Goal: Task Accomplishment & Management: Use online tool/utility

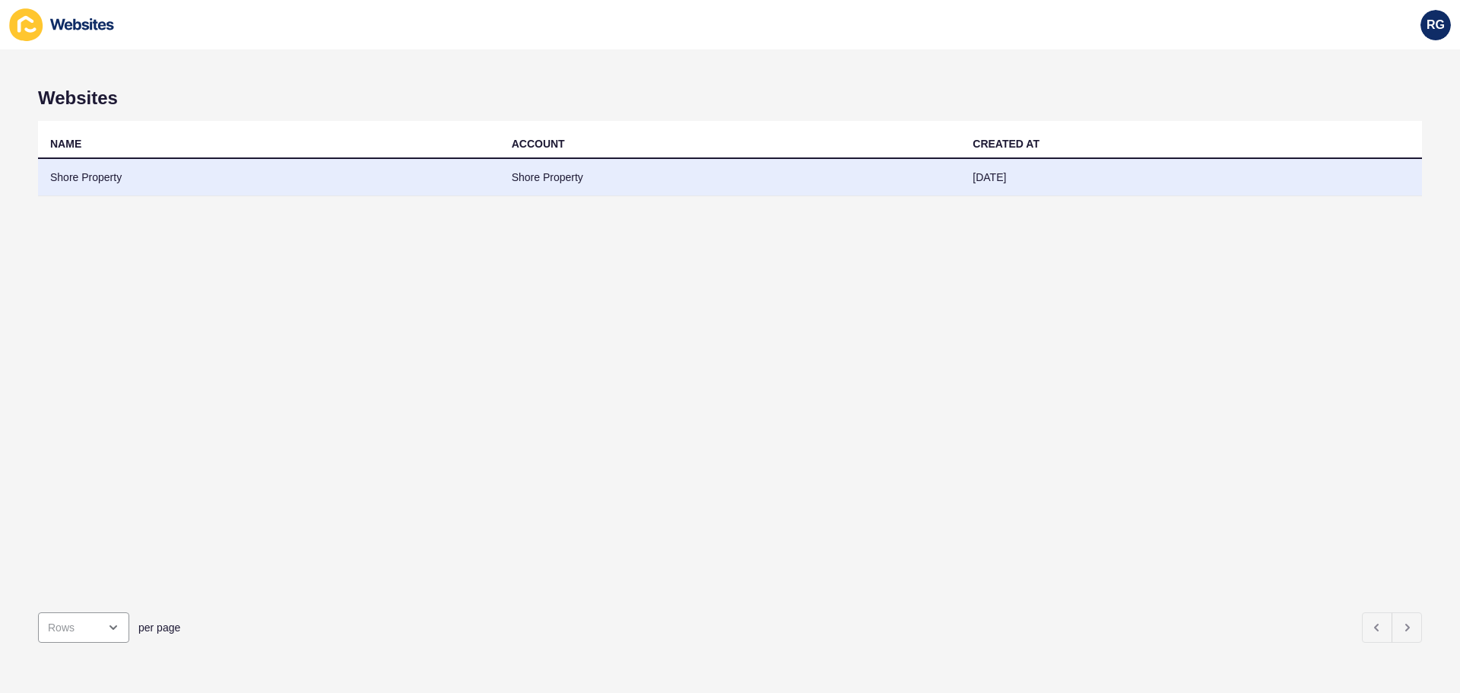
click at [234, 187] on td "Shore Property" at bounding box center [269, 177] width 462 height 37
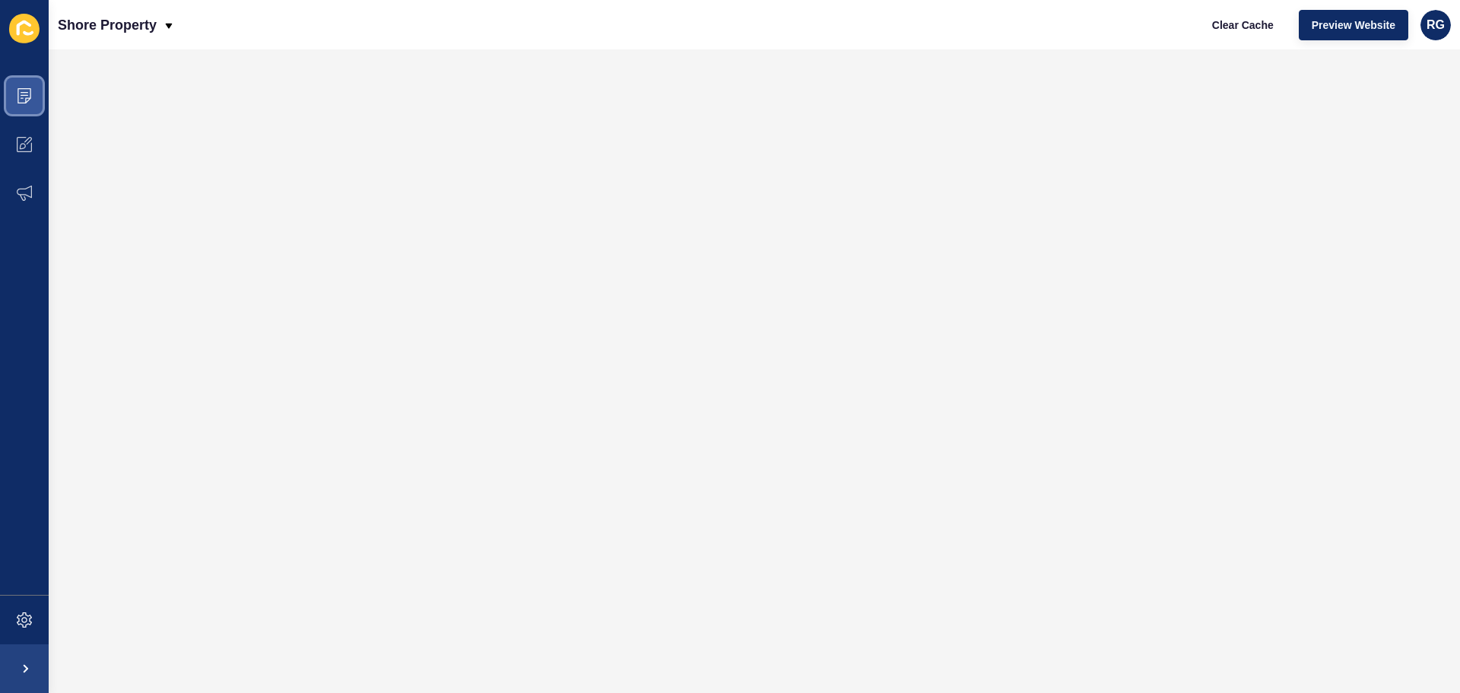
click at [16, 93] on span at bounding box center [24, 95] width 49 height 49
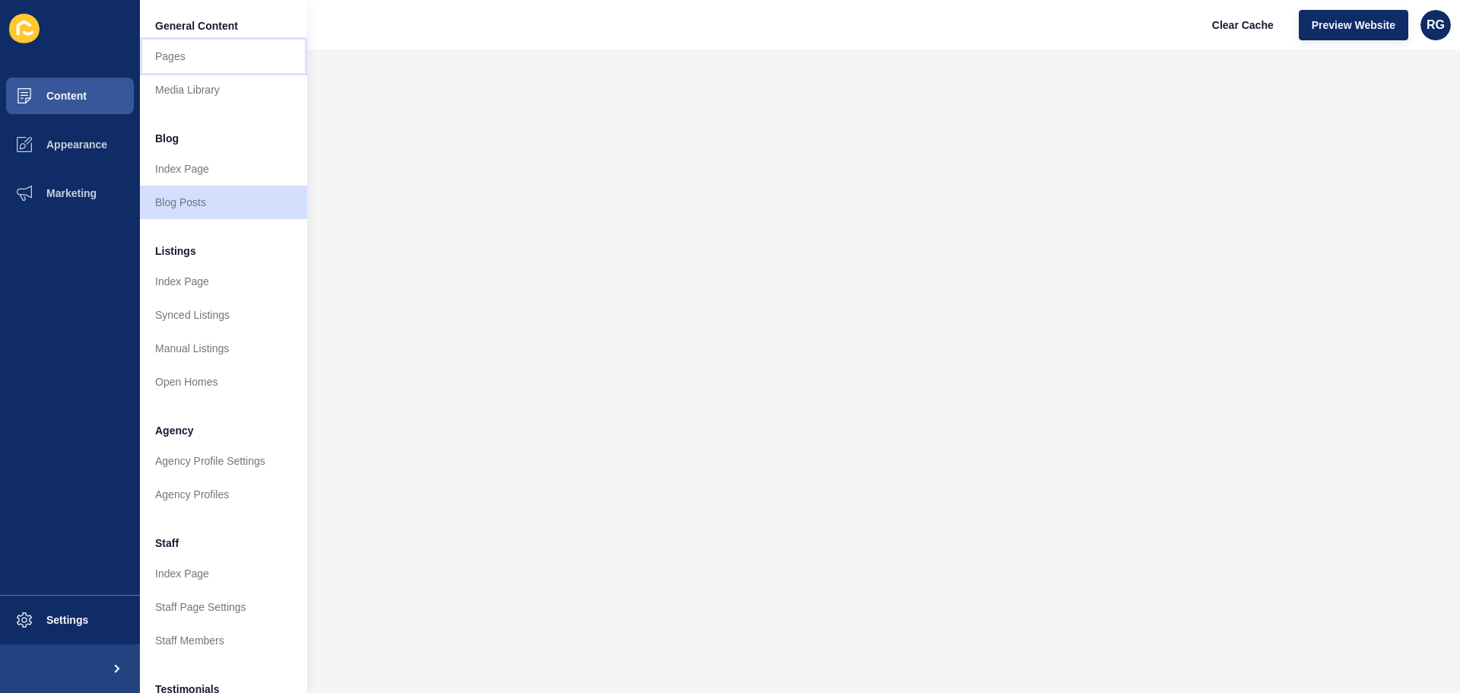
click at [184, 55] on link "Pages" at bounding box center [223, 56] width 167 height 33
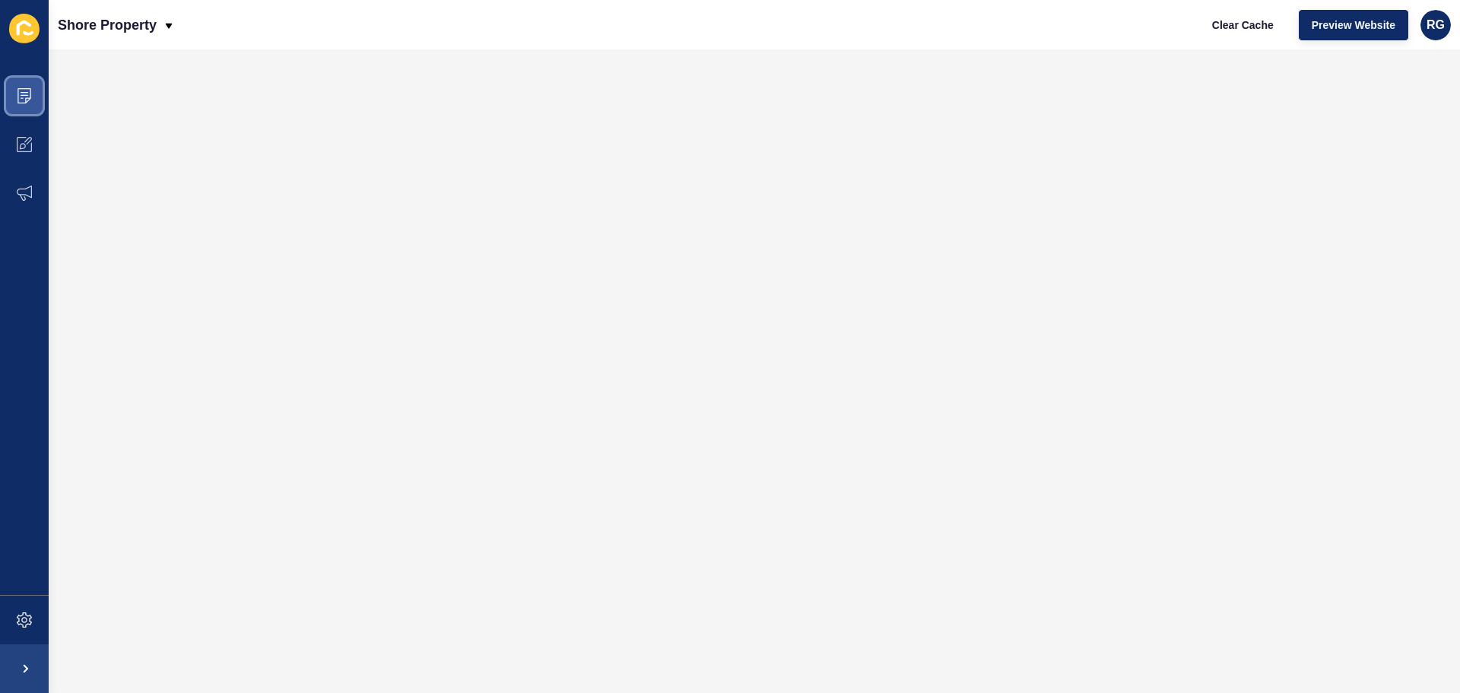
click at [25, 89] on icon at bounding box center [24, 95] width 14 height 15
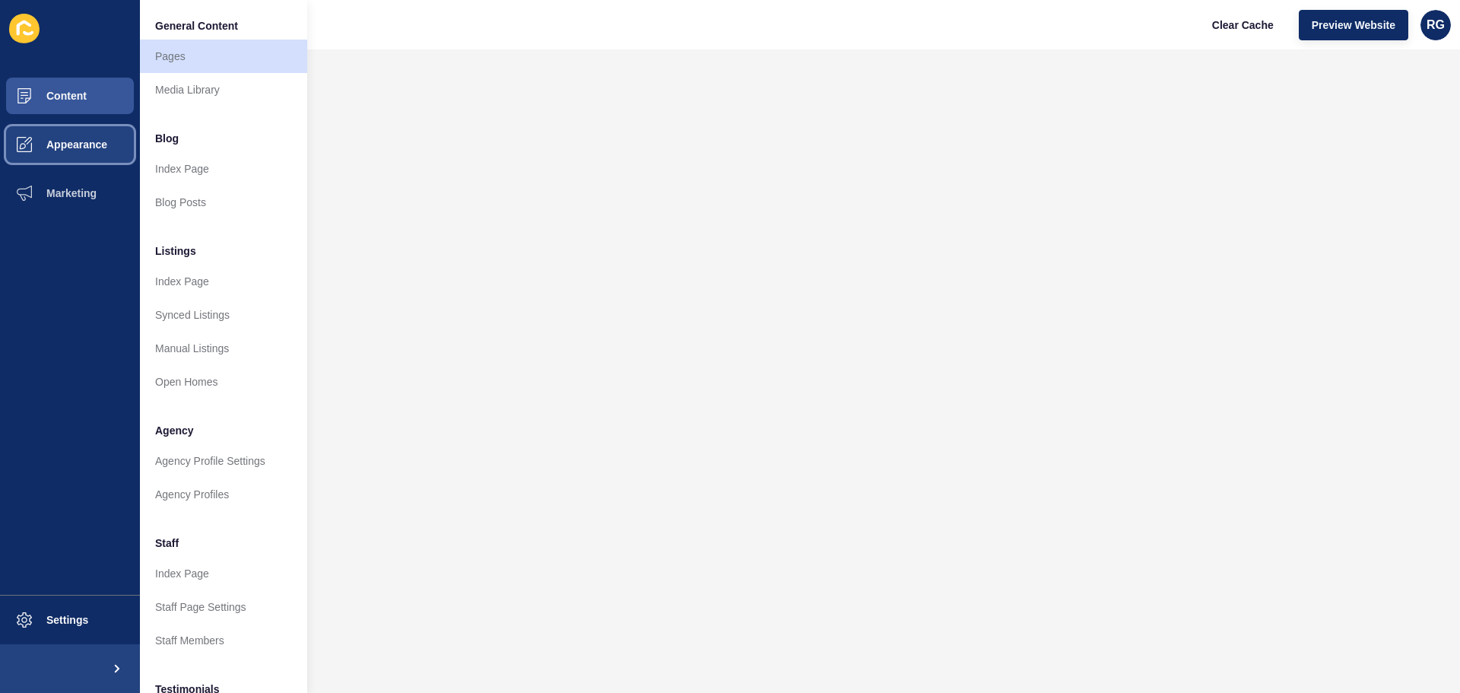
click at [76, 149] on span "Appearance" at bounding box center [52, 144] width 109 height 12
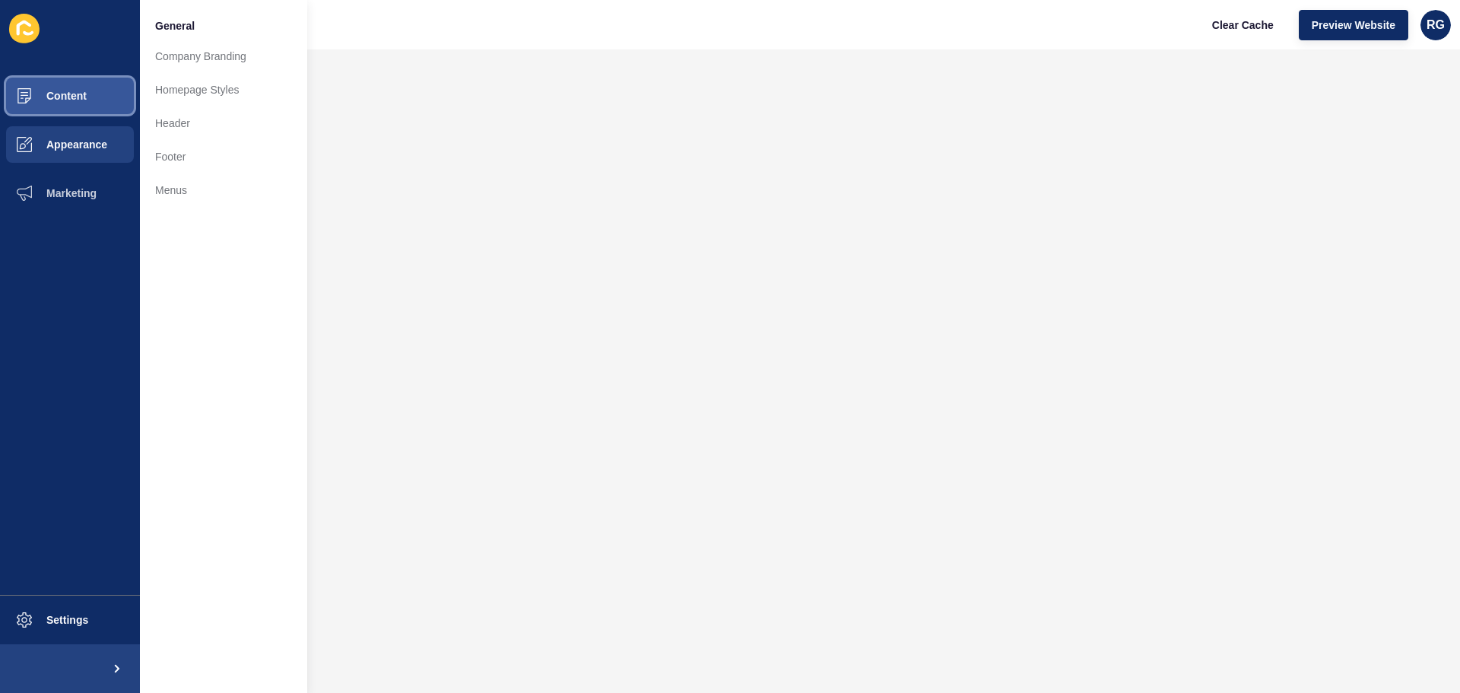
click at [87, 95] on button "Content" at bounding box center [70, 95] width 140 height 49
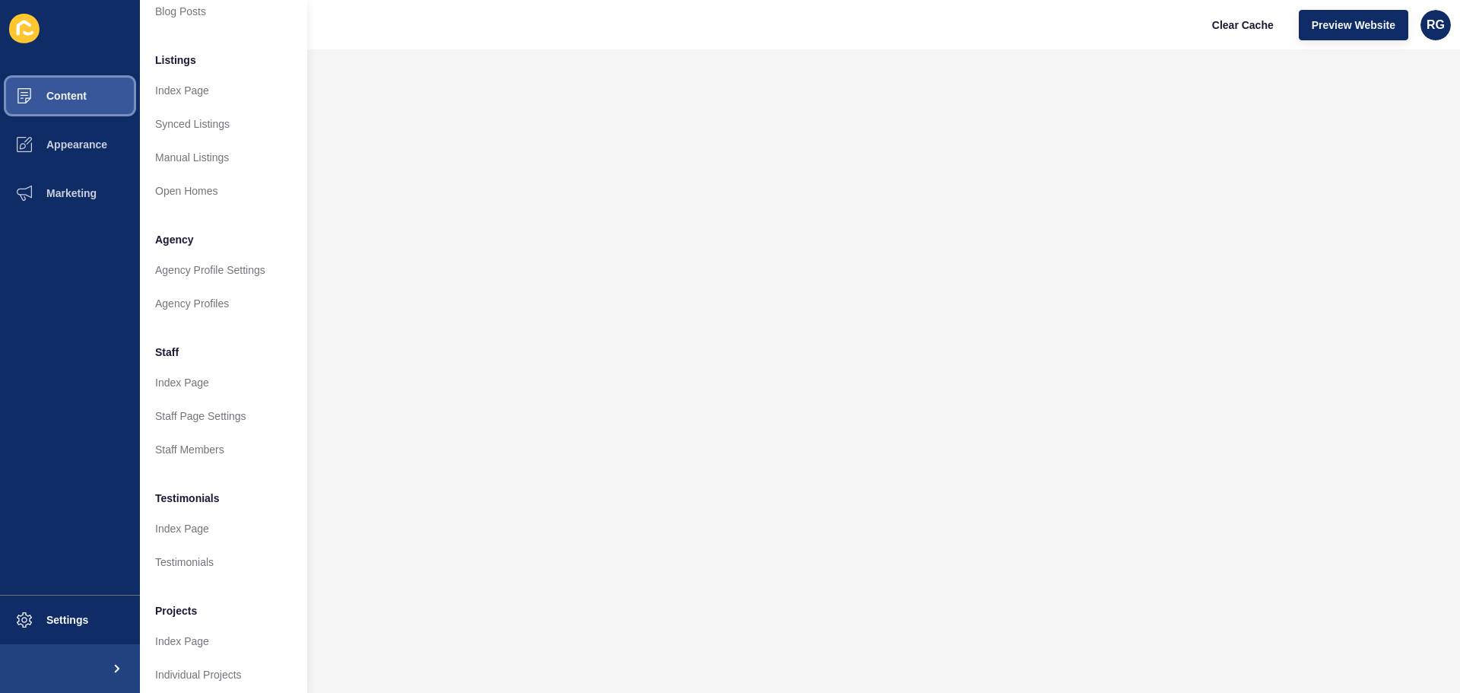
scroll to position [210, 0]
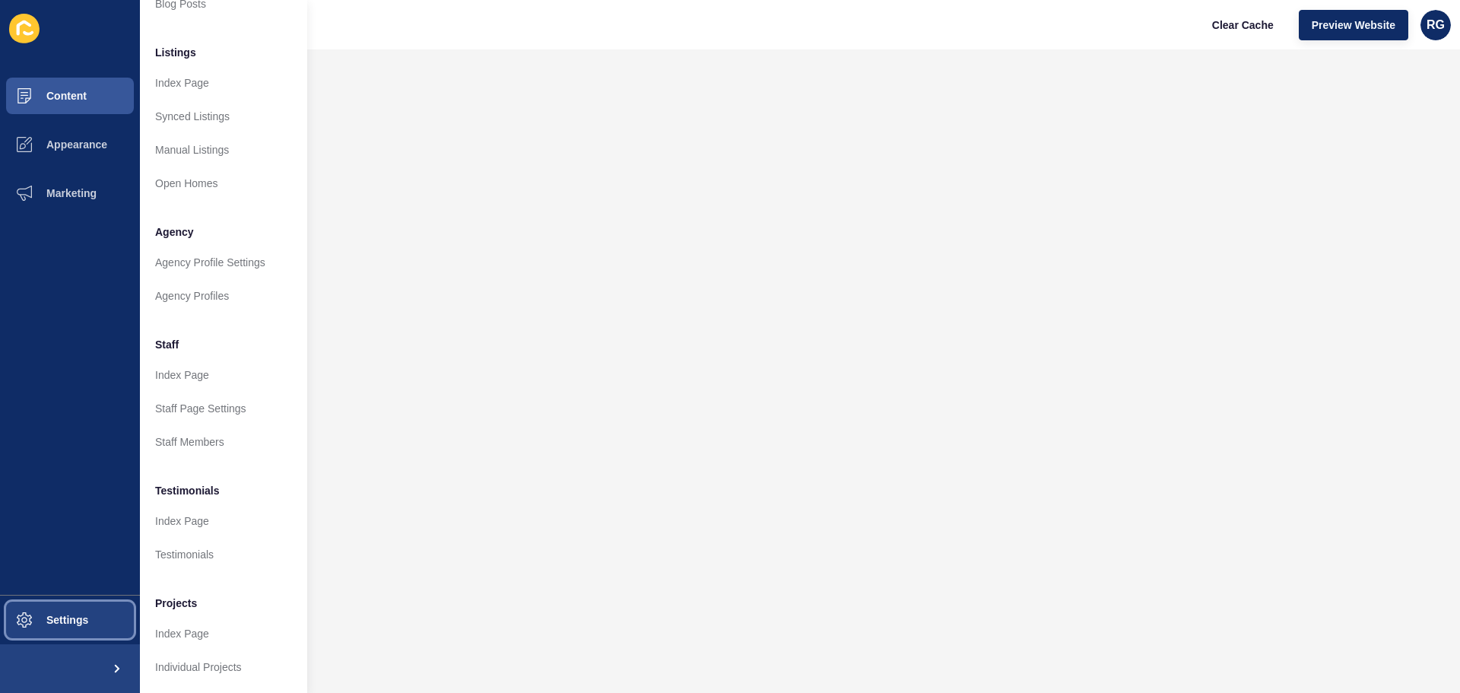
click at [58, 619] on span "Settings" at bounding box center [43, 620] width 90 height 12
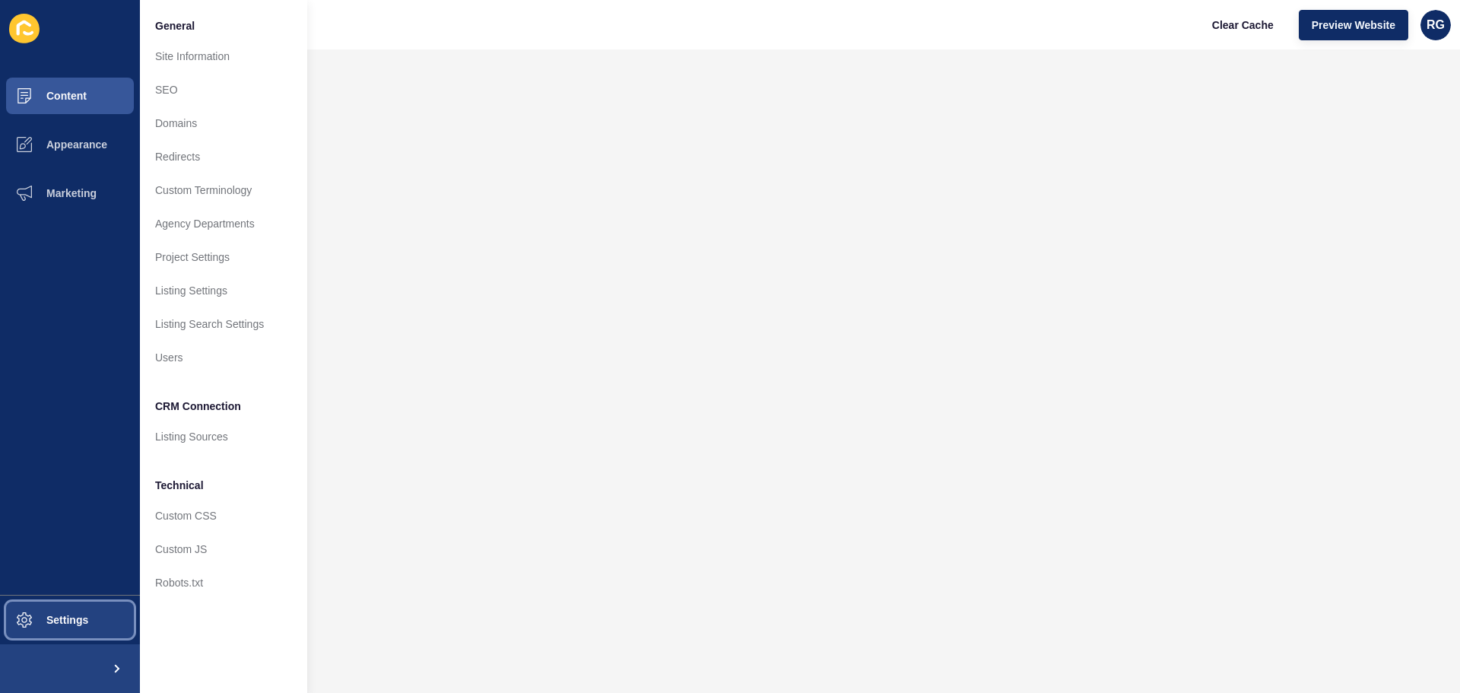
scroll to position [0, 0]
click at [211, 60] on link "Site Information" at bounding box center [223, 56] width 167 height 33
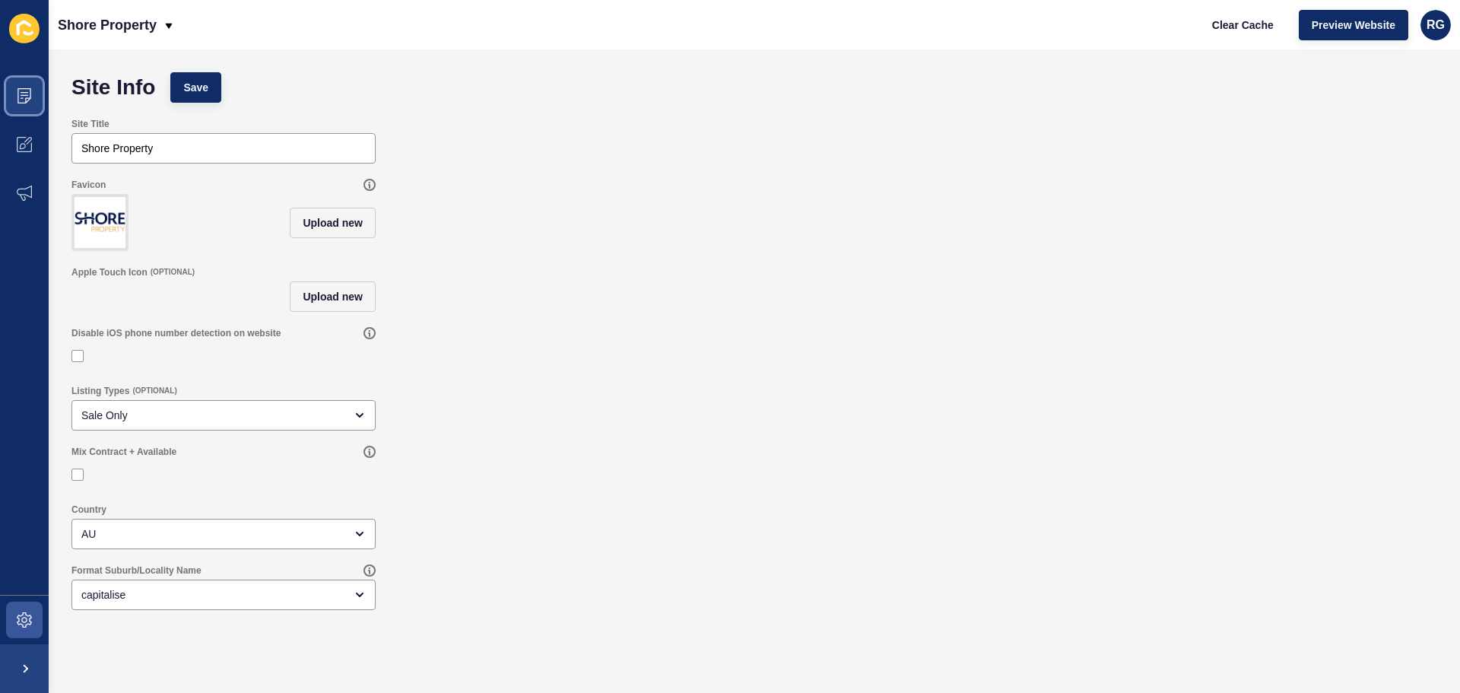
click at [34, 99] on span at bounding box center [24, 95] width 49 height 49
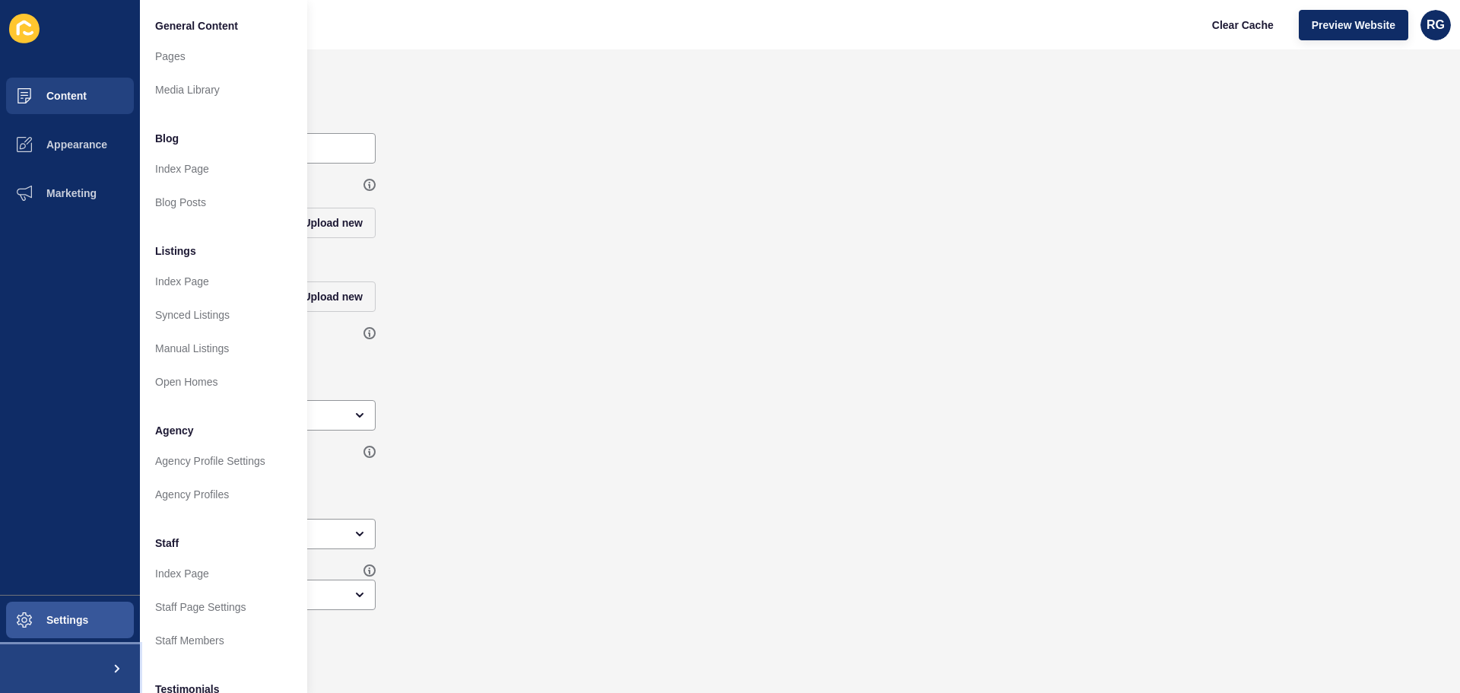
click at [112, 665] on span at bounding box center [115, 668] width 49 height 49
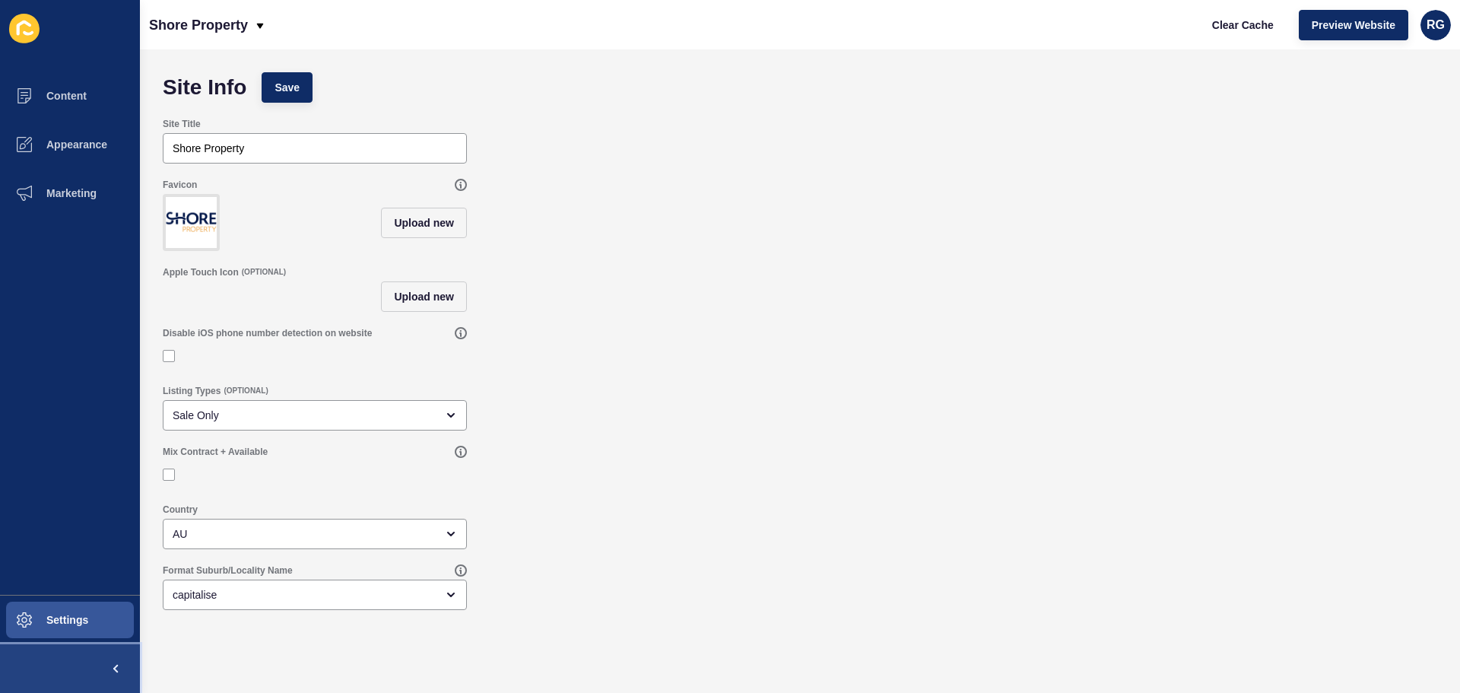
click at [112, 664] on span at bounding box center [115, 668] width 49 height 49
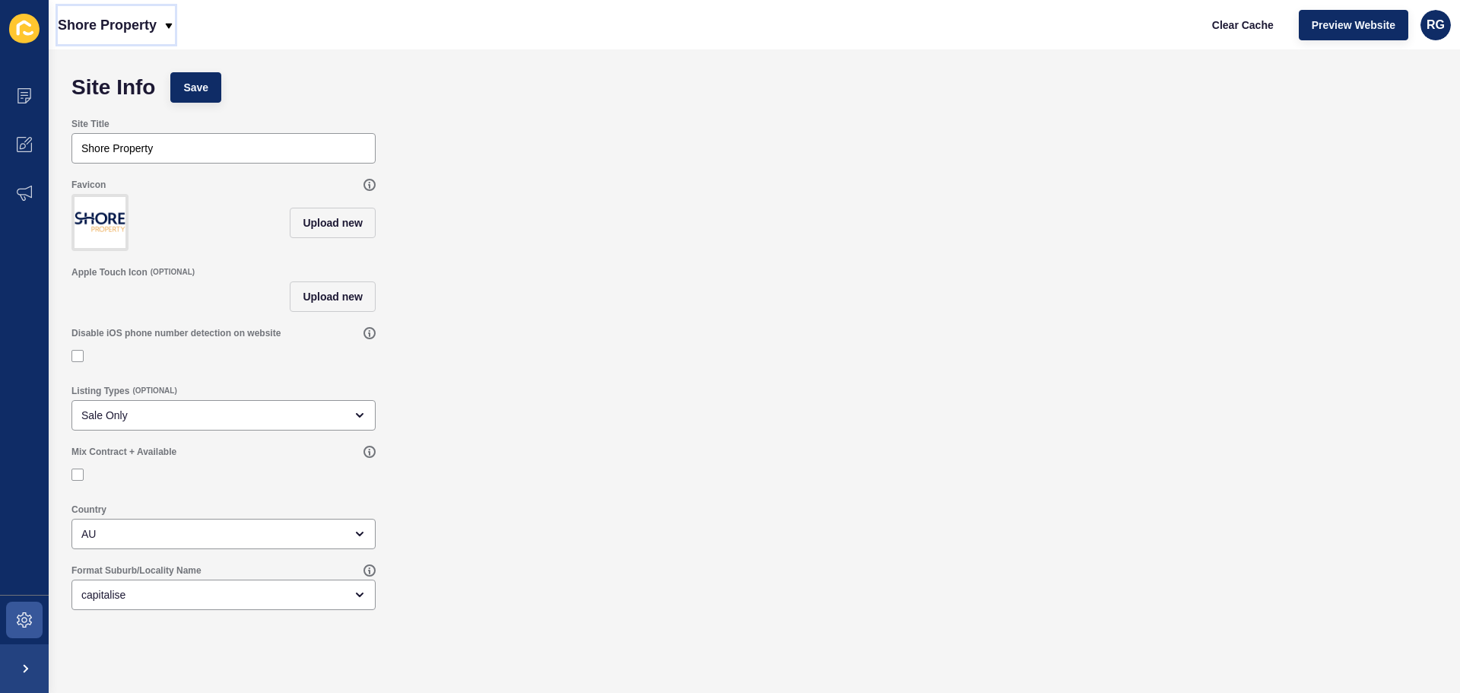
click at [163, 24] on icon at bounding box center [169, 26] width 12 height 12
click at [17, 152] on span at bounding box center [24, 144] width 49 height 49
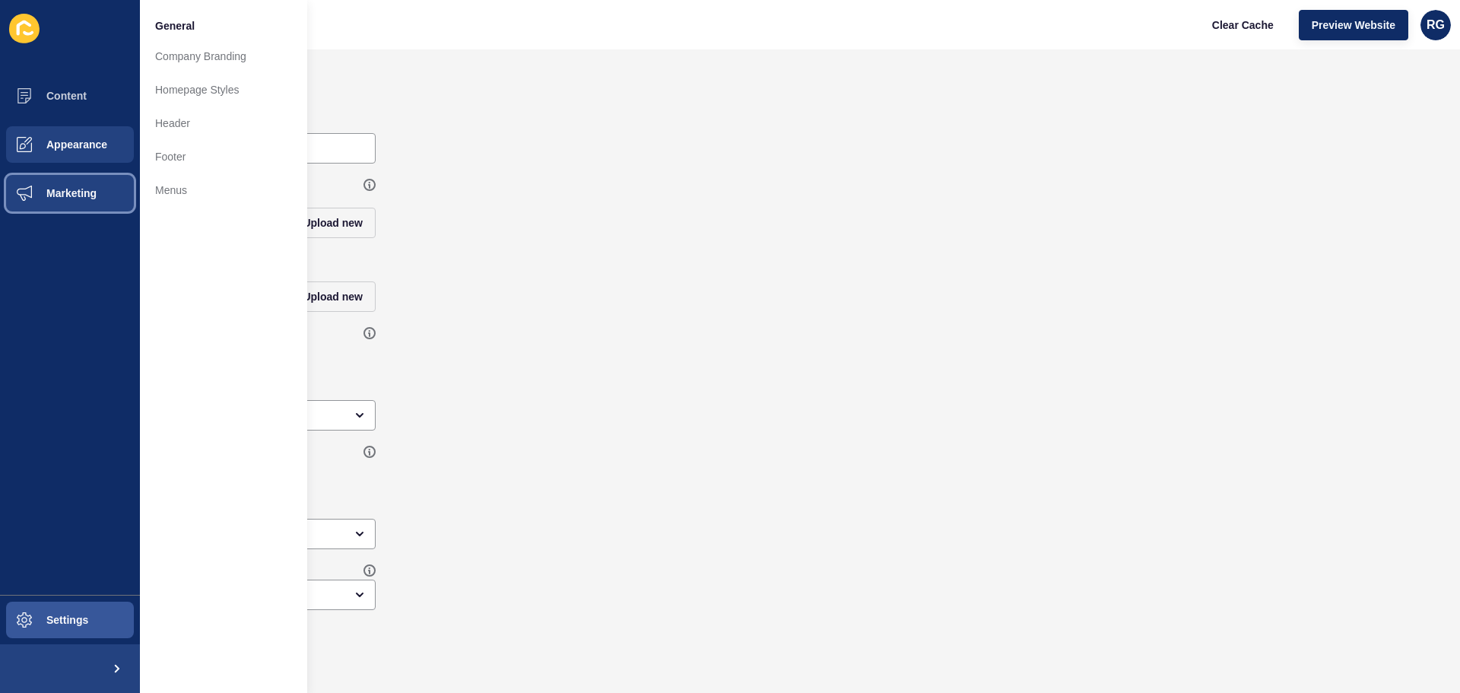
click at [86, 189] on span "Marketing" at bounding box center [47, 193] width 99 height 12
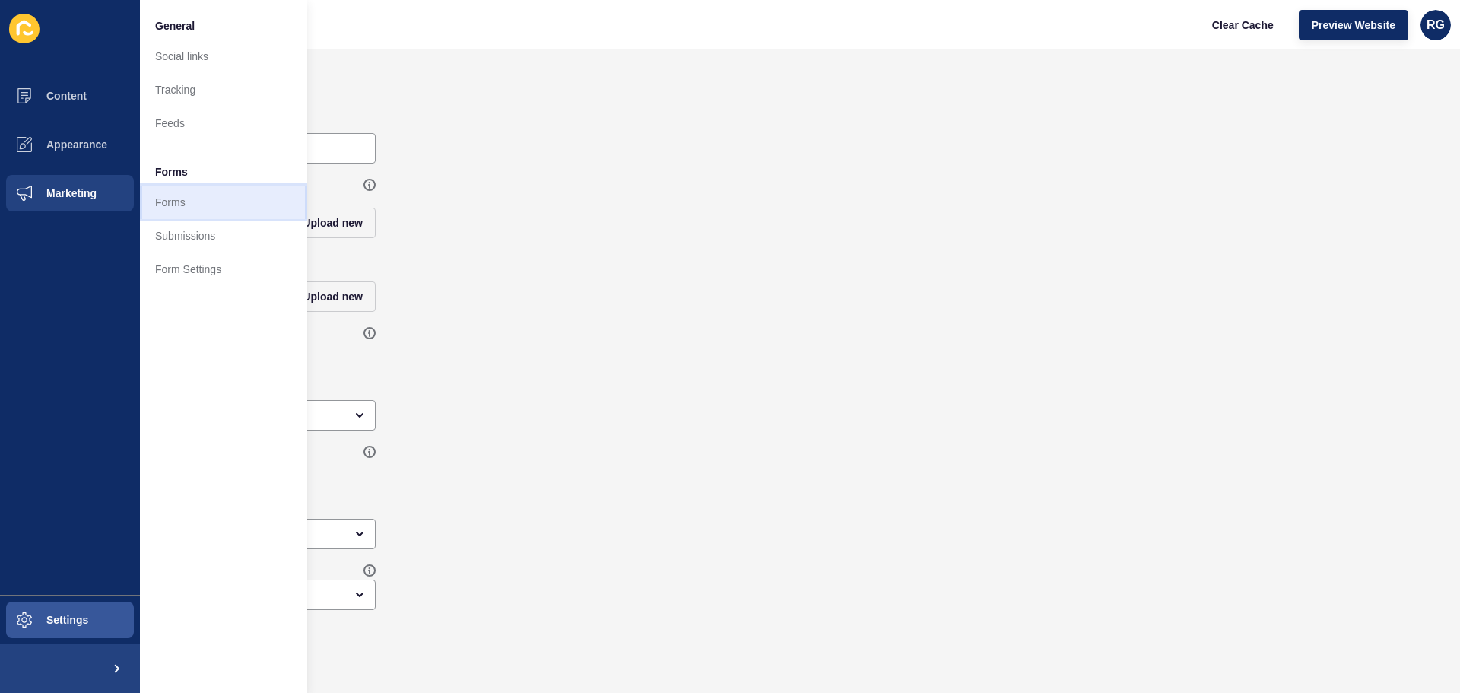
click at [187, 201] on link "Forms" at bounding box center [223, 202] width 167 height 33
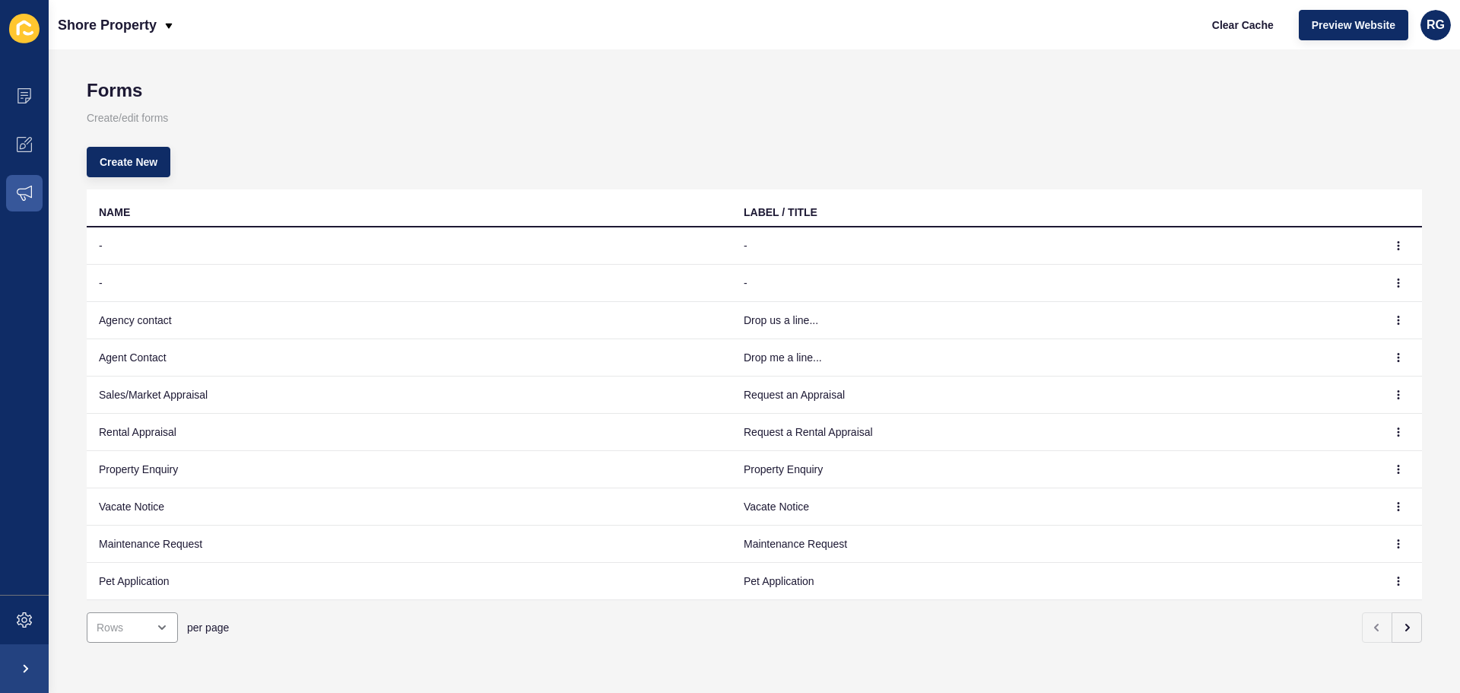
scroll to position [19, 0]
click at [1397, 622] on button "button" at bounding box center [1406, 627] width 30 height 30
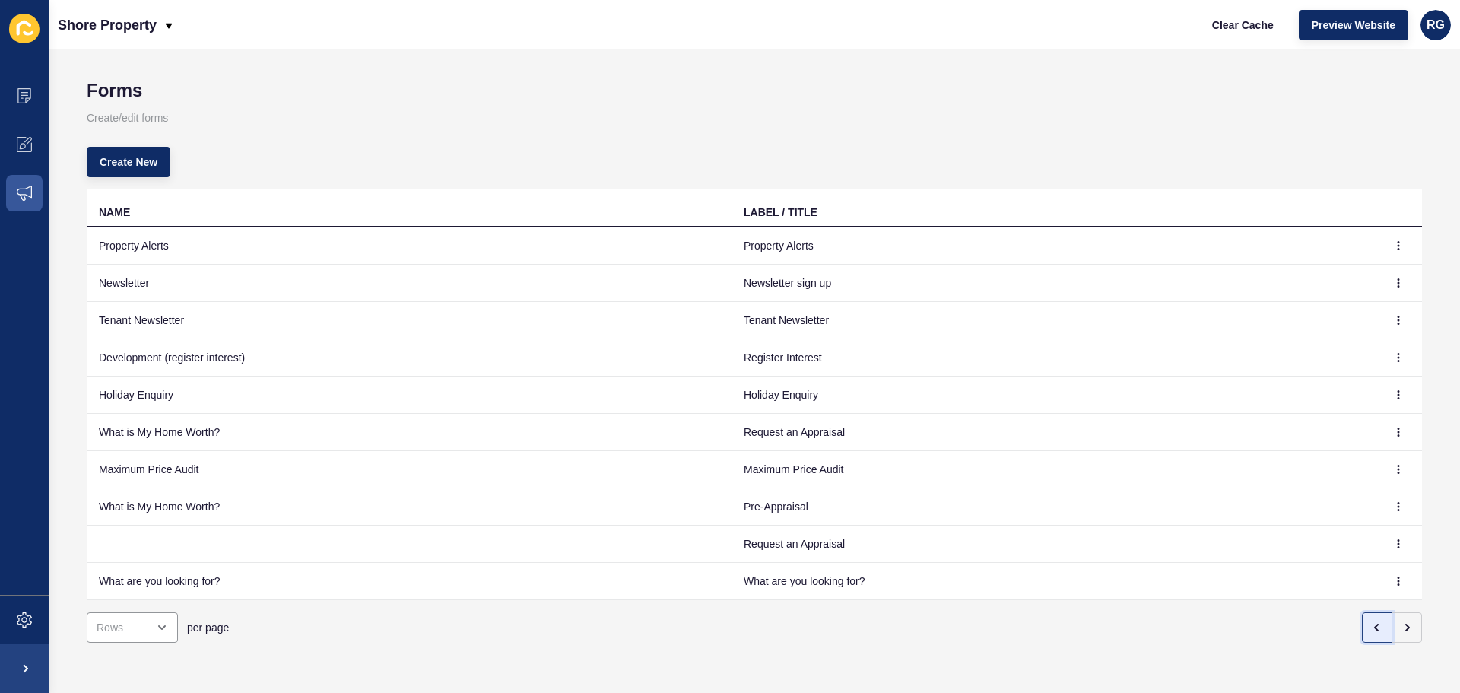
click at [1362, 618] on button "button" at bounding box center [1377, 627] width 30 height 30
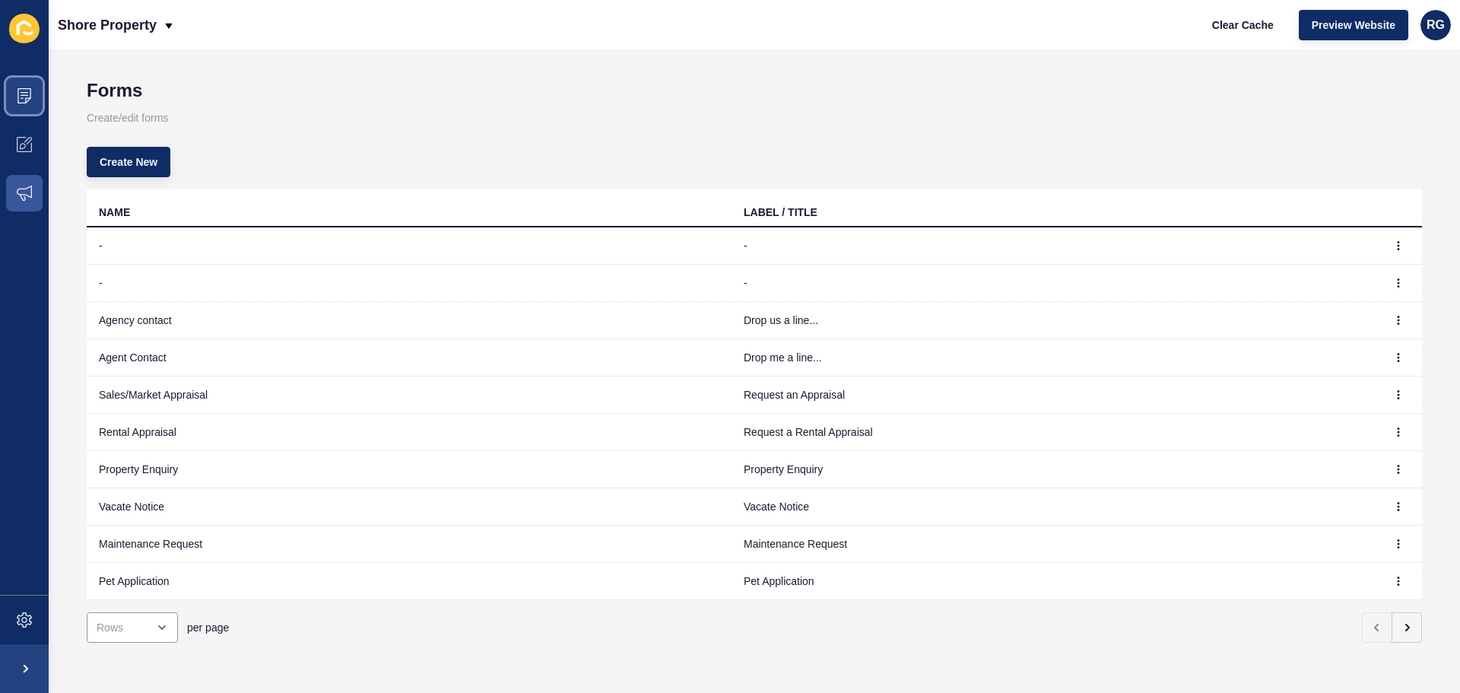
click at [25, 90] on icon at bounding box center [24, 95] width 15 height 15
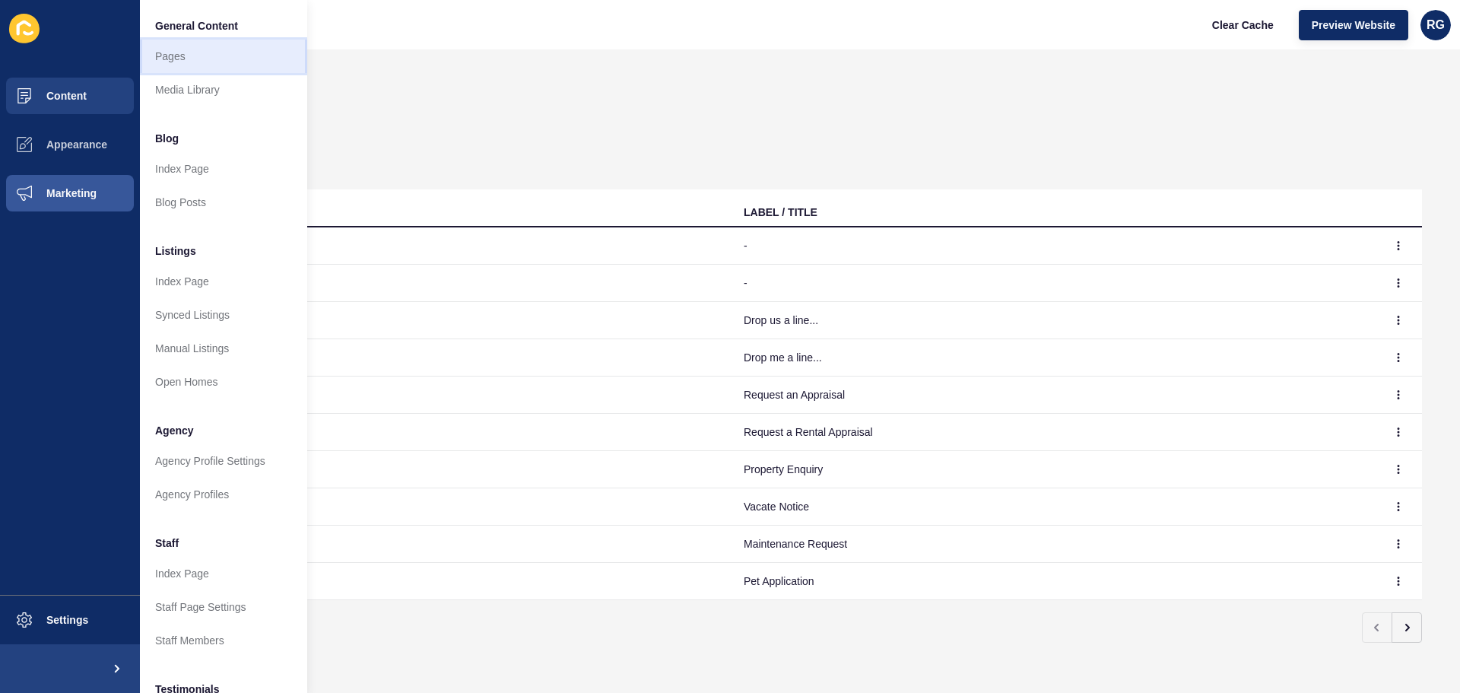
click at [189, 58] on link "Pages" at bounding box center [223, 56] width 167 height 33
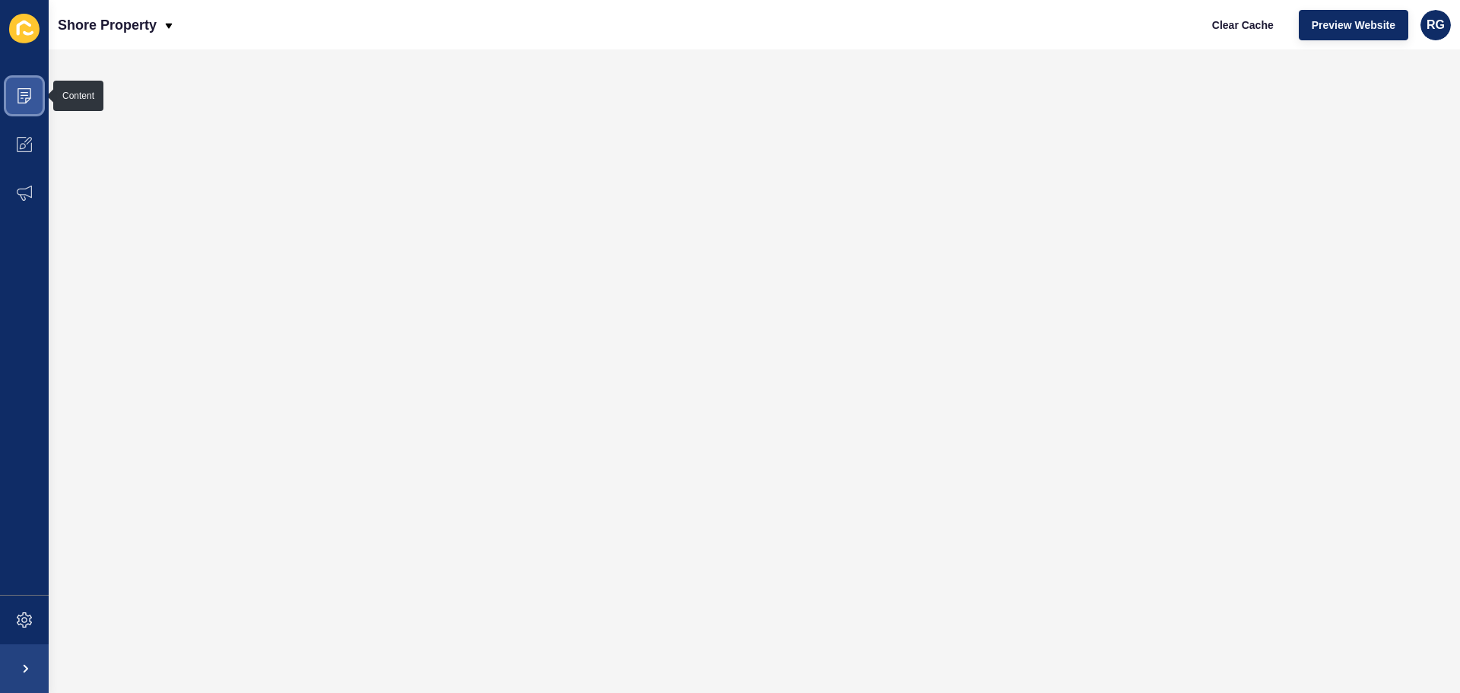
click at [12, 102] on span at bounding box center [24, 95] width 49 height 49
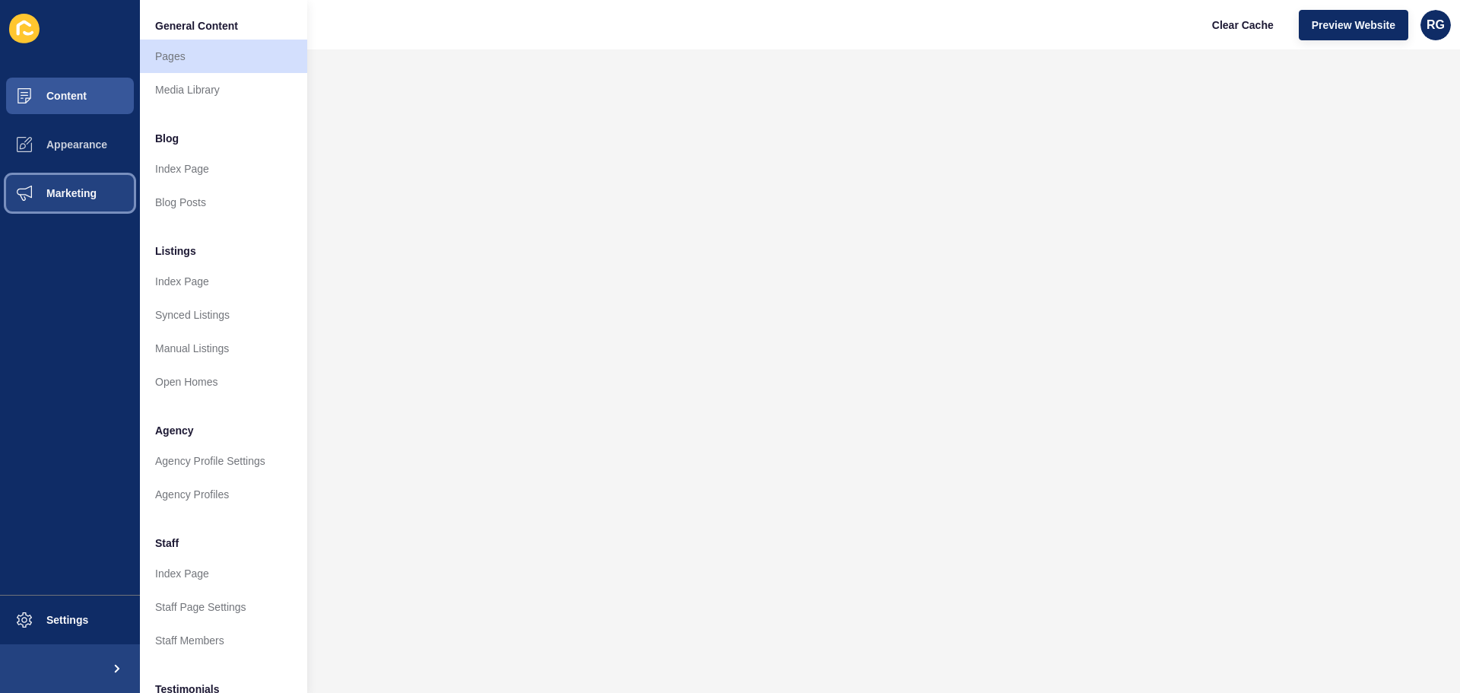
click at [57, 197] on span "Marketing" at bounding box center [47, 193] width 99 height 12
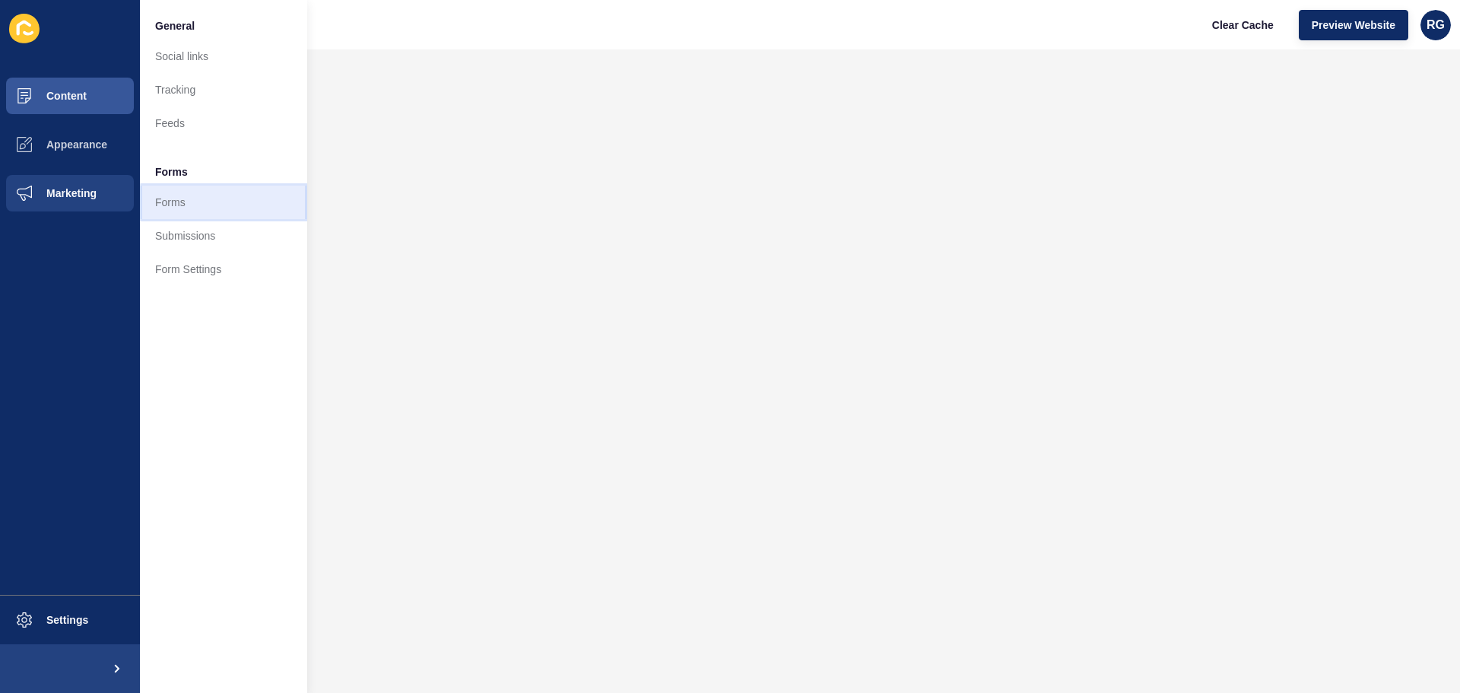
click at [167, 203] on link "Forms" at bounding box center [223, 202] width 167 height 33
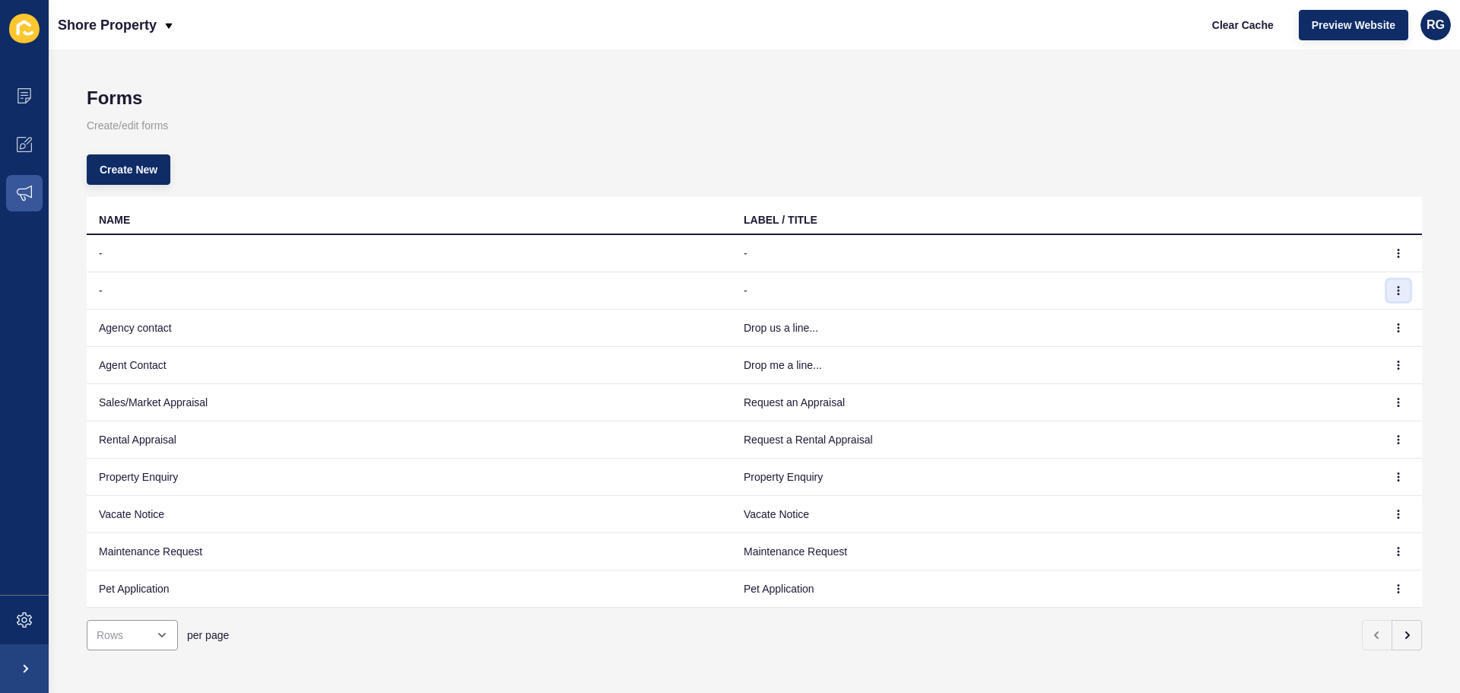
click at [1394, 292] on icon "button" at bounding box center [1398, 290] width 9 height 9
click at [1274, 280] on td "-" at bounding box center [1053, 290] width 645 height 37
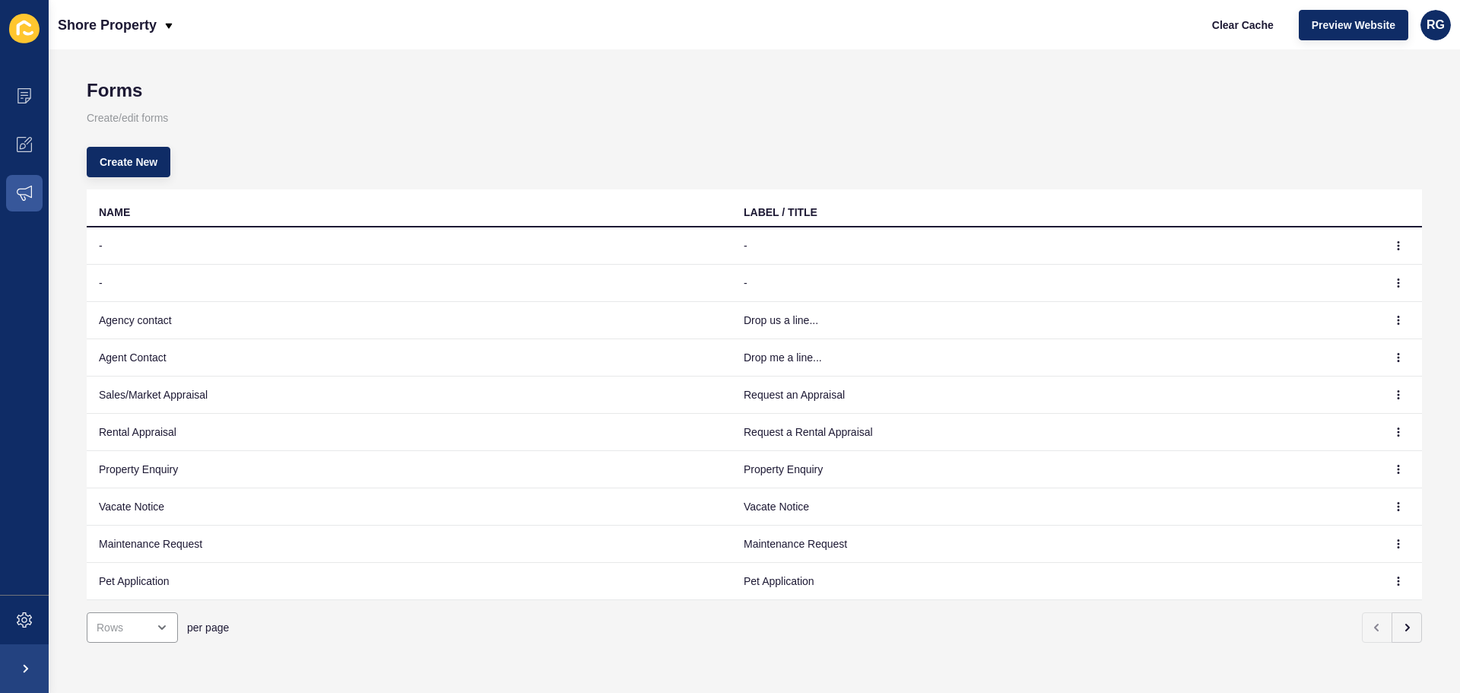
scroll to position [19, 0]
click at [1394, 623] on button "button" at bounding box center [1406, 627] width 30 height 30
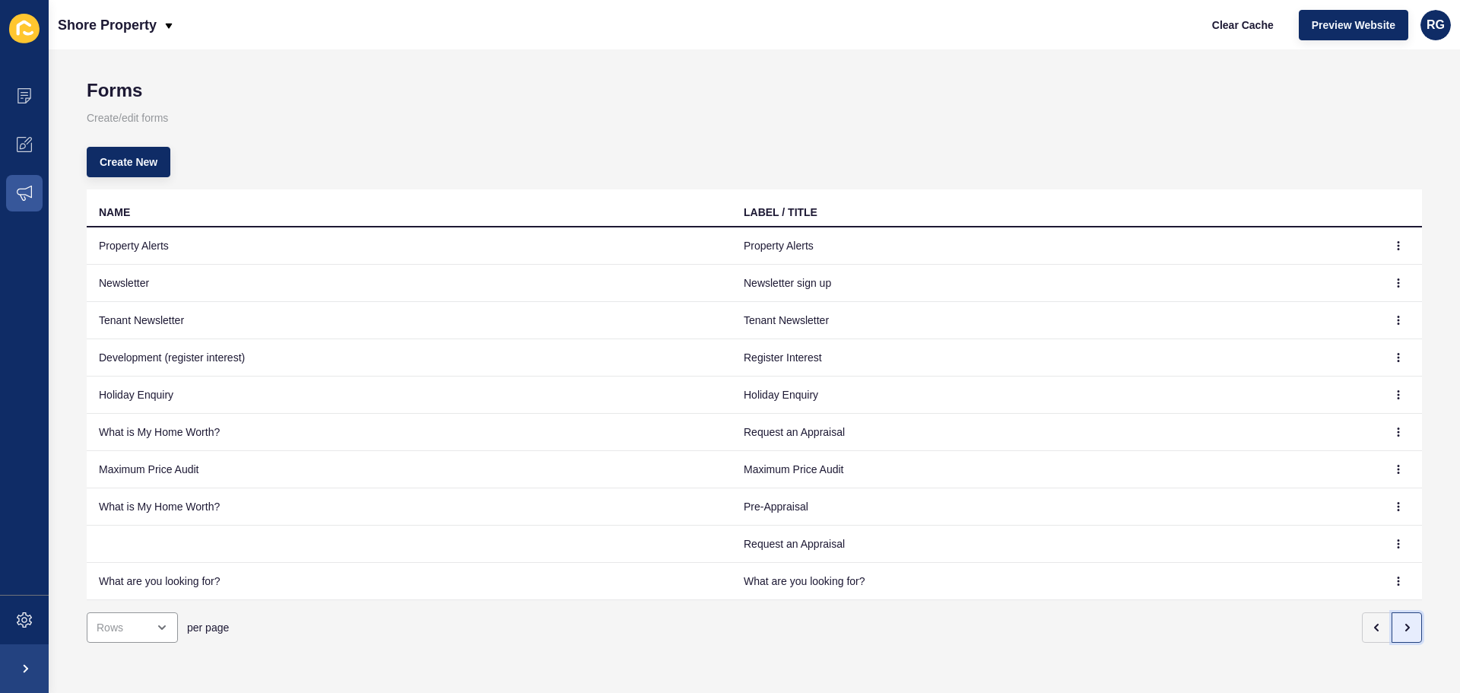
click at [1394, 622] on button "button" at bounding box center [1406, 627] width 30 height 30
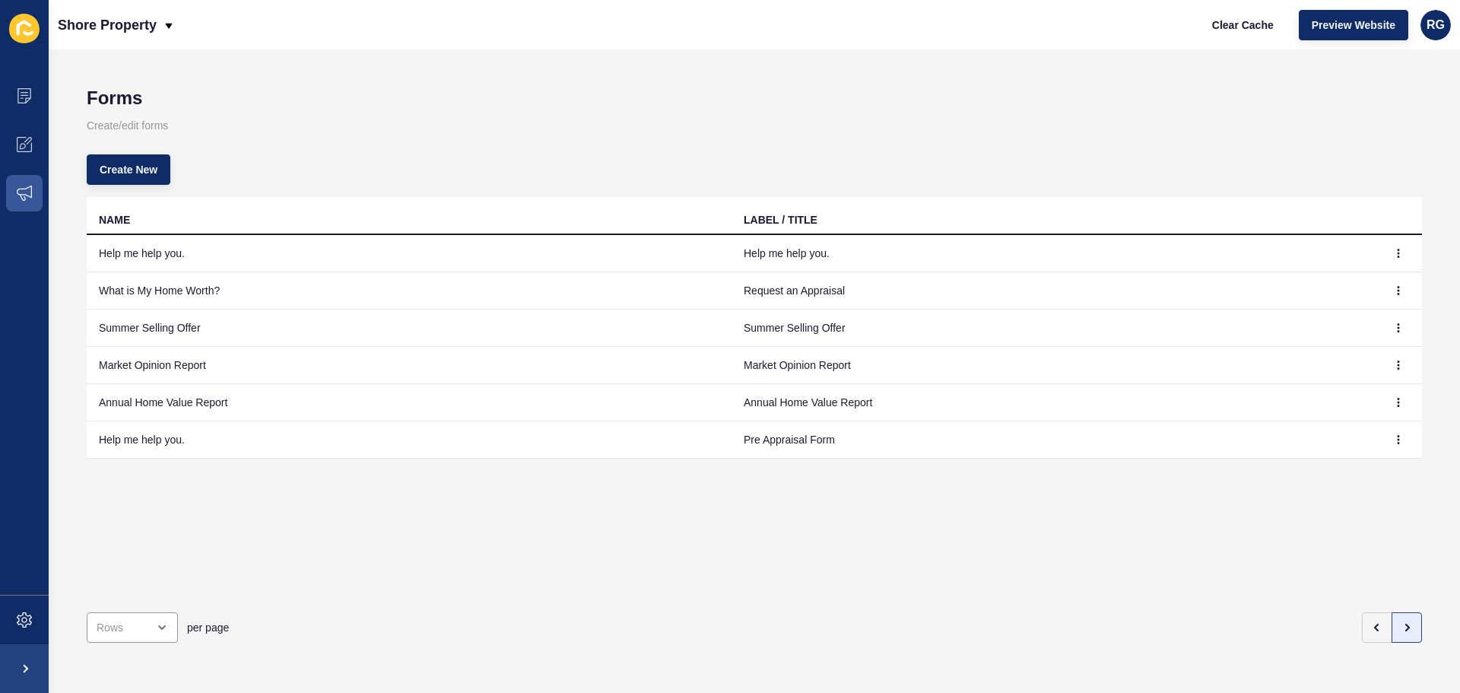
scroll to position [0, 0]
click at [1394, 443] on icon "button" at bounding box center [1398, 439] width 9 height 9
click at [1345, 471] on link "Edit" at bounding box center [1345, 469] width 106 height 33
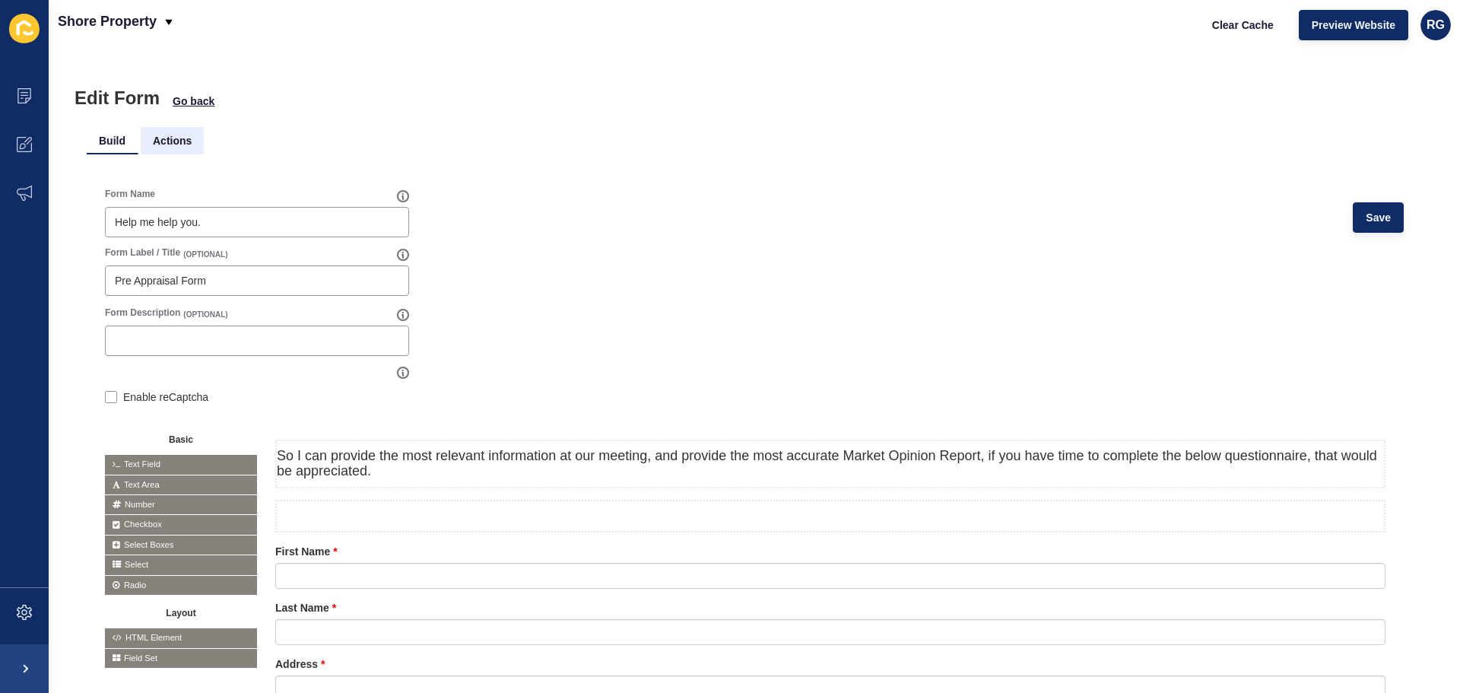
click at [160, 138] on li "Actions" at bounding box center [172, 140] width 63 height 27
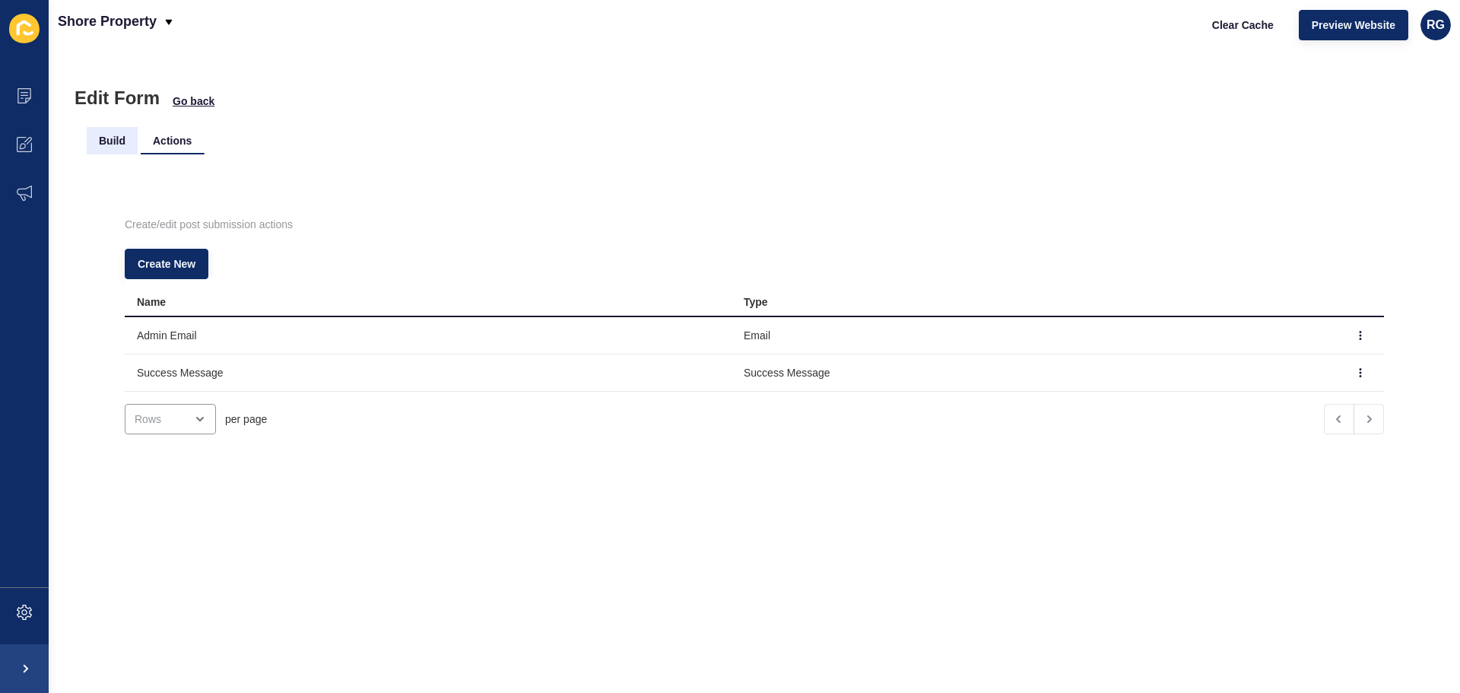
click at [113, 142] on li "Build" at bounding box center [112, 140] width 51 height 27
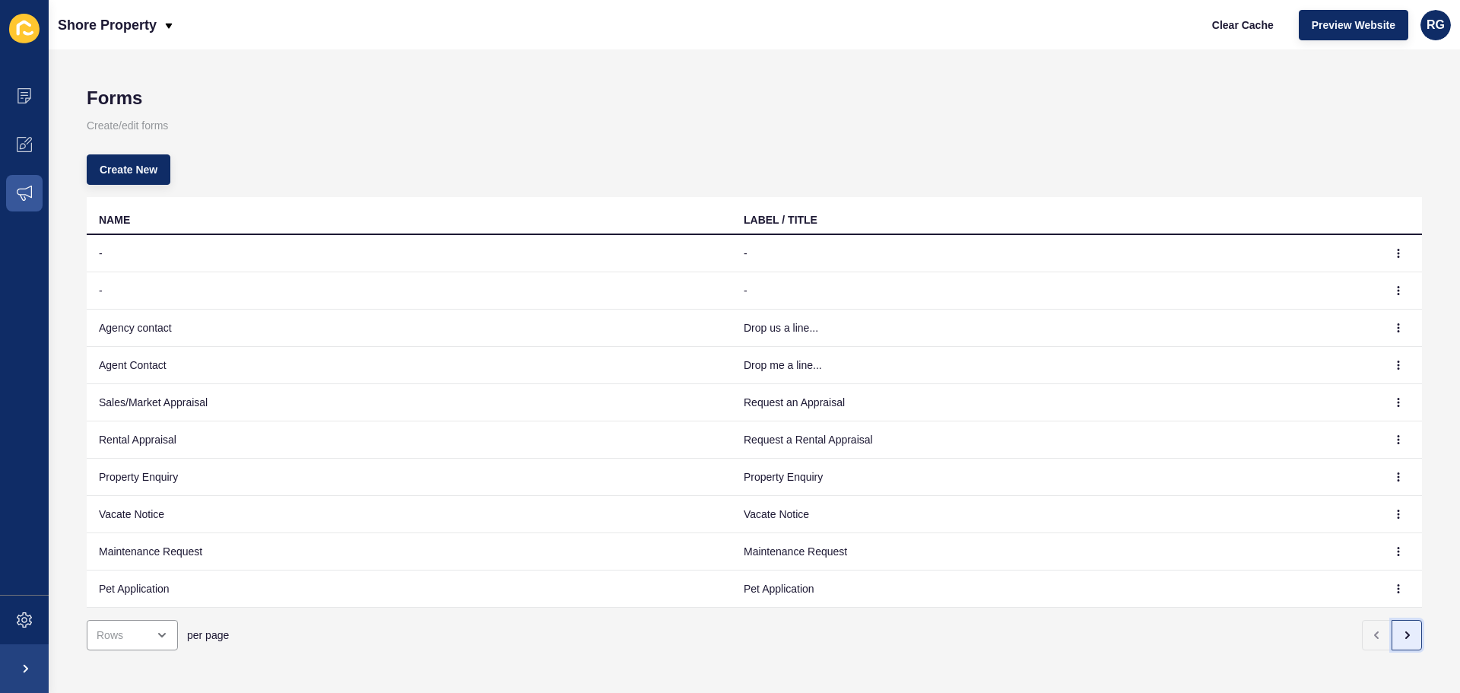
click at [1401, 637] on icon "button" at bounding box center [1407, 635] width 12 height 12
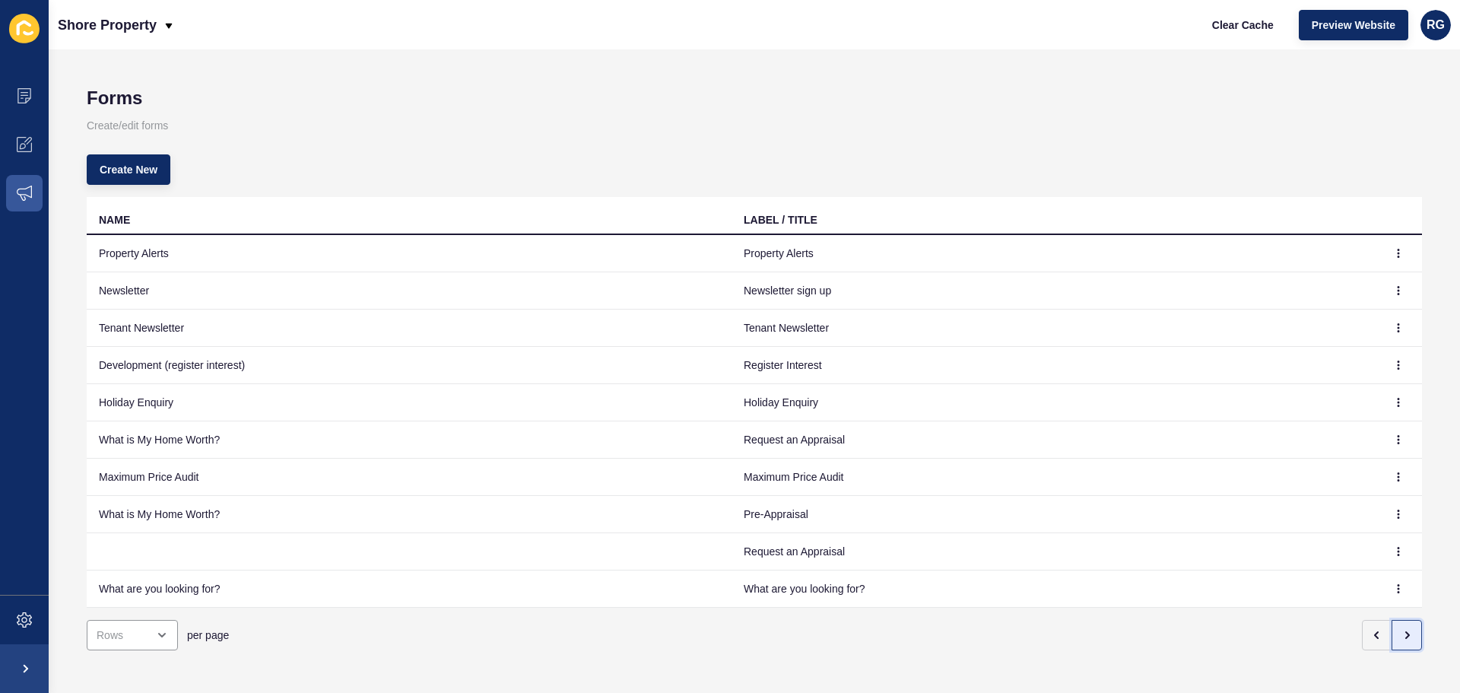
click at [1401, 637] on icon "button" at bounding box center [1407, 635] width 12 height 12
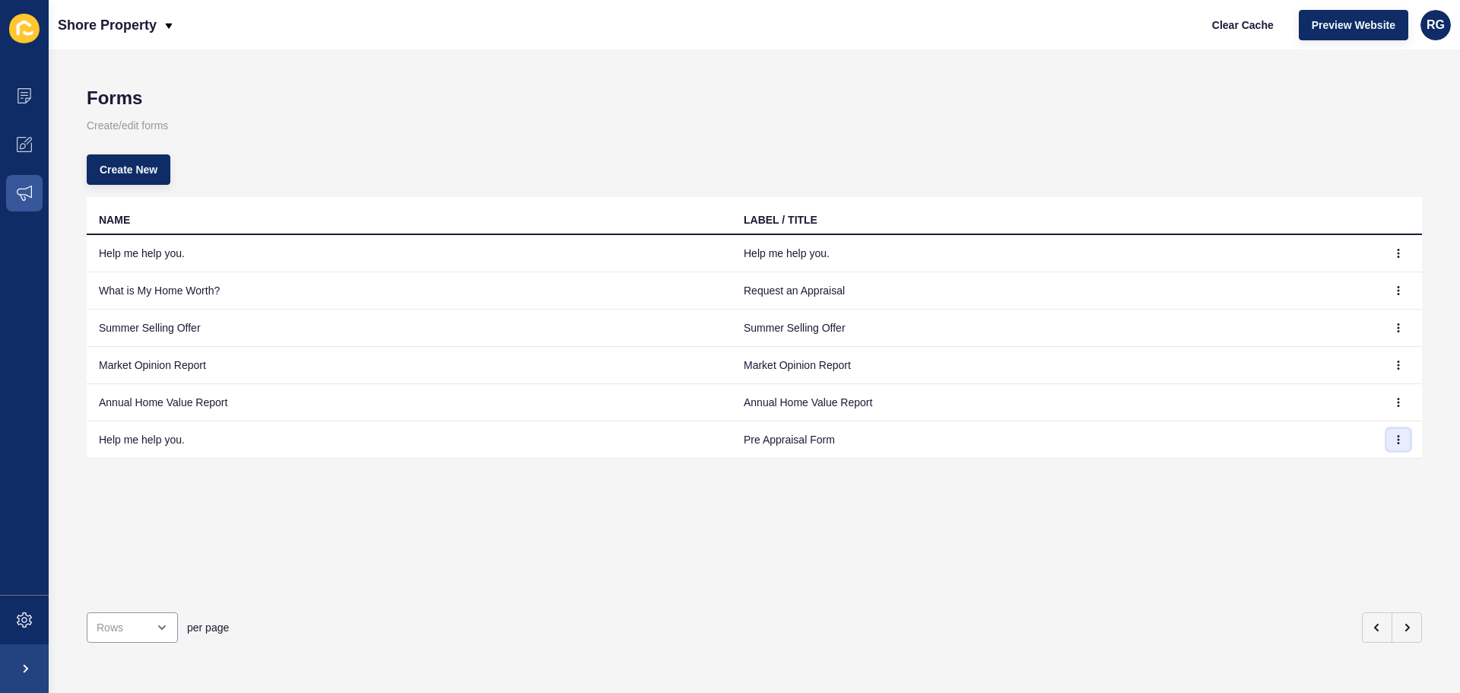
click at [1392, 446] on button "button" at bounding box center [1398, 439] width 23 height 21
click at [1315, 470] on link "Edit" at bounding box center [1345, 469] width 106 height 33
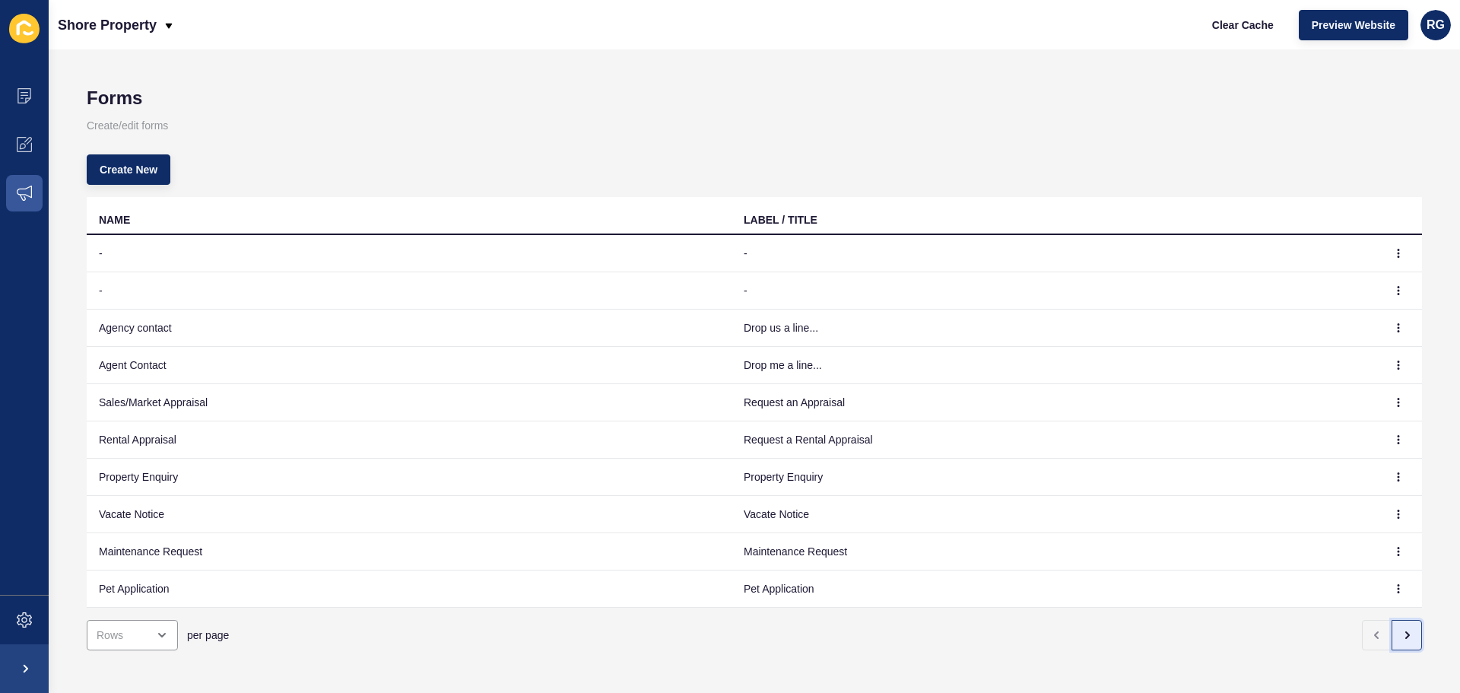
click at [1401, 628] on button "button" at bounding box center [1406, 635] width 30 height 30
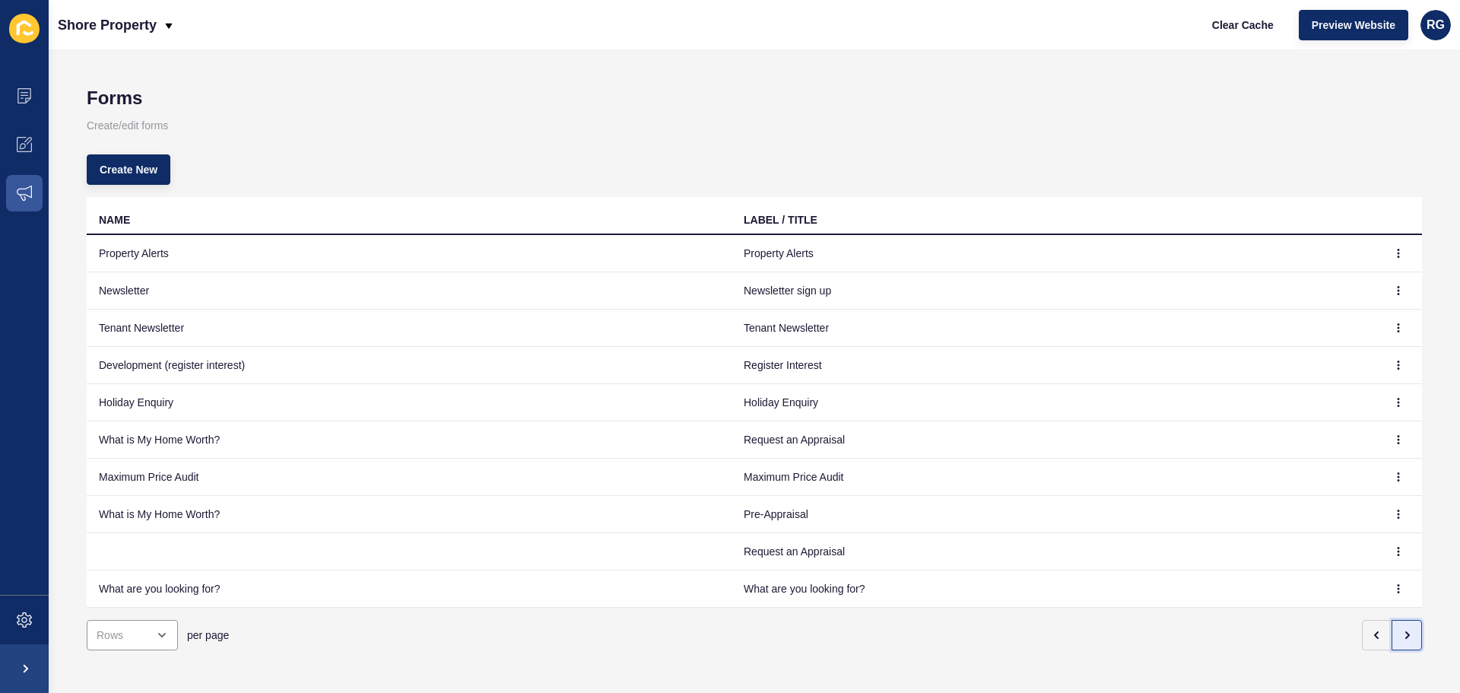
click at [1401, 628] on button "button" at bounding box center [1406, 635] width 30 height 30
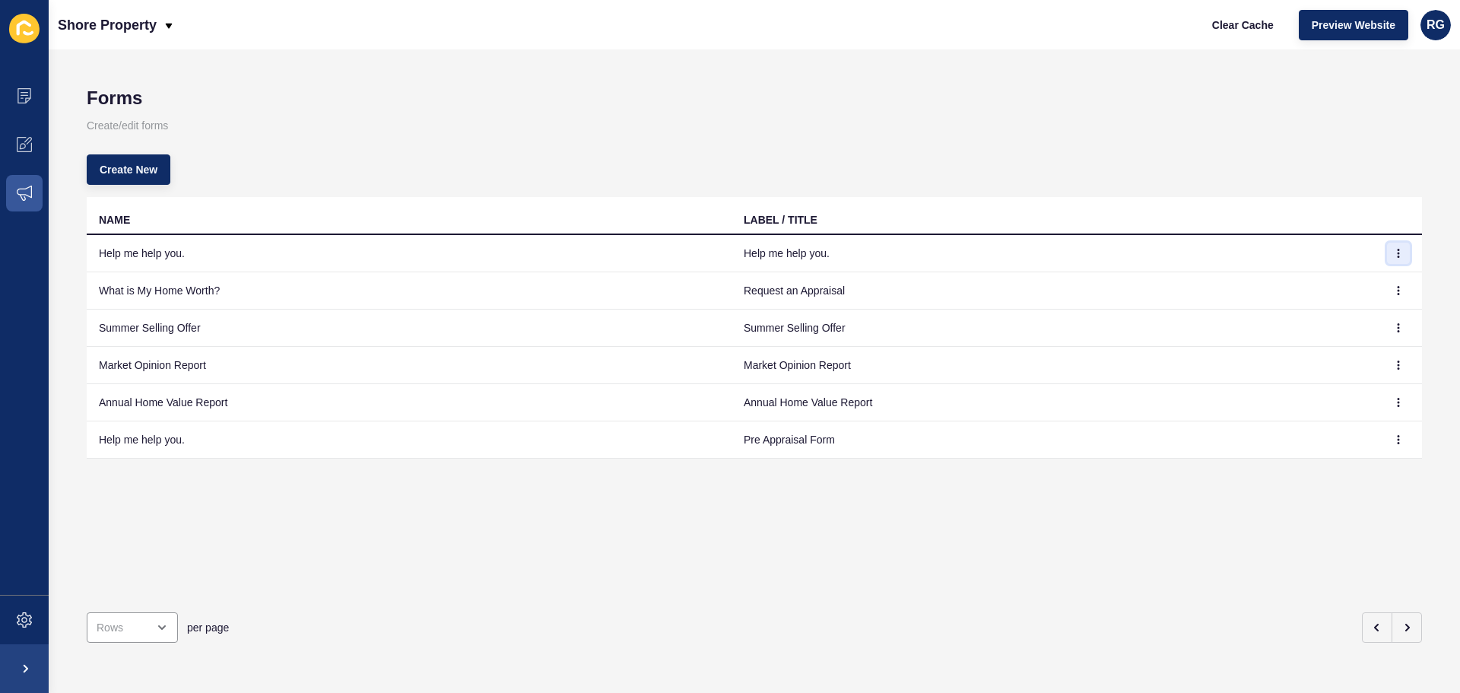
click at [1394, 249] on icon "button" at bounding box center [1398, 253] width 9 height 9
click at [1343, 282] on link "Edit" at bounding box center [1345, 283] width 106 height 33
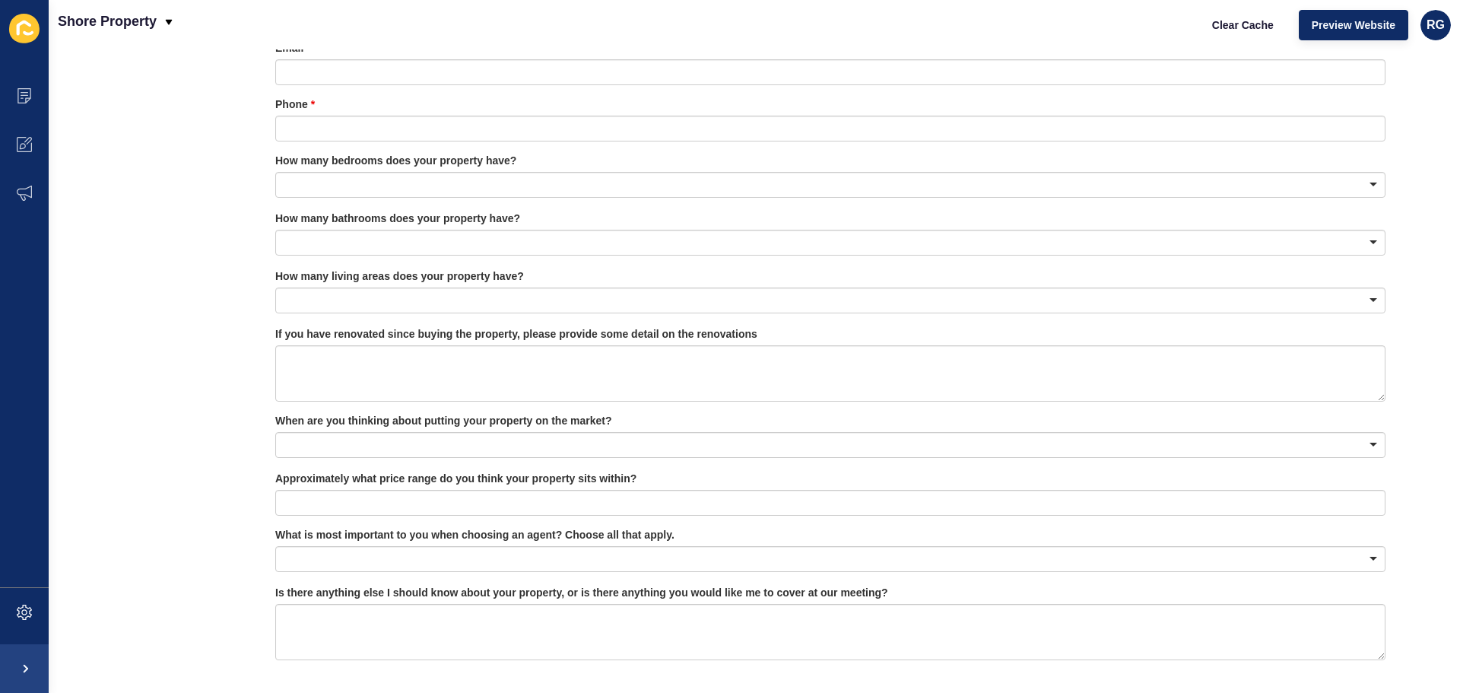
scroll to position [684, 0]
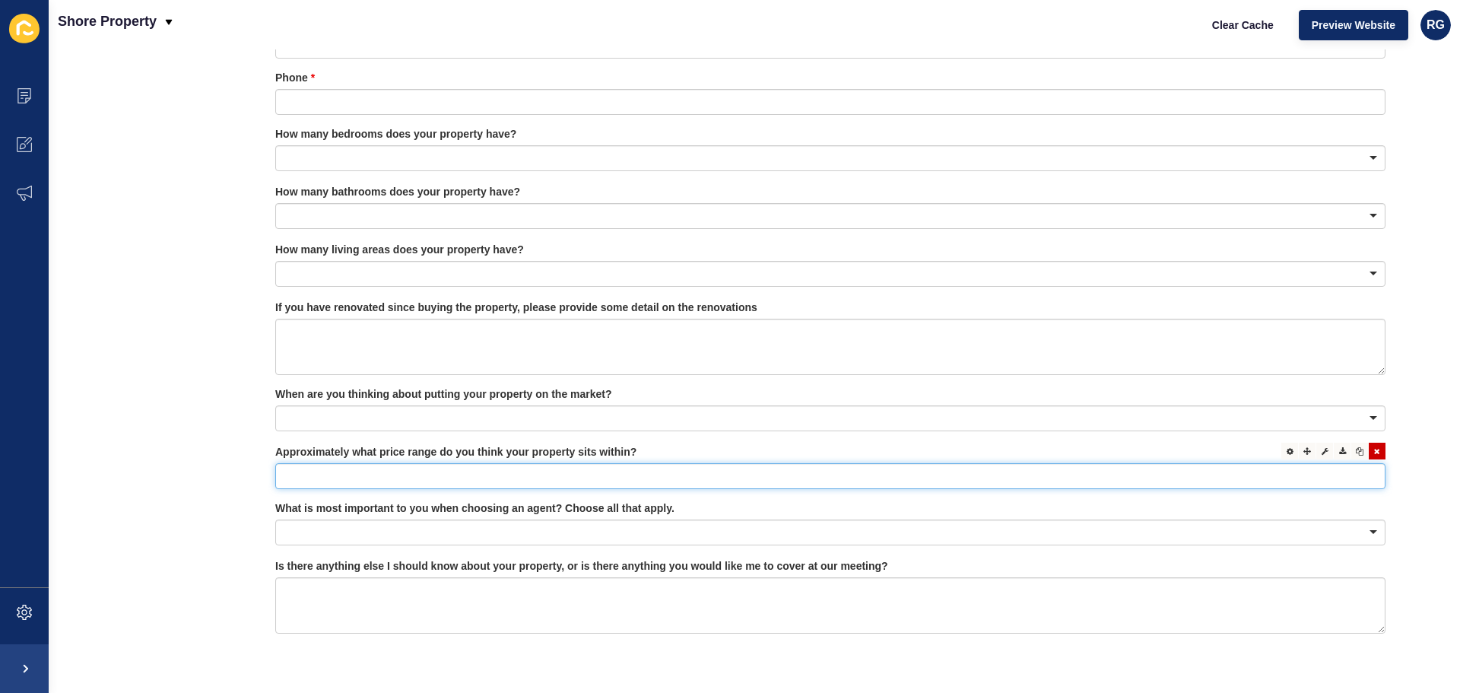
click at [525, 468] on input "text" at bounding box center [830, 476] width 1110 height 26
click at [598, 529] on div at bounding box center [830, 532] width 1110 height 26
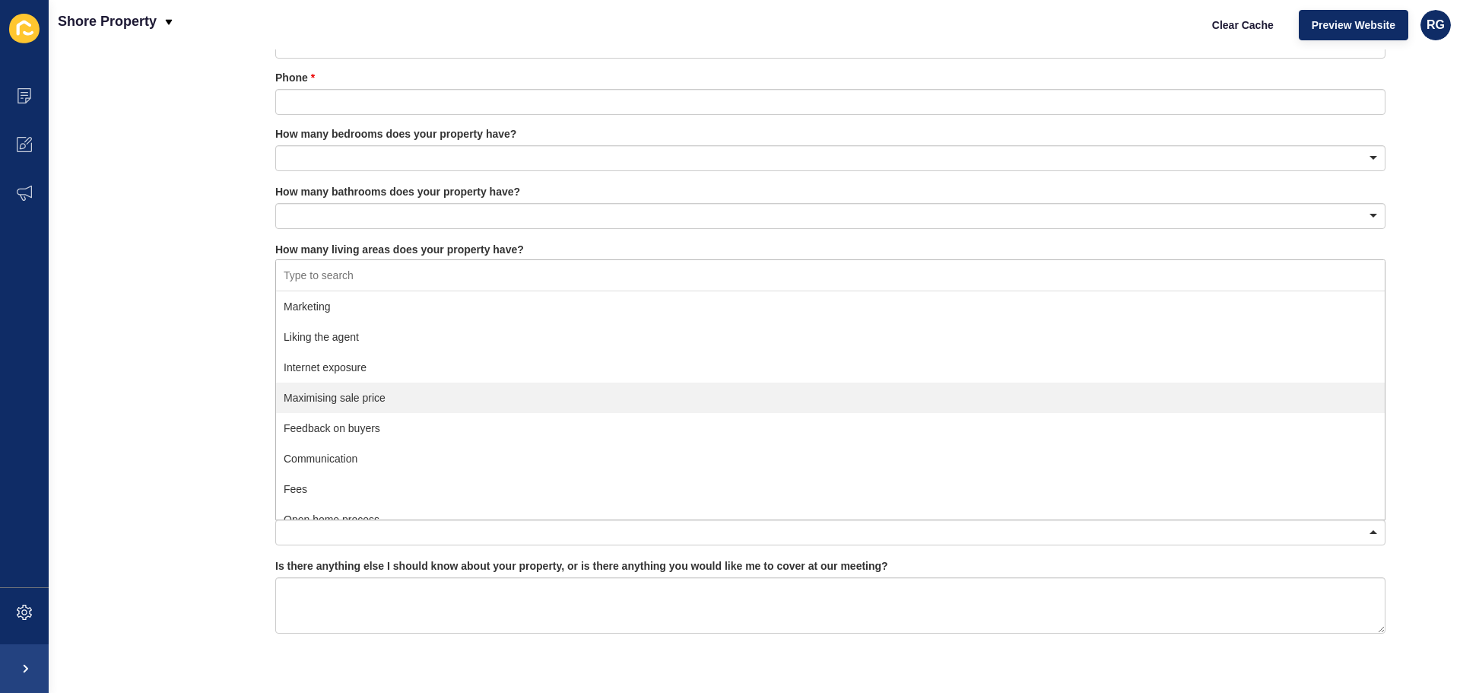
click at [1439, 424] on div "Edit Form Go back Build Actions Form Name Help me help you. Save Form Label / T…" at bounding box center [754, 370] width 1411 height 643
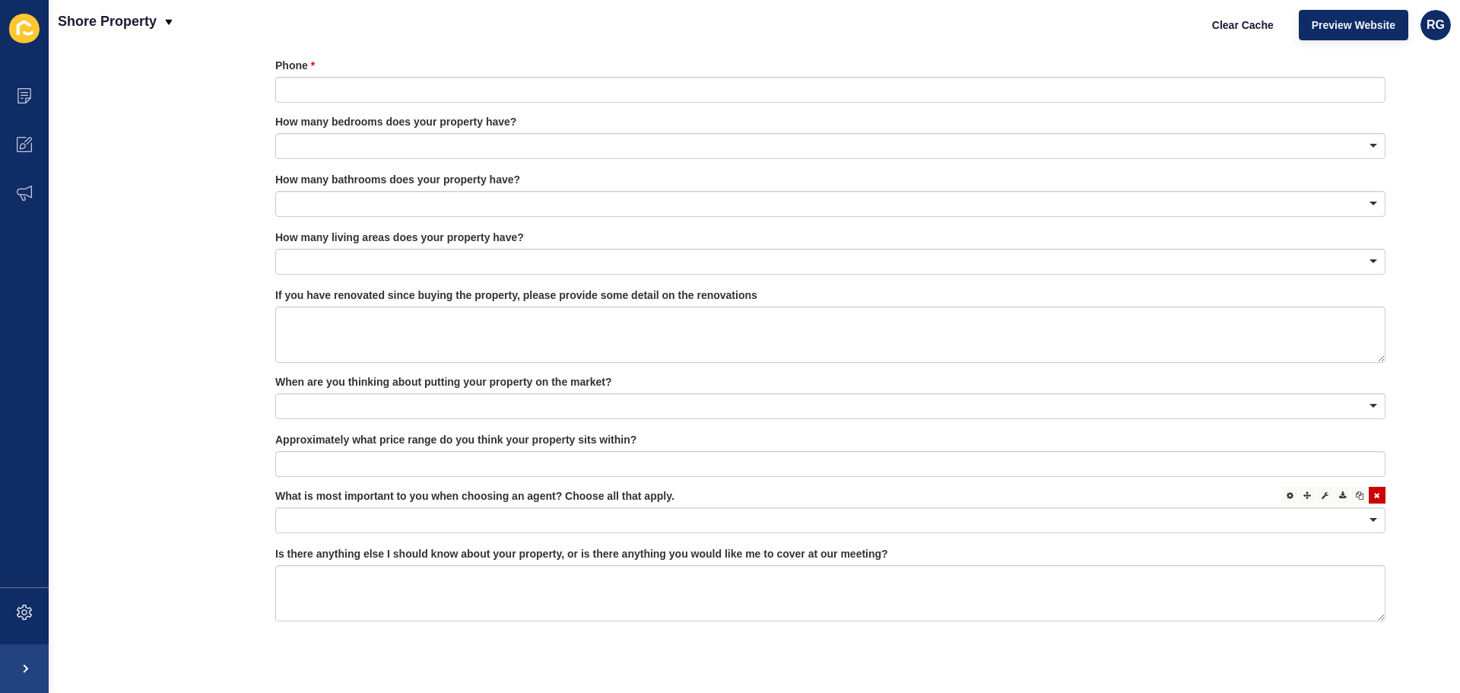
scroll to position [730, 0]
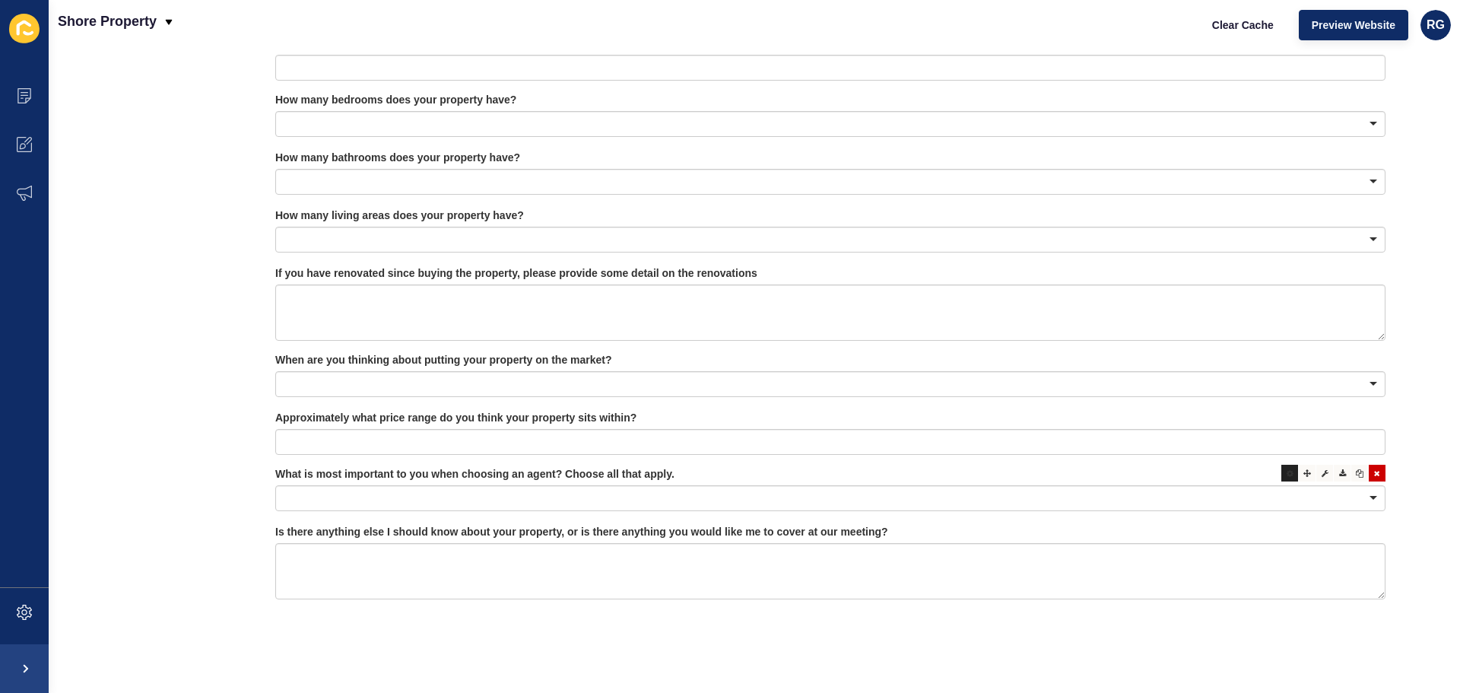
click at [1286, 469] on icon at bounding box center [1289, 473] width 7 height 8
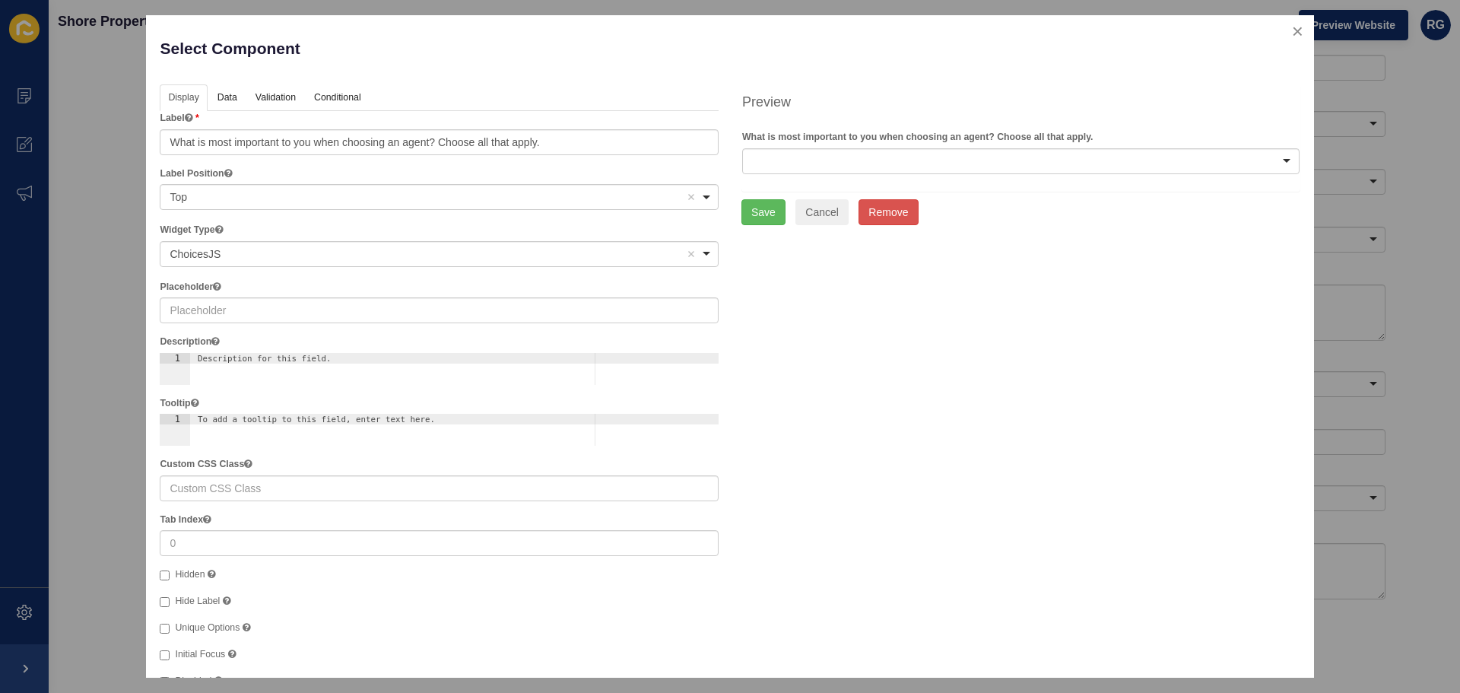
scroll to position [0, 0]
click at [899, 151] on div at bounding box center [1020, 162] width 557 height 26
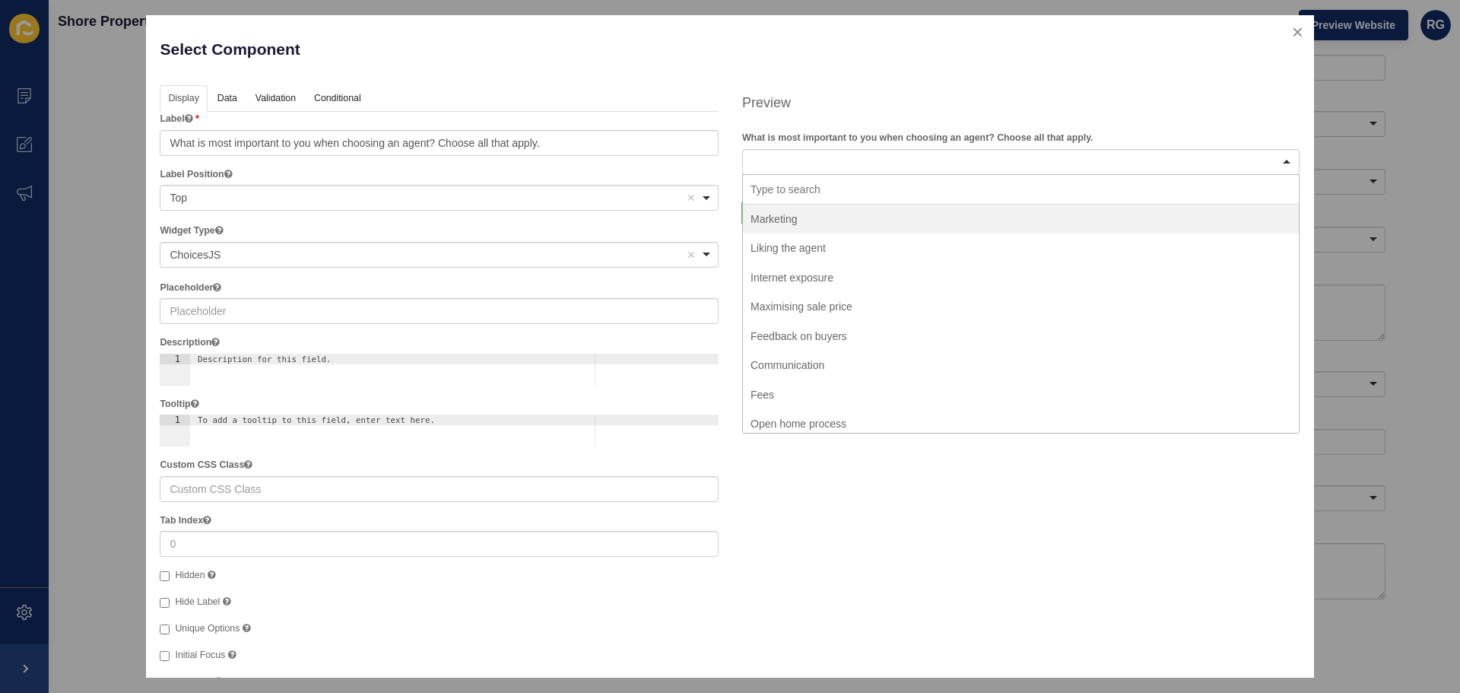
click at [899, 154] on div at bounding box center [1020, 162] width 557 height 26
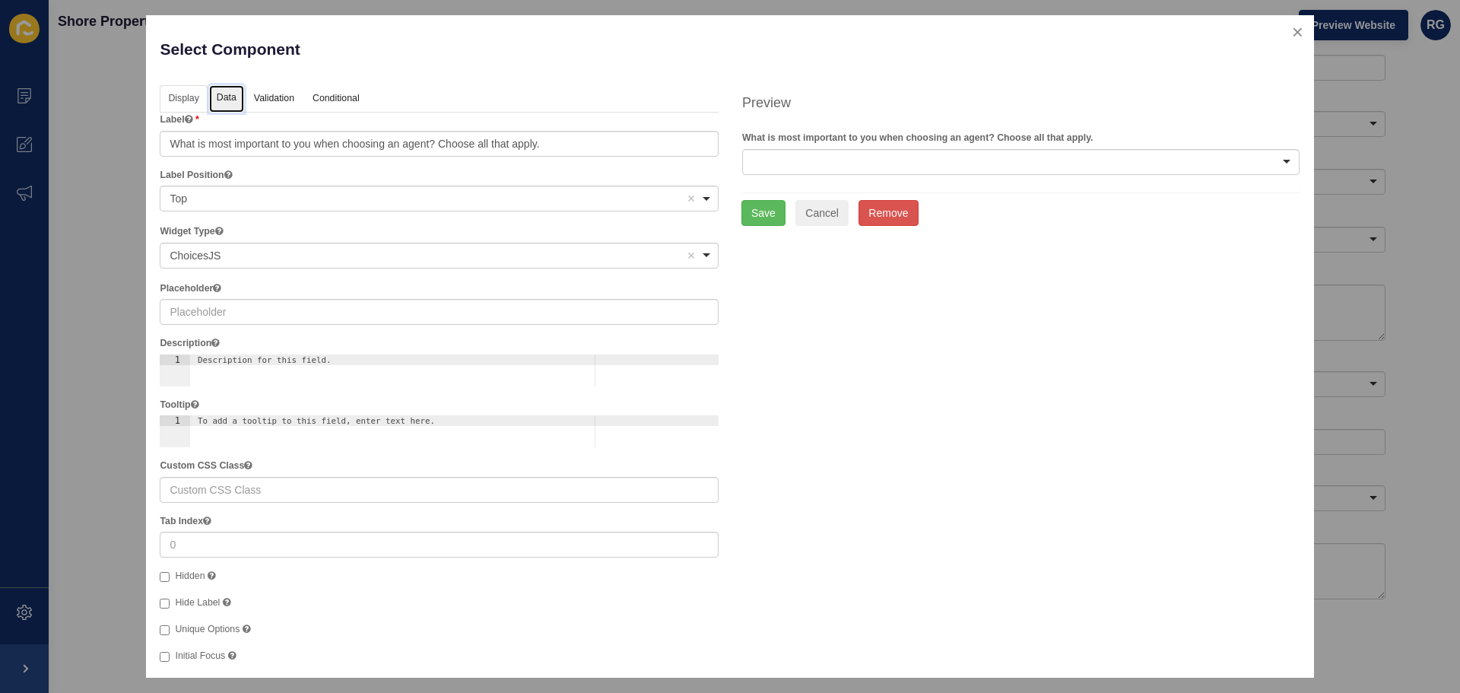
click at [227, 101] on link "Data" at bounding box center [226, 99] width 35 height 28
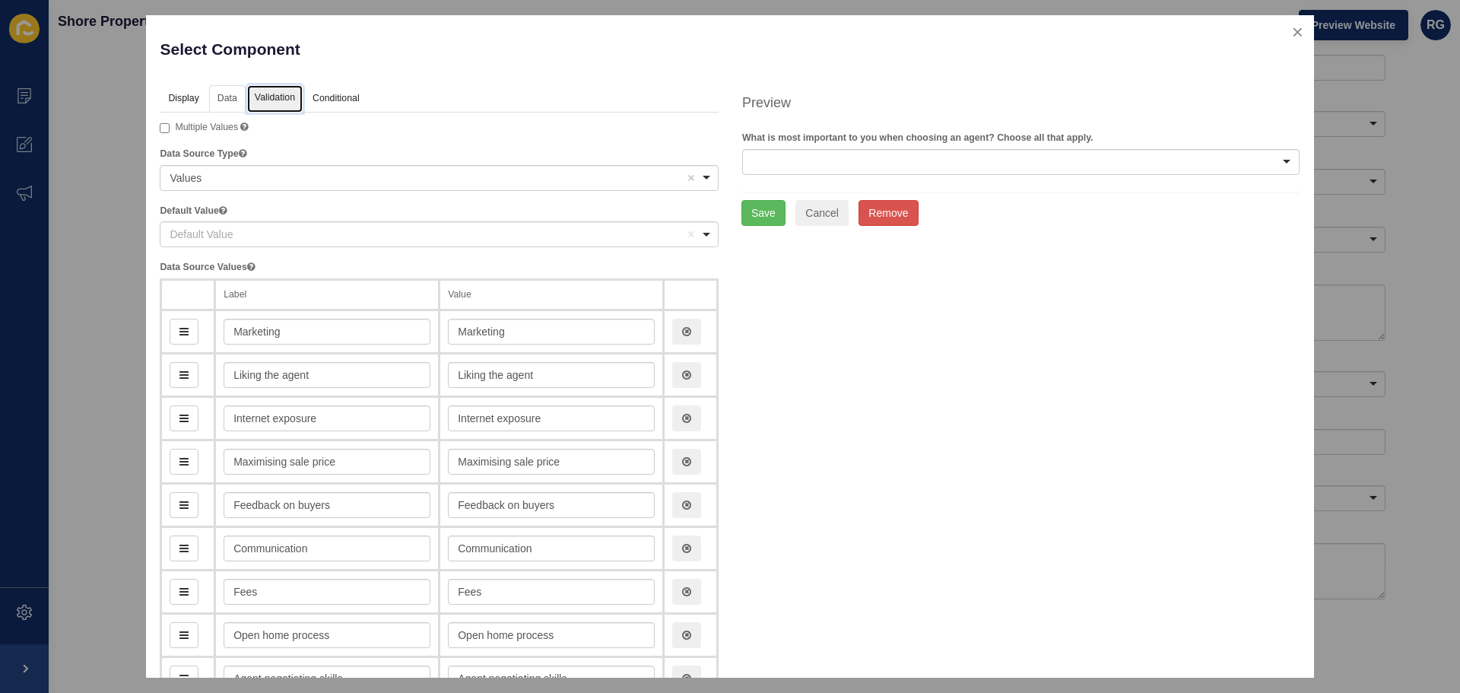
click at [263, 99] on link "Validation" at bounding box center [275, 99] width 56 height 28
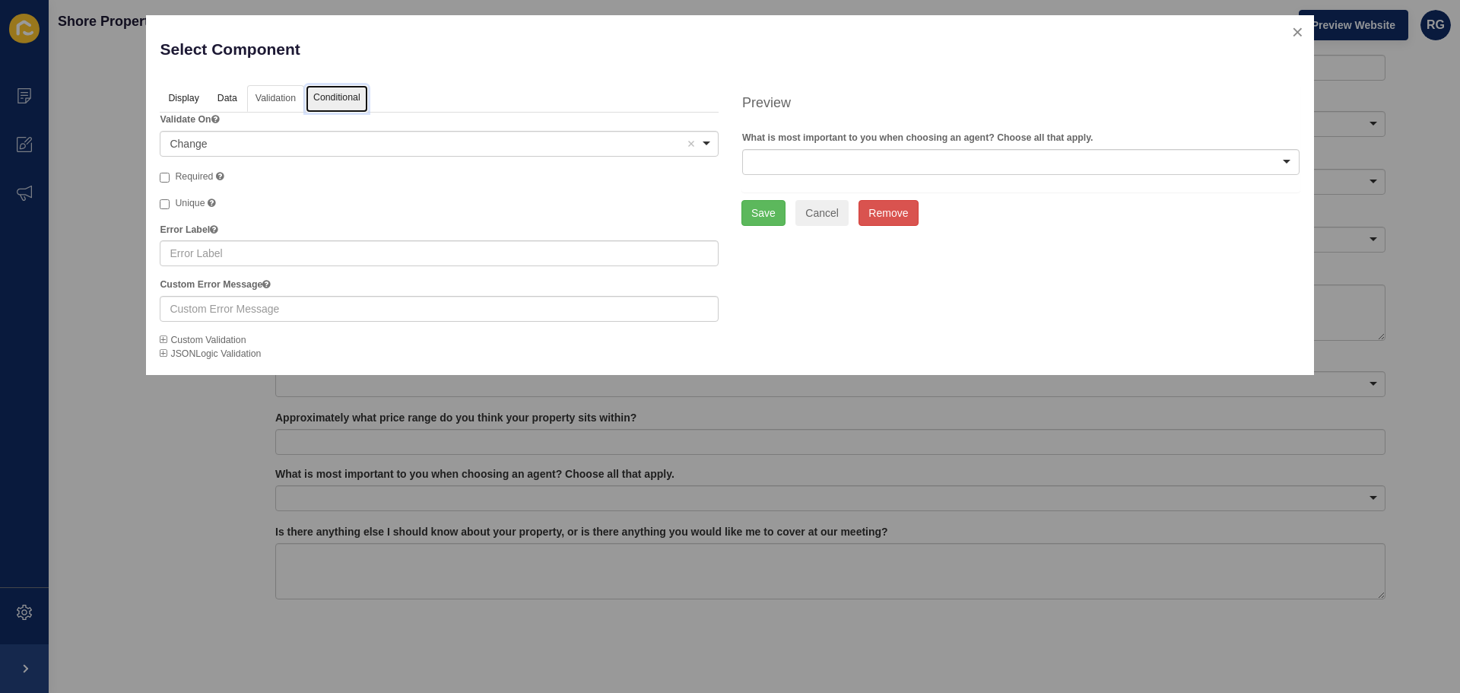
click at [328, 102] on link "Conditional" at bounding box center [337, 99] width 62 height 28
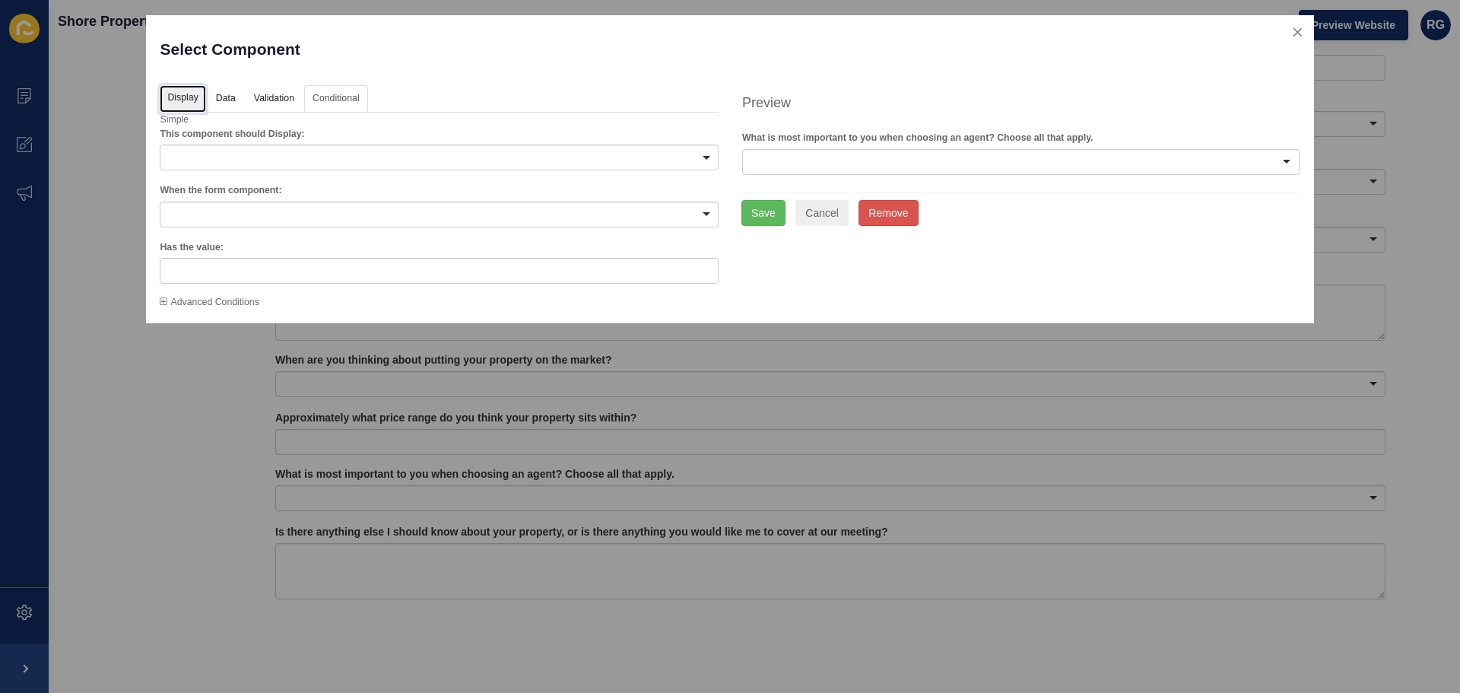
click at [187, 99] on link "Display" at bounding box center [183, 99] width 46 height 28
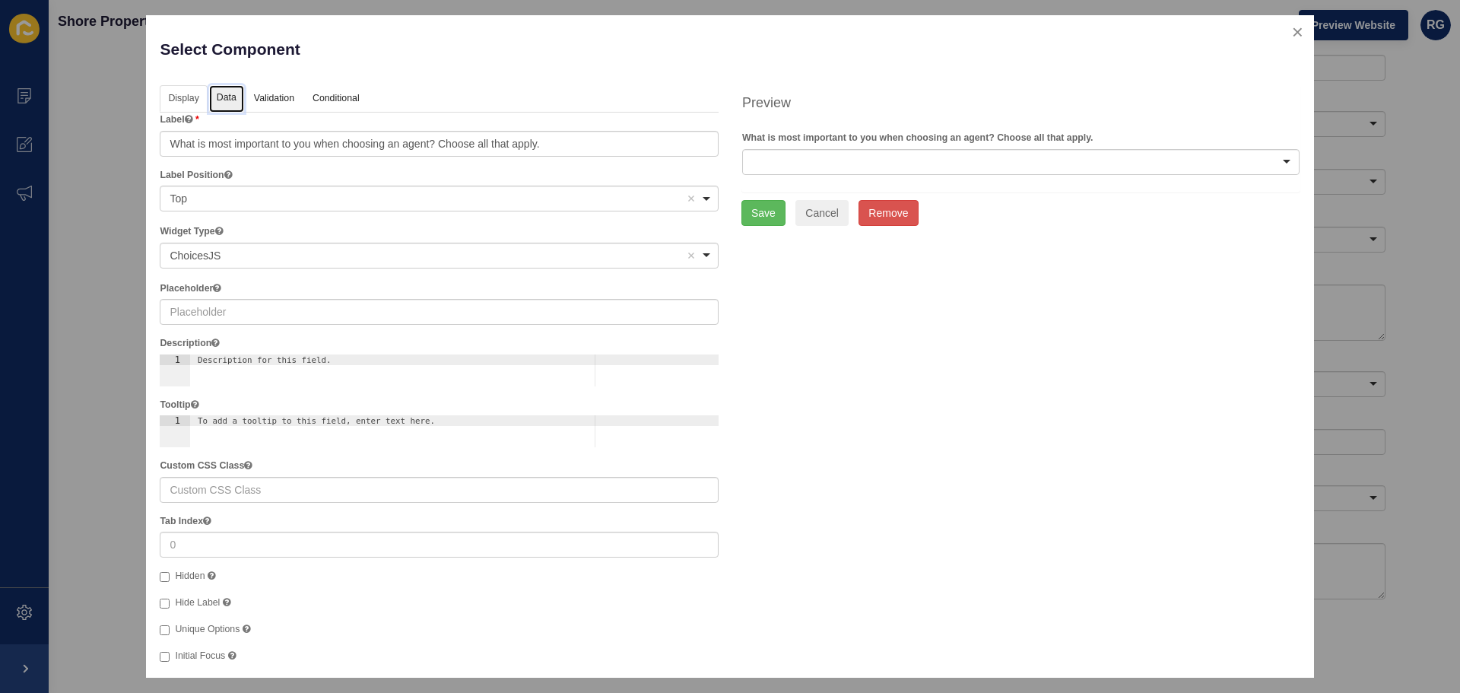
click at [228, 100] on link "Data" at bounding box center [226, 99] width 35 height 28
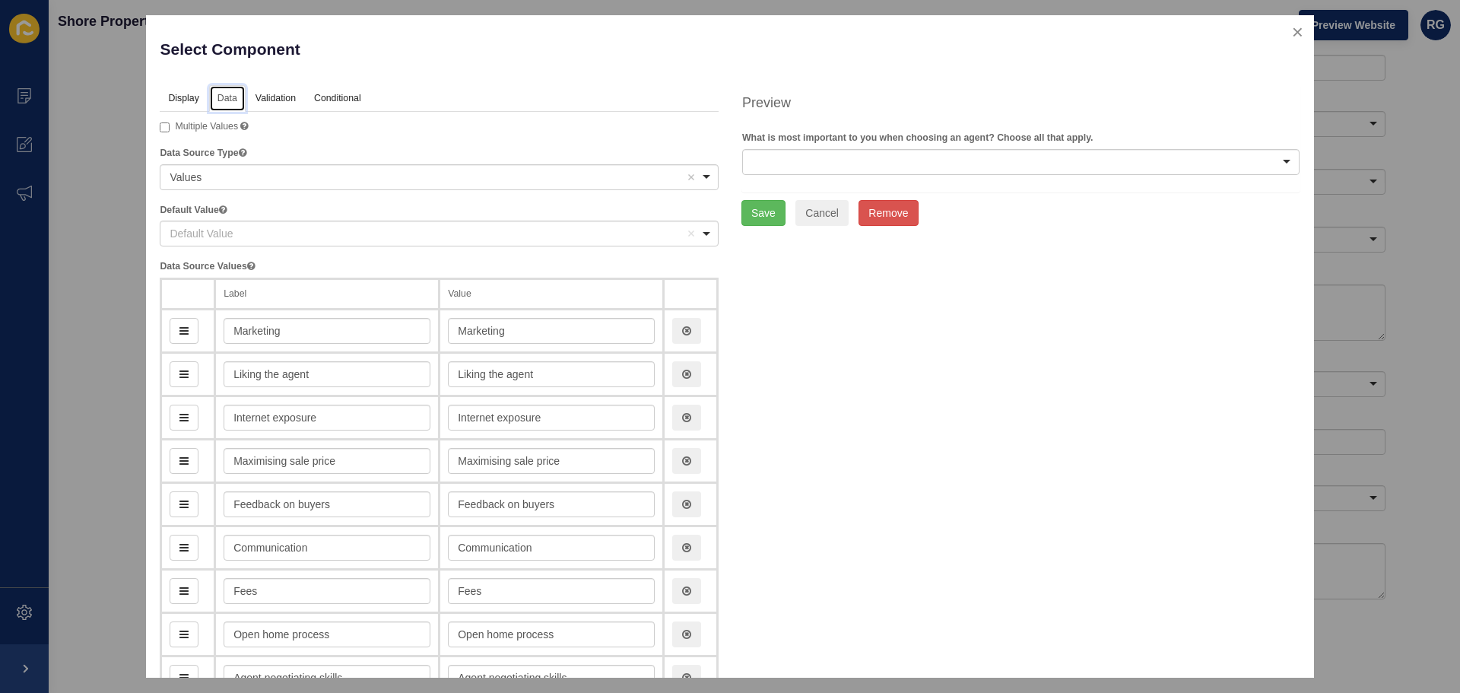
click at [256, 170] on div "Values Remove item" at bounding box center [428, 177] width 516 height 15
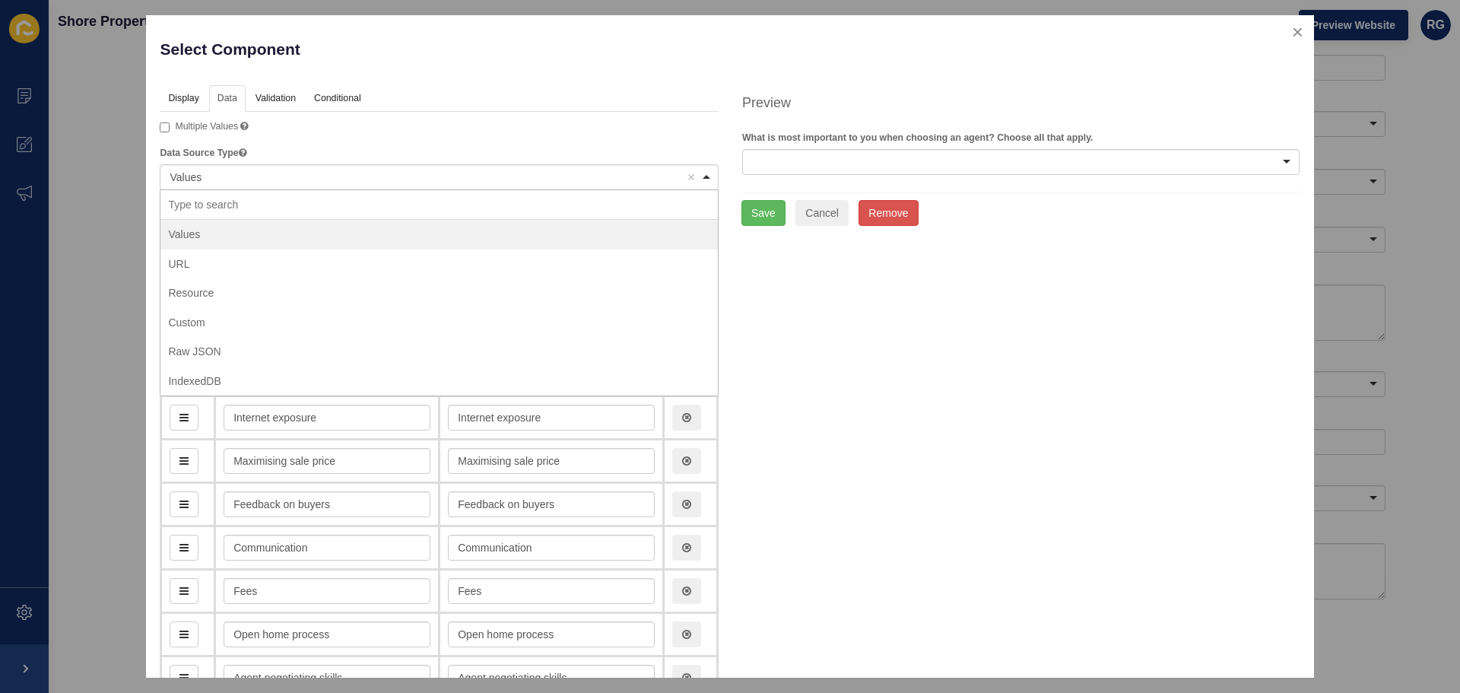
click at [258, 174] on div "Values Remove item" at bounding box center [428, 177] width 516 height 15
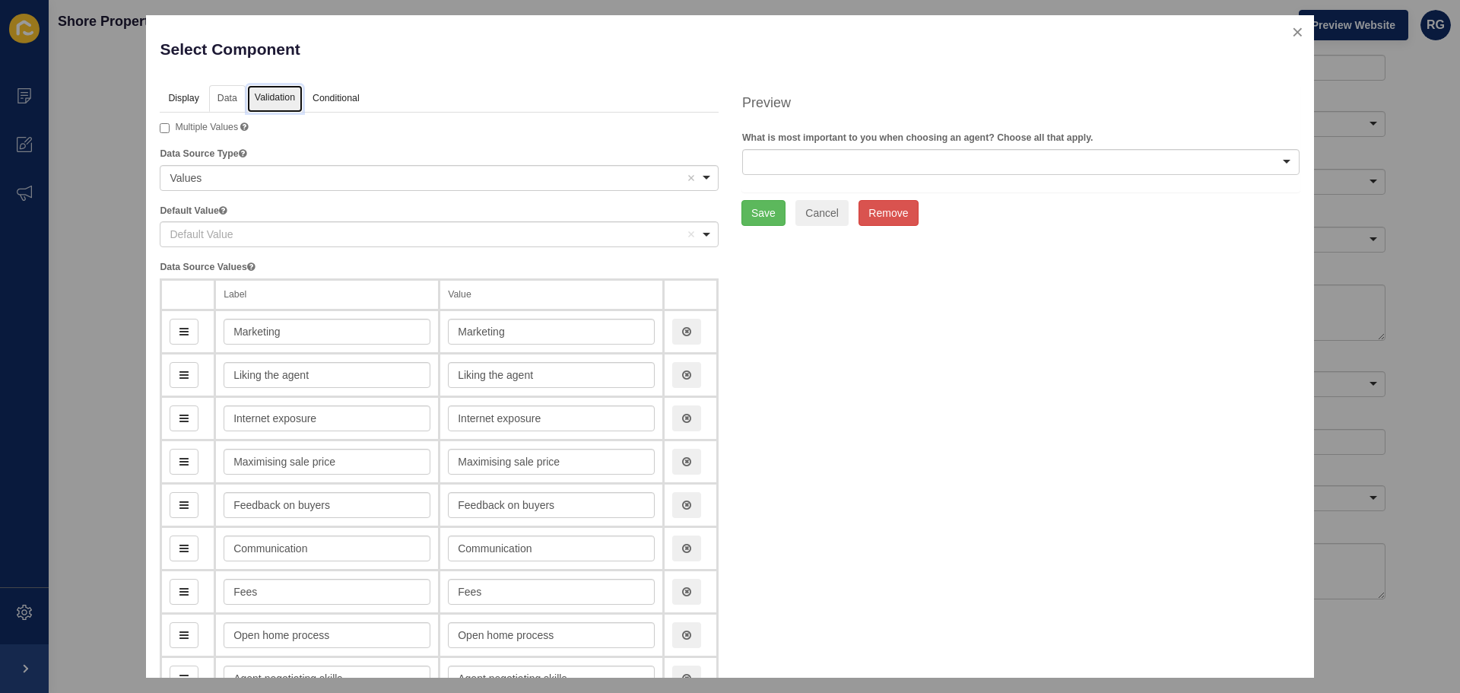
click at [278, 103] on link "Validation" at bounding box center [275, 99] width 56 height 28
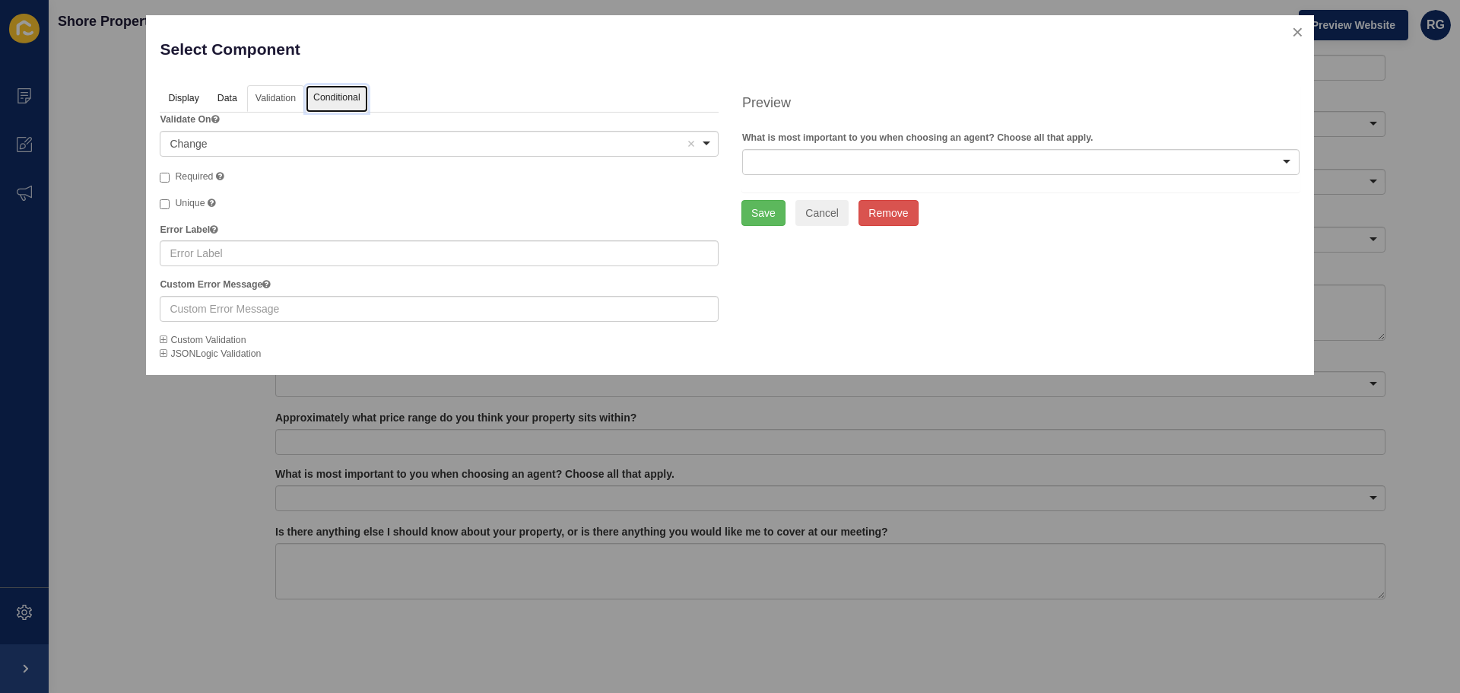
click at [337, 100] on link "Conditional" at bounding box center [337, 99] width 62 height 28
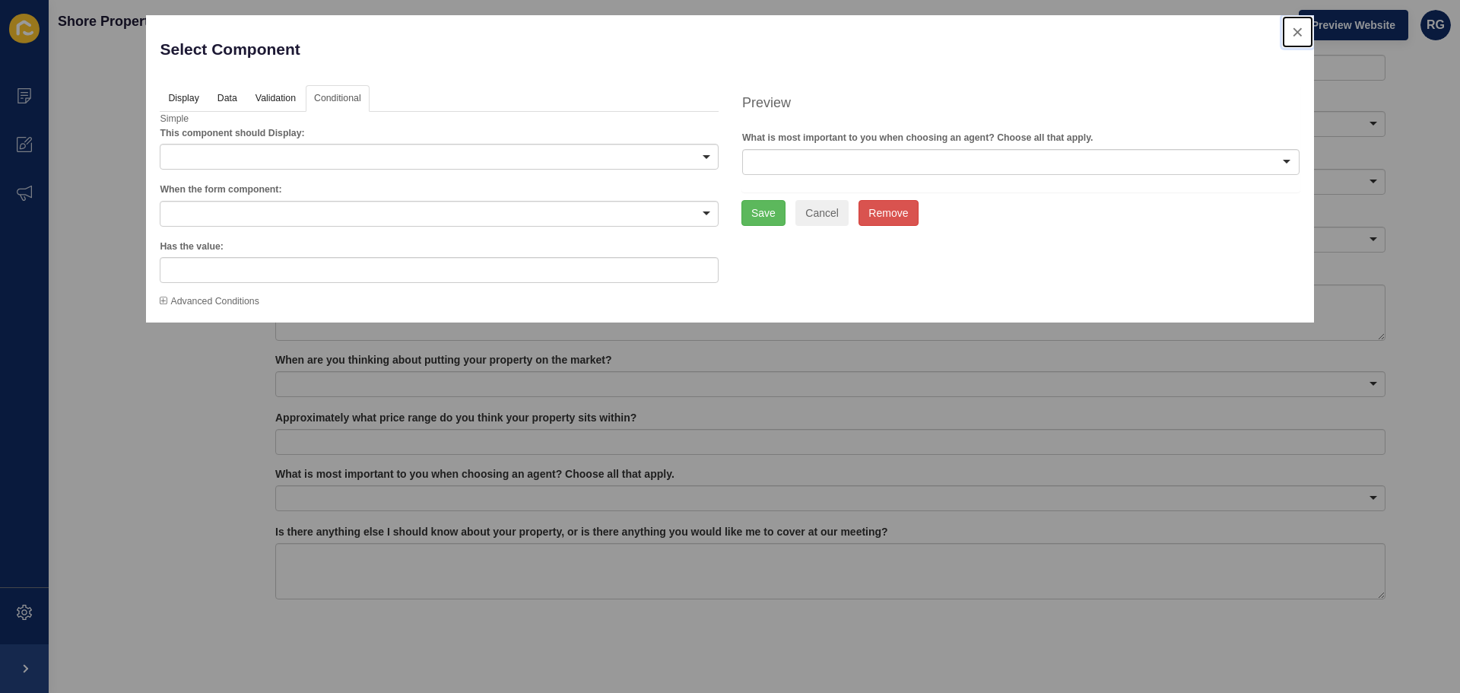
click at [1295, 32] on button "close" at bounding box center [1297, 32] width 31 height 32
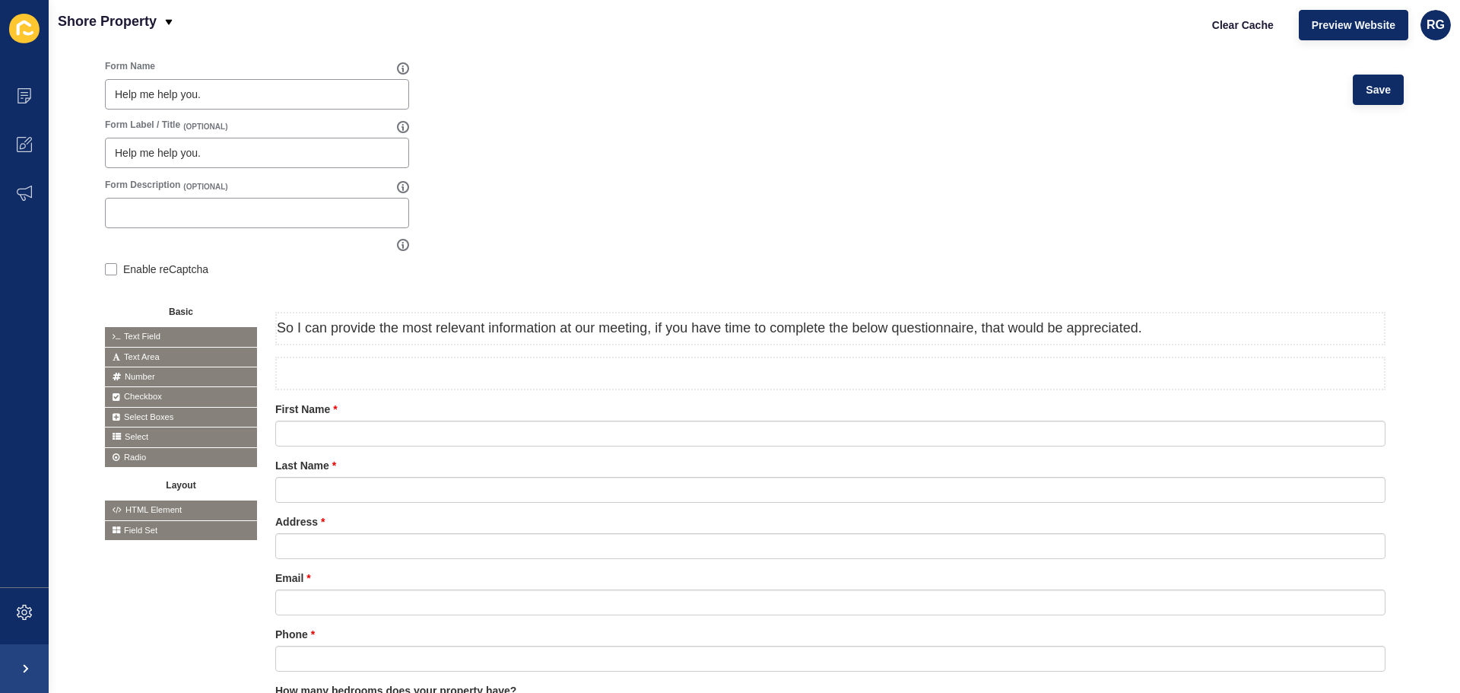
scroll to position [122, 0]
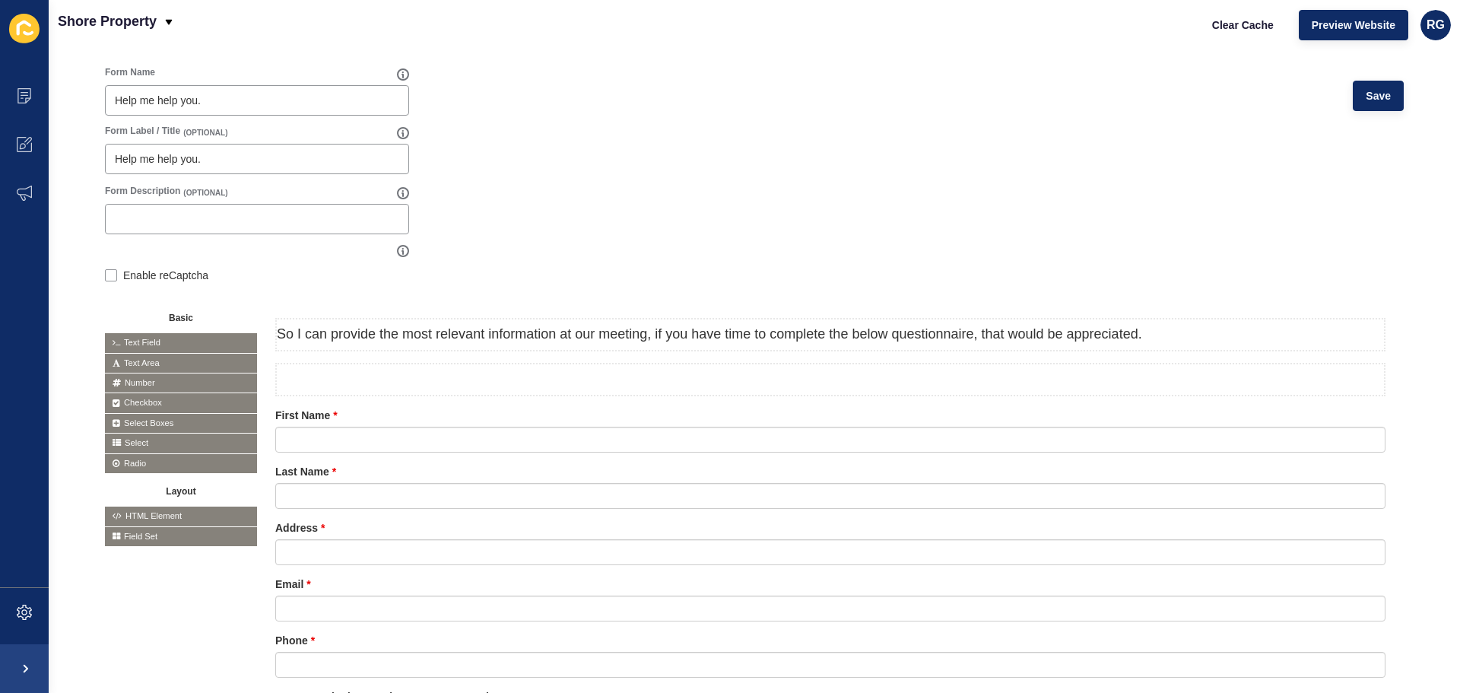
click at [141, 439] on span "Select" at bounding box center [181, 442] width 152 height 19
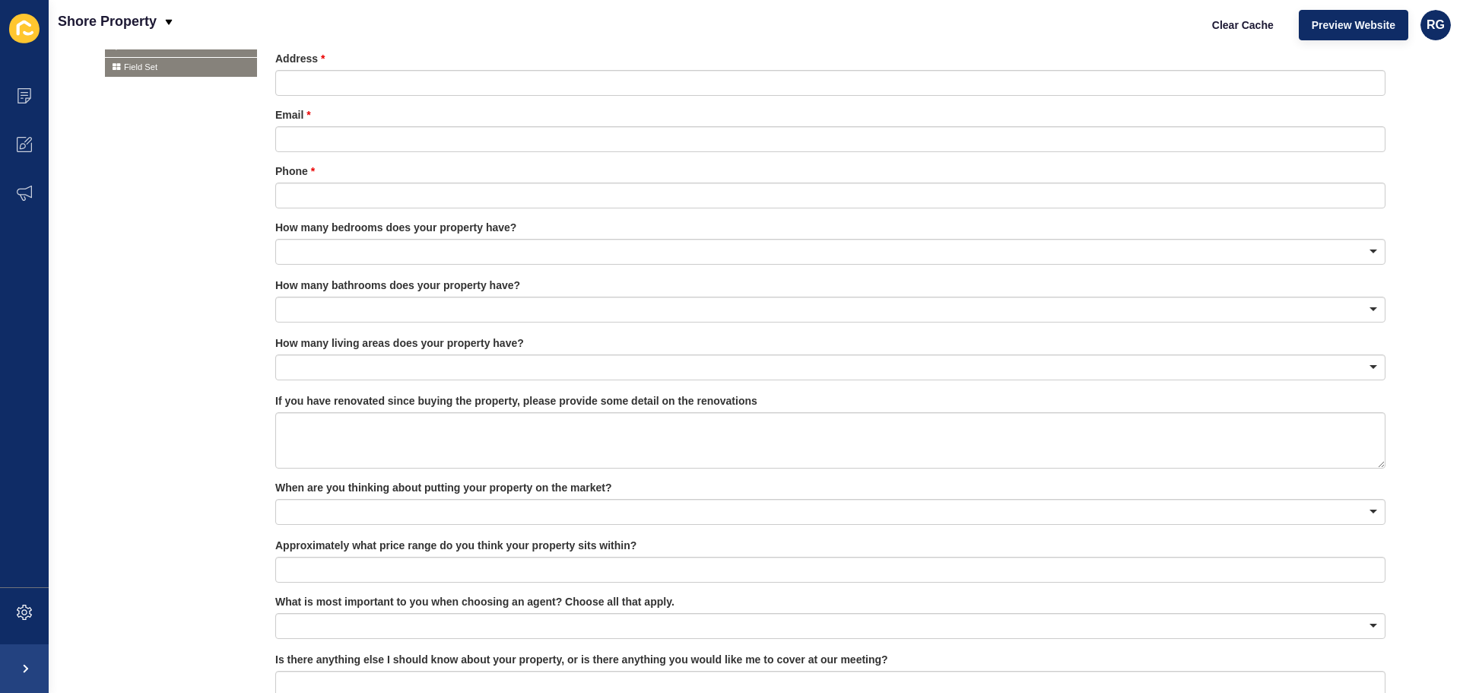
scroll to position [274, 0]
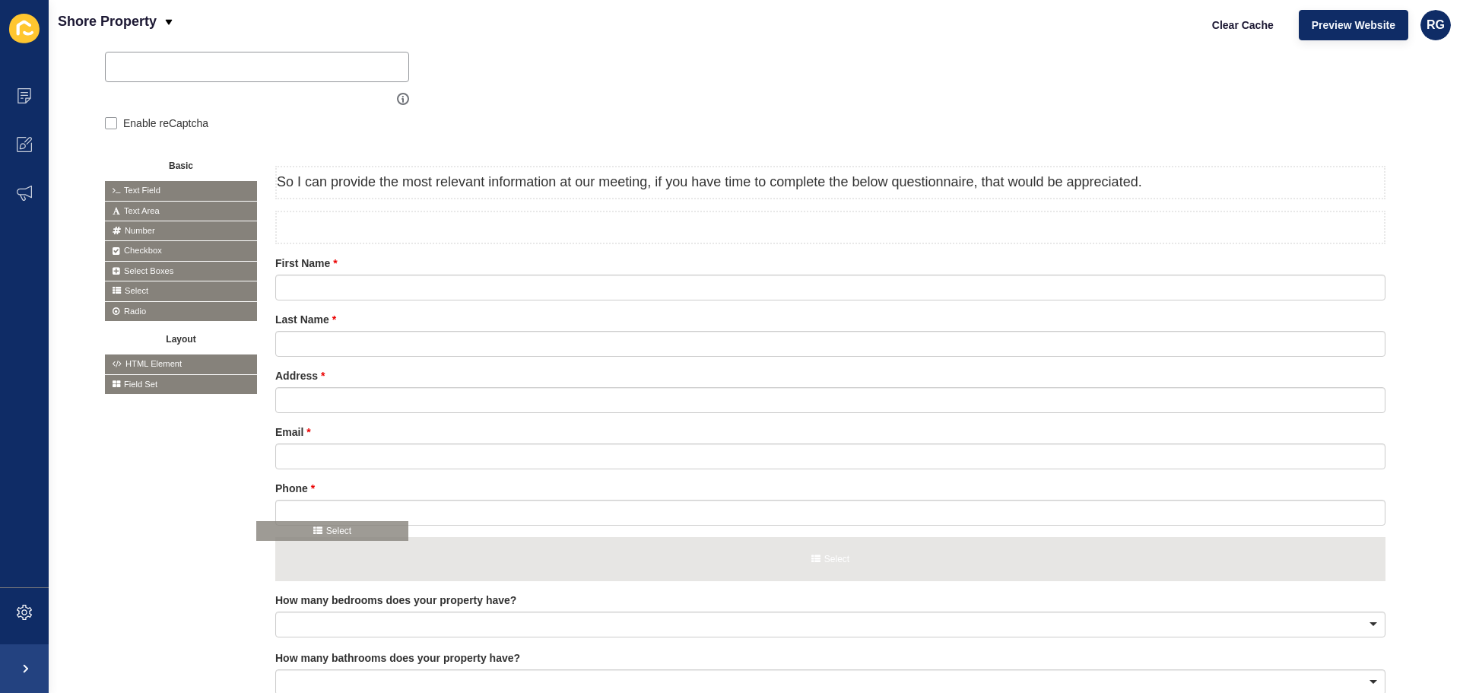
drag, startPoint x: 141, startPoint y: 288, endPoint x: 298, endPoint y: 533, distance: 290.6
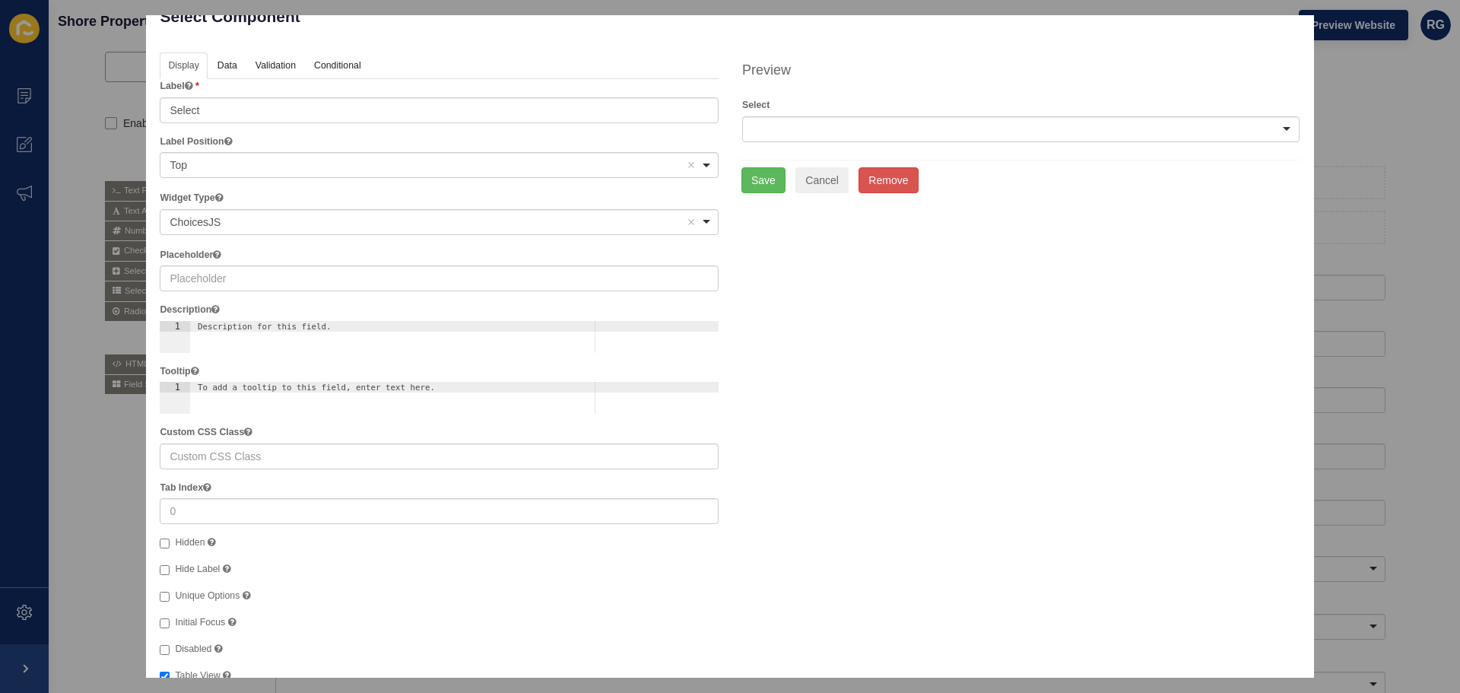
scroll to position [0, 0]
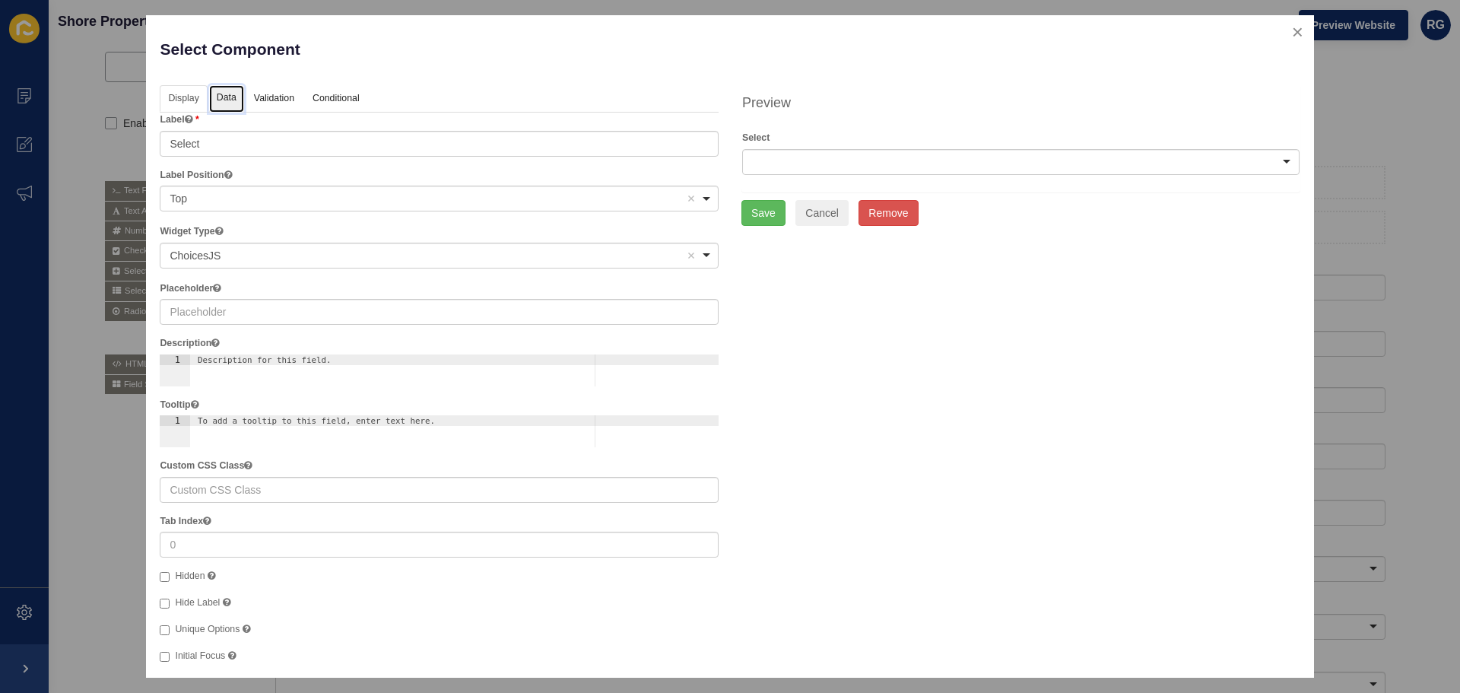
click at [222, 90] on link "Data" at bounding box center [226, 99] width 35 height 28
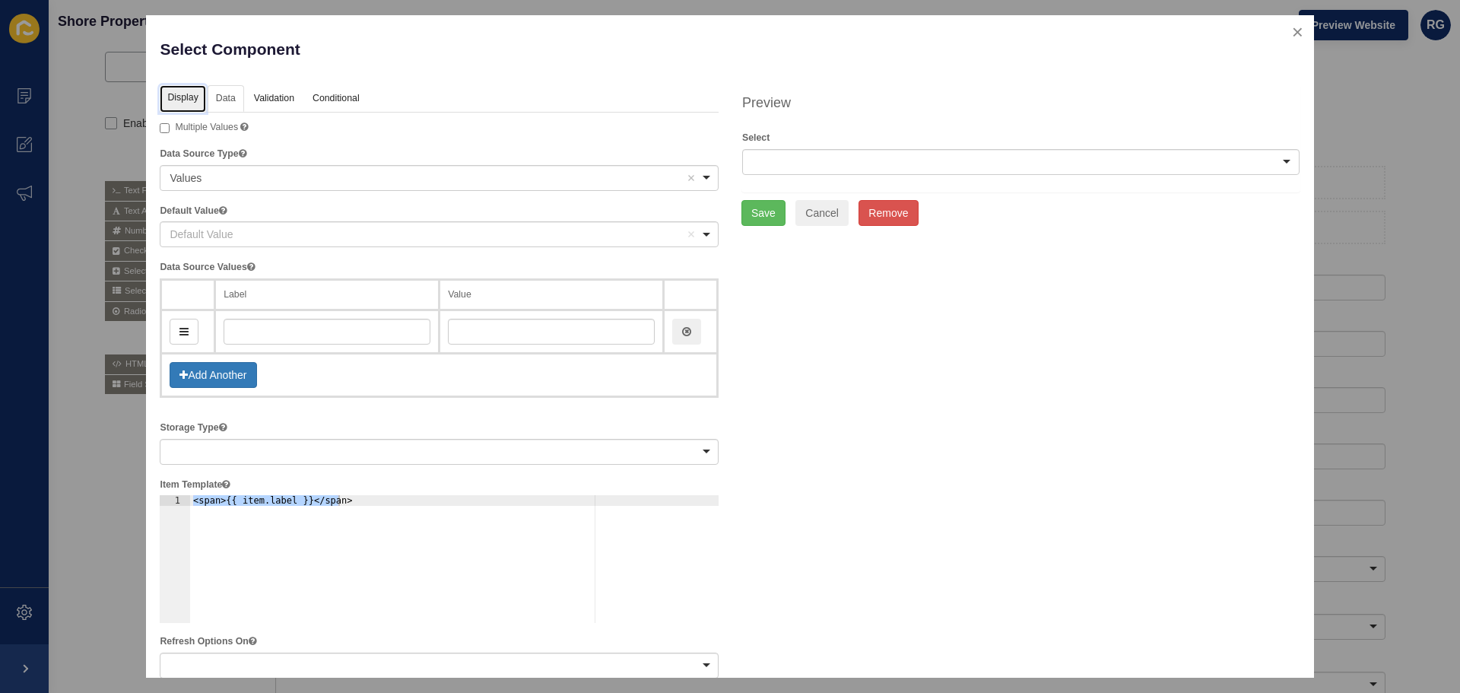
click at [189, 92] on link "Display" at bounding box center [183, 99] width 46 height 28
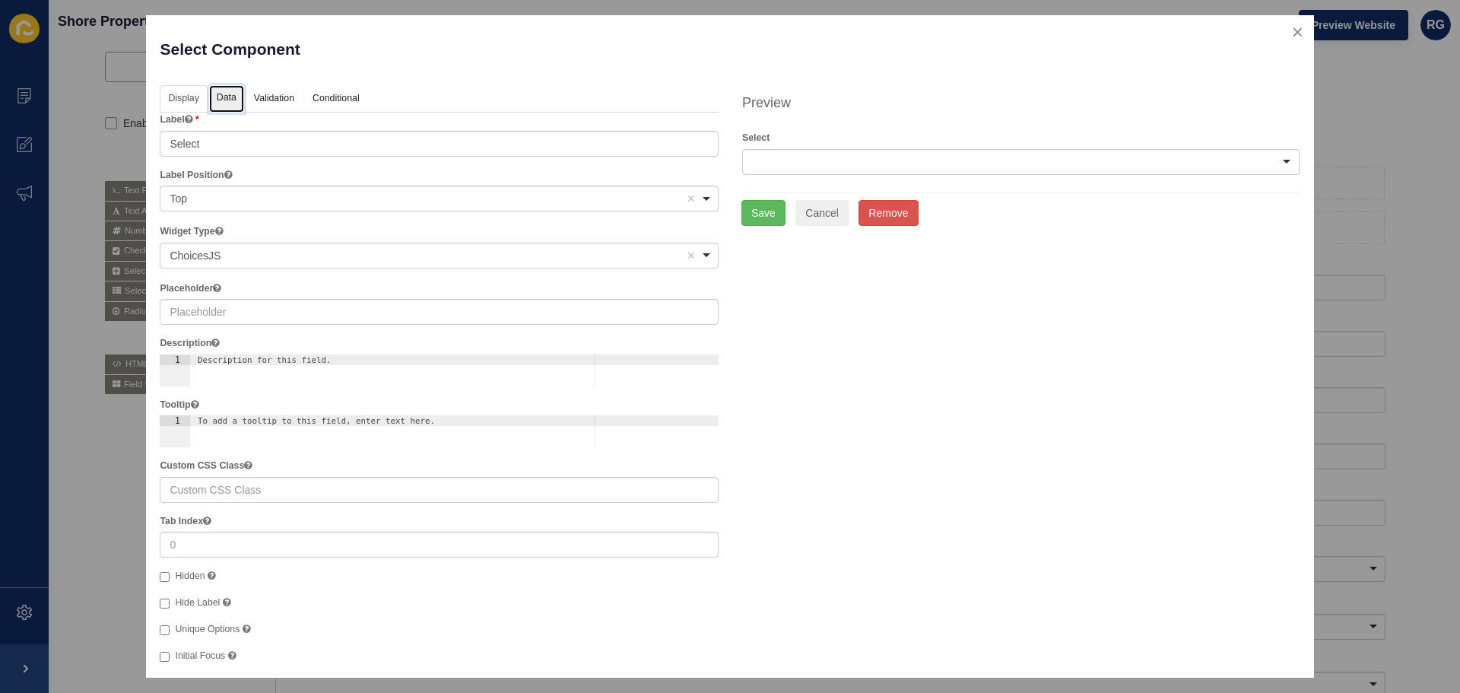
click at [230, 100] on link "Data" at bounding box center [226, 99] width 35 height 28
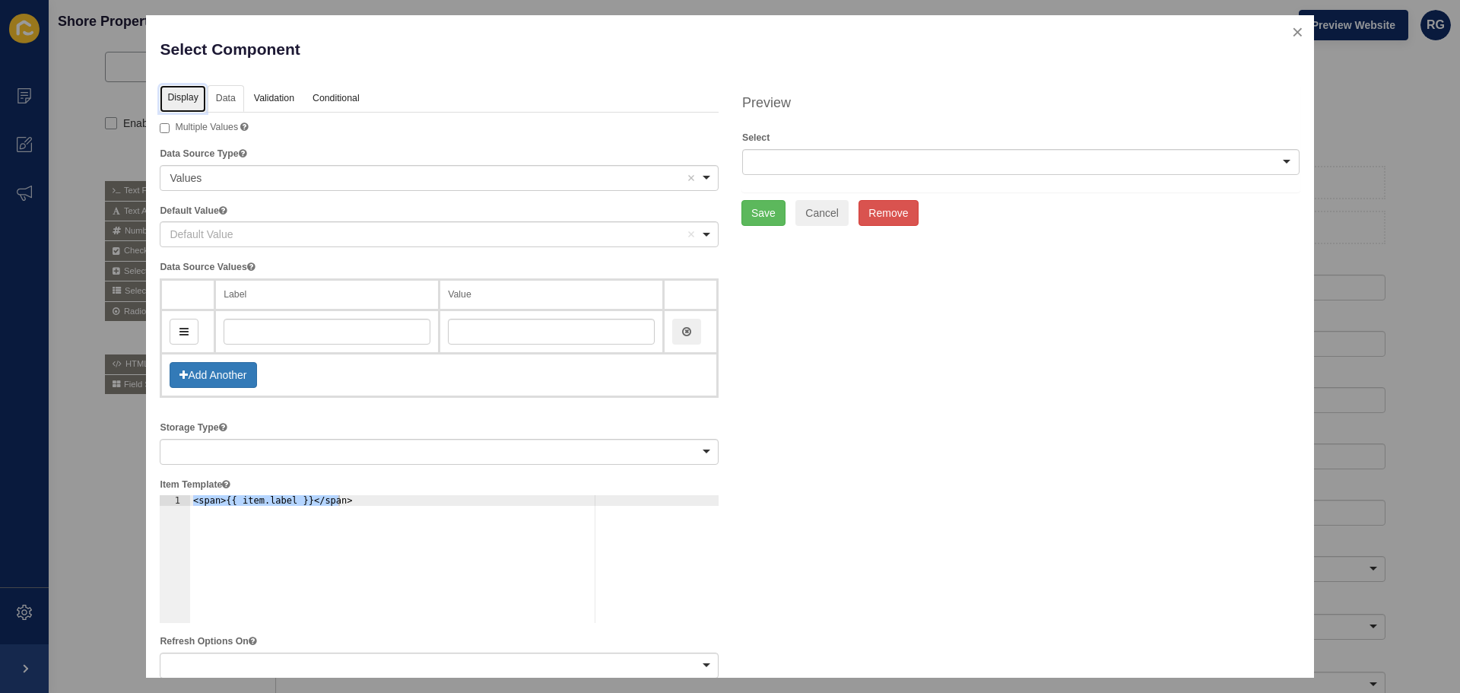
click at [176, 94] on link "Display" at bounding box center [183, 99] width 46 height 28
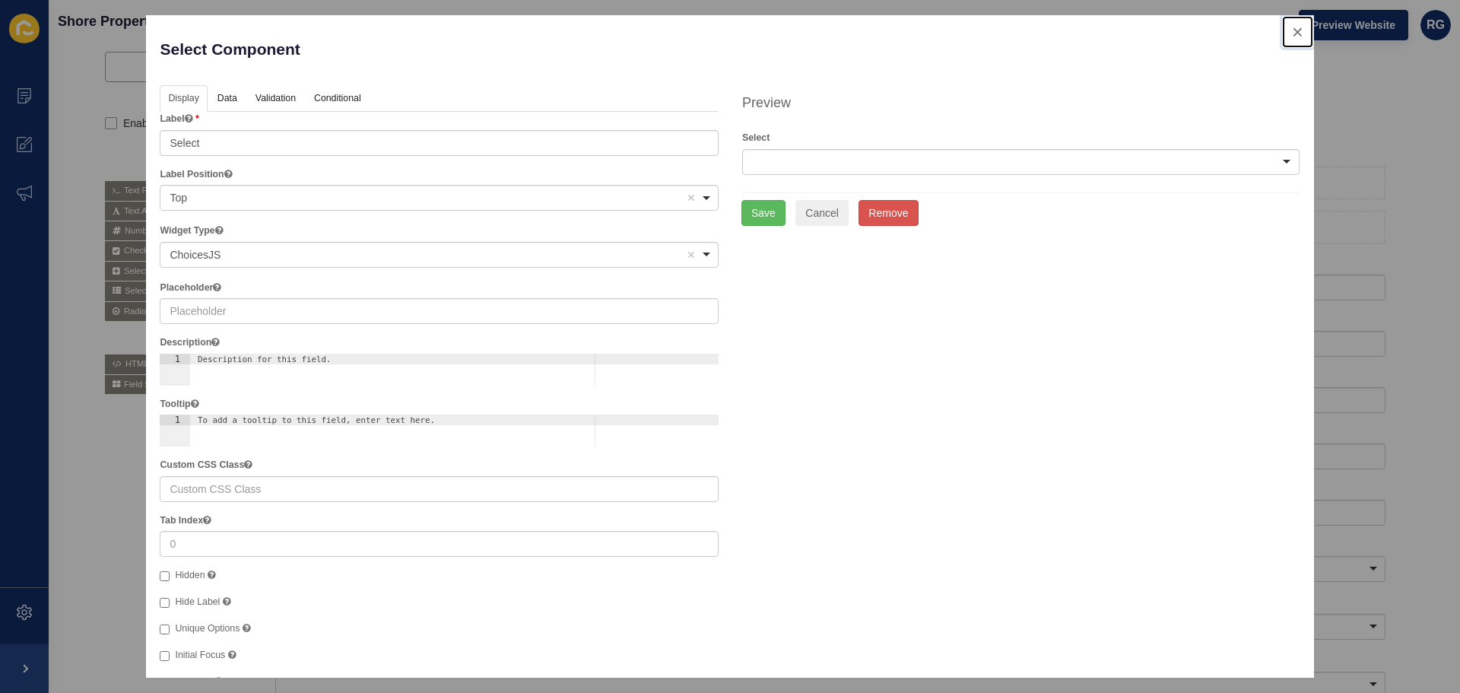
click at [1287, 31] on button "close" at bounding box center [1297, 32] width 31 height 32
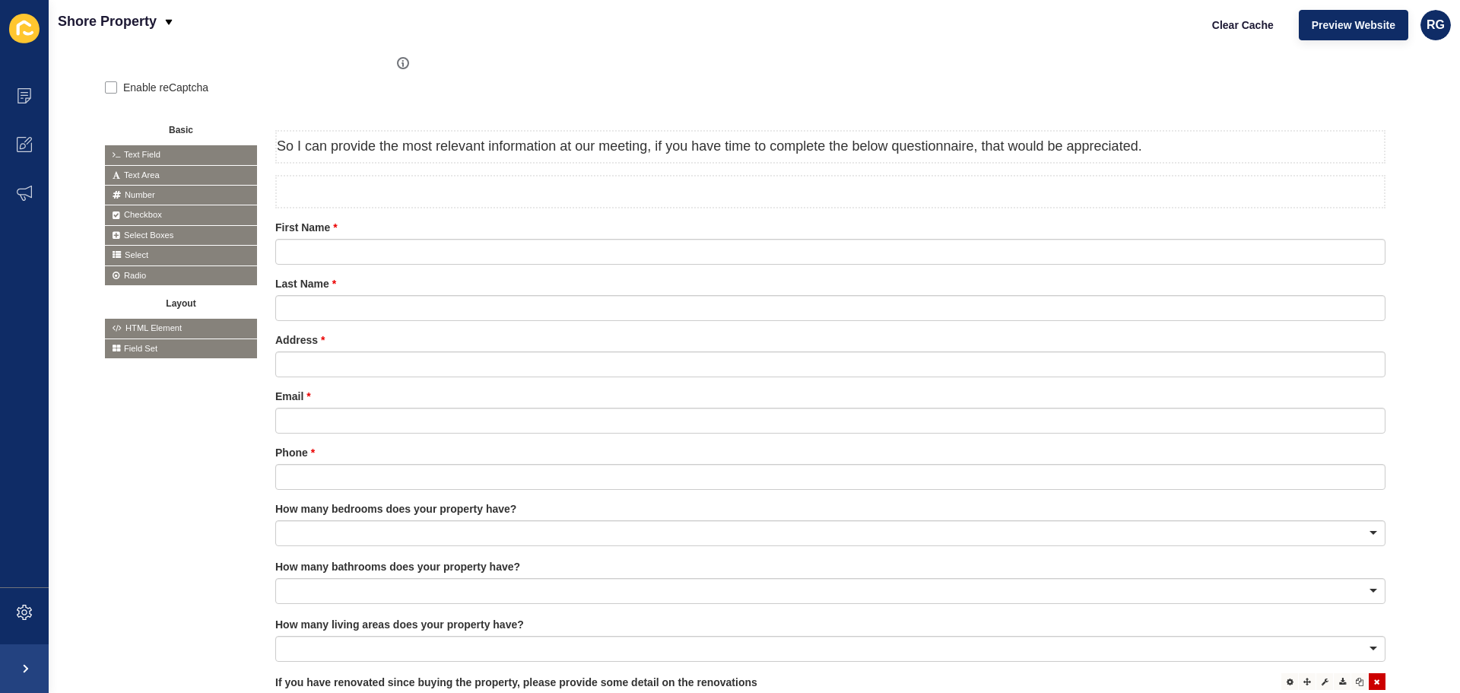
scroll to position [274, 0]
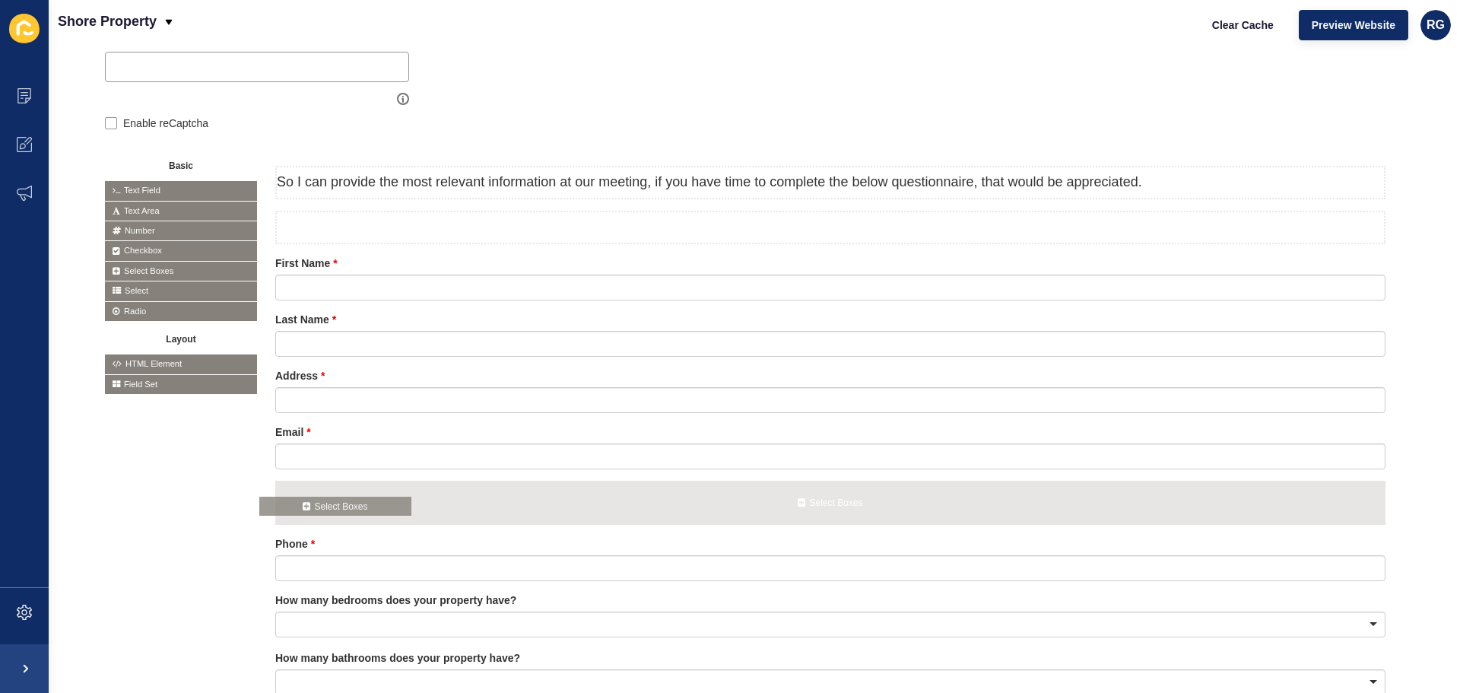
drag, startPoint x: 157, startPoint y: 269, endPoint x: 312, endPoint y: 506, distance: 283.0
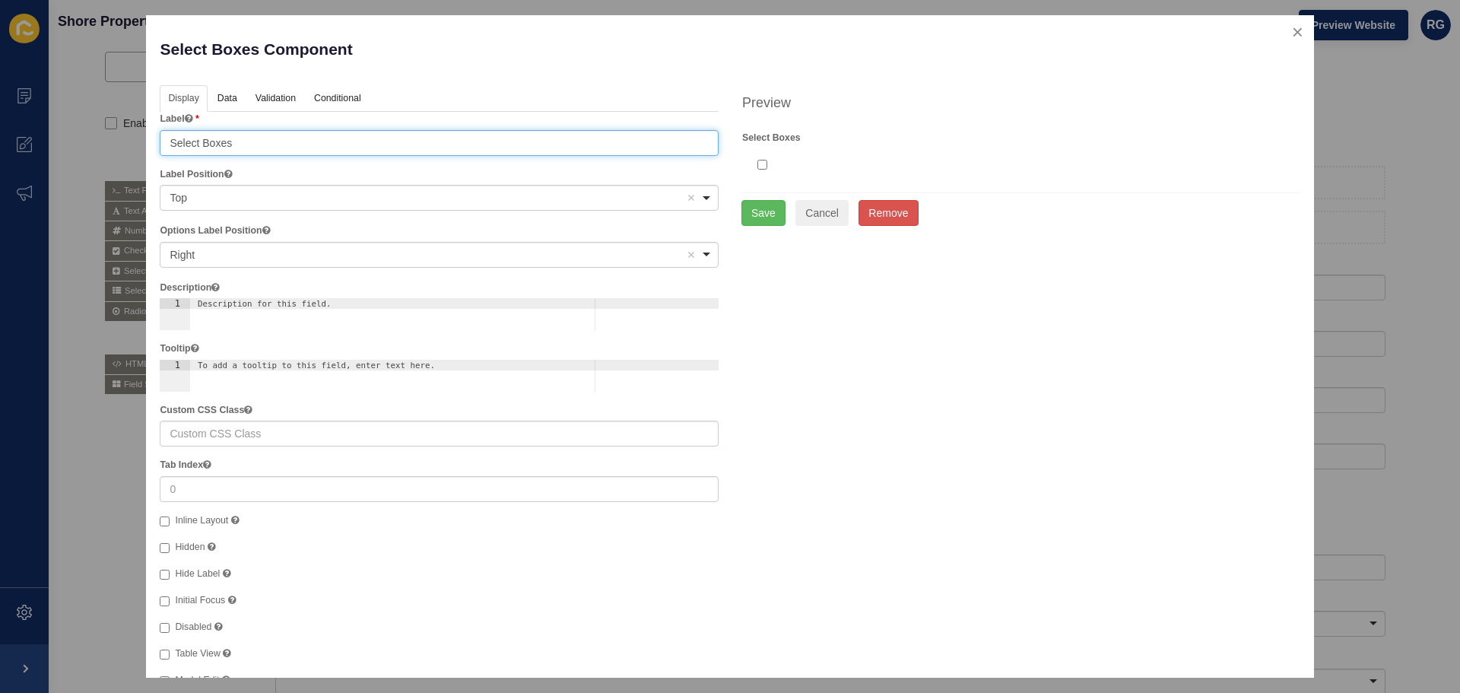
click at [261, 145] on input "Select Boxes" at bounding box center [439, 143] width 559 height 26
drag, startPoint x: 254, startPoint y: 141, endPoint x: 138, endPoint y: 141, distance: 115.6
click at [138, 141] on div "Select Boxes Component Help Display Data Validation API Conditional Logic Layou…" at bounding box center [730, 346] width 1460 height 693
paste input "What is most important to you when choosing an agent? Choose all that apply."
type input "What is most important to you when choosing an agent? Choose all that apply."
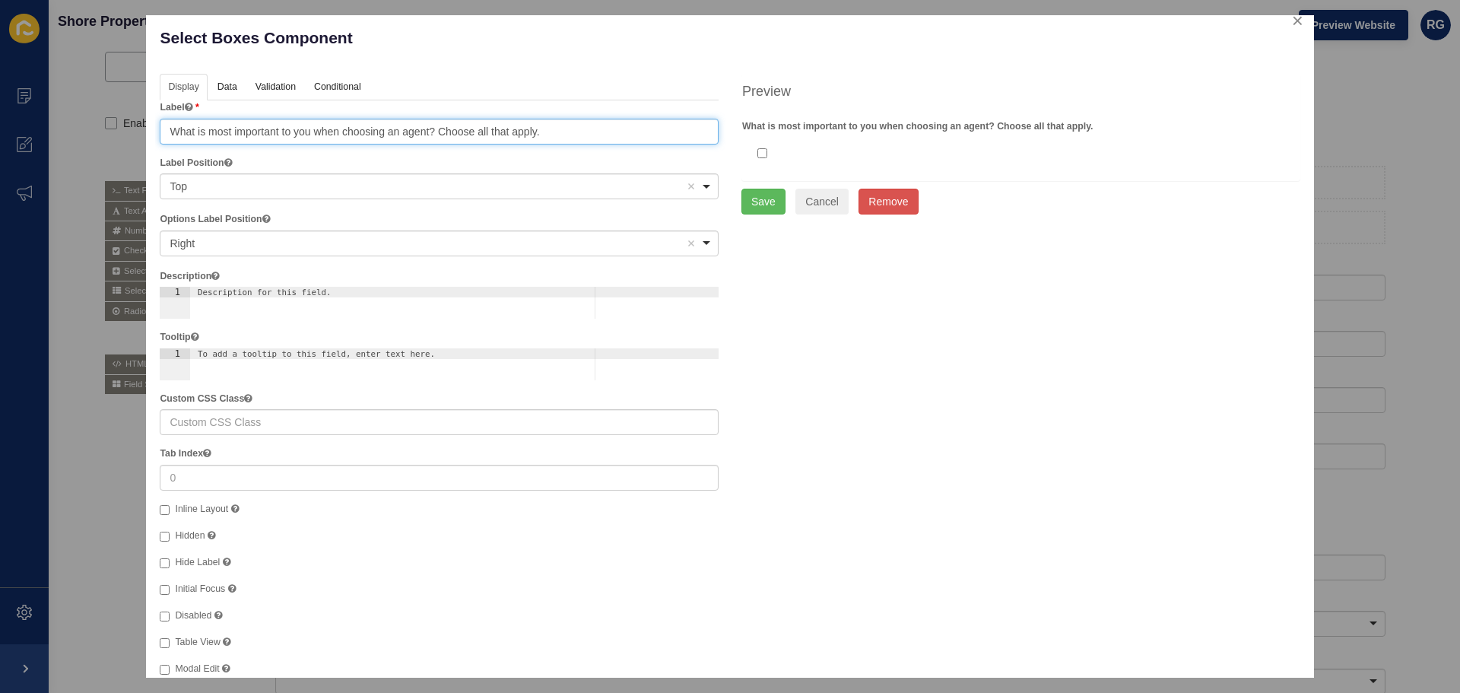
scroll to position [0, 0]
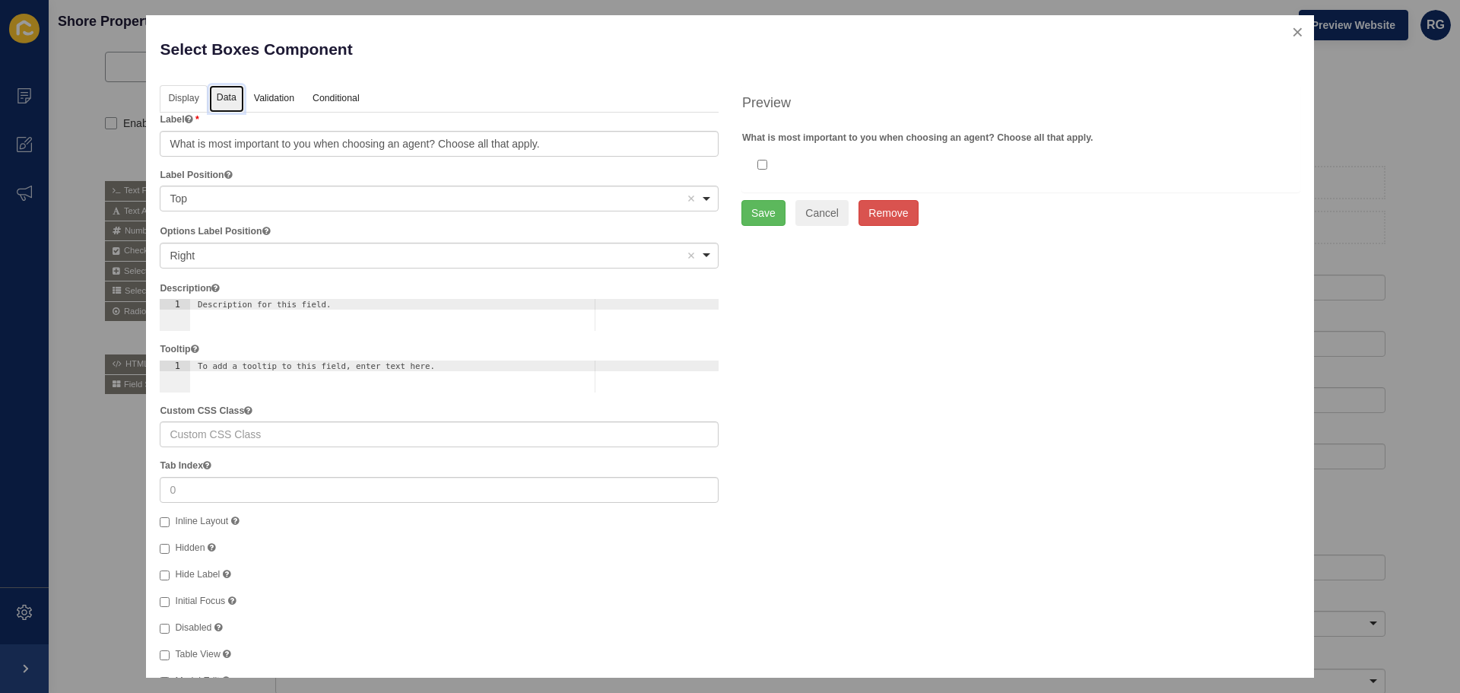
click at [224, 100] on link "Data" at bounding box center [226, 99] width 35 height 28
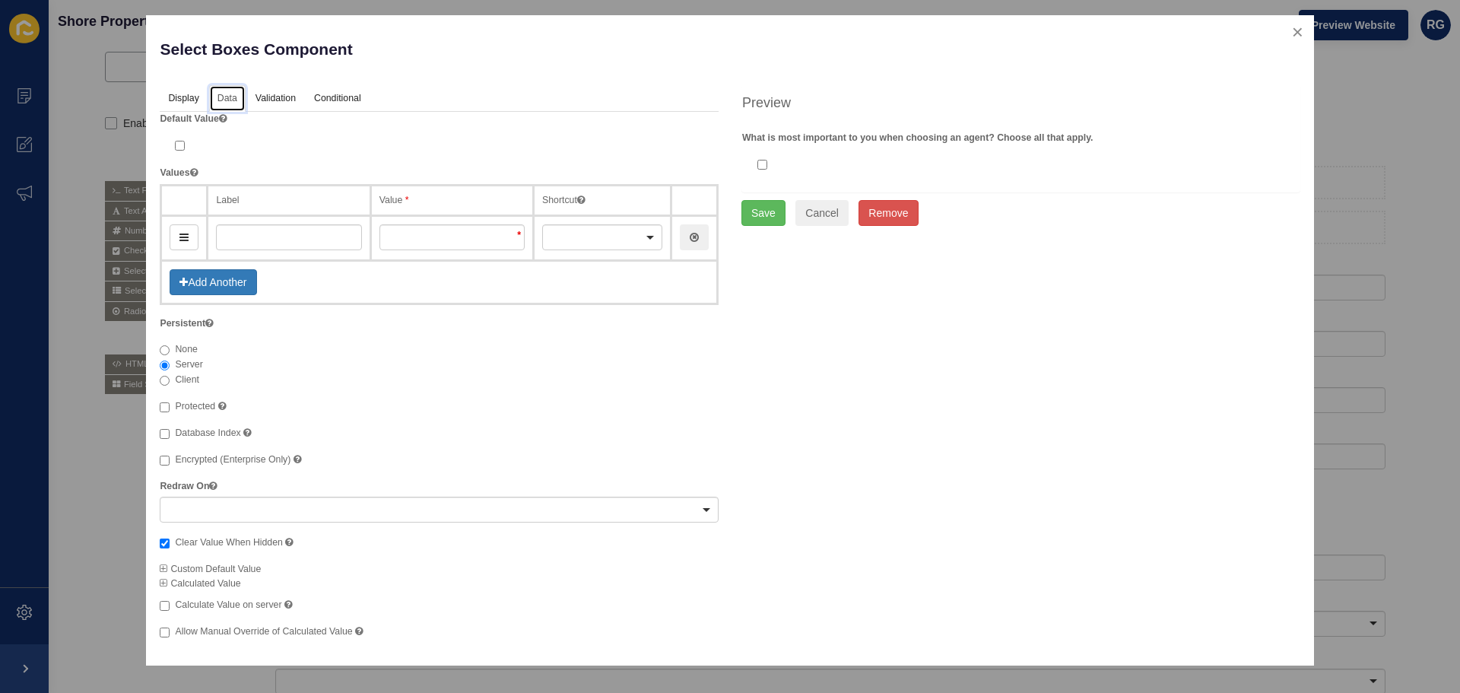
click at [627, 234] on div at bounding box center [602, 237] width 120 height 26
click at [234, 234] on input "text" at bounding box center [288, 237] width 145 height 26
click at [546, 238] on div at bounding box center [602, 237] width 120 height 26
click at [468, 237] on input "text" at bounding box center [451, 237] width 145 height 26
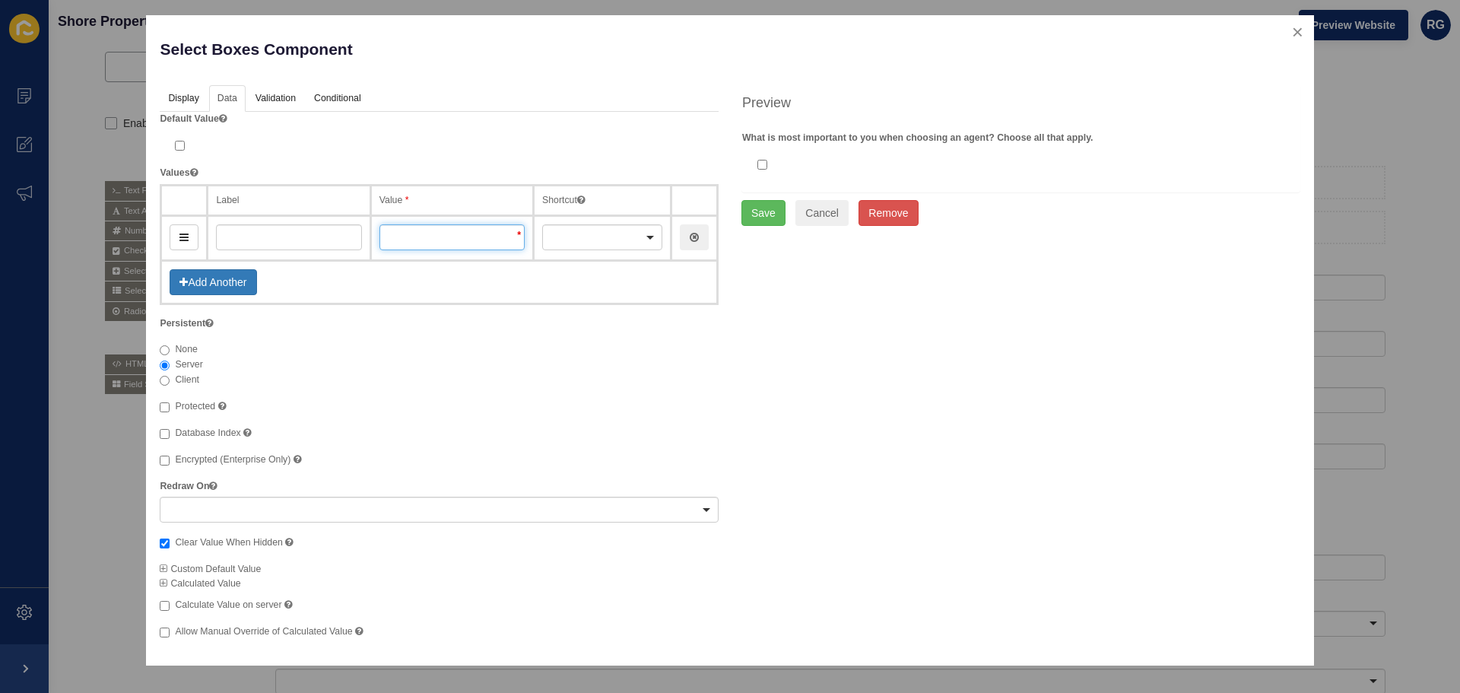
click at [468, 237] on input "text" at bounding box center [451, 237] width 145 height 26
click at [308, 240] on input "text" at bounding box center [288, 237] width 145 height 26
click at [652, 236] on div at bounding box center [602, 237] width 120 height 26
click at [640, 236] on div at bounding box center [602, 237] width 120 height 26
click at [293, 236] on input "text" at bounding box center [288, 237] width 145 height 26
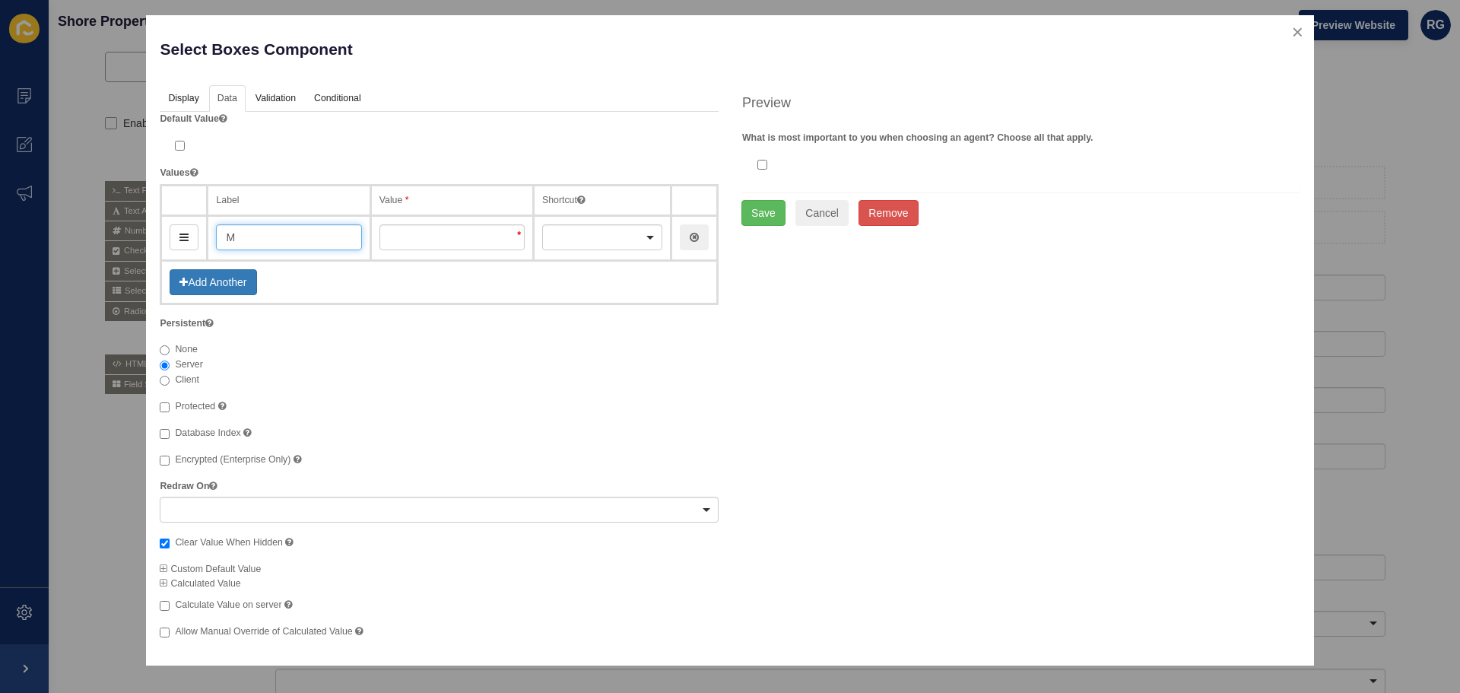
type input "Ma"
type input "ma"
type input "Mar"
type input "mar"
type input "Marke"
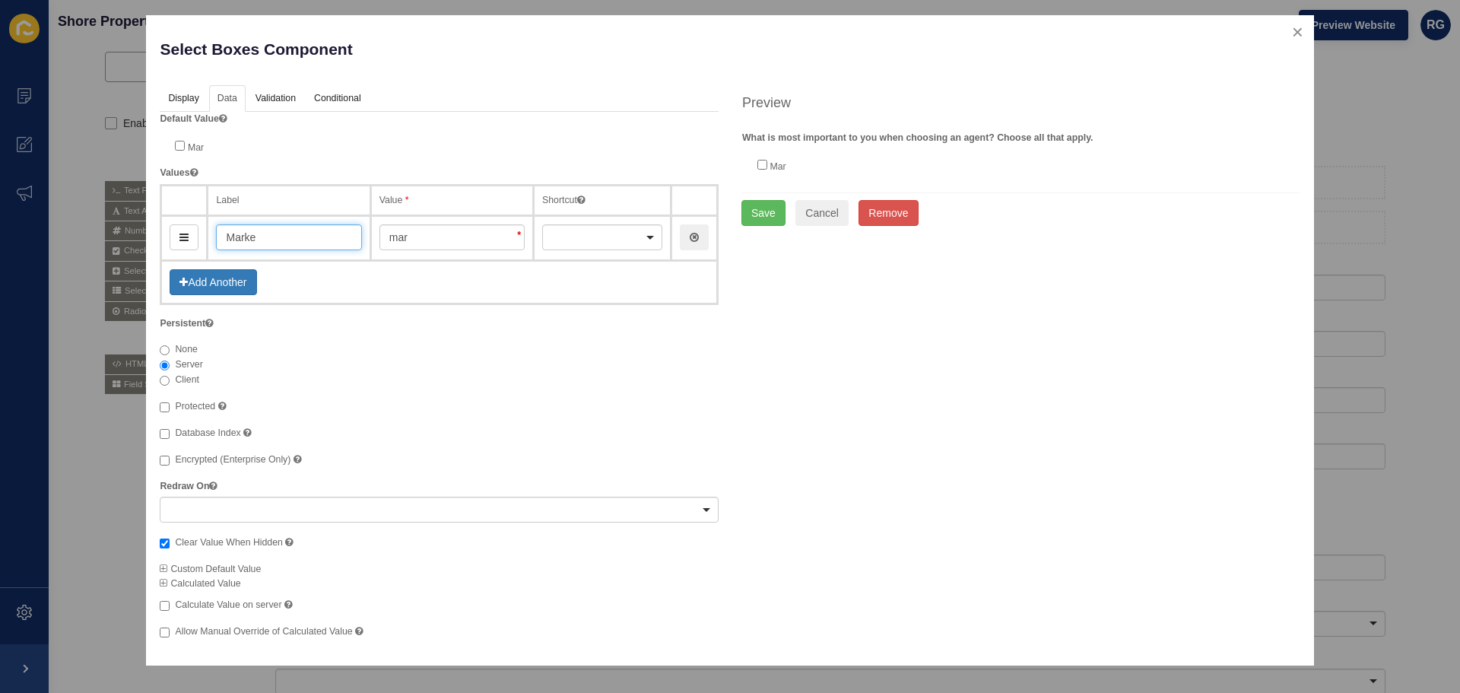
type input "marke"
type input "Market"
type input "market"
type input "Marketing"
type input "marketing"
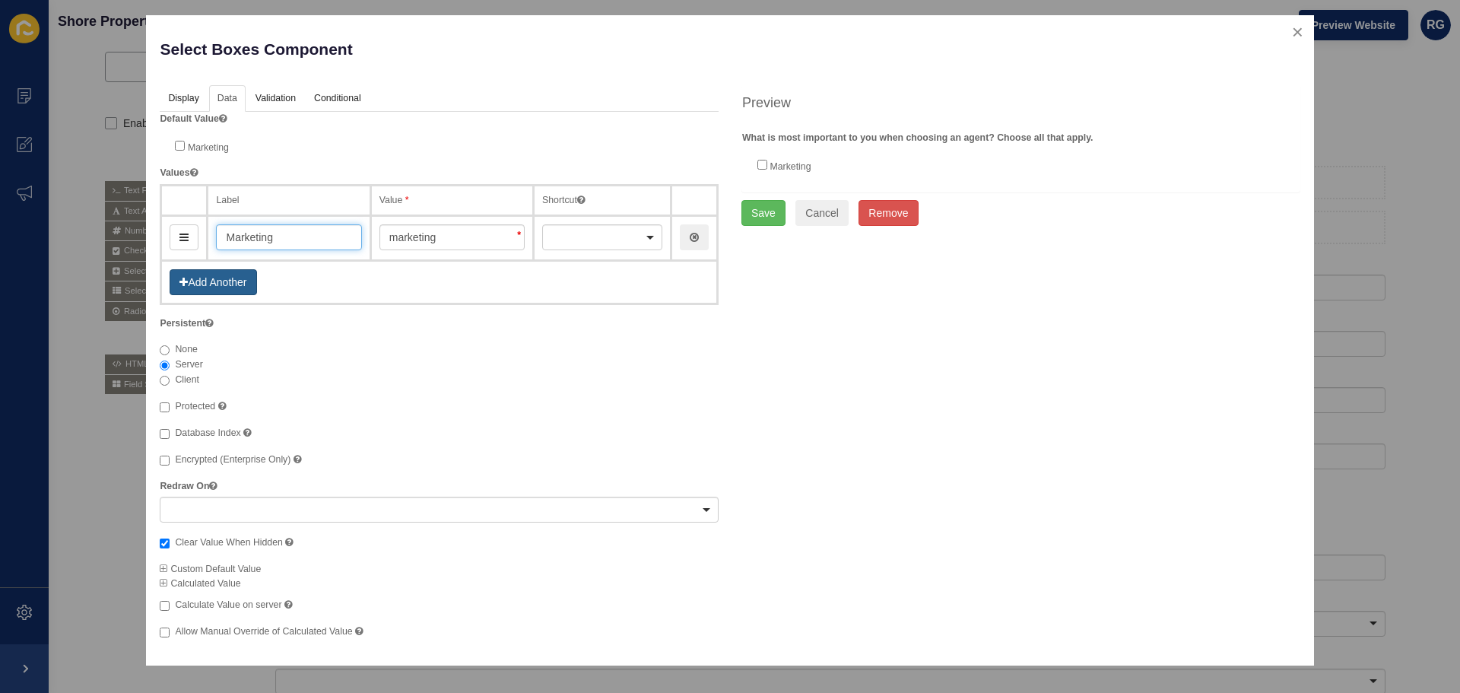
type input "Marketing"
click at [217, 282] on button "Add Another" at bounding box center [213, 282] width 87 height 26
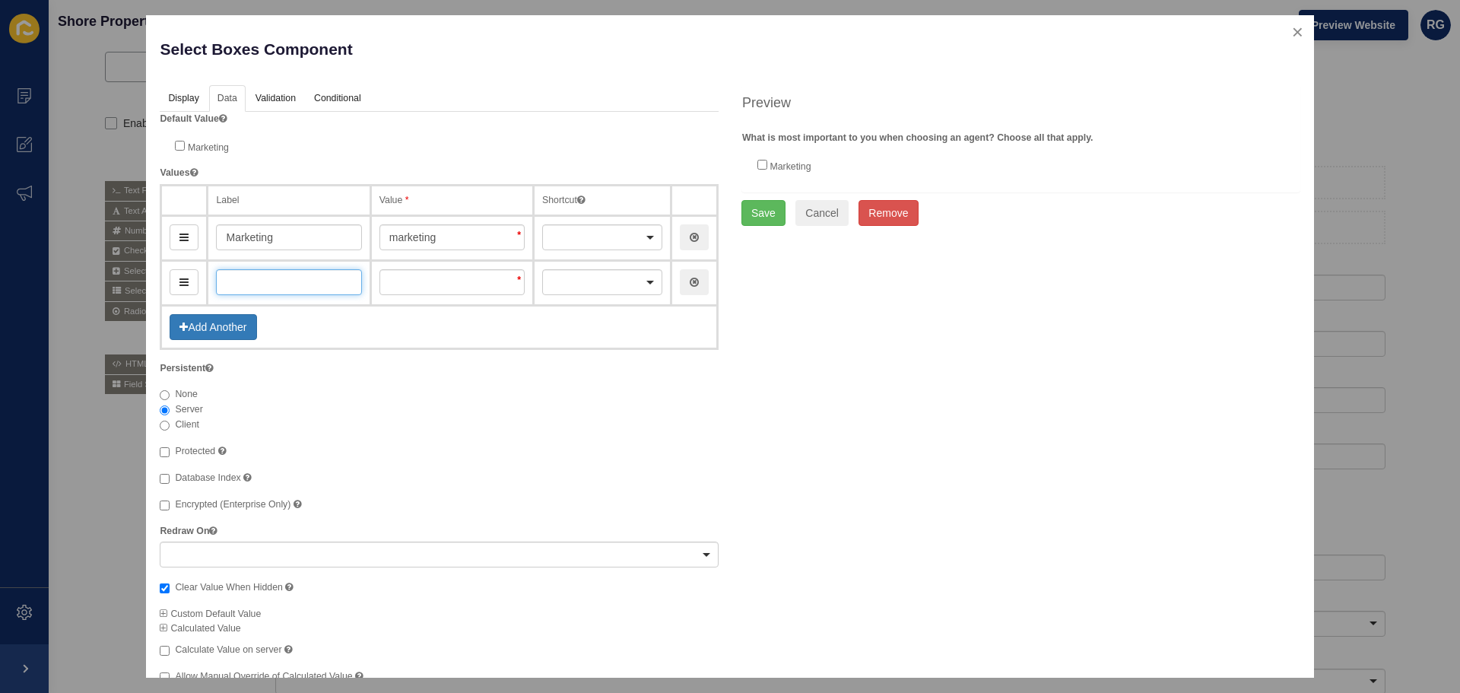
click at [318, 293] on input "text" at bounding box center [288, 282] width 145 height 26
type input "L"
type input "l"
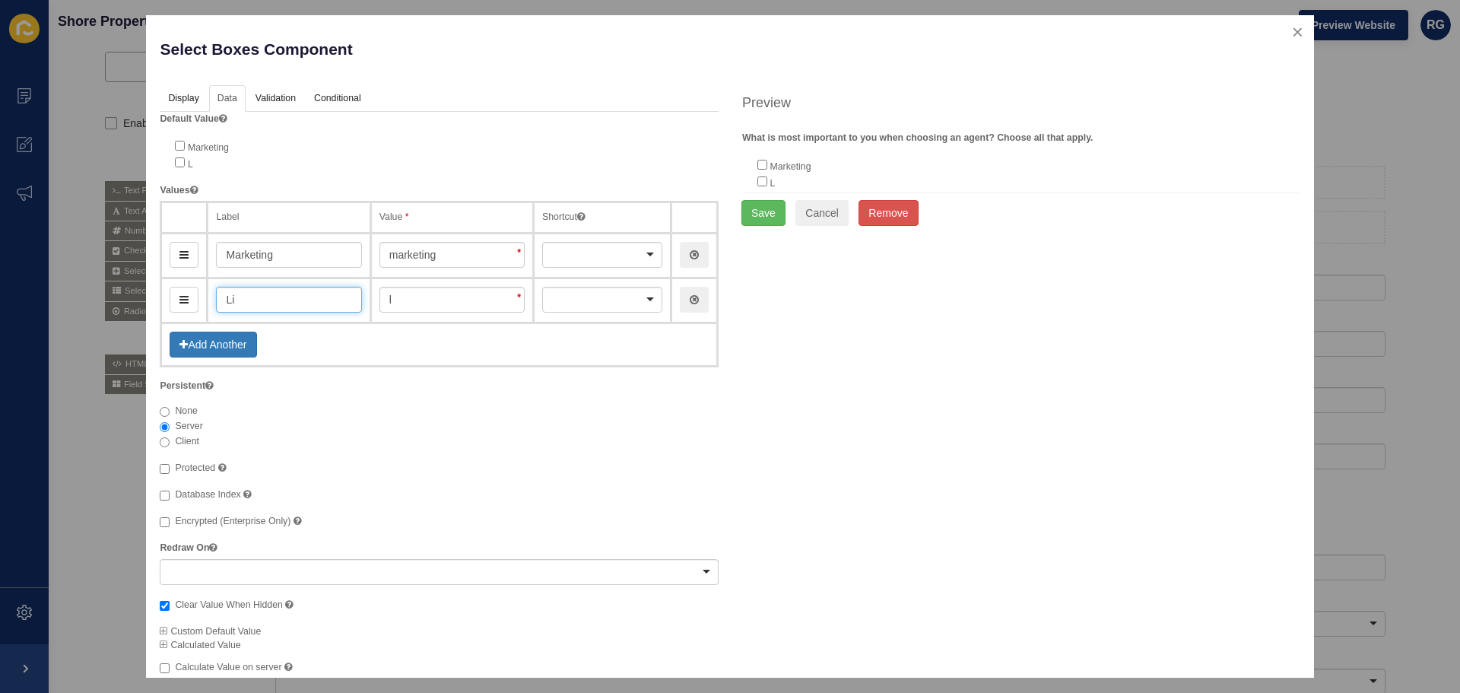
type input "Lik"
type input "lik"
type input "Likin"
type input "likin"
type input "Liking"
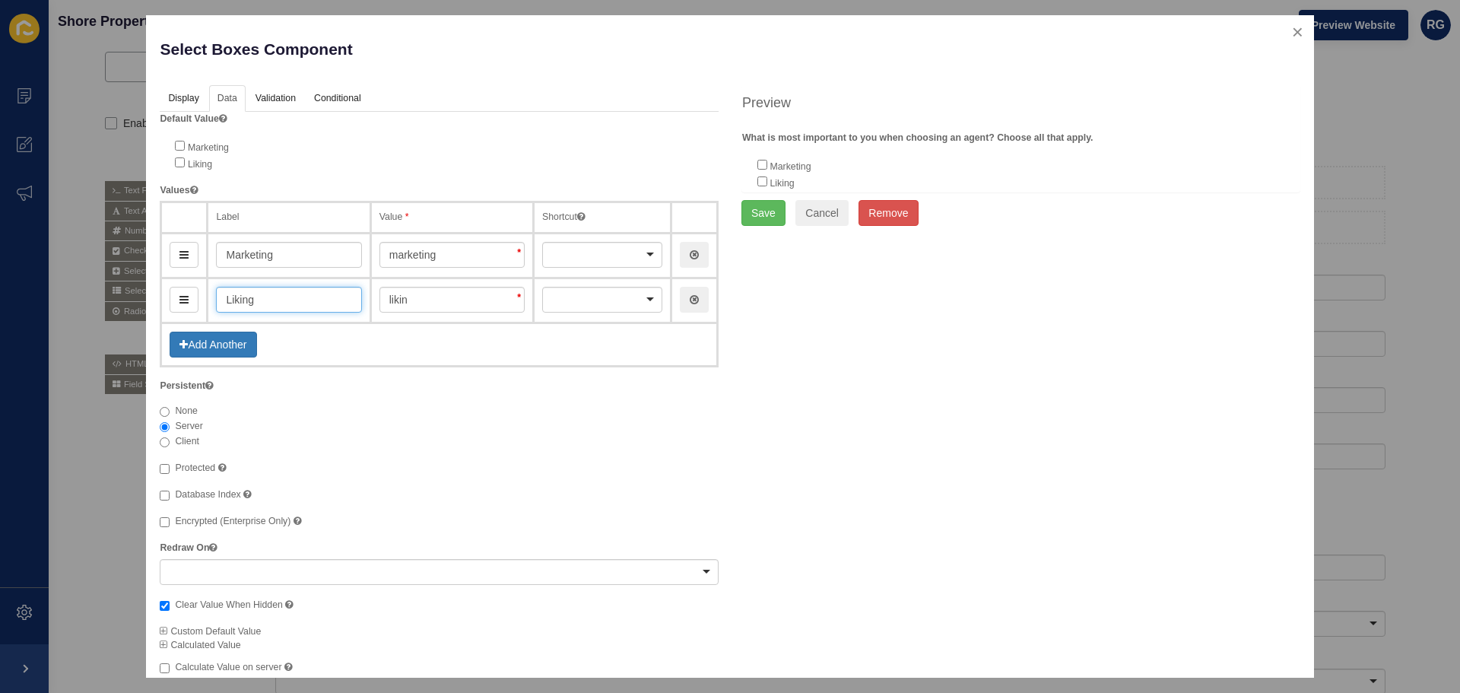
type input "liking"
type input "Liking T"
type input "likingT"
type input "Liking The"
type input "likingThe"
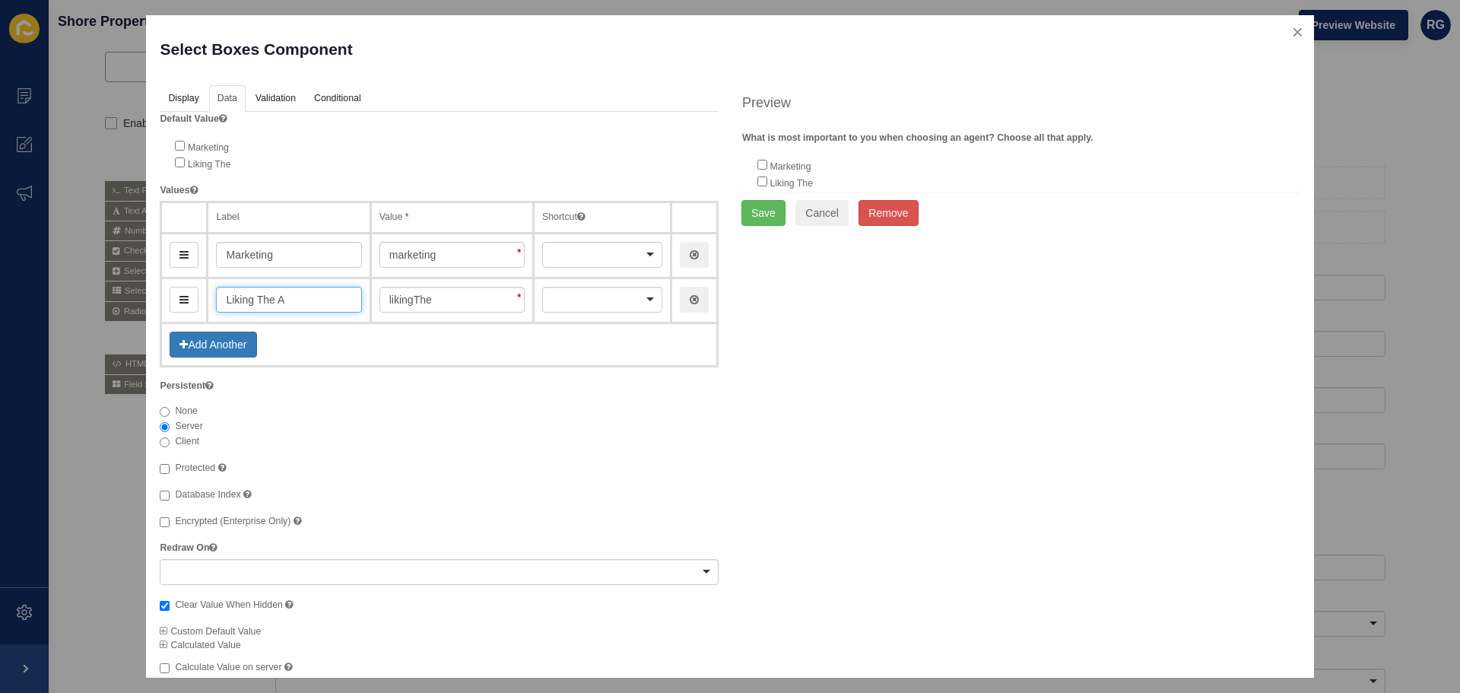
type input "Liking The AG"
type input "likingTheAg"
type input "Liking The A"
type input "likingTheA"
type input "Liking The Age"
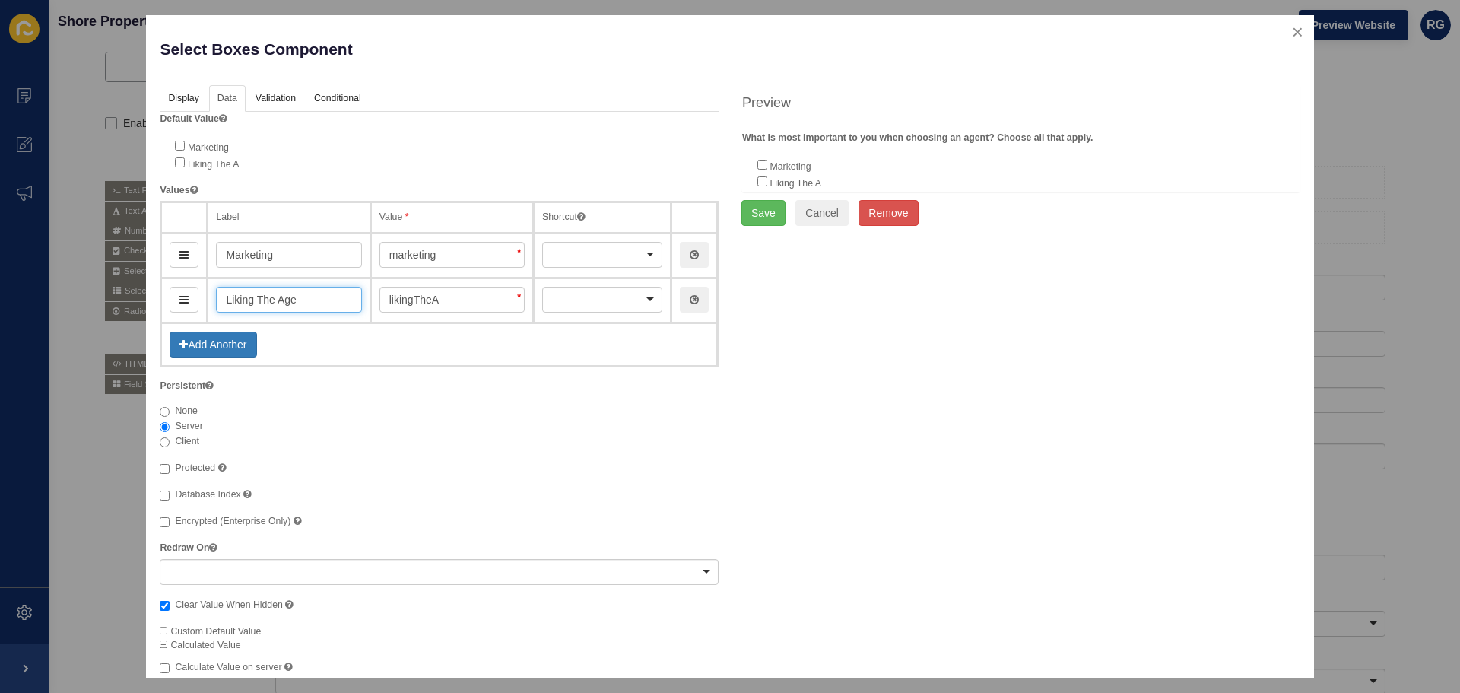
type input "likingTheAge"
type input "Liking The Agent"
type input "likingTheAgent"
type input "Liking The Agent"
click at [223, 343] on button "Add Another" at bounding box center [213, 345] width 87 height 26
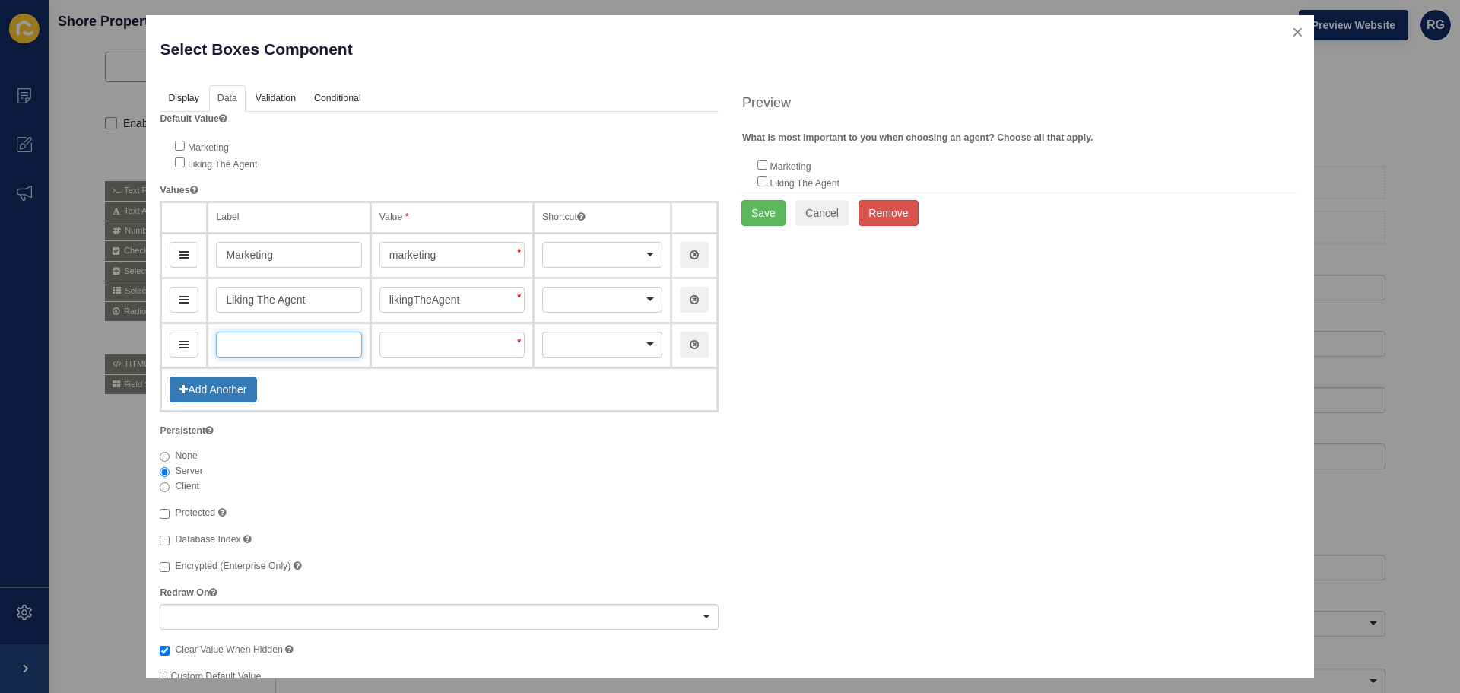
click at [312, 347] on input "text" at bounding box center [288, 345] width 145 height 26
type input "In"
type input "in"
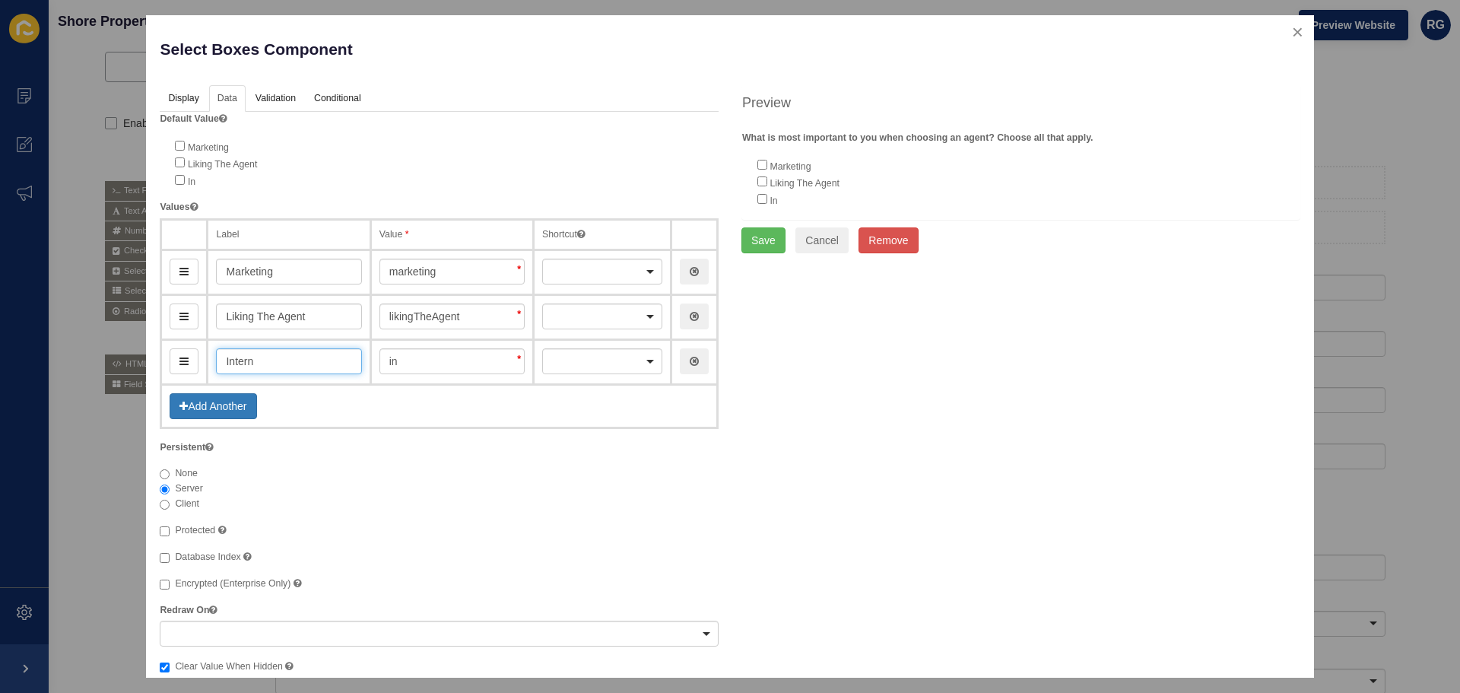
type input "Interne"
type input "interne"
type input "Internet"
type input "internet"
type input "Internet ex"
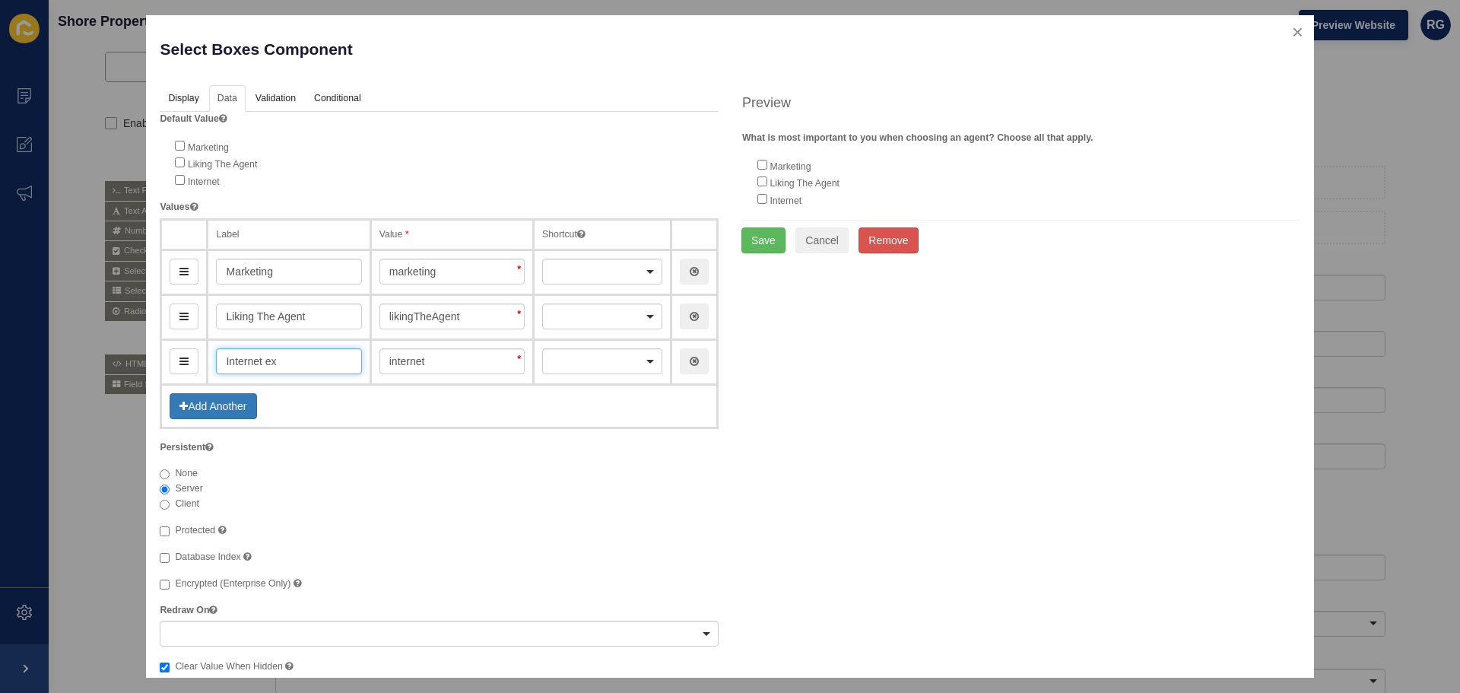
type input "internetEx"
type input "Internet exp"
type input "internetExp"
type input "Internet expo"
type input "internetExpo"
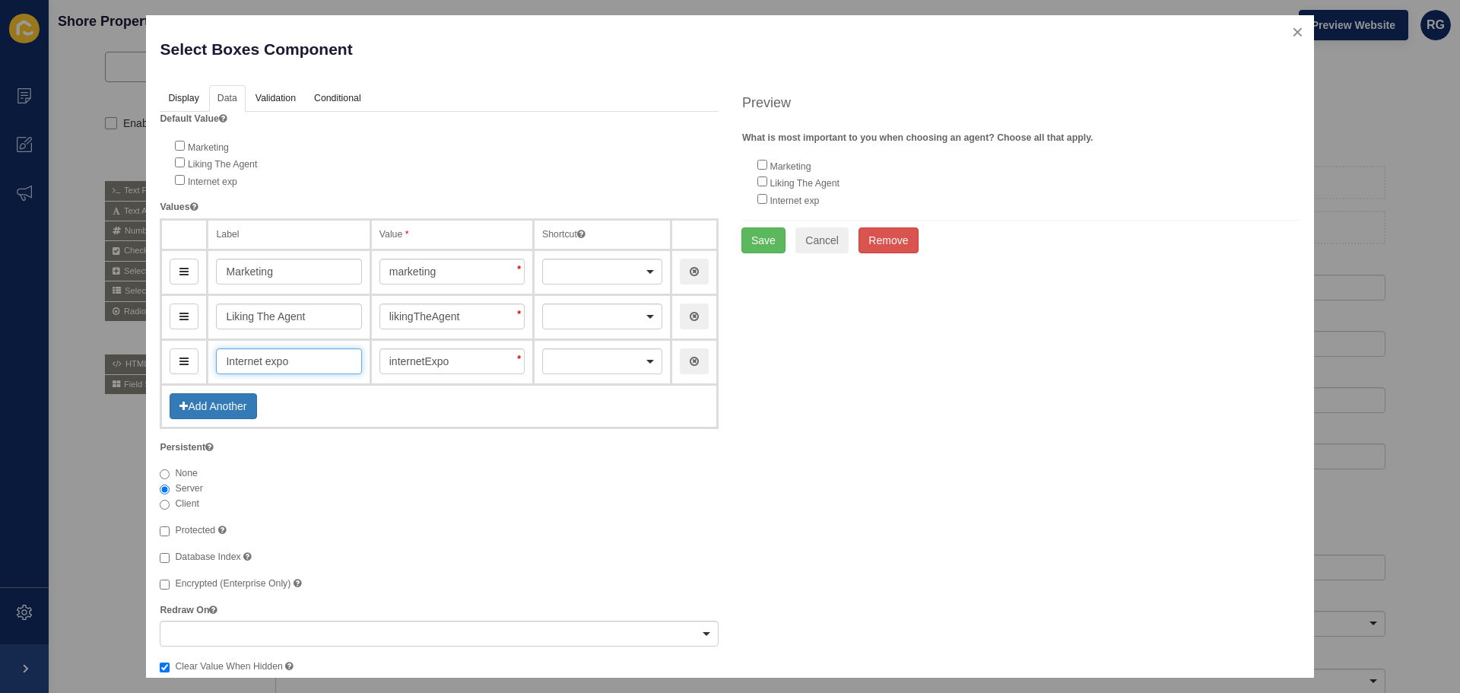
type input "Internet expos"
type input "internetExpos"
type input "Internet exposur"
type input "internetExposur"
type input "Internet exposure"
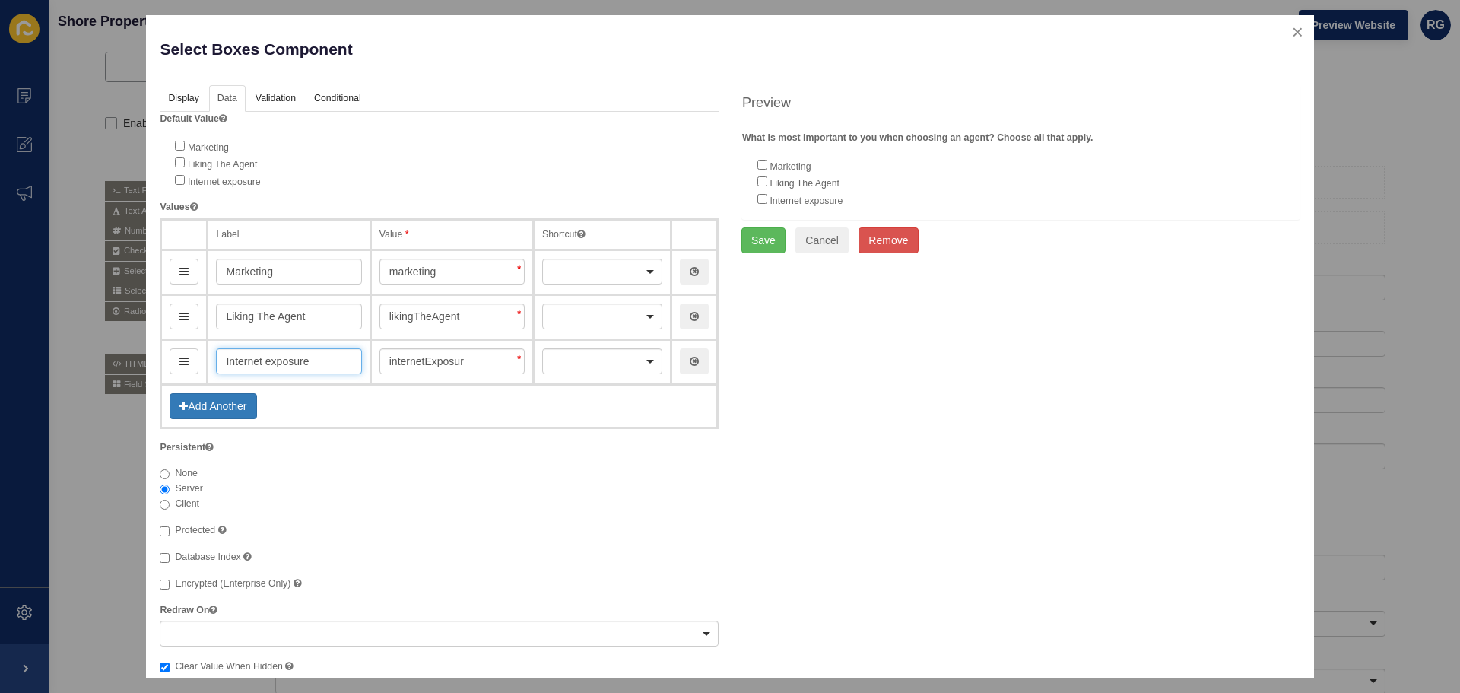
type input "internetExposure"
click at [273, 363] on input "Internet exposure" at bounding box center [288, 361] width 145 height 26
type input "Internet exposure"
click at [265, 314] on input "Liking The Agent" at bounding box center [288, 316] width 145 height 26
click at [281, 306] on input "Liking the Agent" at bounding box center [288, 316] width 145 height 26
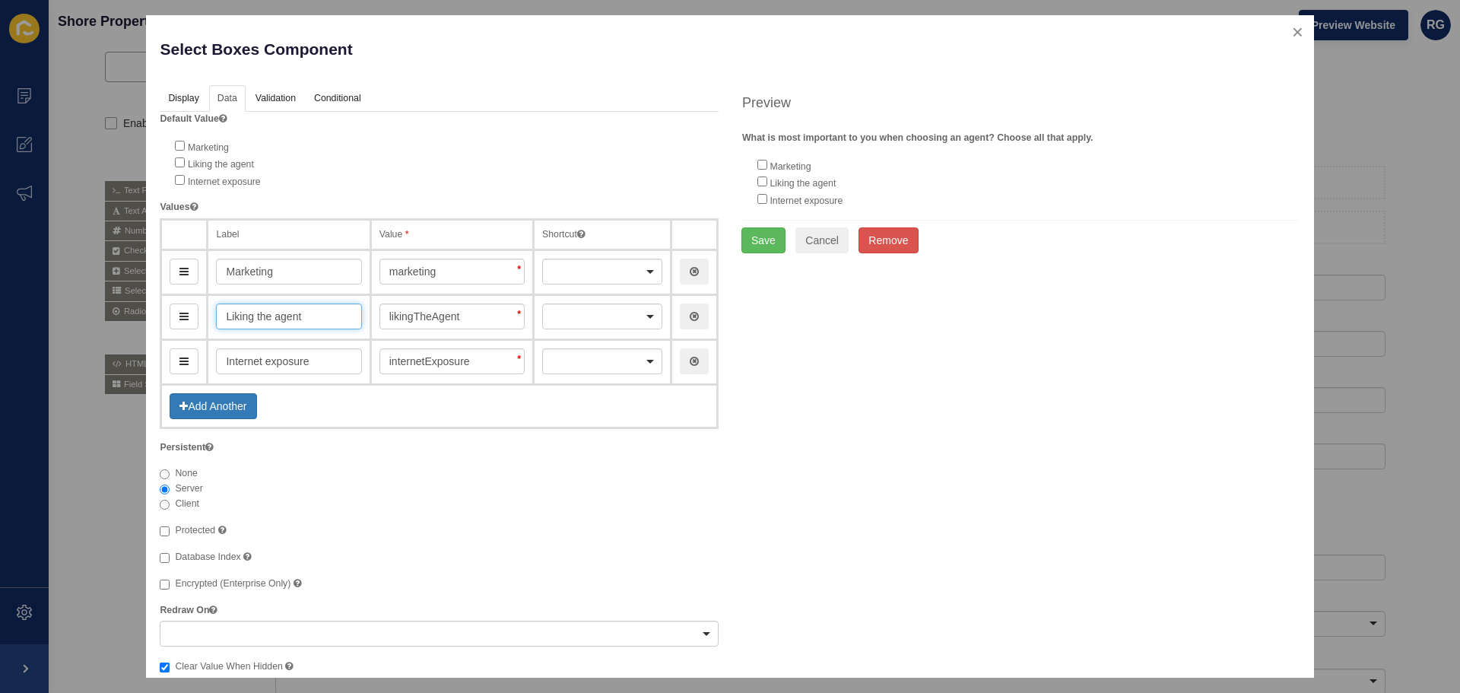
type input "Liking the agent"
click at [198, 413] on button "Add Another" at bounding box center [213, 406] width 87 height 26
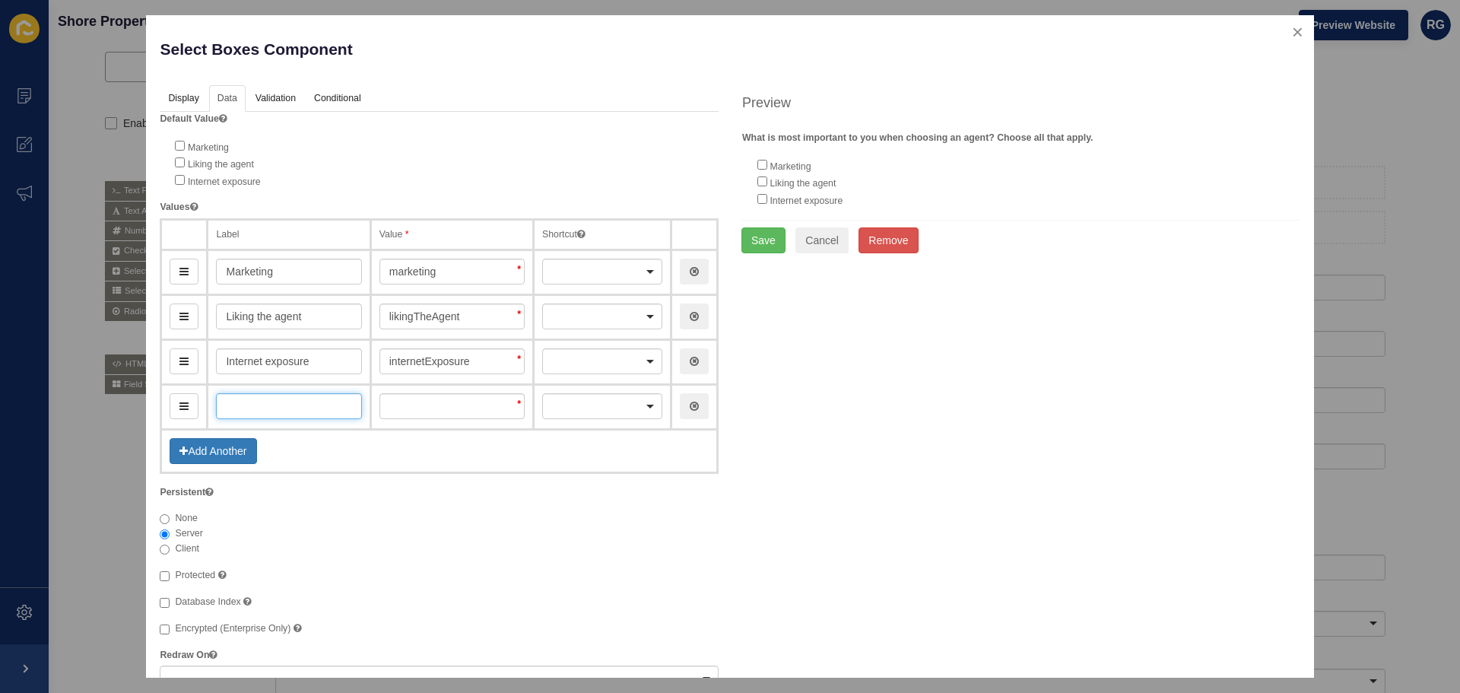
click at [252, 417] on input "text" at bounding box center [288, 406] width 145 height 26
type input "Ma"
type input "ma"
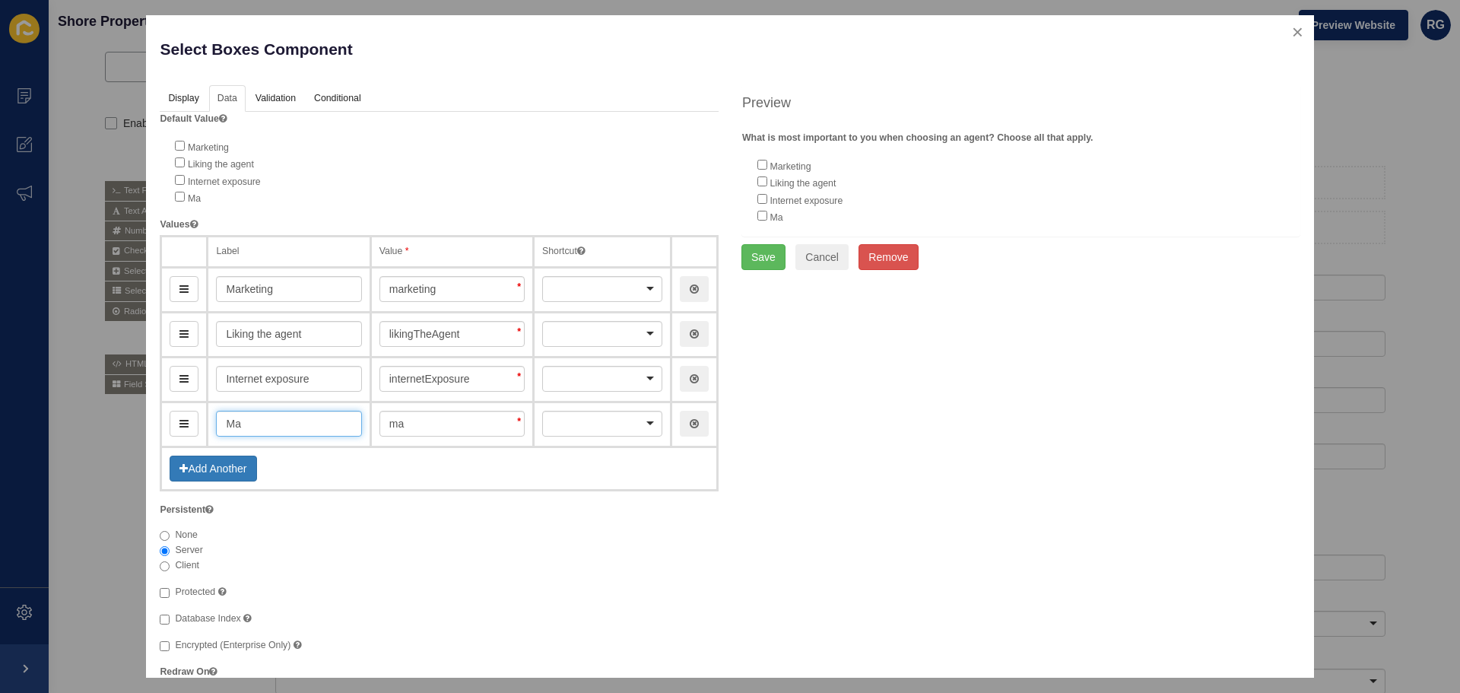
type input "Max"
type input "max"
type input "Maxm"
type input "maxm"
type input "Maxmi"
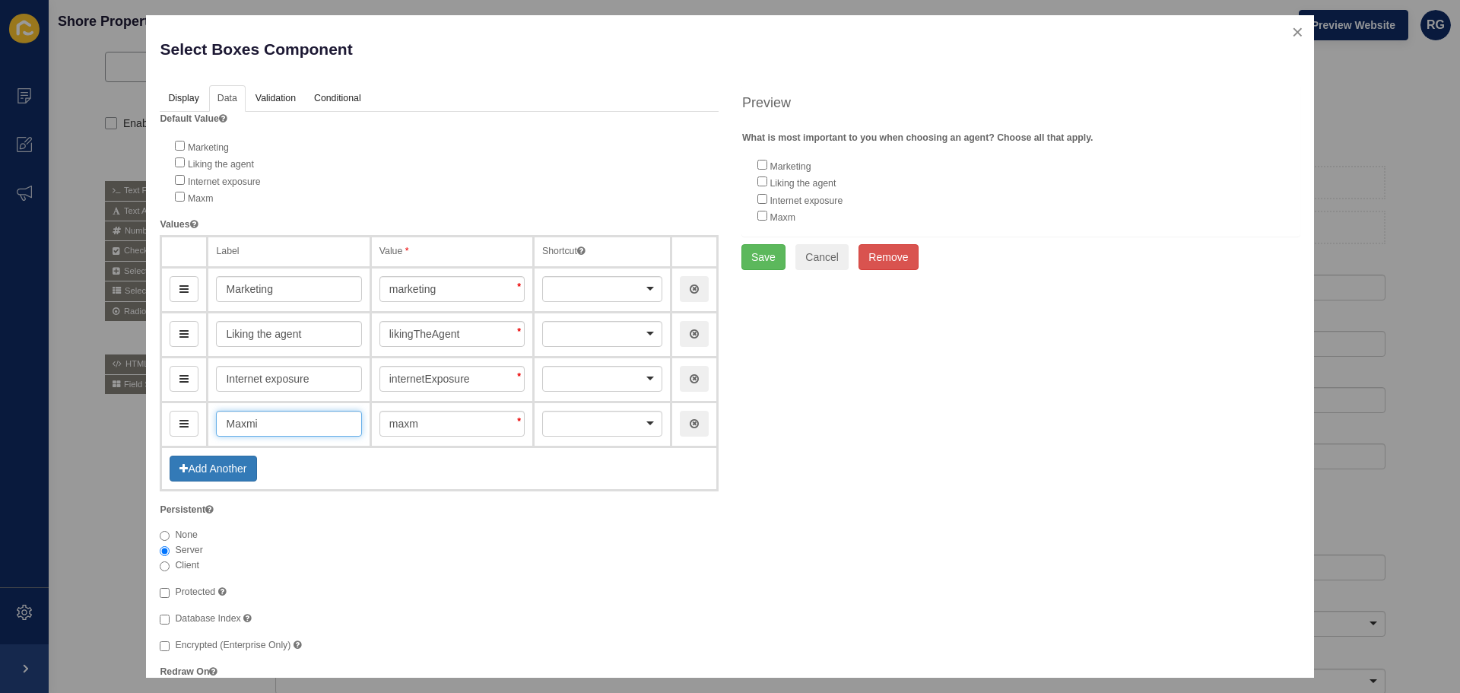
type input "maxmi"
type input "Maxmis"
type input "maxmis"
type input "Maxmisin"
type input "maxmisin"
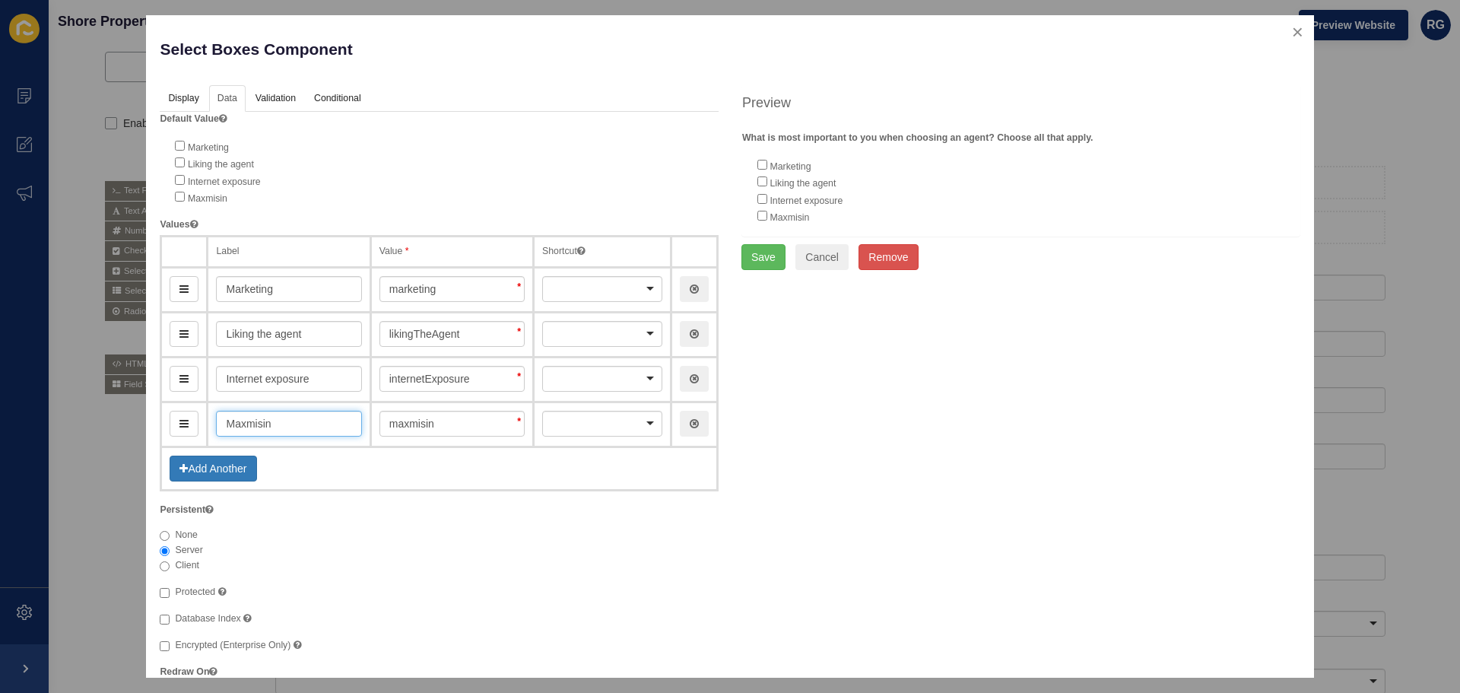
type input "Maxmising"
type input "maxmising"
type input "Maxmising asle"
type input "maxmisingAsle"
type input "Maxmising as"
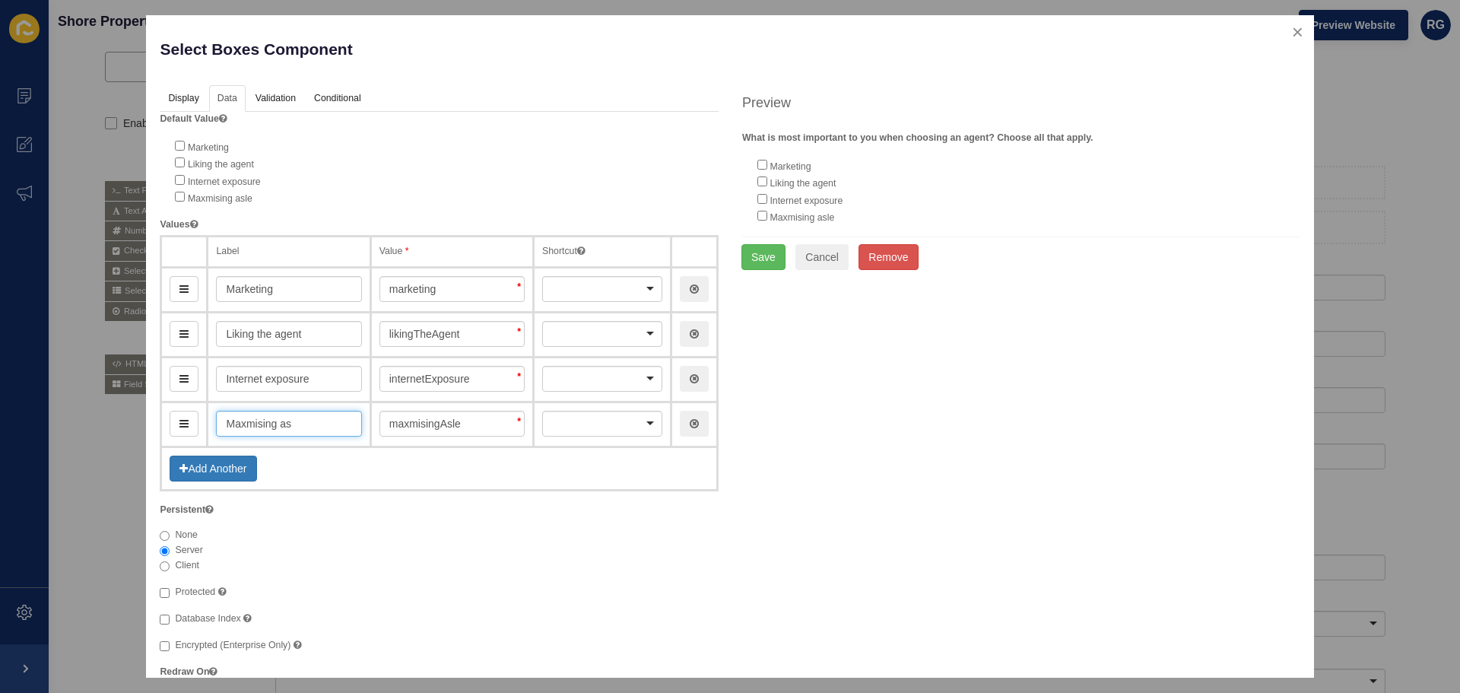
type input "maxmisingAs"
type input "Maxmising"
type input "maxmising"
type input "Maxmising sale"
type input "maxmisingSale"
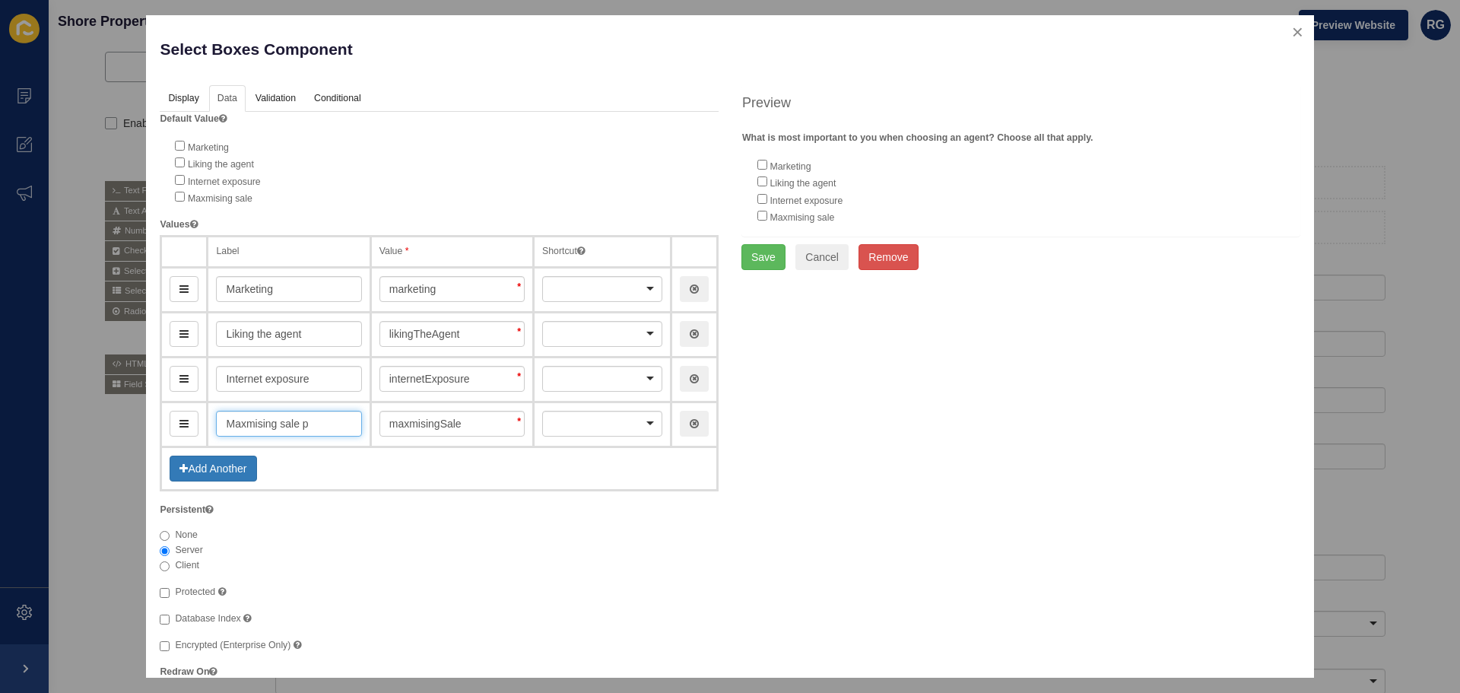
type input "Maxmising sale pr"
type input "maxmisingSalePr"
type input "Maxmising sale pri"
type input "maxmisingSalePri"
type input "Maxmising sale pric"
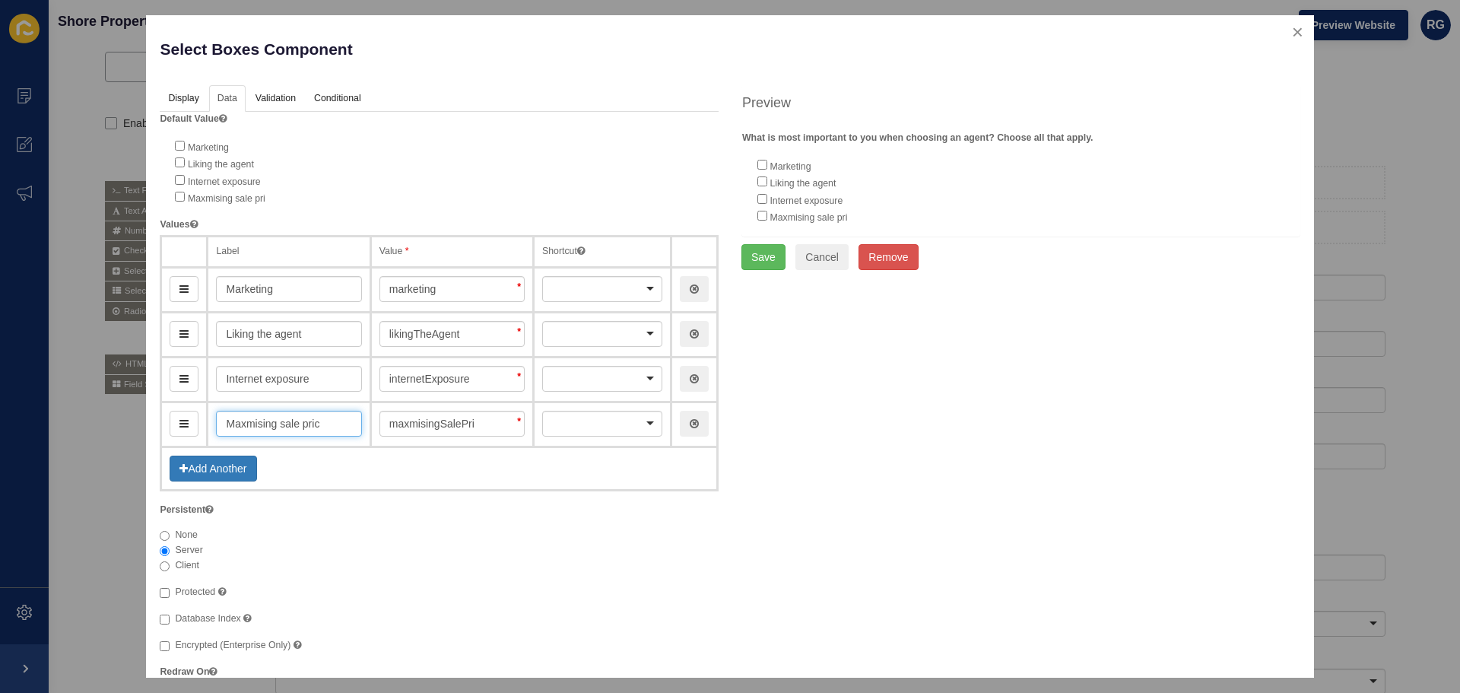
type input "maxmisingSalePric"
type input "Maxmising sale price"
type input "maxmisingSalePrice"
type input "Maxmising sale price"
click at [215, 474] on button "Add Another" at bounding box center [213, 468] width 87 height 26
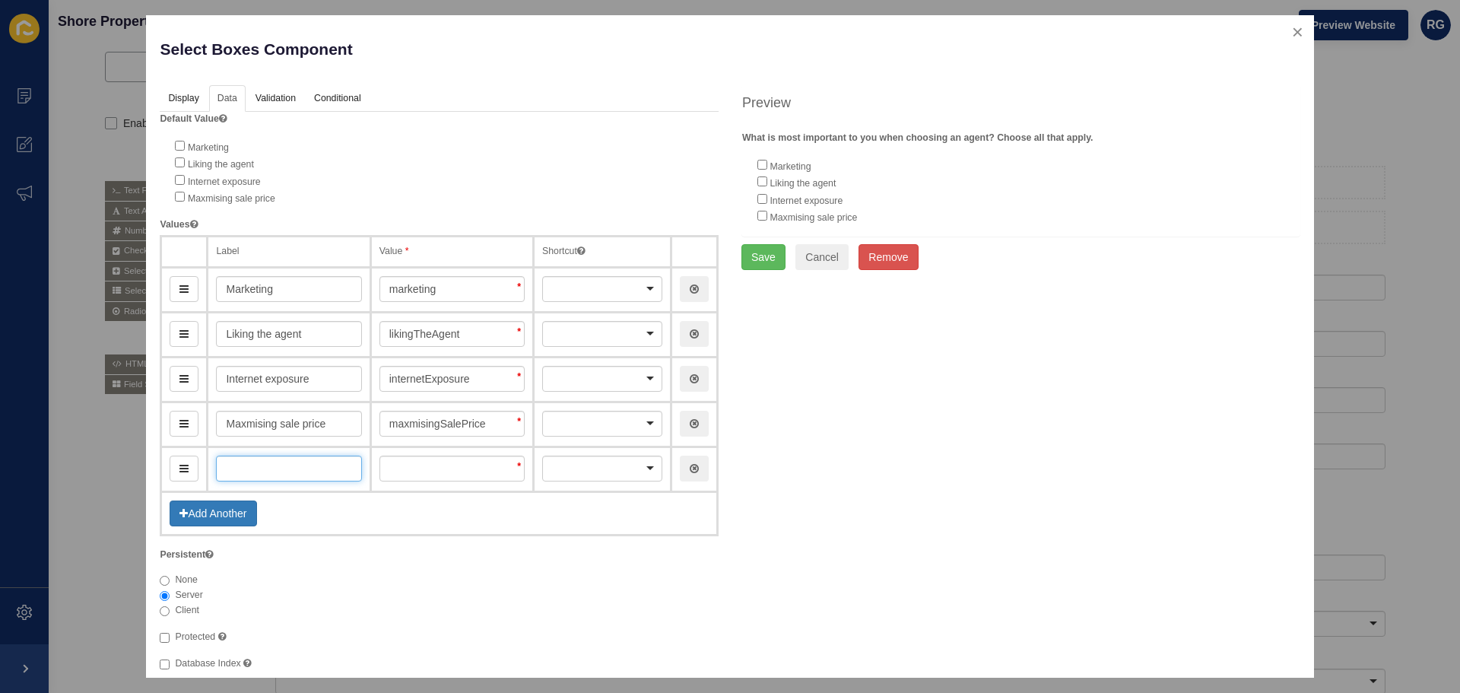
click at [335, 458] on input "text" at bounding box center [288, 468] width 145 height 26
type input "F"
type input "f"
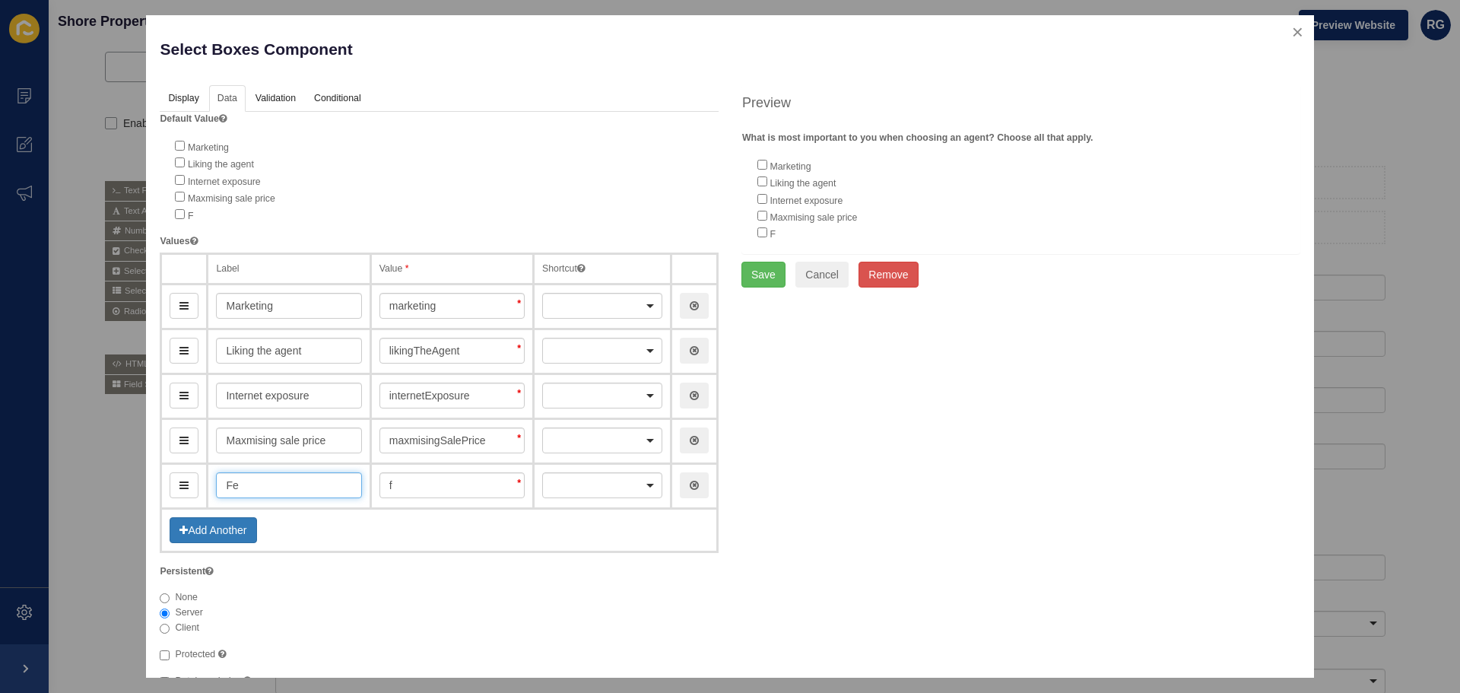
type input "Fee"
type input "fee"
type input "Feed"
type input "feed"
type input "Feedback"
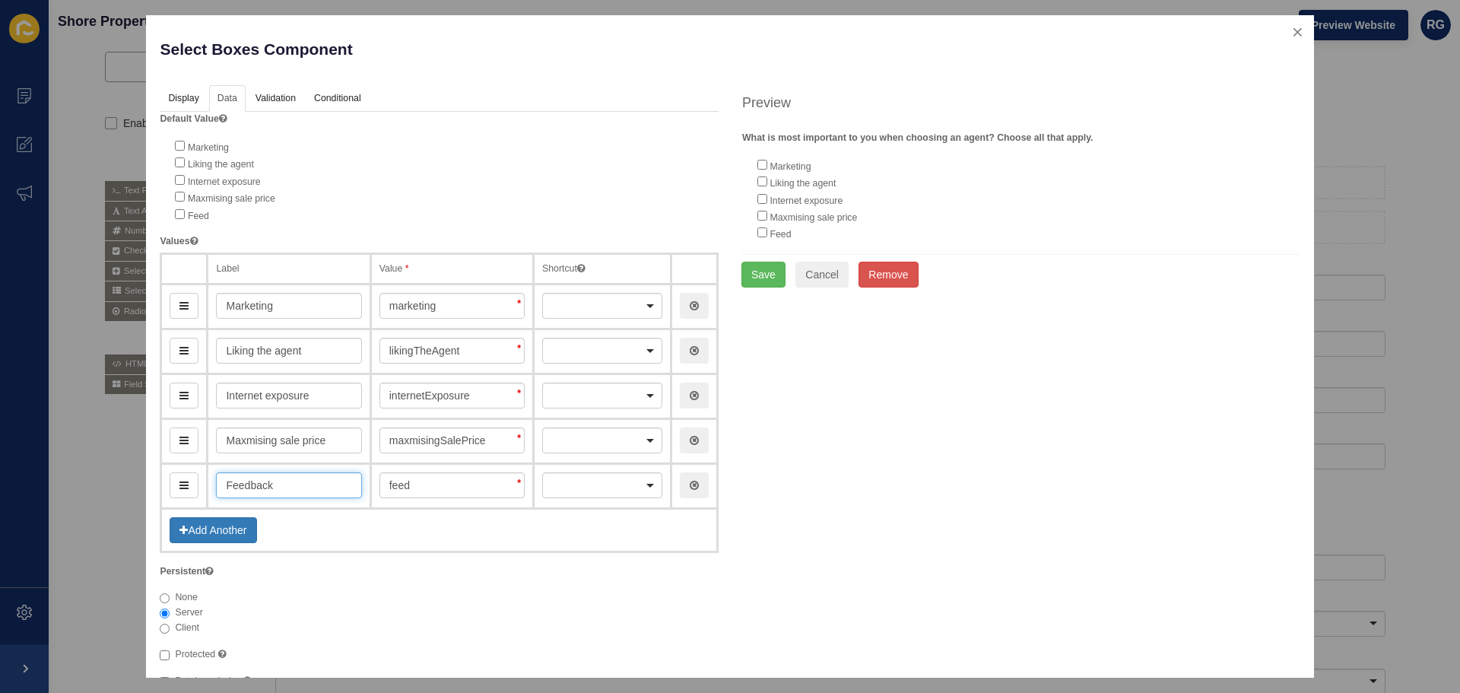
type input "feedback"
type input "Feedback o"
type input "feedbackO"
type input "Feedback on"
type input "feedbackOn"
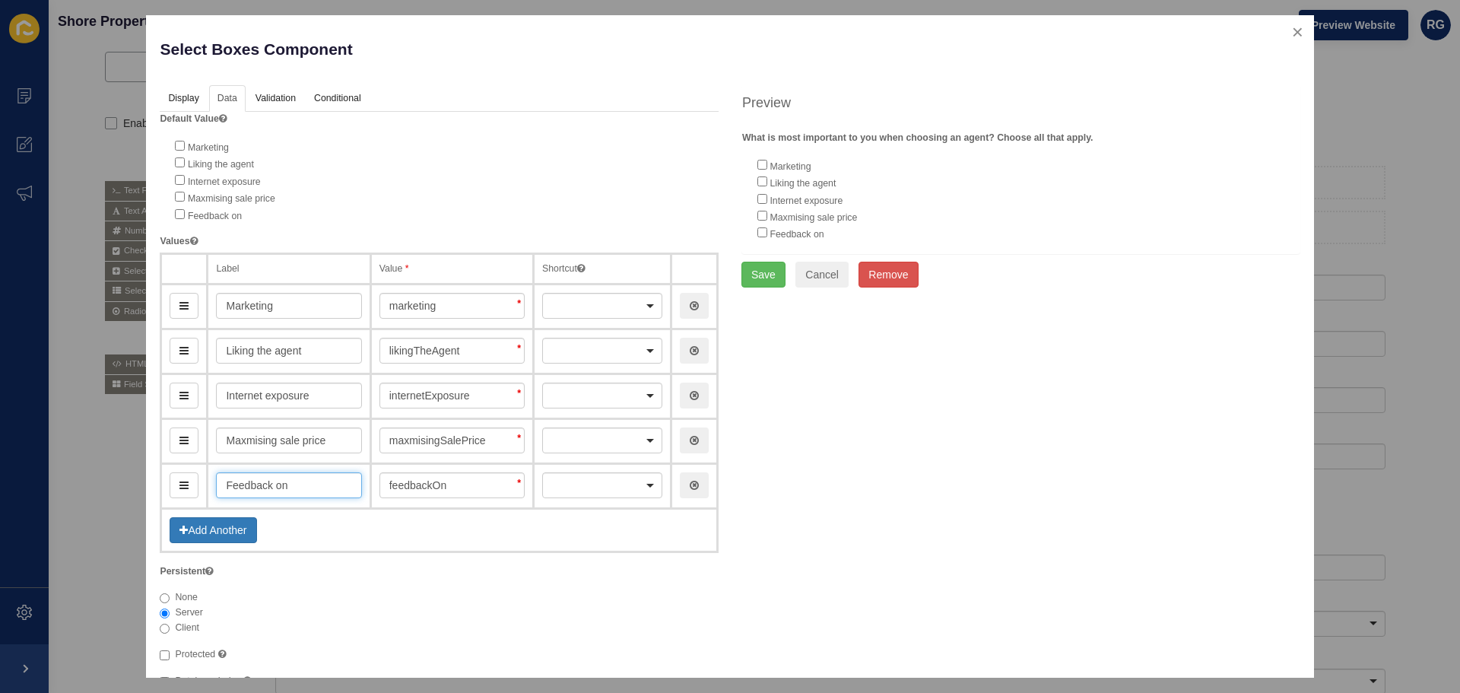
type input "Feedback on b"
type input "feedbackOnB"
type input "Feedback on buyer"
type input "feedbackOnBuyer"
type input "Feedback on buyers"
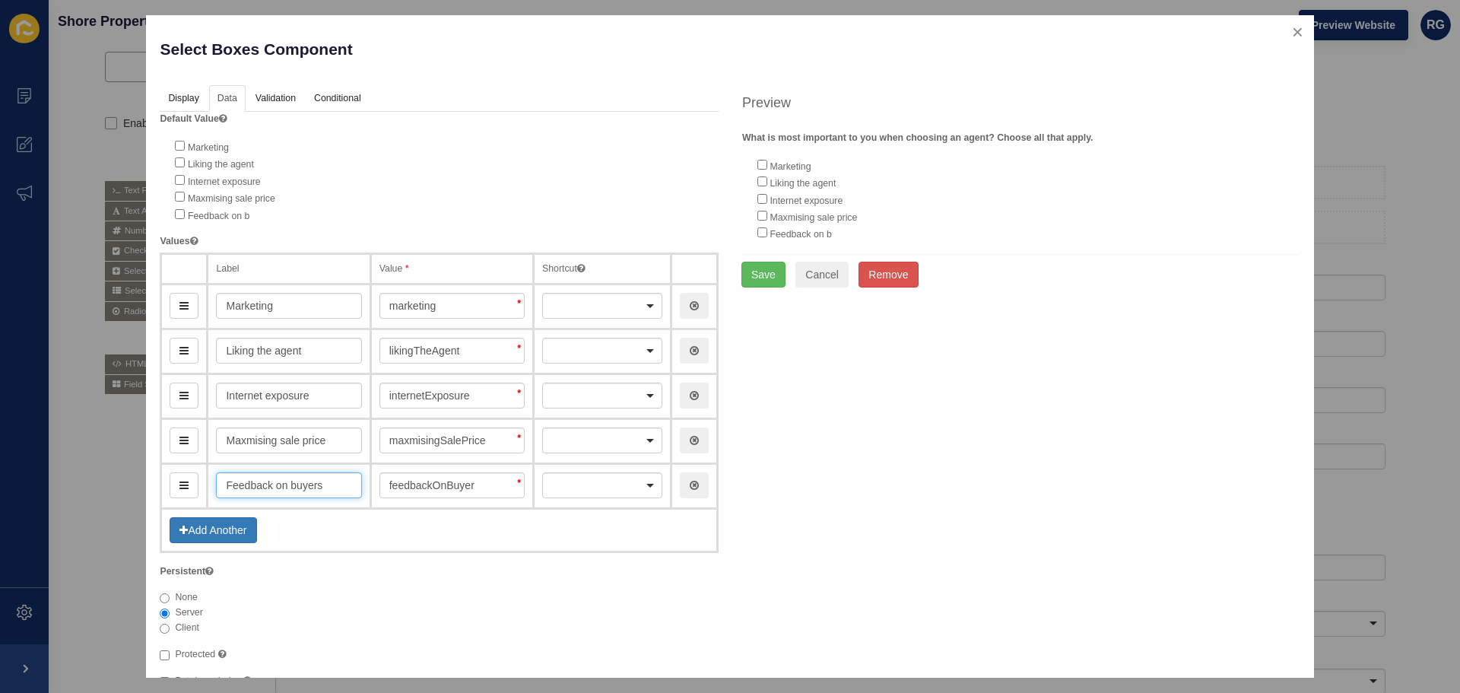
type input "feedbackOnBuyers"
type input "Feedback on buyers"
click at [228, 522] on button "Add Another" at bounding box center [213, 530] width 87 height 26
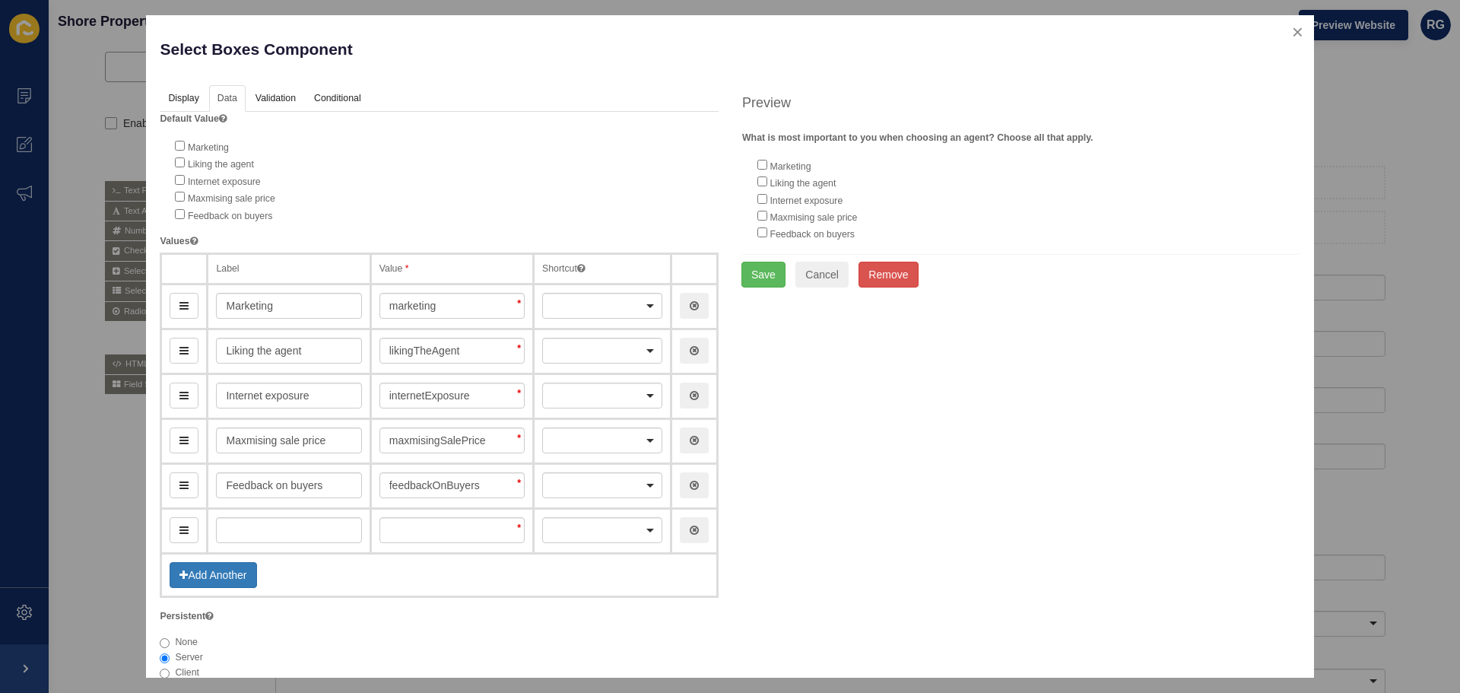
click at [362, 524] on td at bounding box center [289, 531] width 163 height 45
click at [338, 531] on input "text" at bounding box center [288, 530] width 145 height 26
type input "Co"
type input "co"
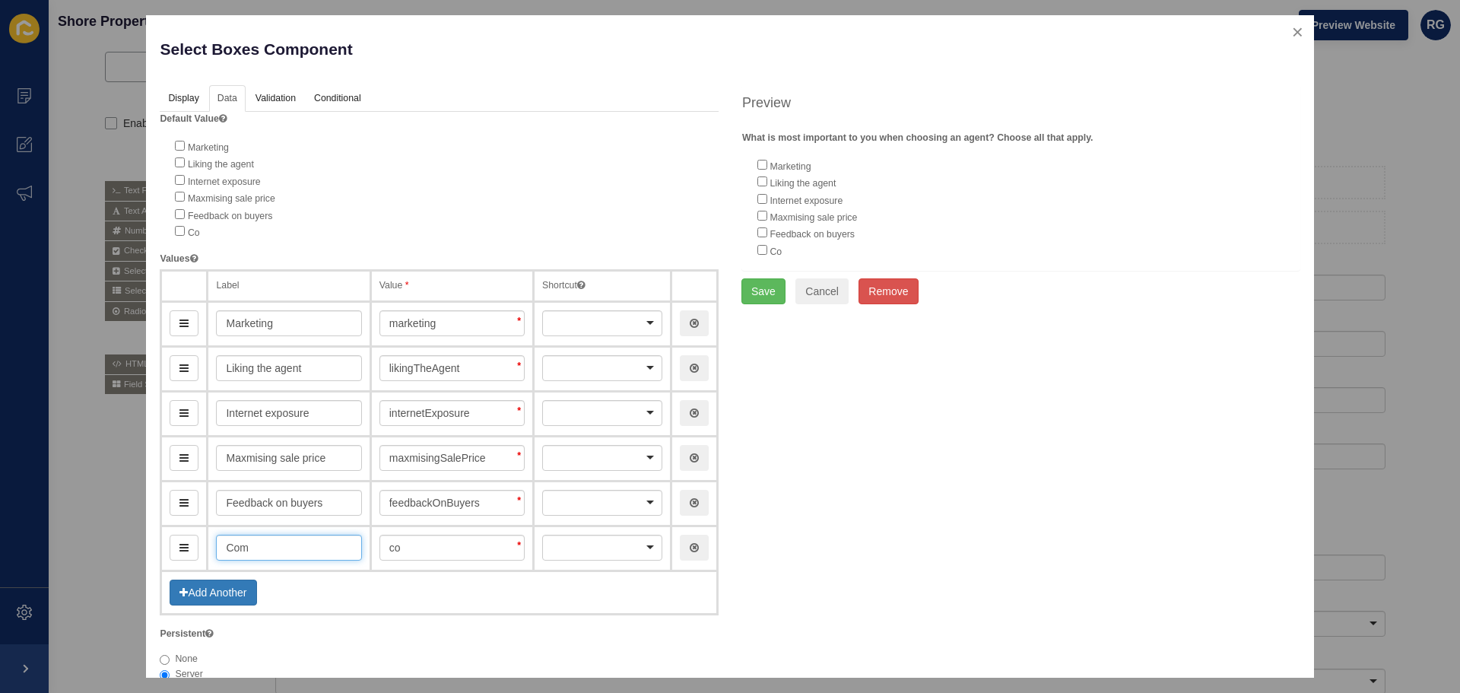
type input "Comm"
type input "comm"
type input "Commuj"
type input "commuj"
type input "Commujn"
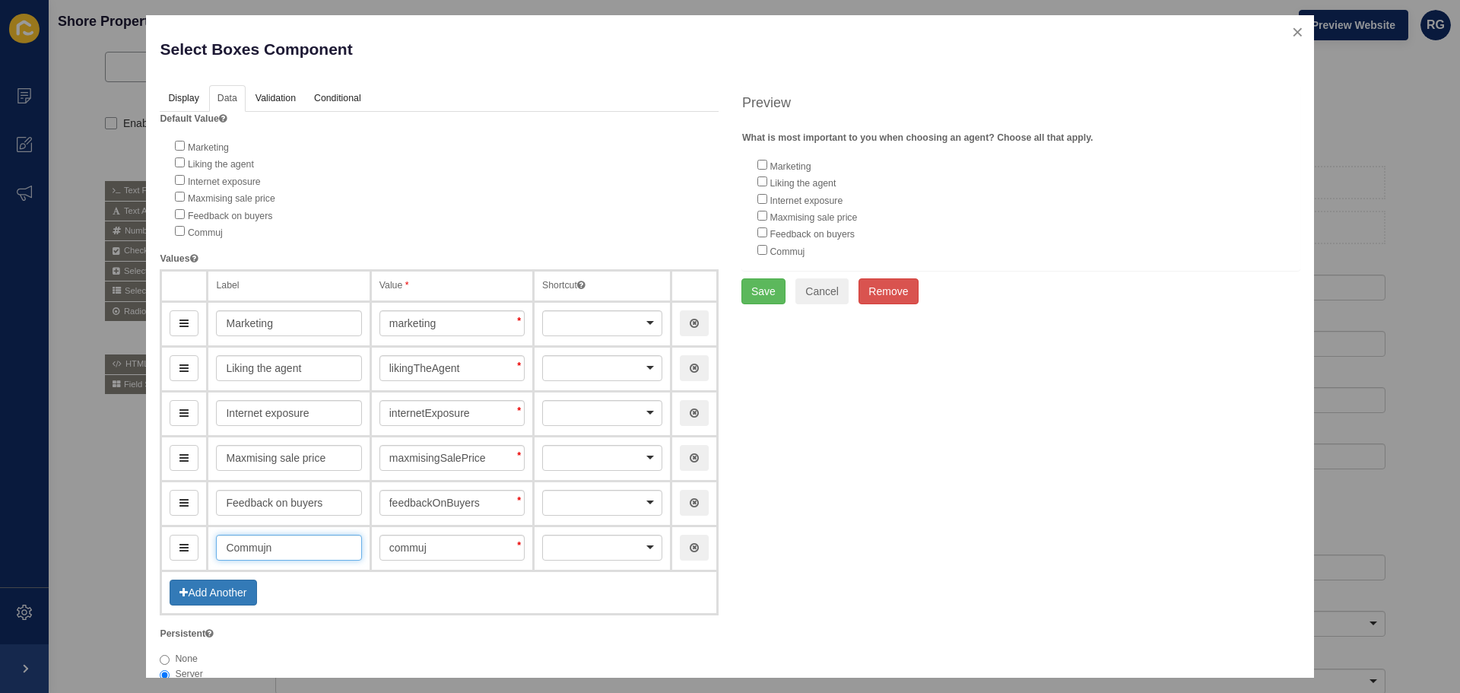
type input "commujn"
type input "Commu"
type input "commu"
type input "Commun"
type input "commun"
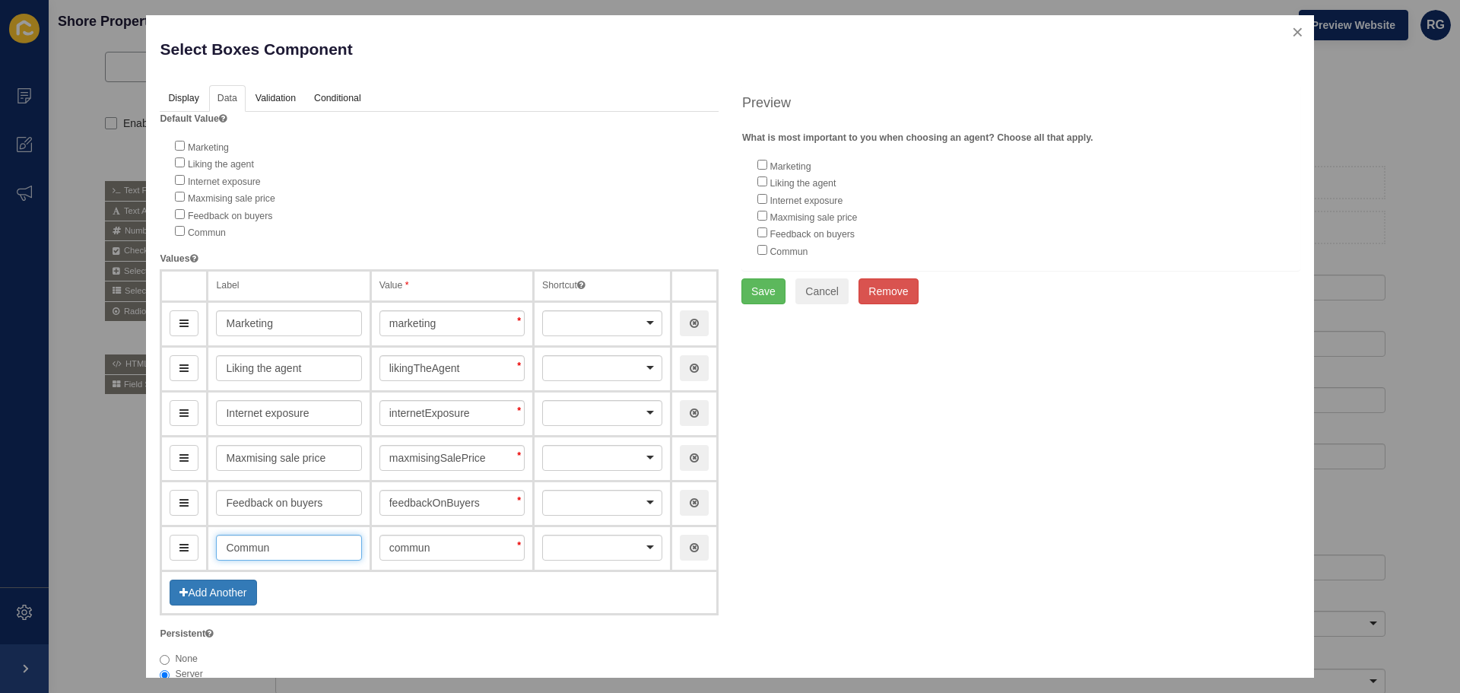
type input "Communi"
type input "communi"
type input "Communica"
type input "communica"
type input "Communicati"
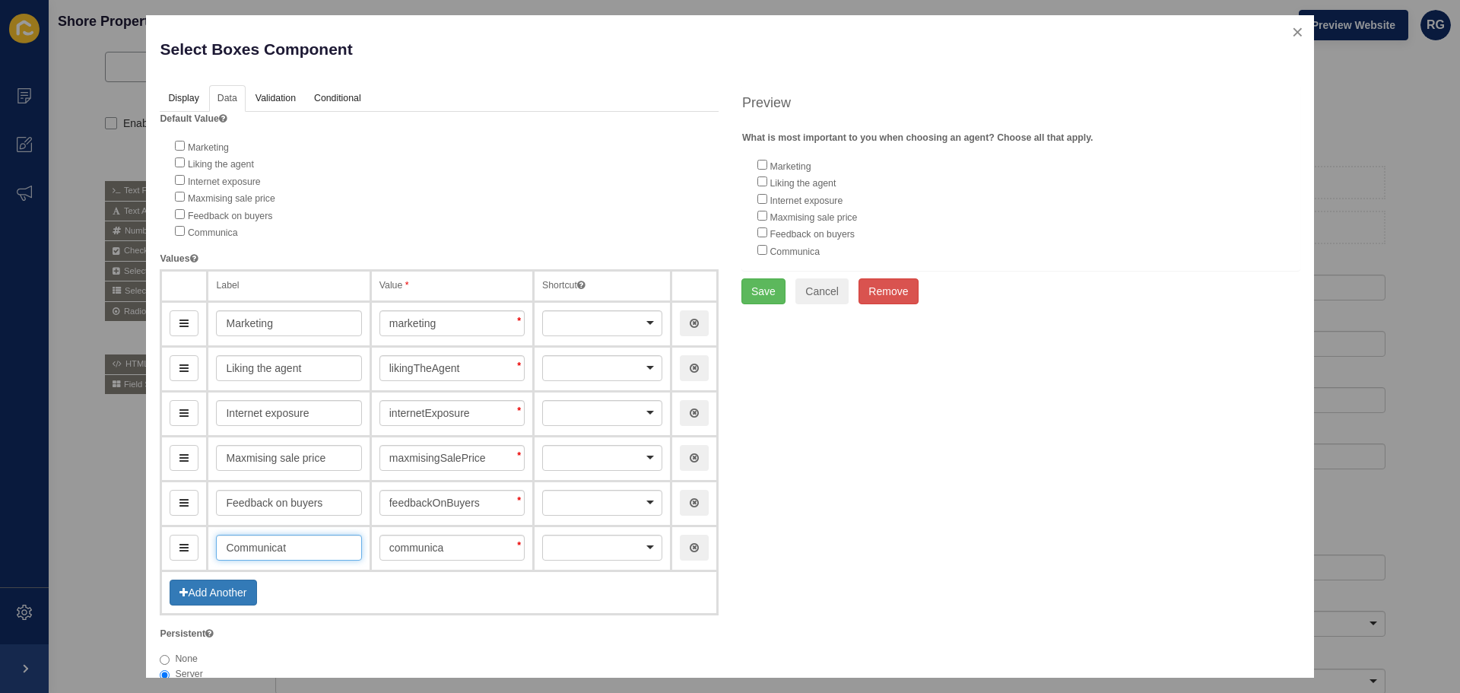
type input "communicat"
type input "Communication"
type input "communication"
type input "Communication"
click at [212, 591] on button "Add Another" at bounding box center [213, 592] width 87 height 26
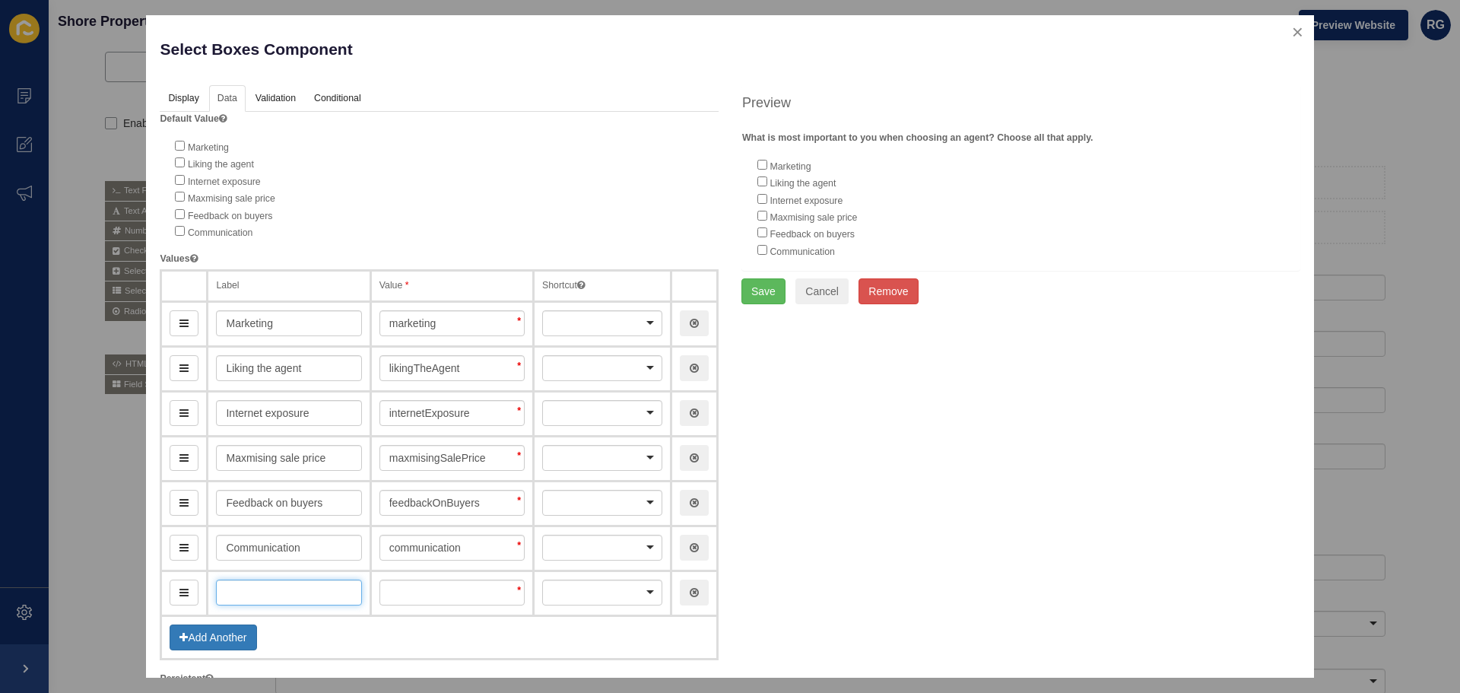
click at [296, 588] on input "text" at bounding box center [288, 592] width 145 height 26
type input "Fe"
type input "f"
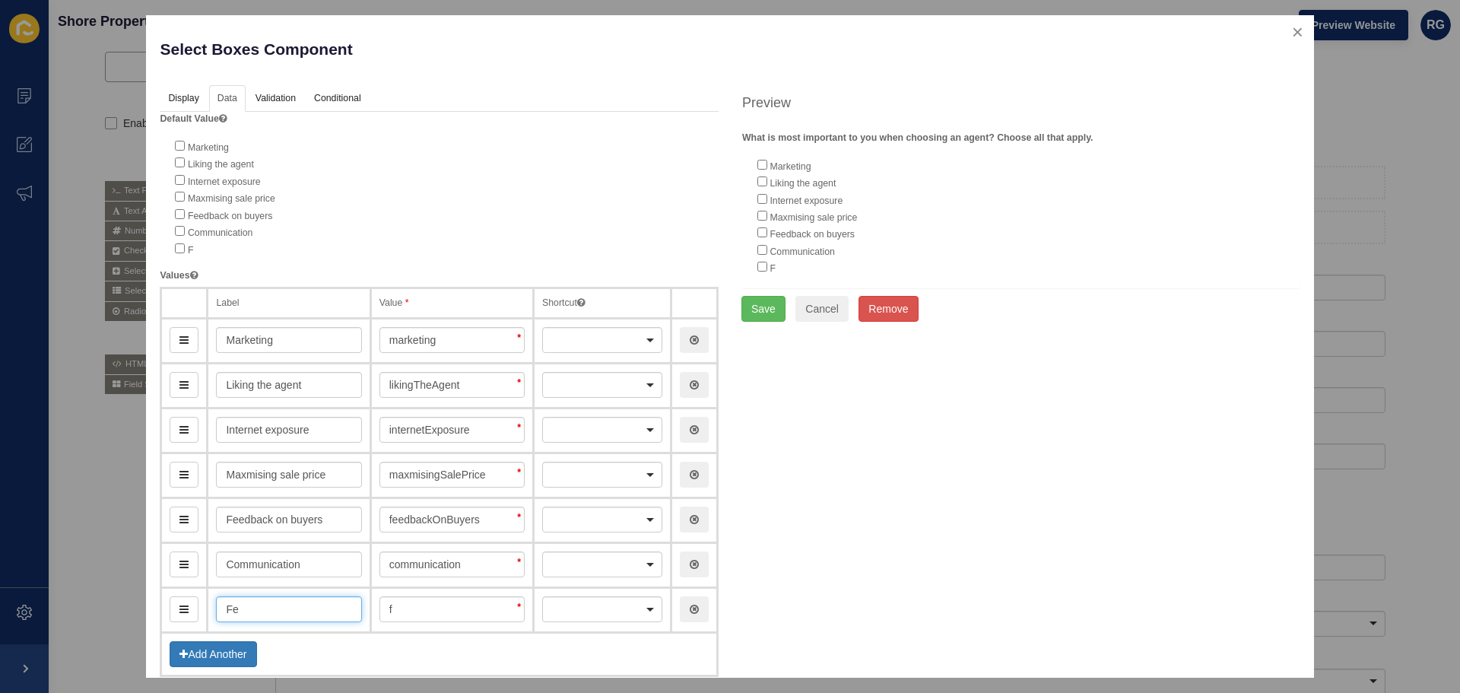
type input "Fee"
type input "fee"
type input "Fees"
type input "fees"
type input "Fees"
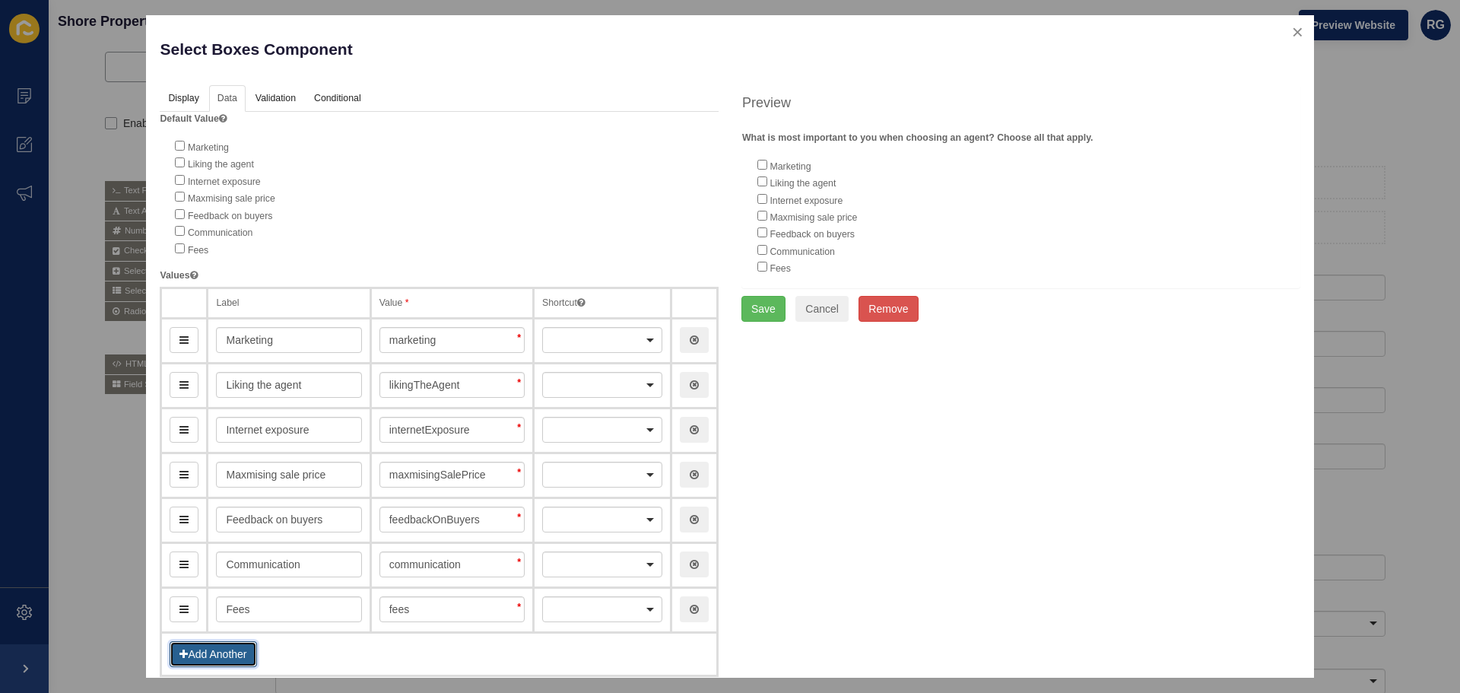
click at [230, 655] on button "Add Another" at bounding box center [213, 654] width 87 height 26
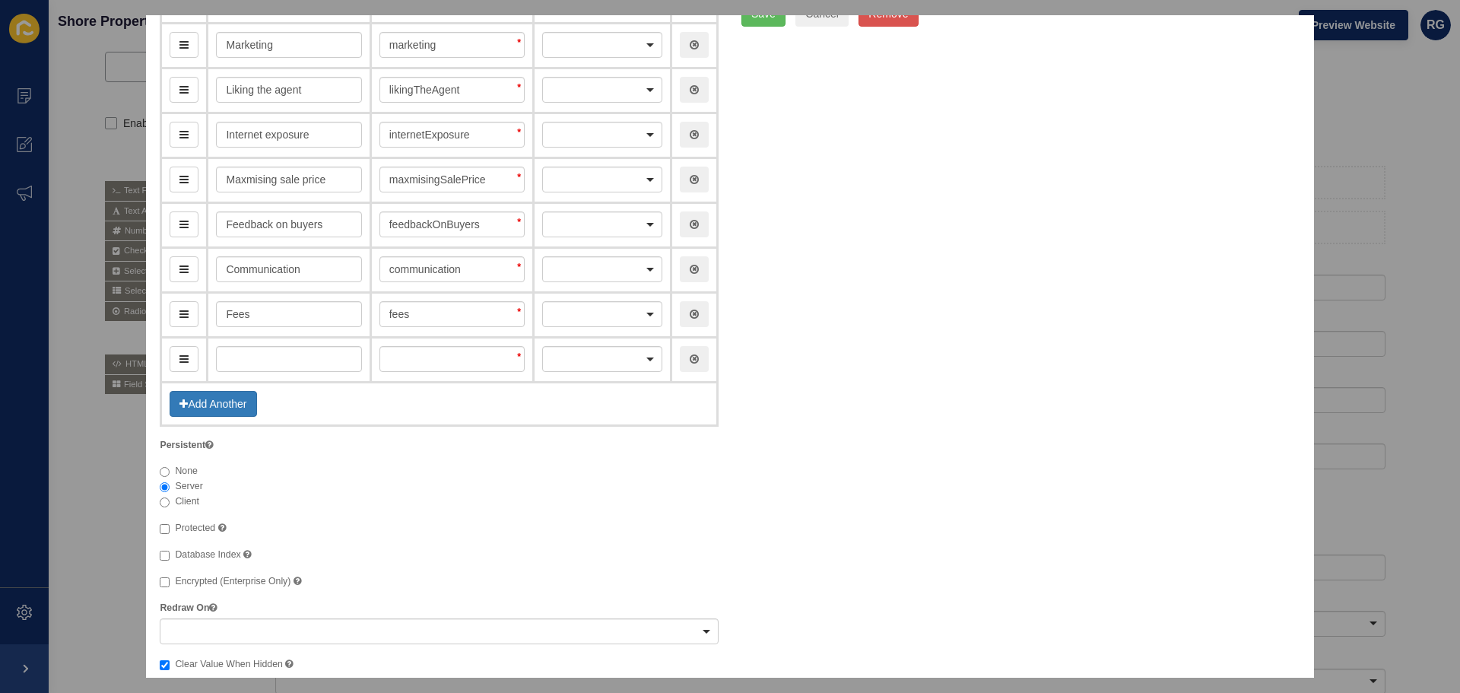
scroll to position [304, 0]
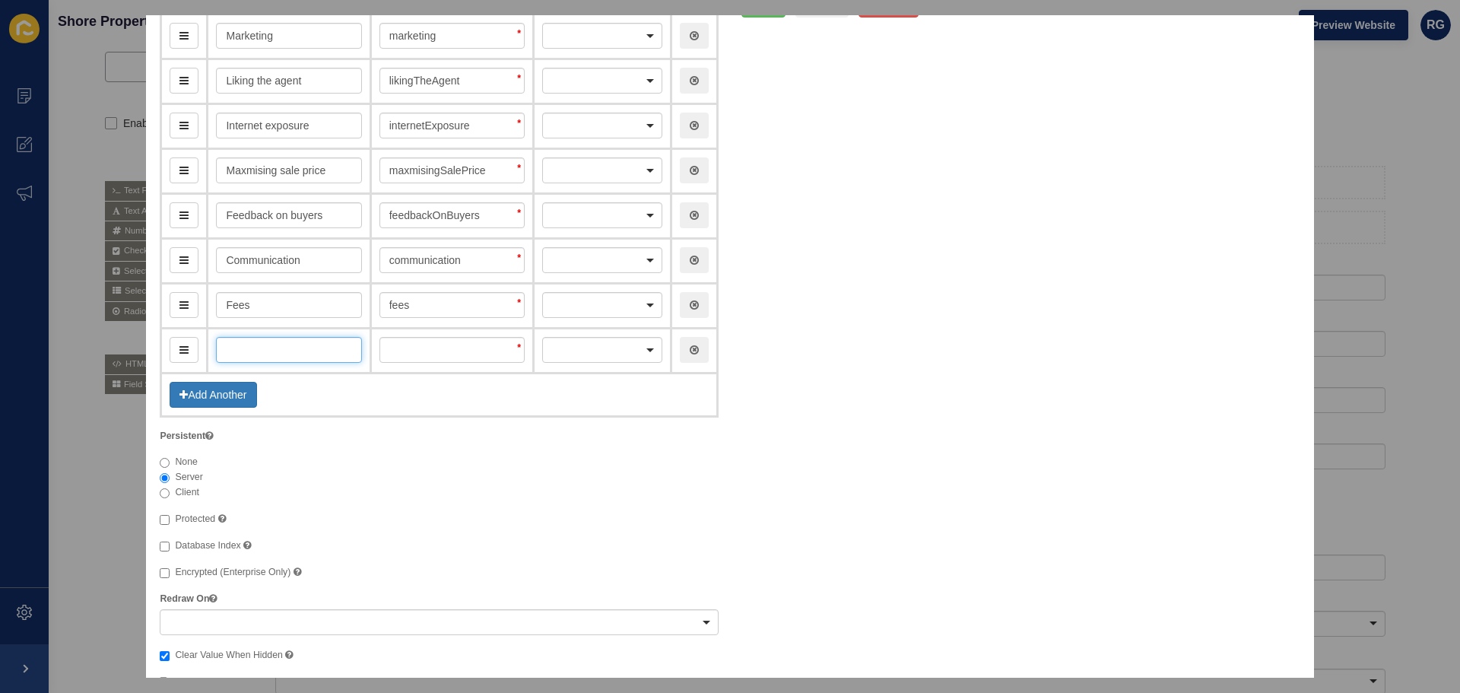
click at [309, 350] on input "text" at bounding box center [288, 350] width 145 height 26
type input "Op"
type input "op"
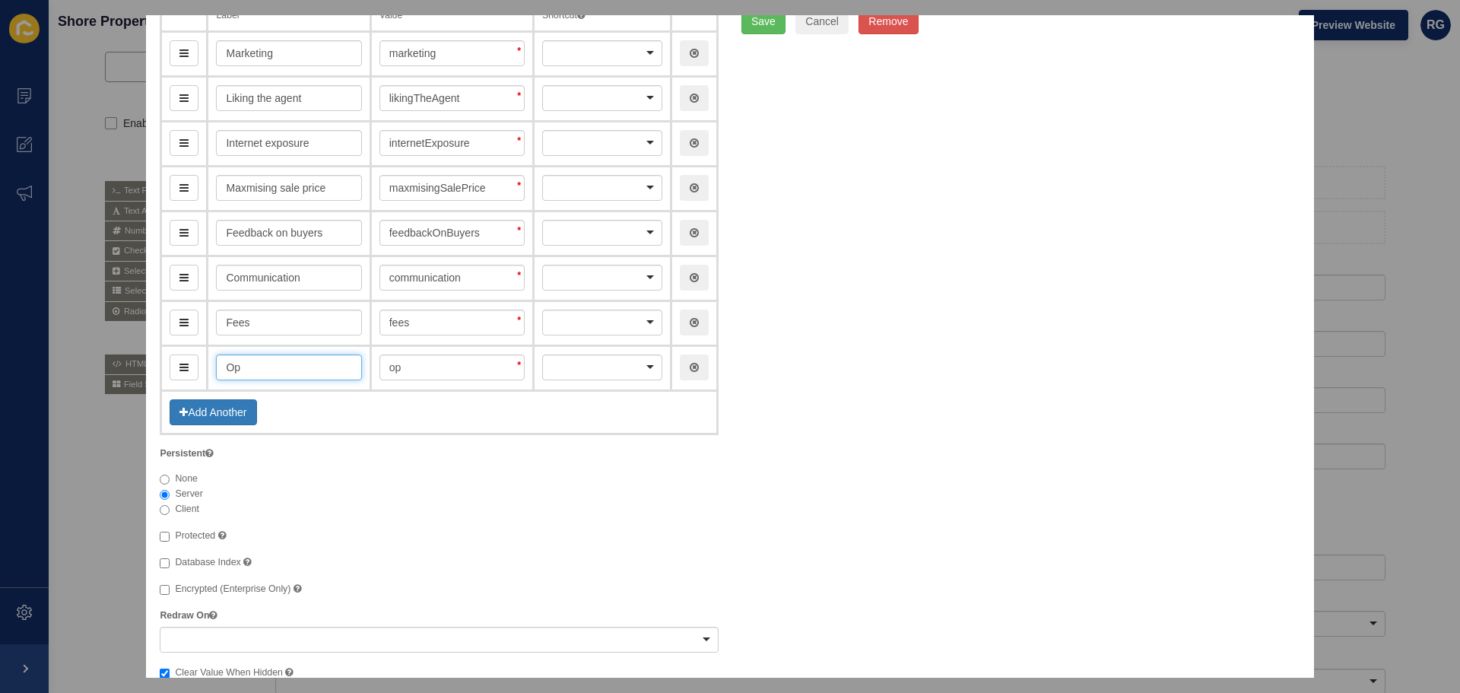
scroll to position [322, 0]
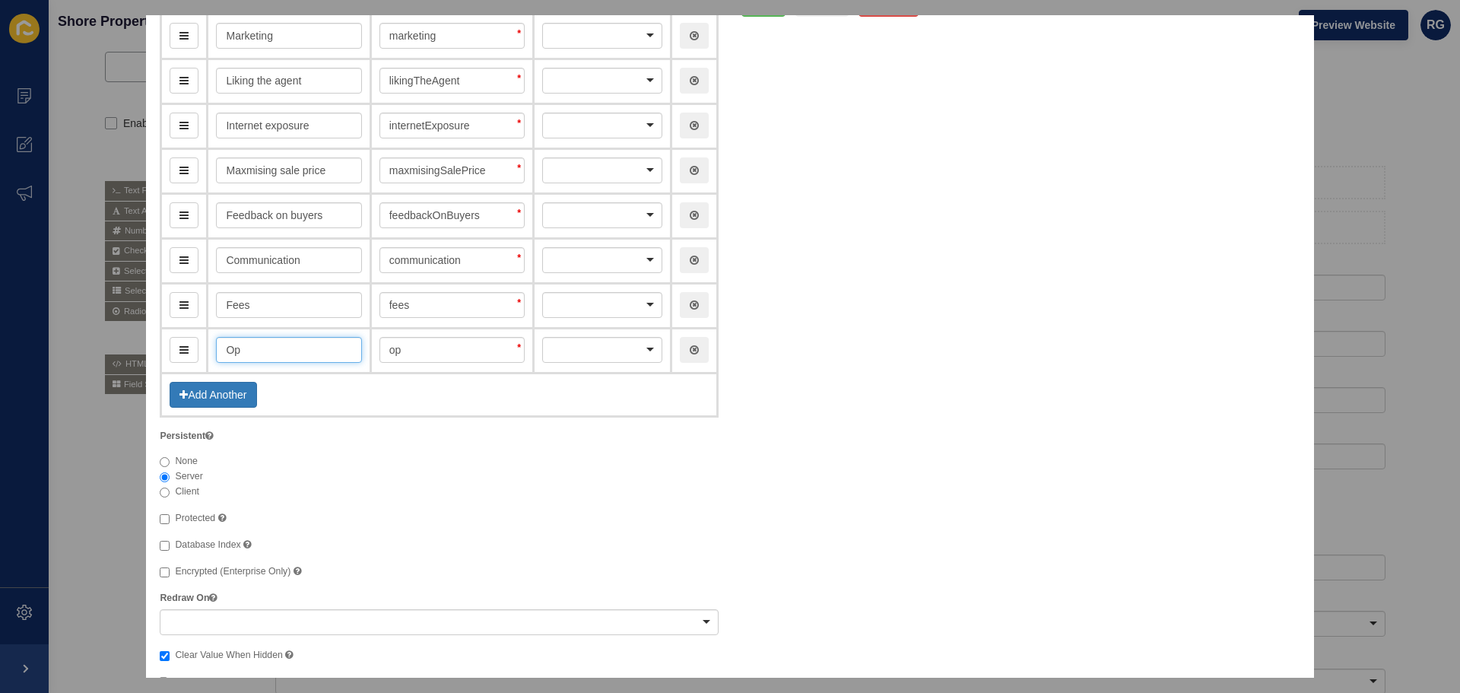
type input "Ope"
type input "ope"
type input "Open"
type input "open"
type input "Open Ho"
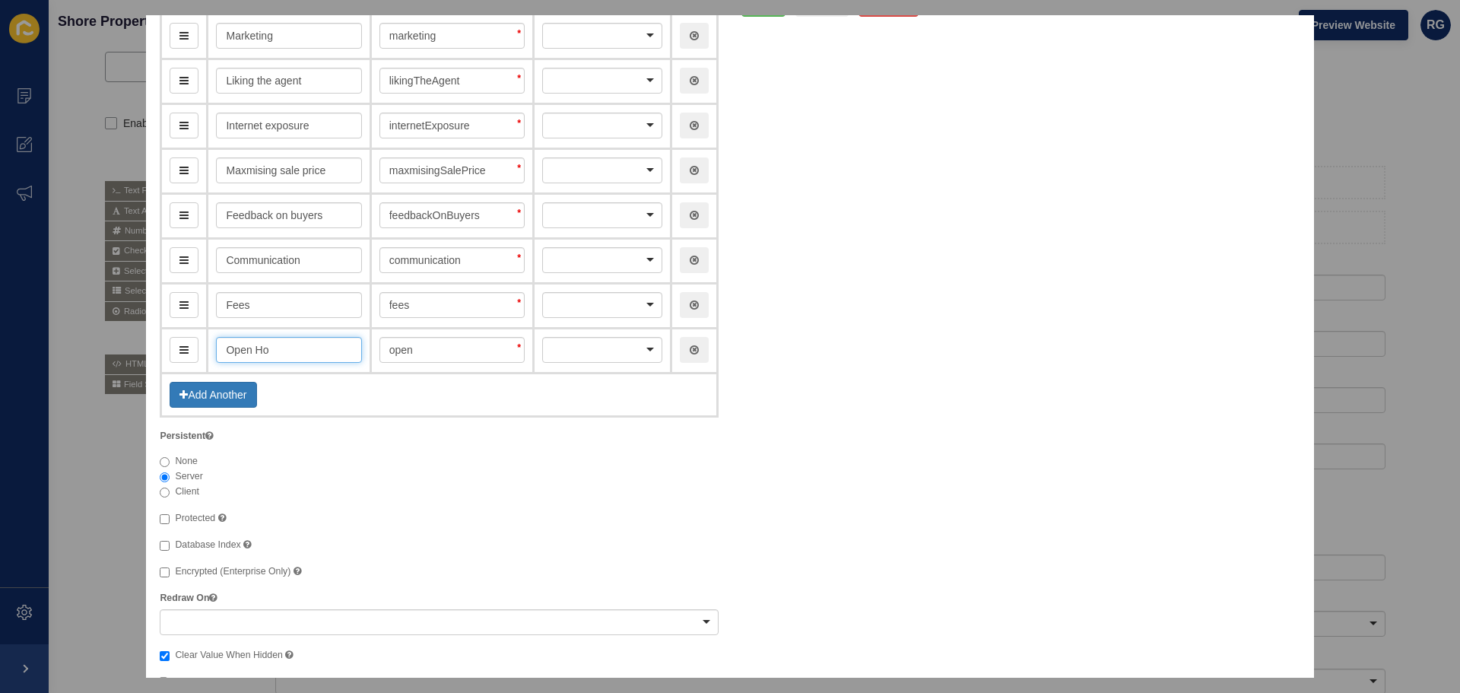
type input "openHo"
type input "Open Hous"
type input "openHous"
type input "Open Hou"
type input "openHou"
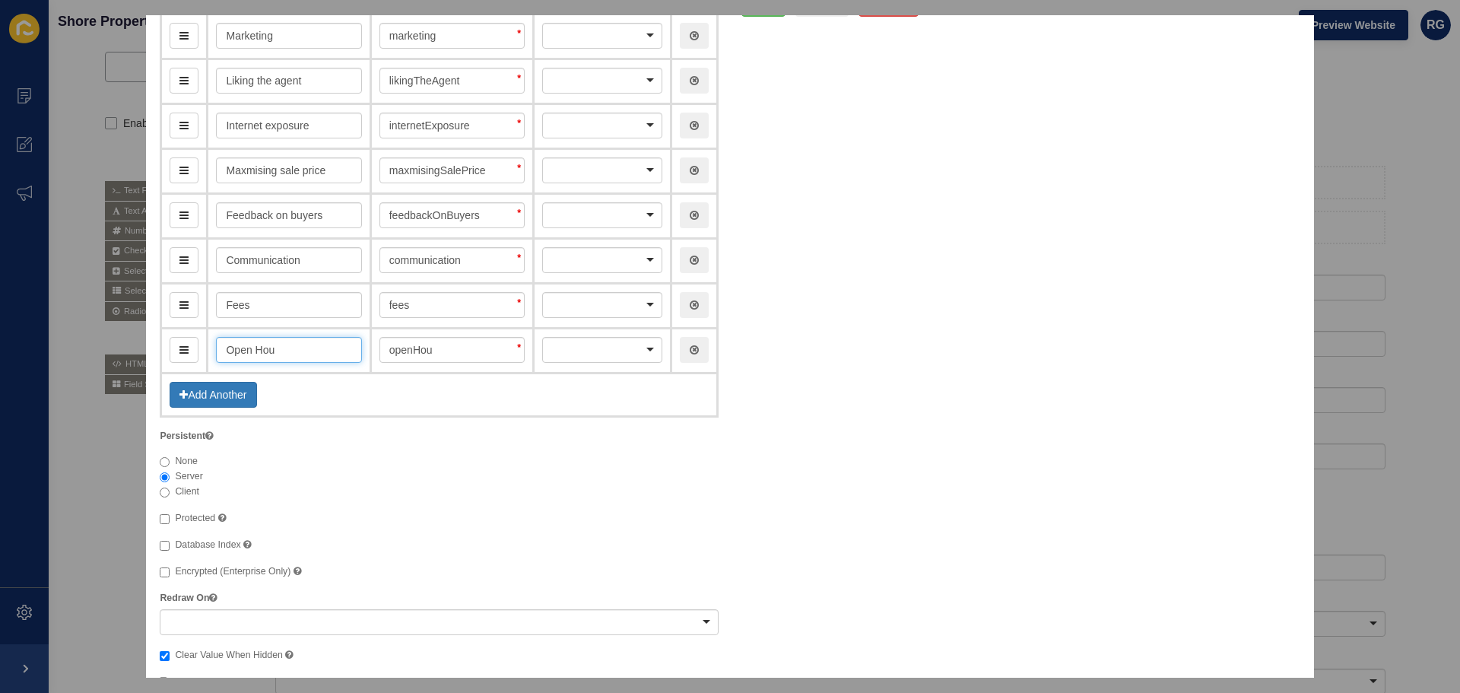
type input "Open Ho"
type input "openHo"
type input "Open"
type input "open"
type input "Open h"
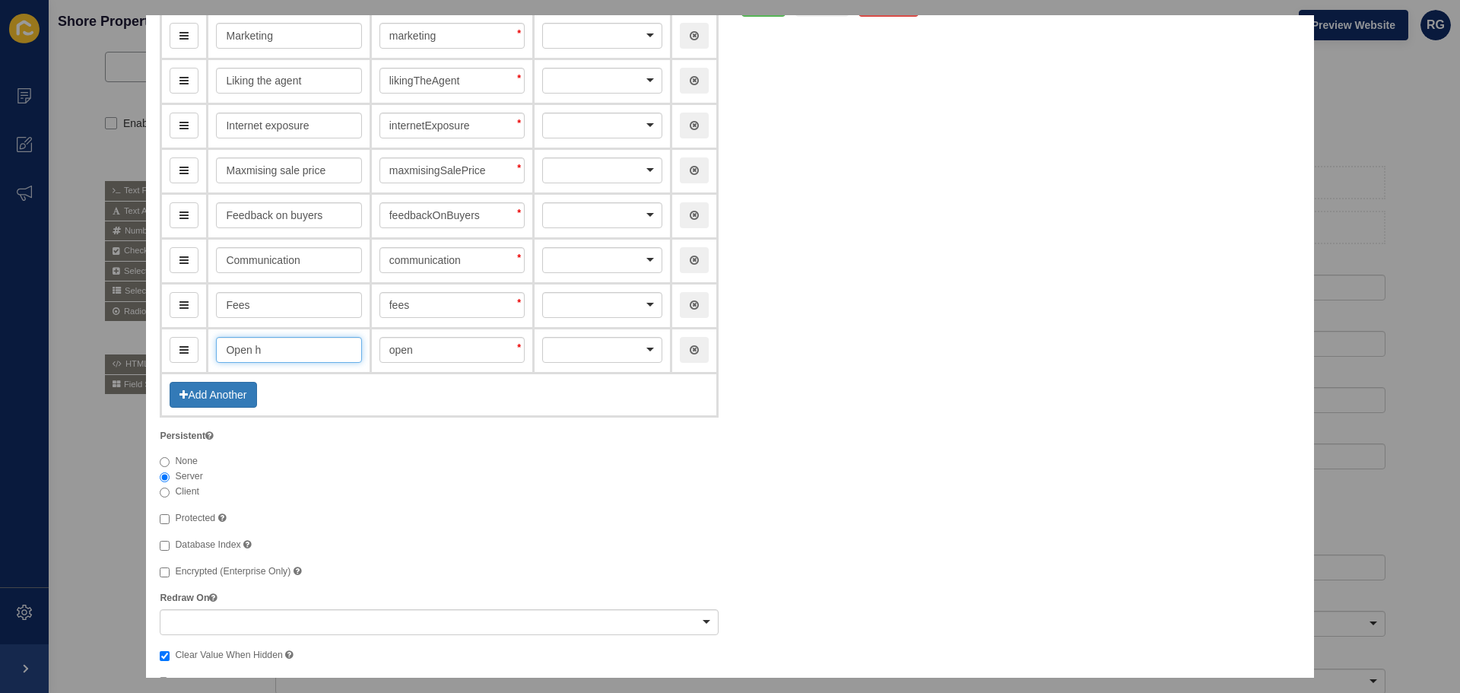
type input "openH"
type input "Open hous"
type input "openHous"
type input "Open house"
type input "openHouse"
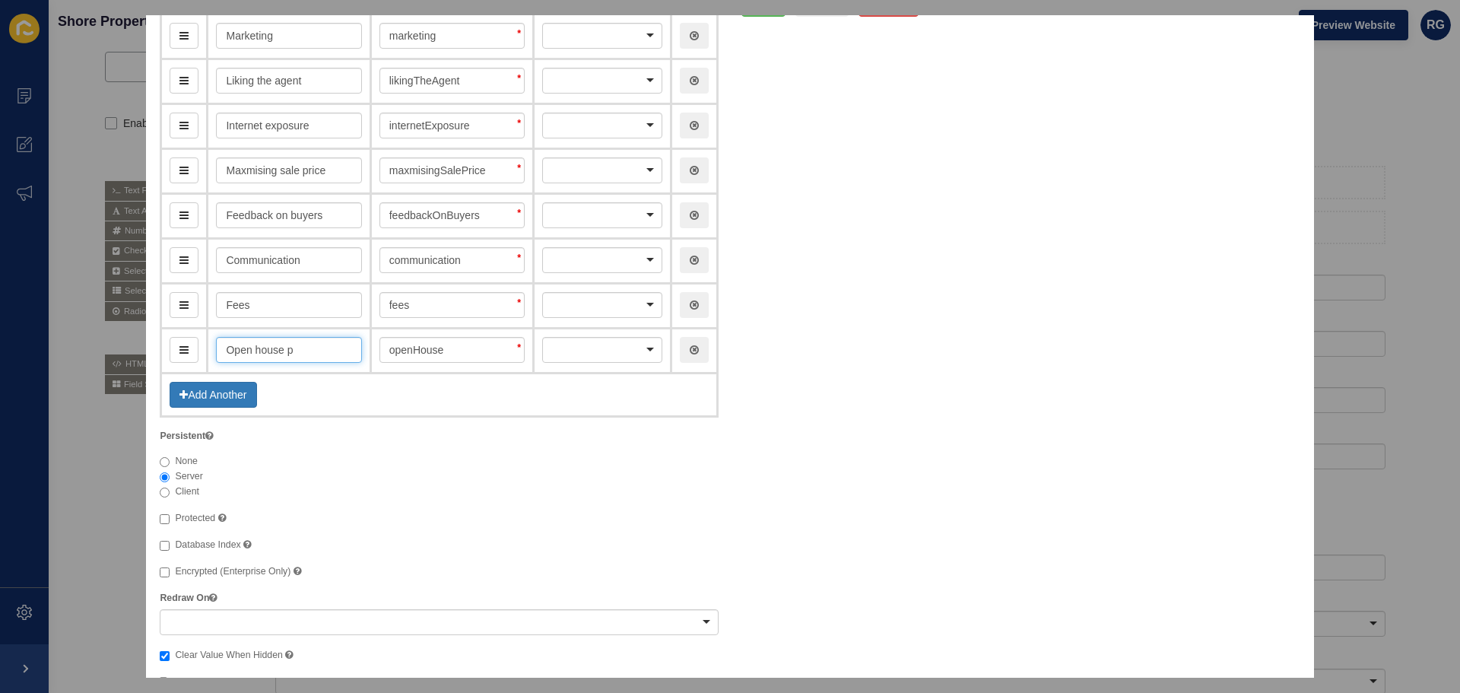
type input "Open house pr"
type input "openHousePr"
type input "Open house pro"
type input "openHousePro"
type input "Open house proce"
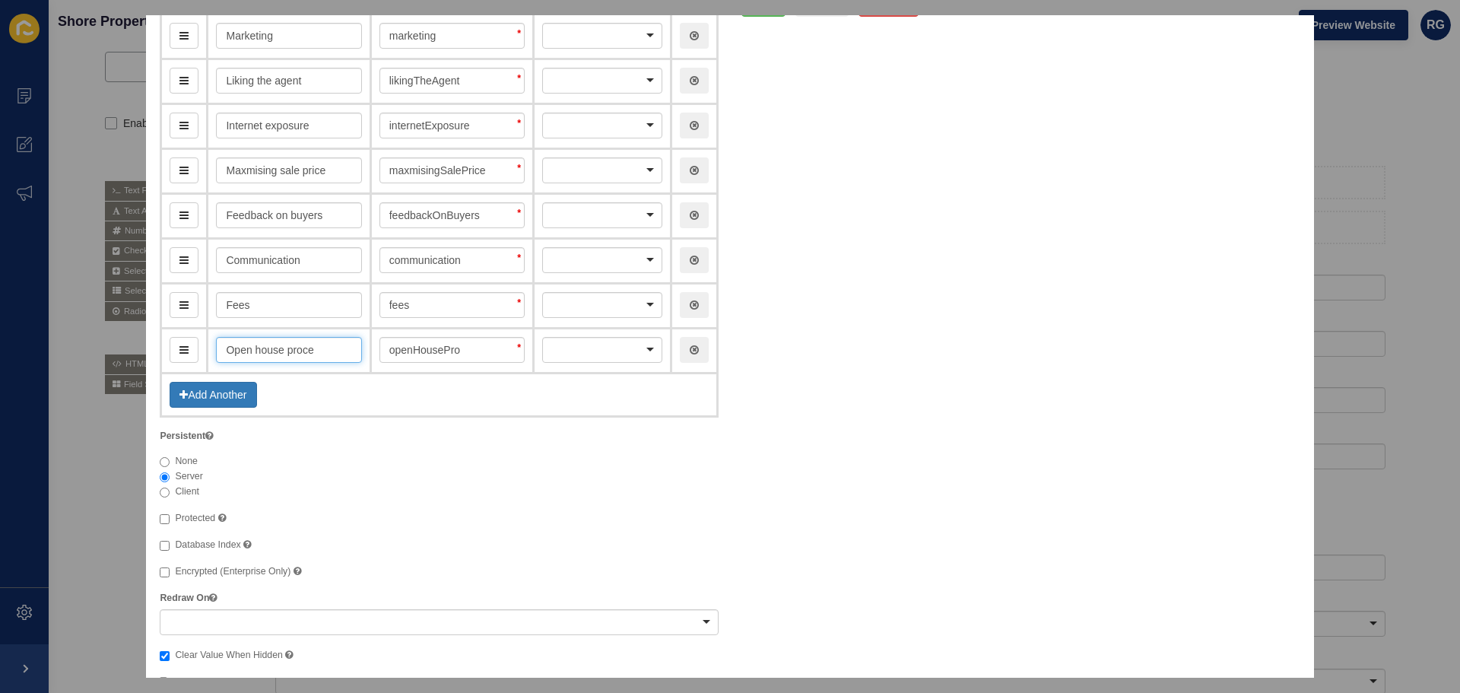
type input "openHouseProce"
type input "Open house proces"
type input "openHouseProces"
type input "Open house process"
type input "openHouseProcess"
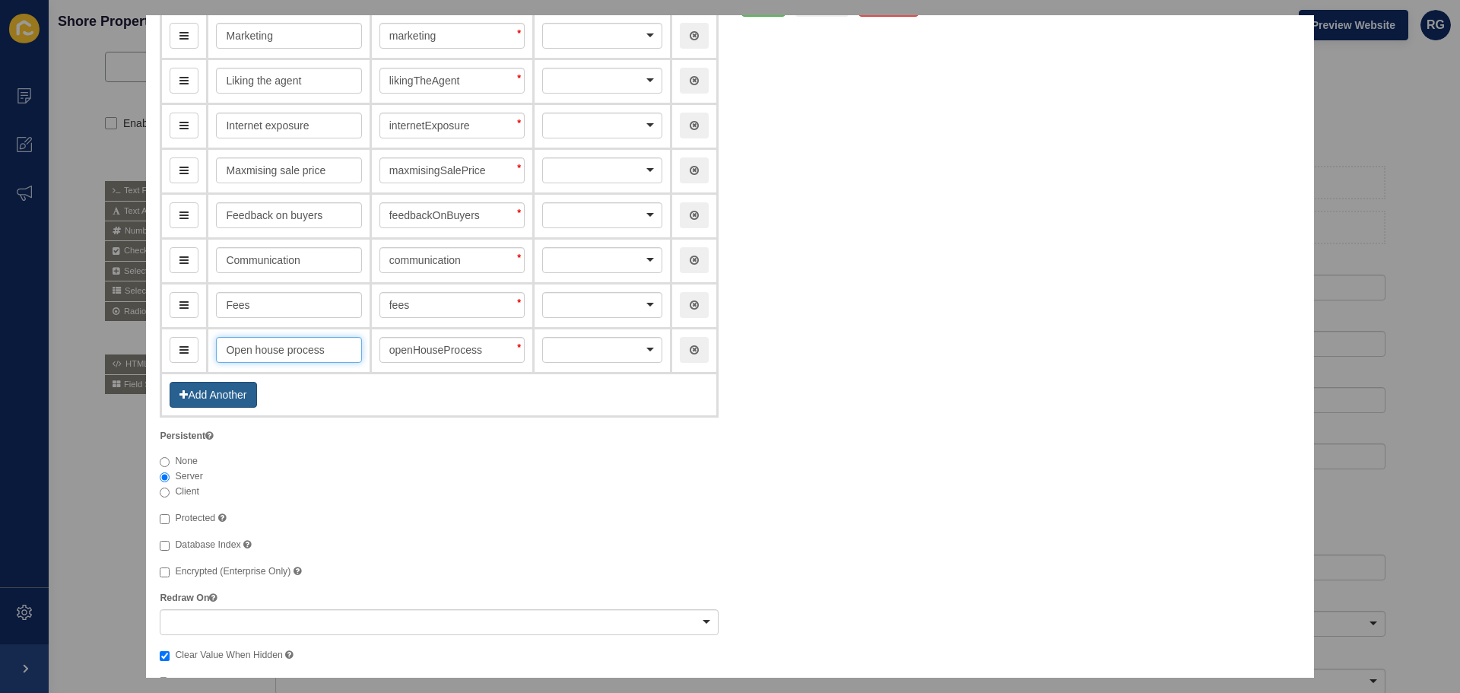
type input "Open house process"
click at [207, 390] on button "Add Another" at bounding box center [213, 395] width 87 height 26
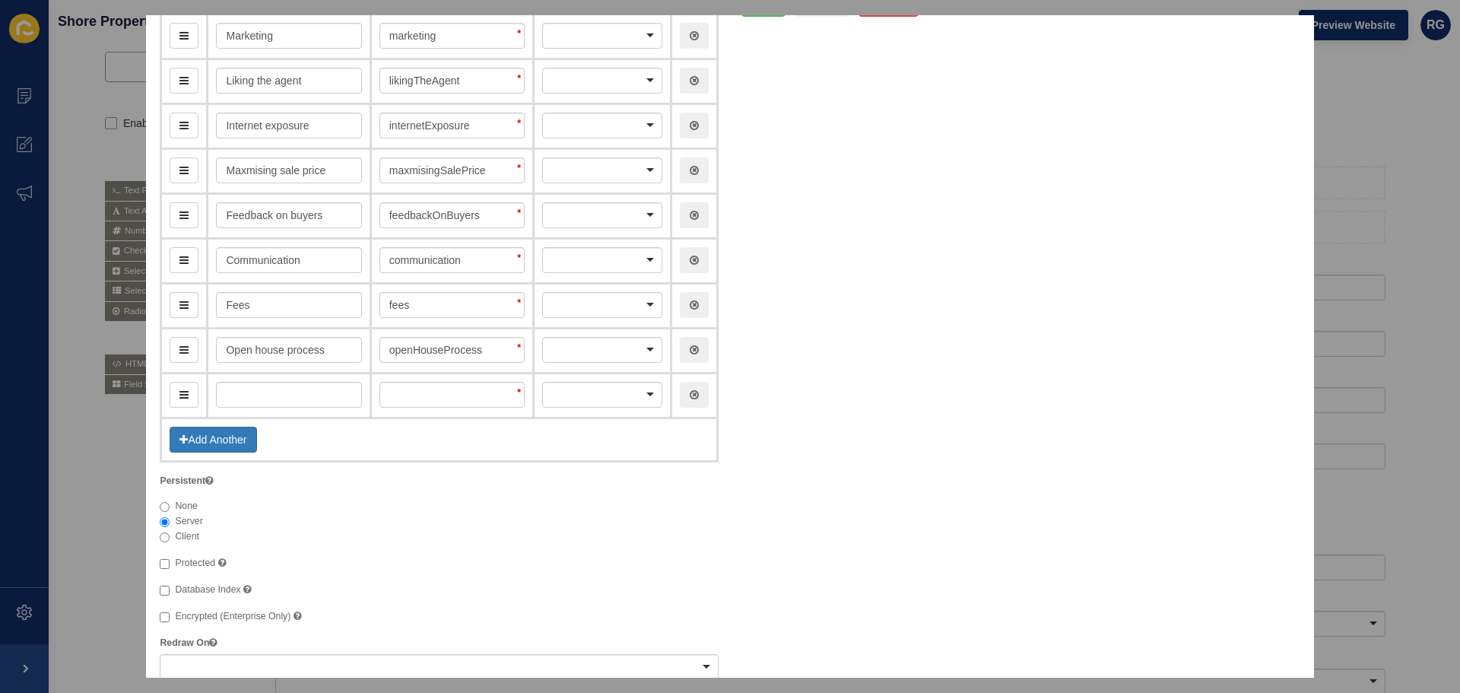
scroll to position [366, 0]
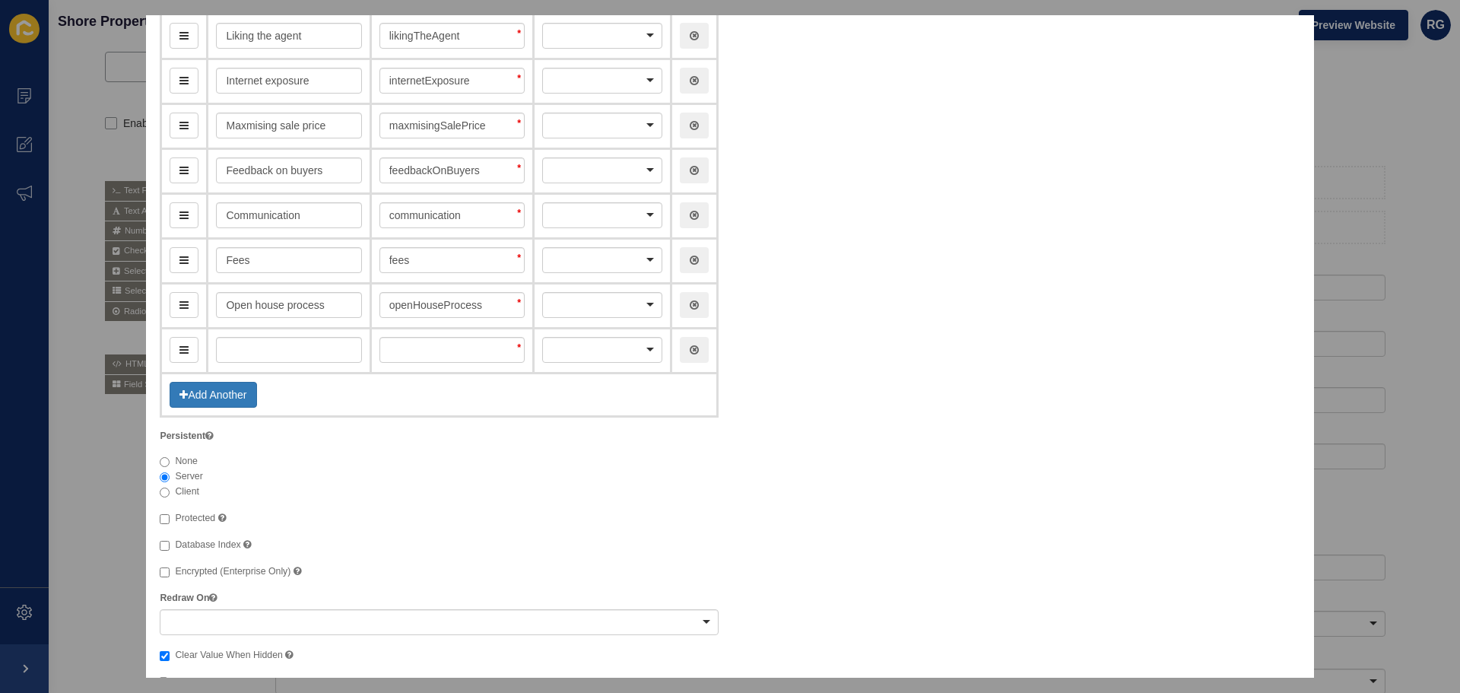
click at [312, 320] on td "Open house process" at bounding box center [289, 305] width 163 height 45
click at [312, 348] on input "text" at bounding box center [288, 350] width 145 height 26
type input "Ag"
type input "ag"
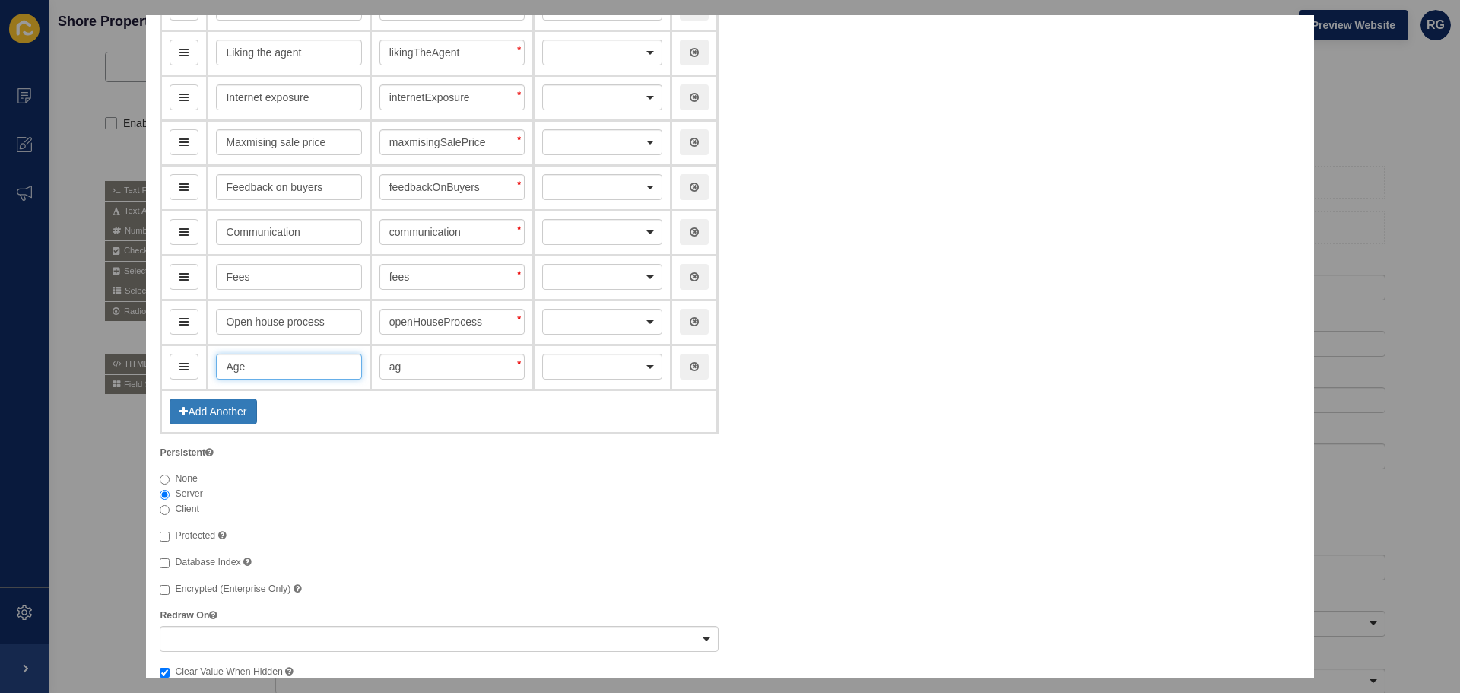
scroll to position [383, 0]
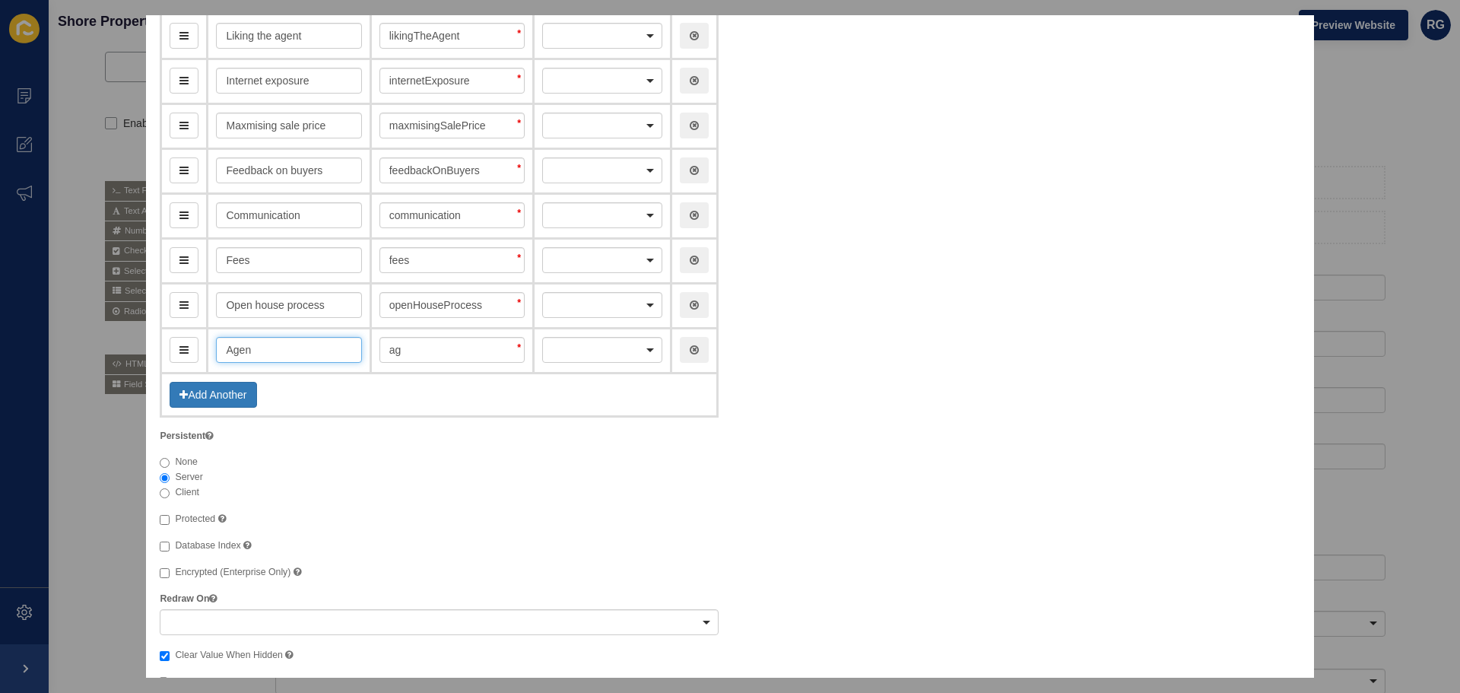
type input "Agent"
type input "agent"
type input "Agent ne"
type input "agentNe"
type input "Agent neg"
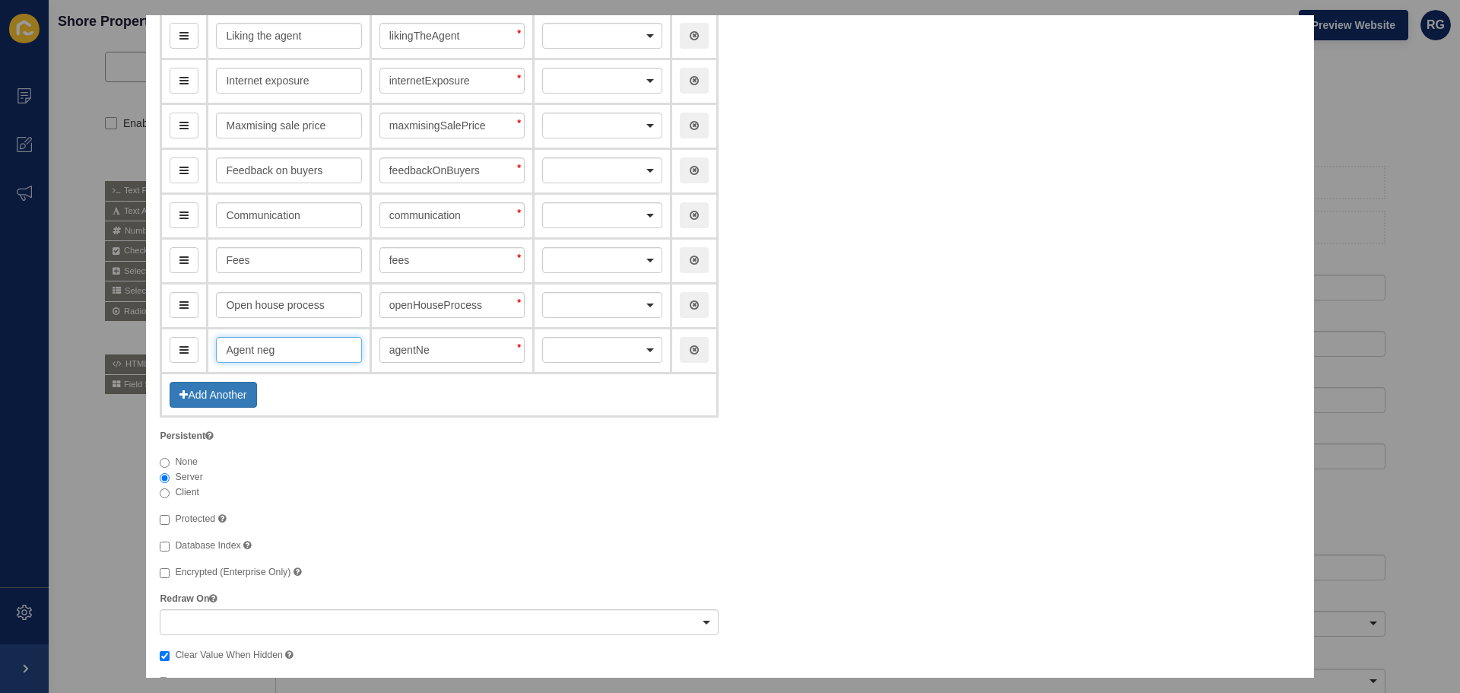
type input "agentNeg"
type input "Agent negot"
type input "agentNegot"
type input "Agent negotia"
type input "agentNegotia"
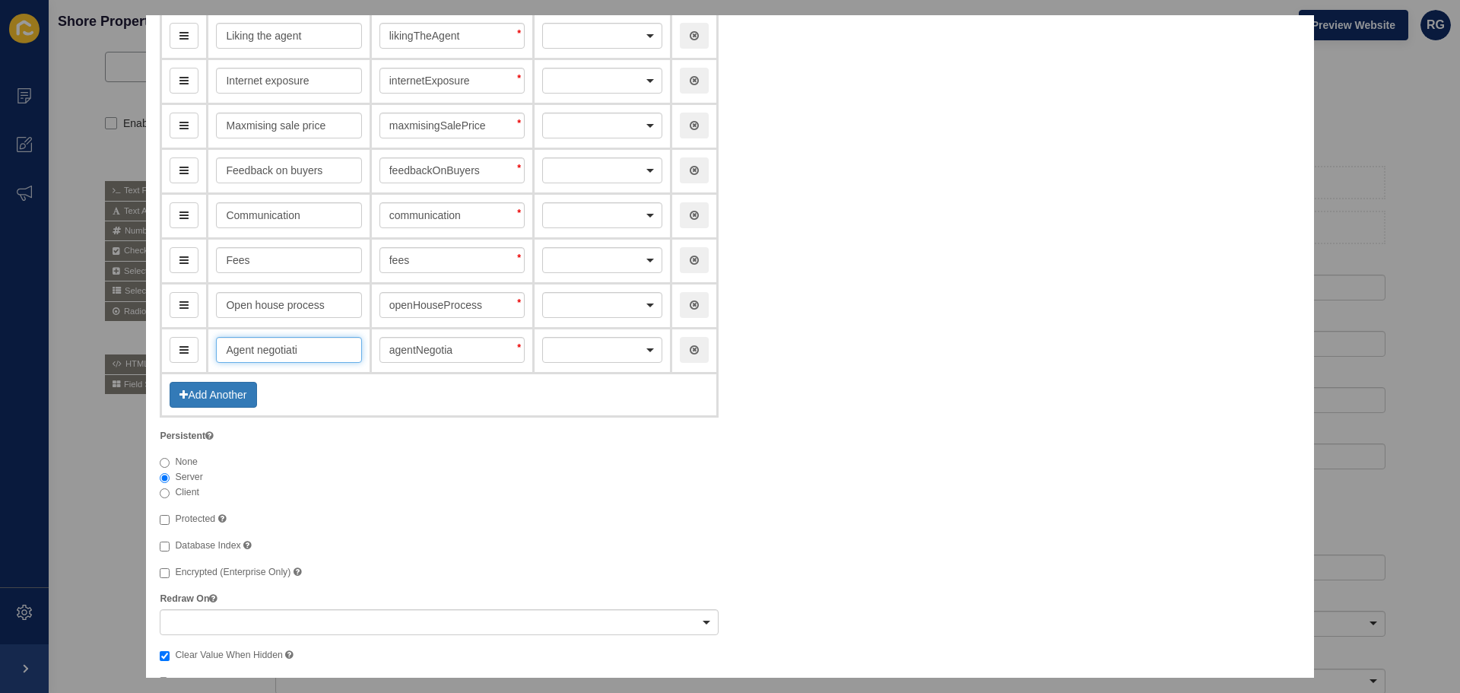
type input "Agent negotiatio"
type input "agentNegotiatio"
type input "Agent negotiation"
type input "agentNegotiation"
type input "Agent negotiation sk"
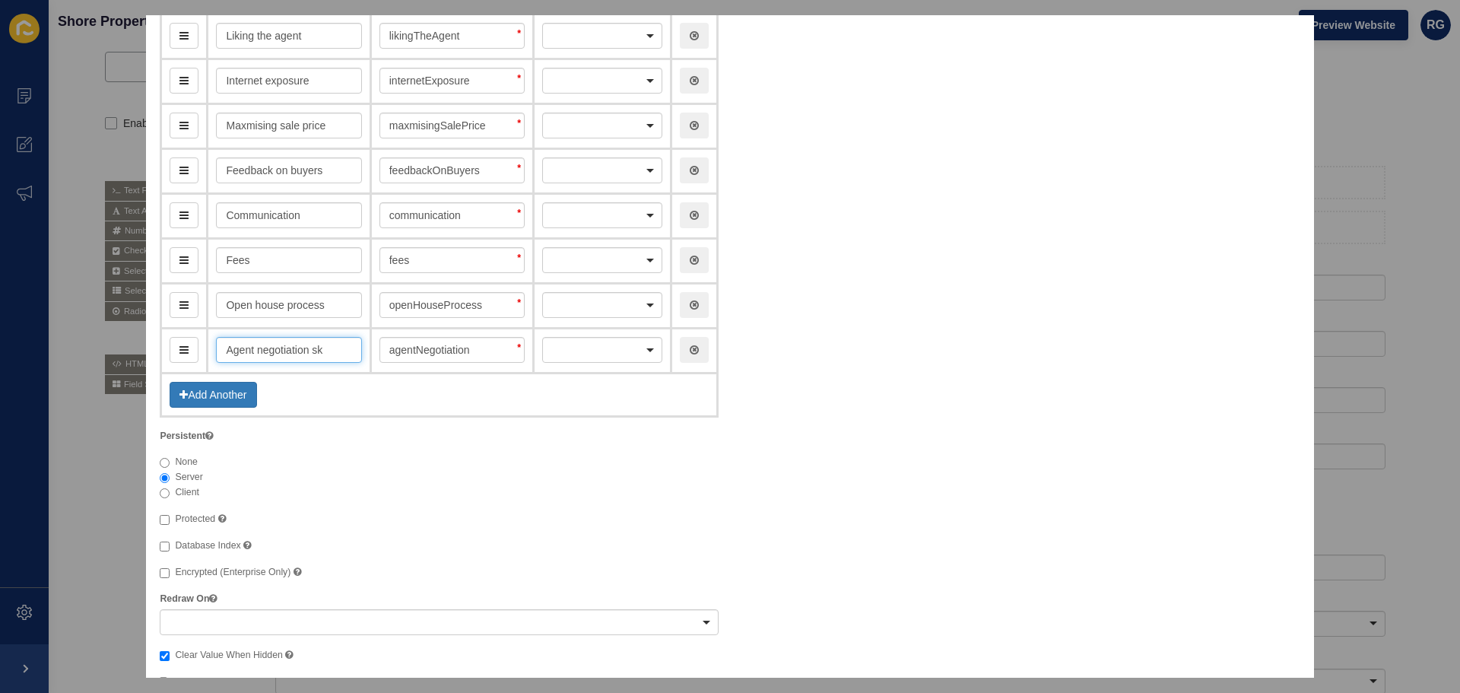
type input "agentNegotiationSk"
type input "Agent negotiation ski"
type input "agentNegotiationSki"
type input "Agent negotiation skil"
type input "agentNegotiationSkil"
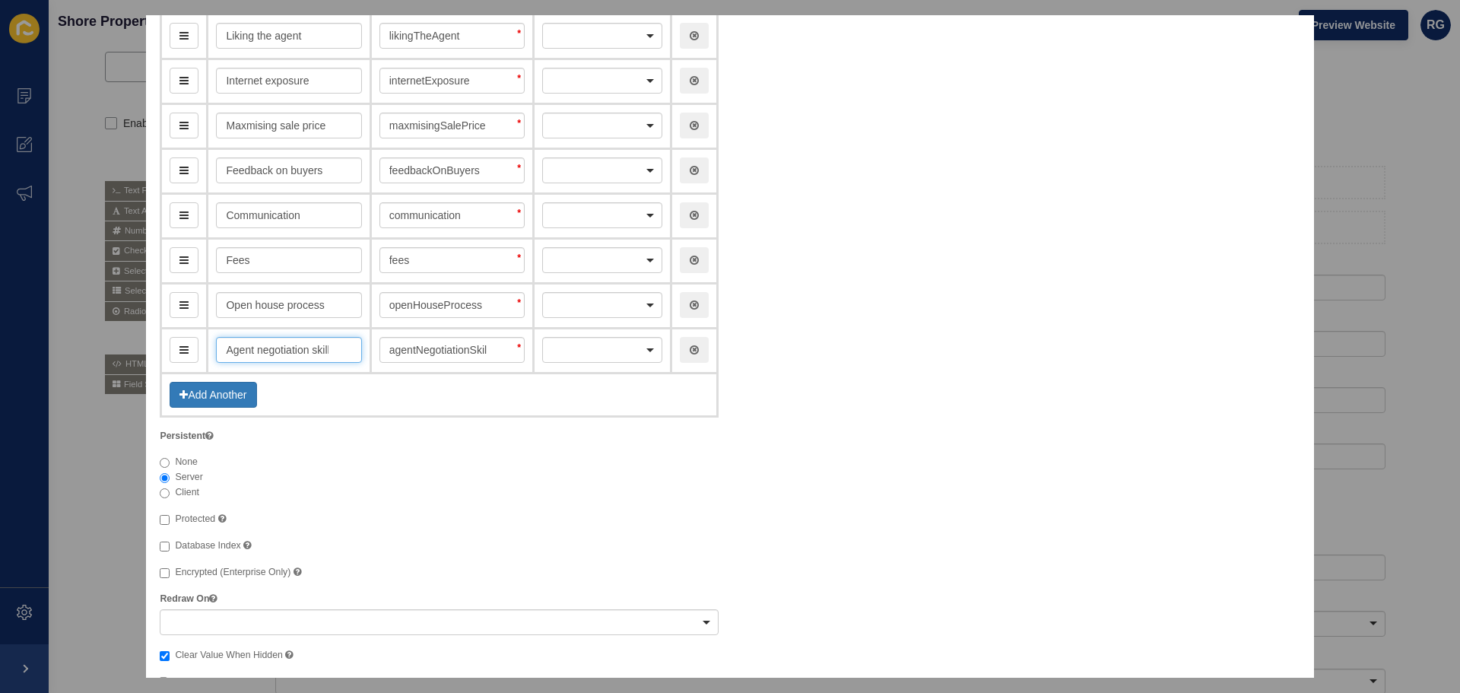
type input "Agent negotiation skills"
type input "agentNegotiationSkills"
type input "Agent negotiation skills"
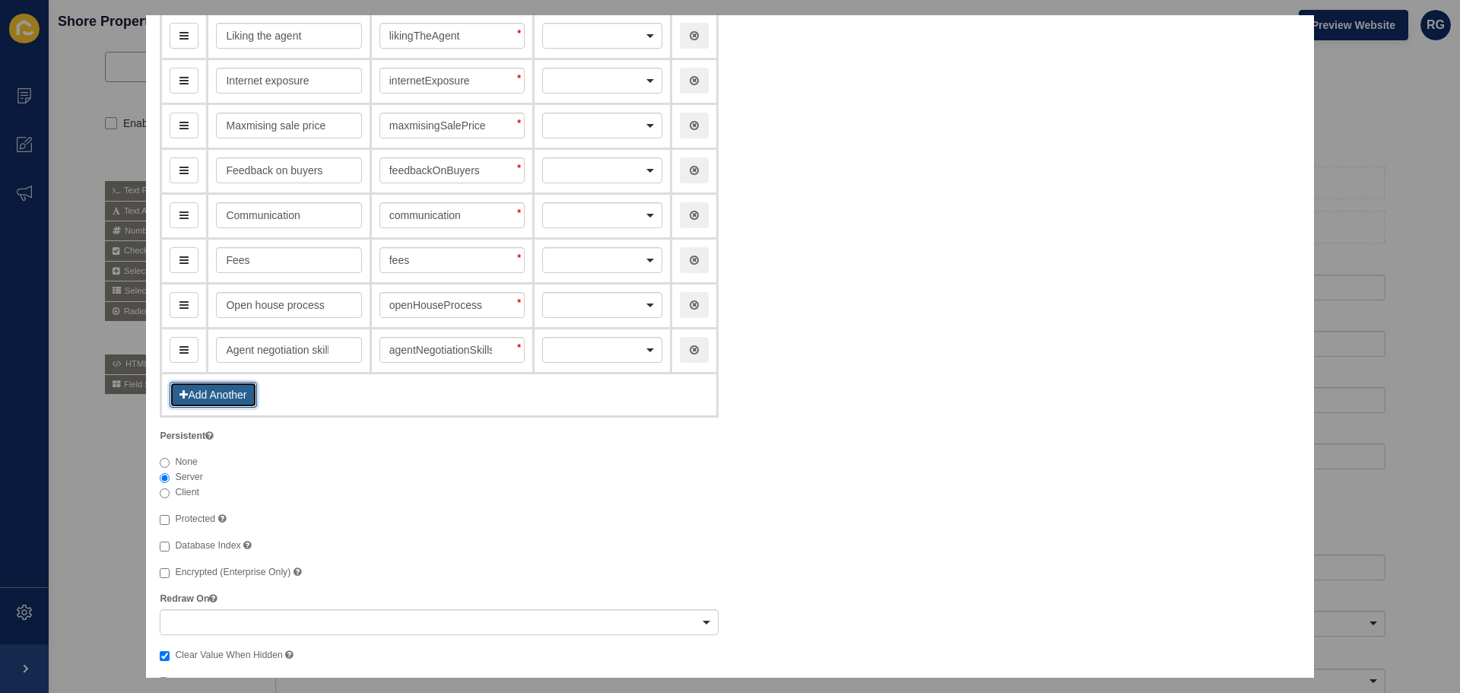
click at [208, 398] on button "Add Another" at bounding box center [213, 395] width 87 height 26
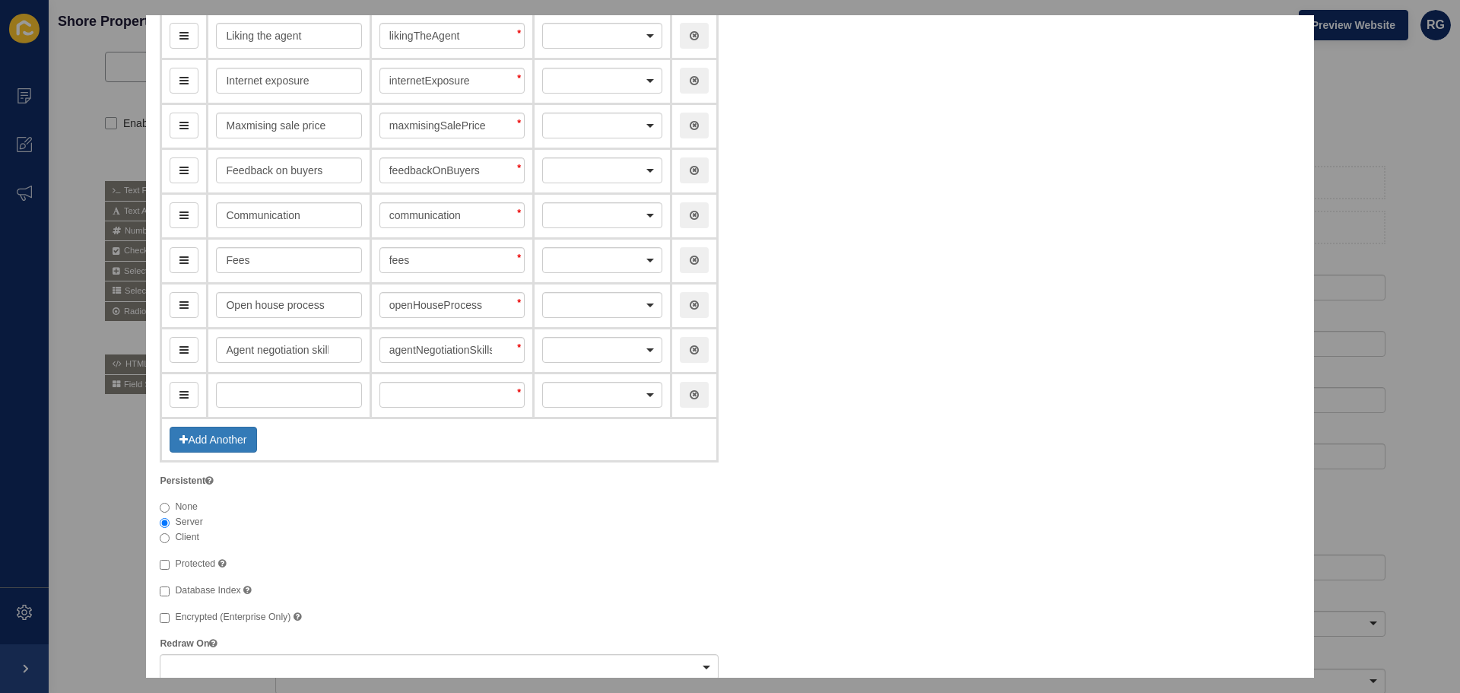
scroll to position [428, 0]
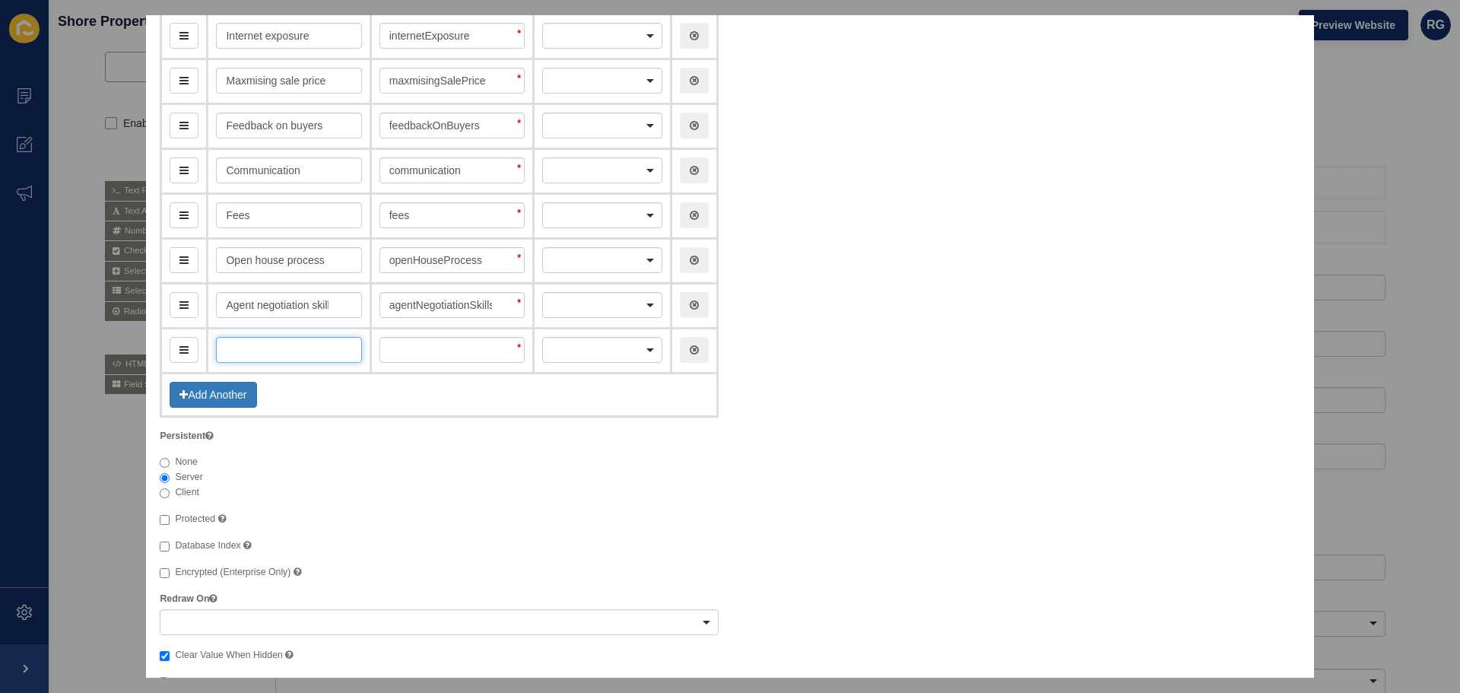
click at [323, 359] on input "text" at bounding box center [288, 350] width 145 height 26
type input "A"
type input "a"
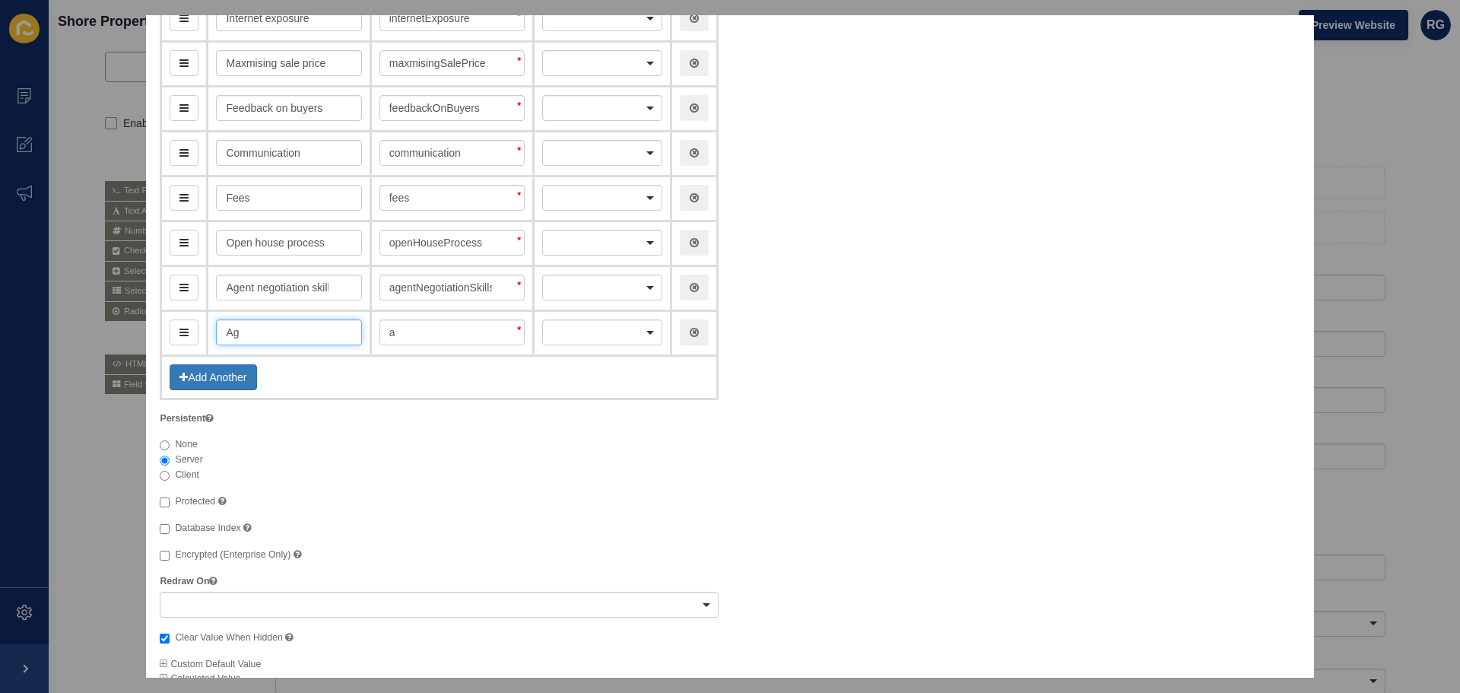
type input "Age"
type input "age"
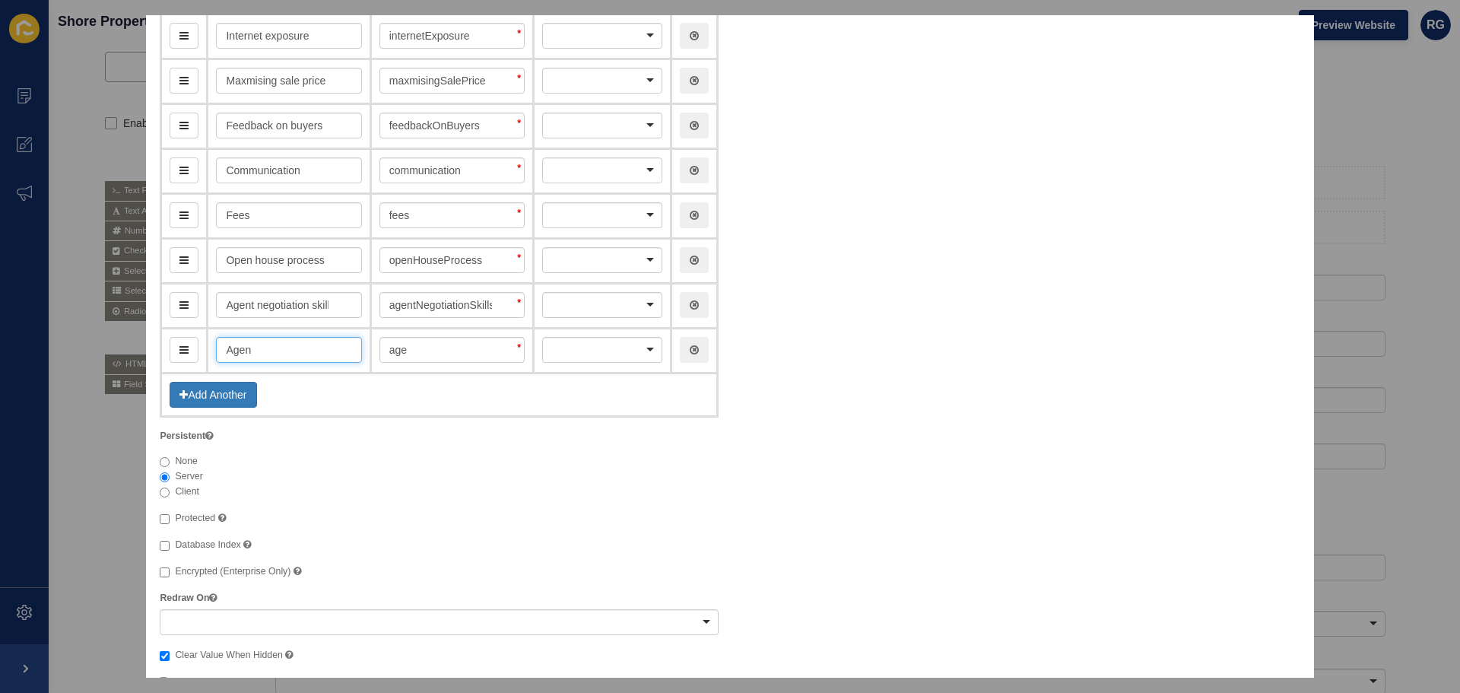
type input "Agent"
type input "agent"
type input "Agent's"
type input "agents"
type input "Agent's s"
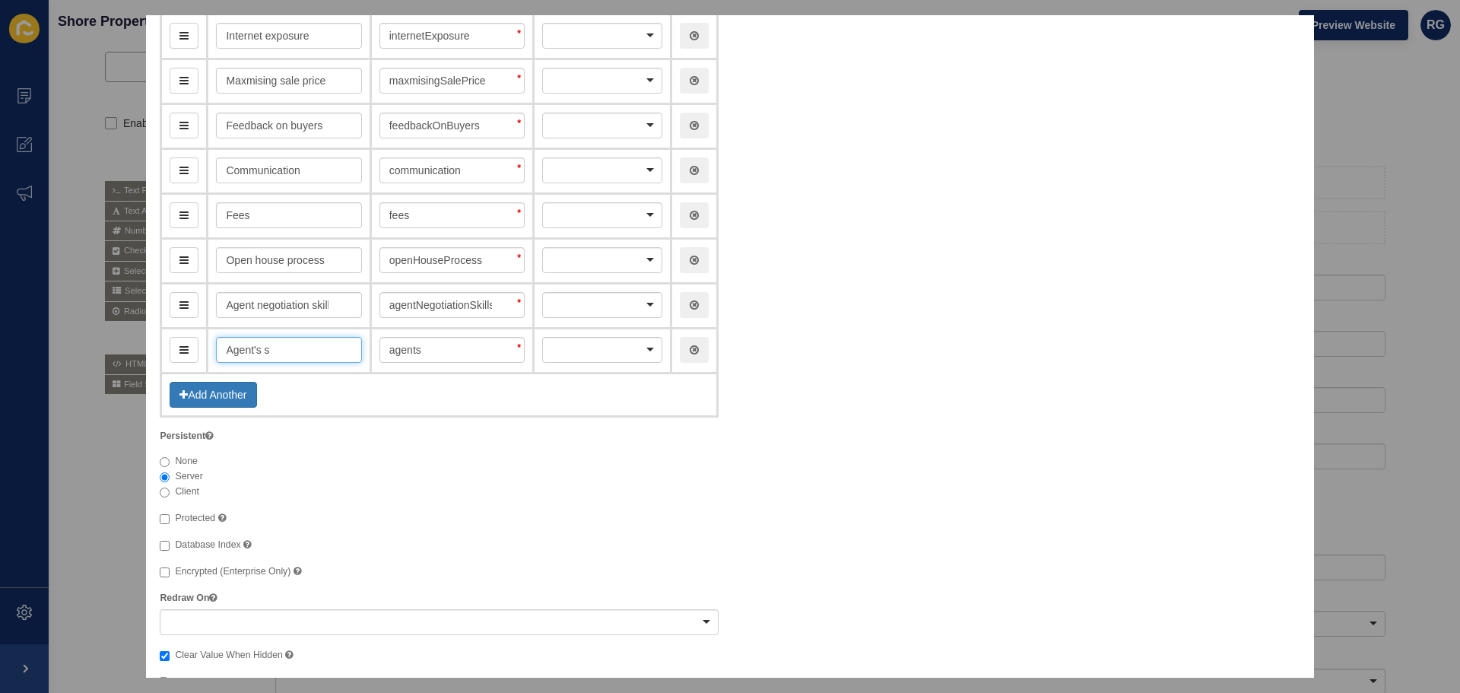
type input "agentsS"
type input "Agent's ser"
click at [255, 309] on input "Agent negotiation skills" at bounding box center [288, 305] width 145 height 26
drag, startPoint x: 318, startPoint y: 303, endPoint x: 361, endPoint y: 300, distance: 43.4
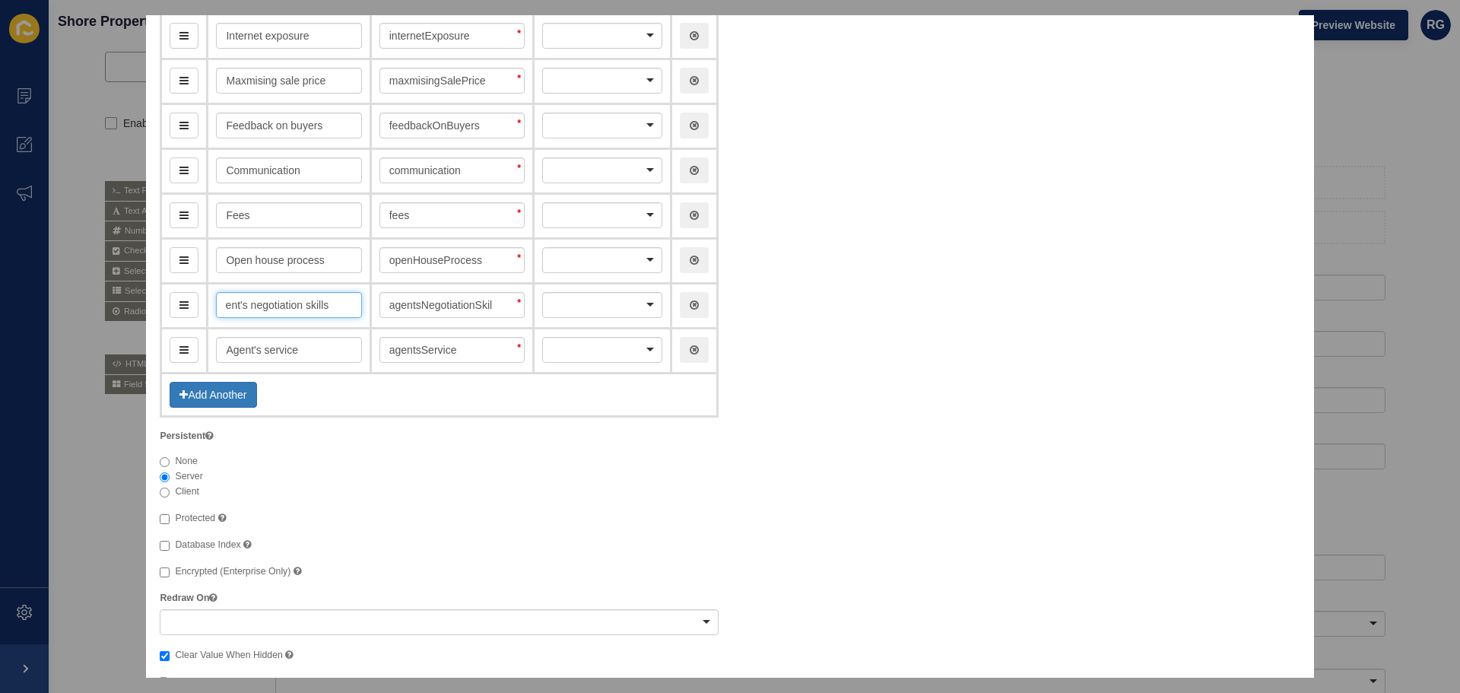
click at [361, 300] on td "Agent's negotiation skills" at bounding box center [289, 305] width 163 height 45
click at [545, 483] on div "Server" at bounding box center [439, 476] width 559 height 15
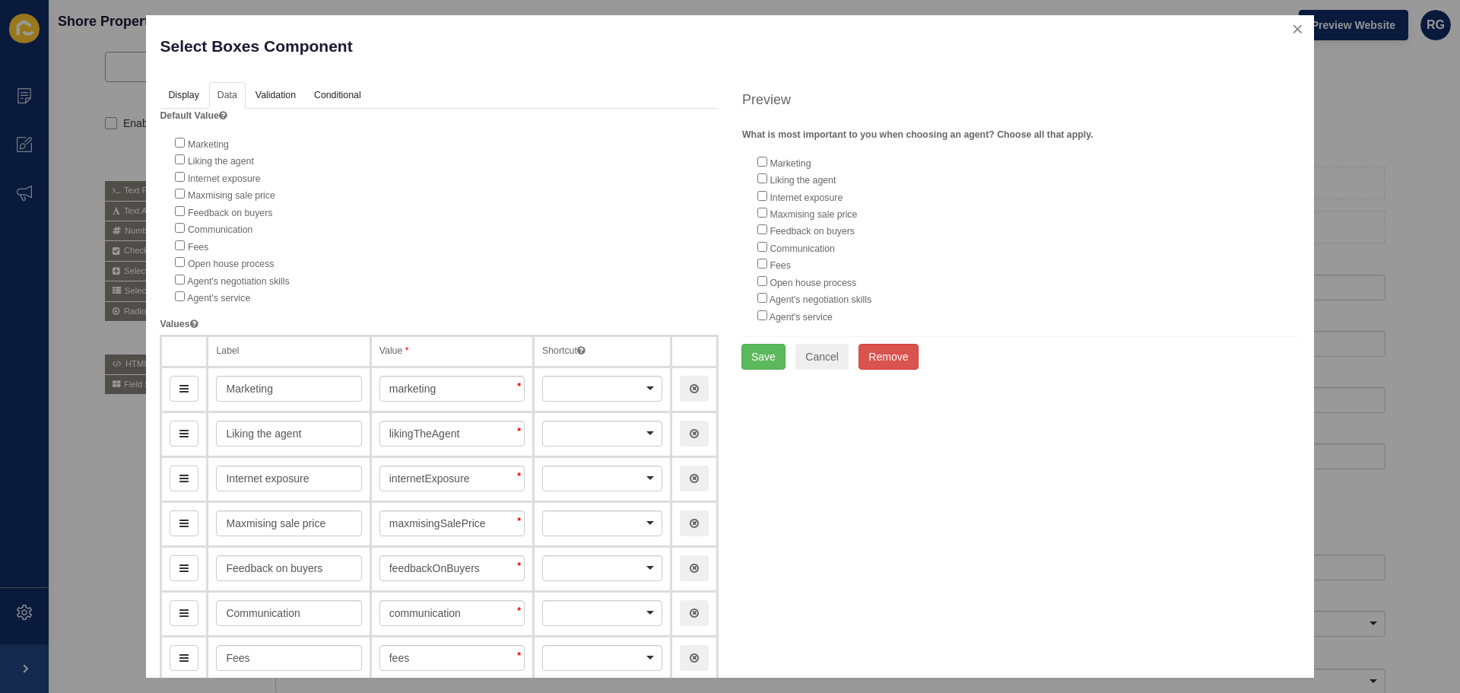
scroll to position [0, 0]
click at [759, 360] on button "Save" at bounding box center [763, 360] width 44 height 26
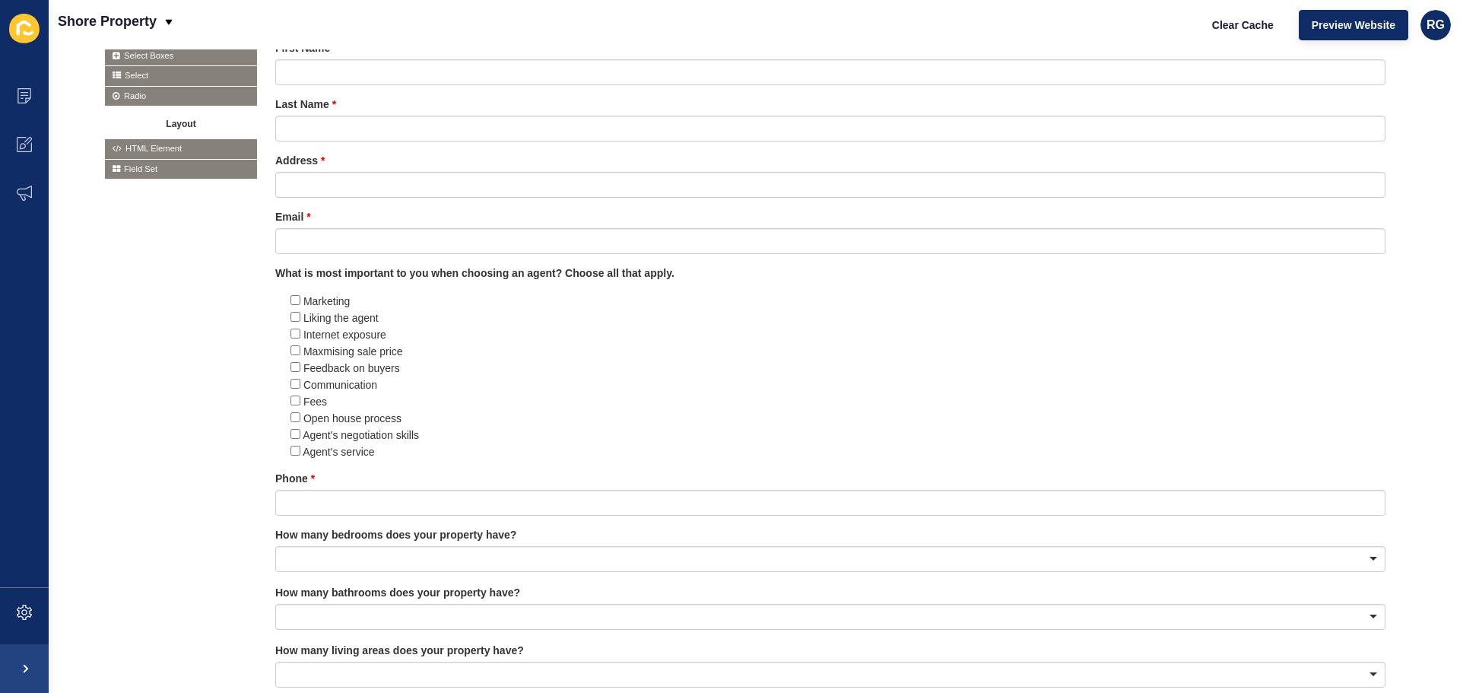
scroll to position [502, 0]
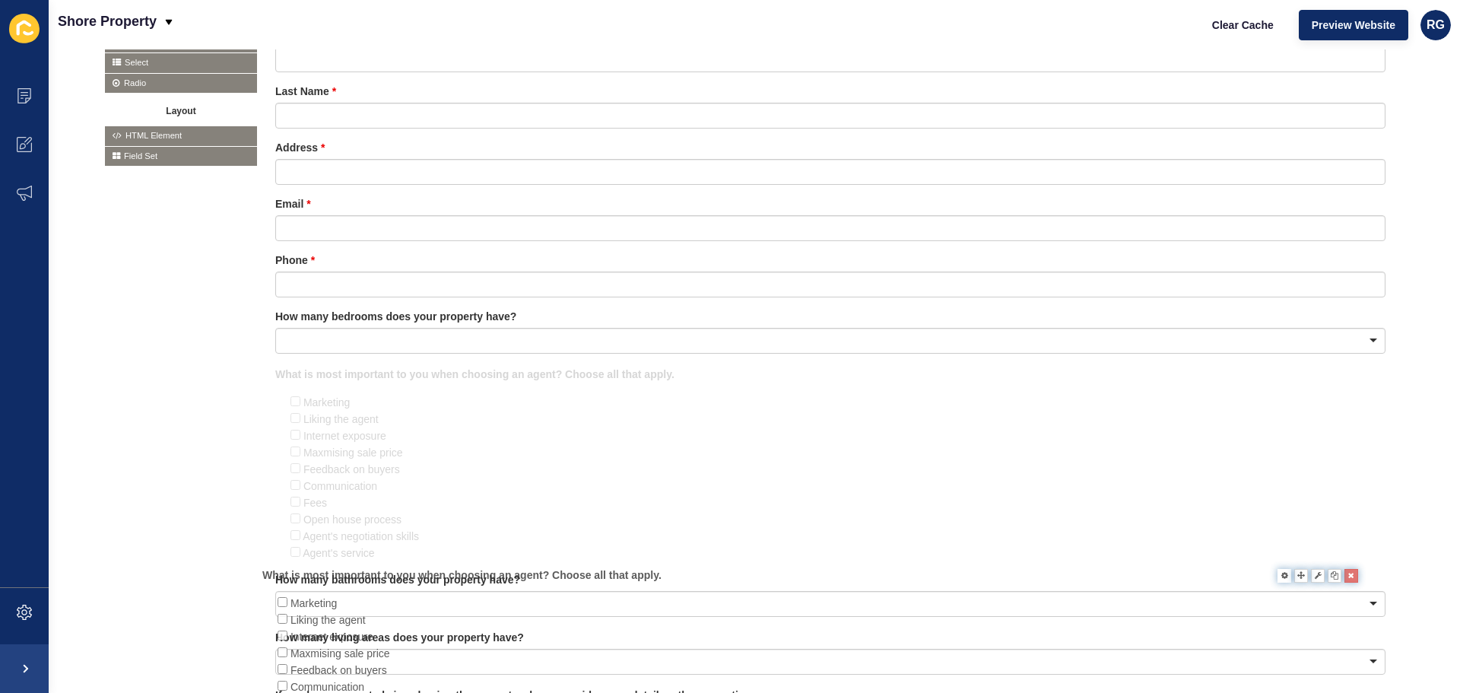
drag, startPoint x: 1297, startPoint y: 258, endPoint x: 1283, endPoint y: 581, distance: 323.4
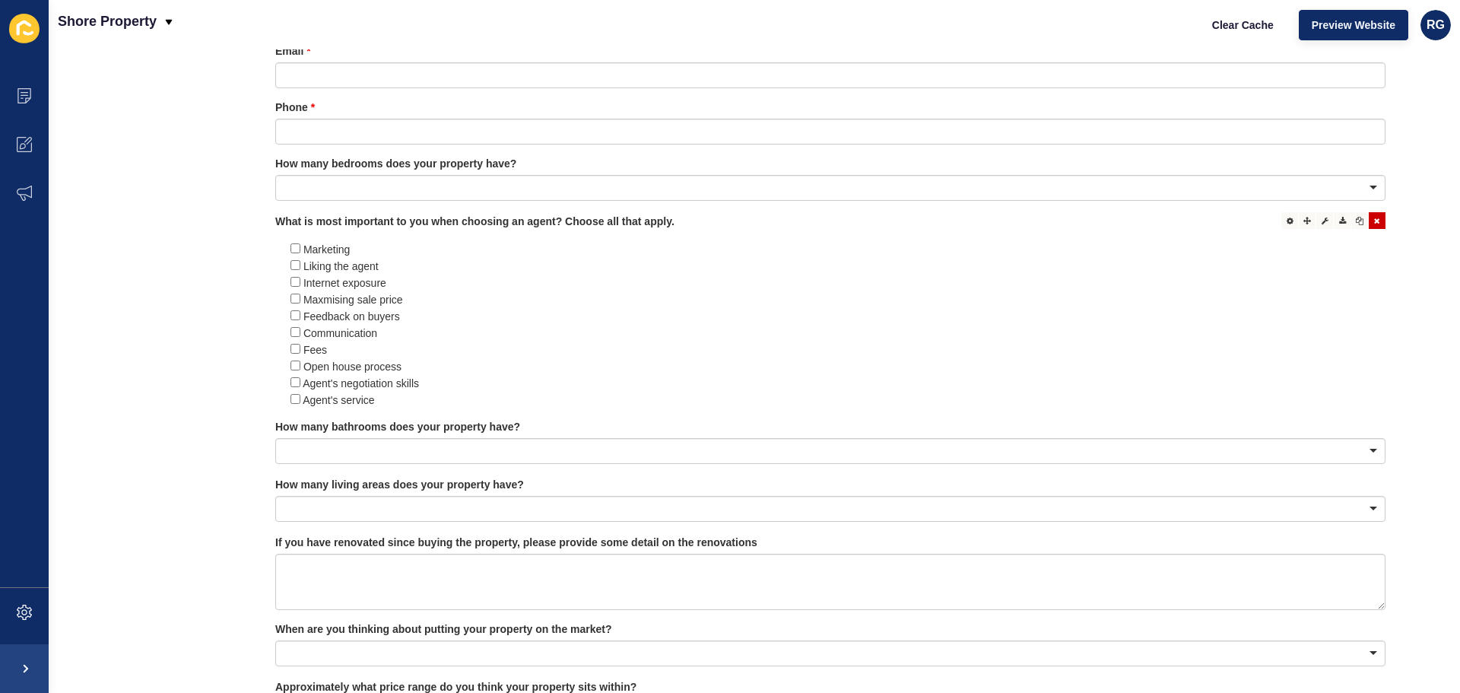
scroll to position [654, 0]
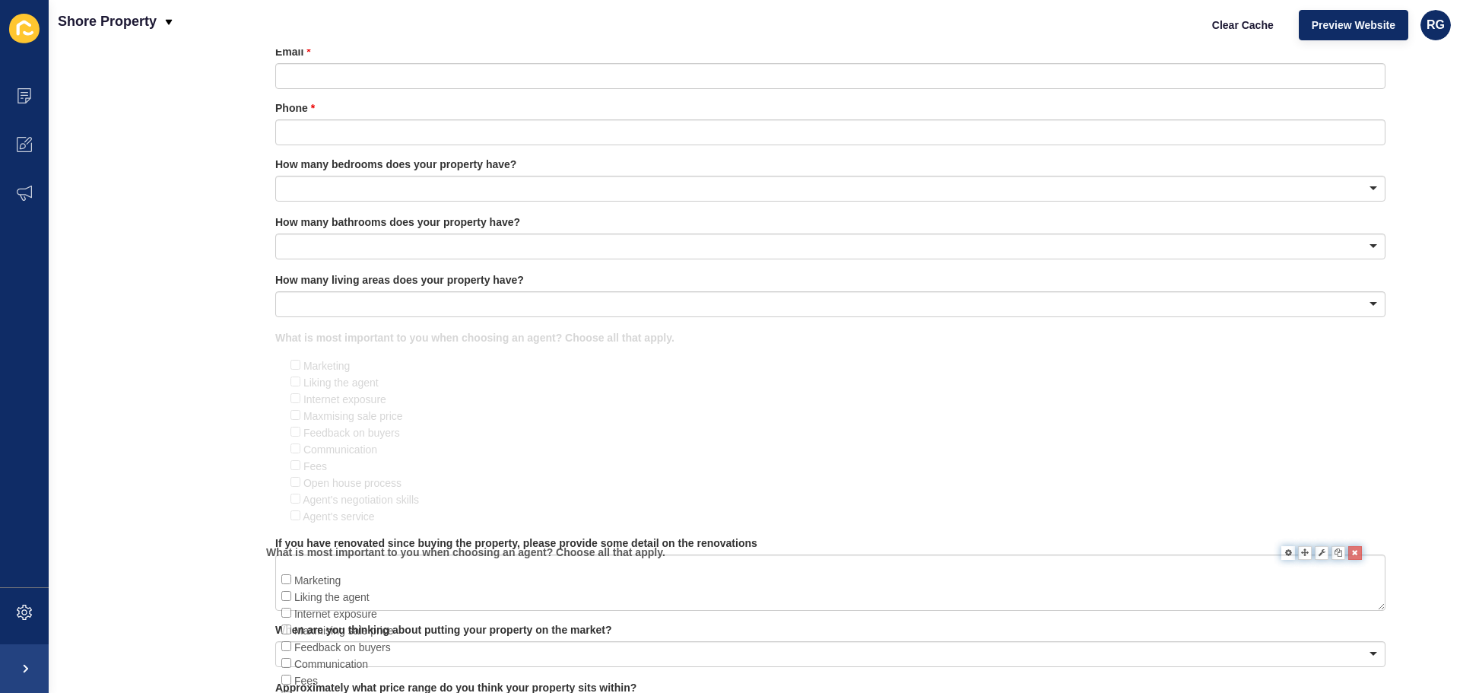
drag, startPoint x: 1296, startPoint y: 223, endPoint x: 1287, endPoint y: 568, distance: 345.3
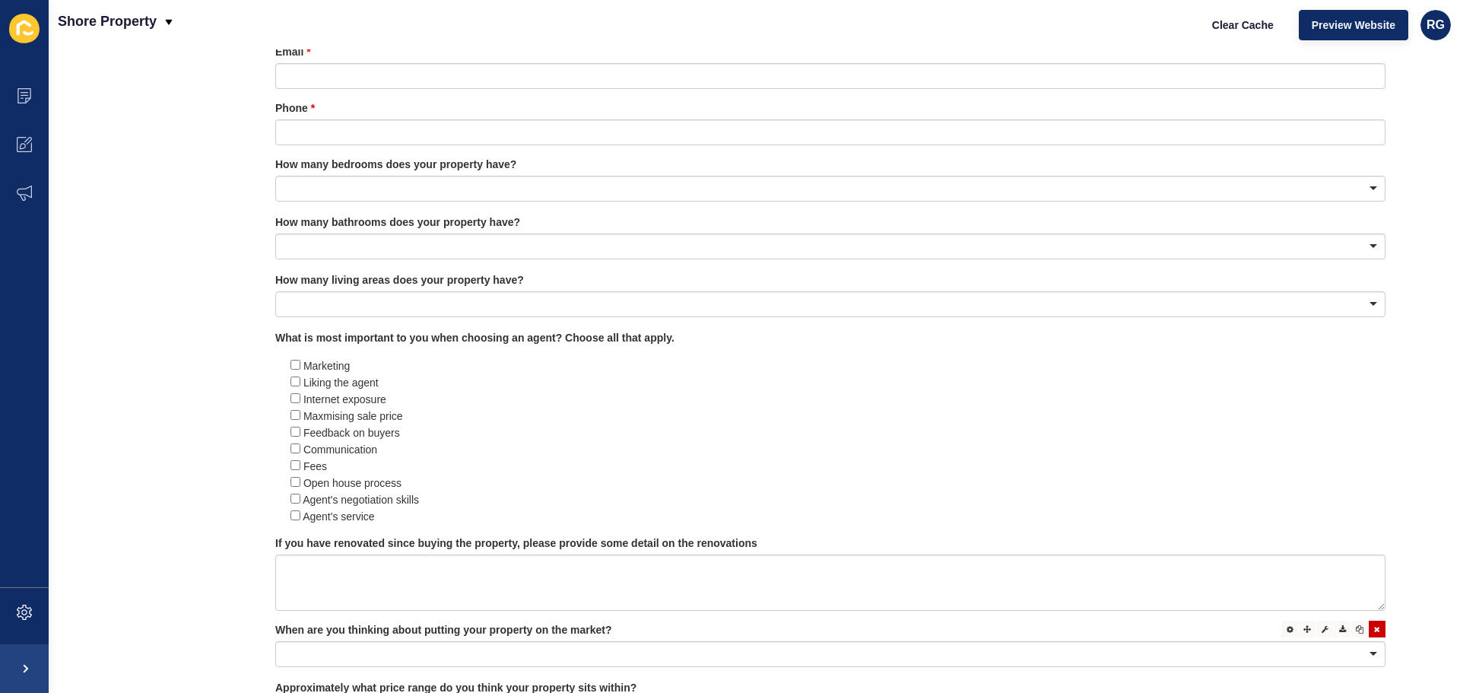
scroll to position [882, 0]
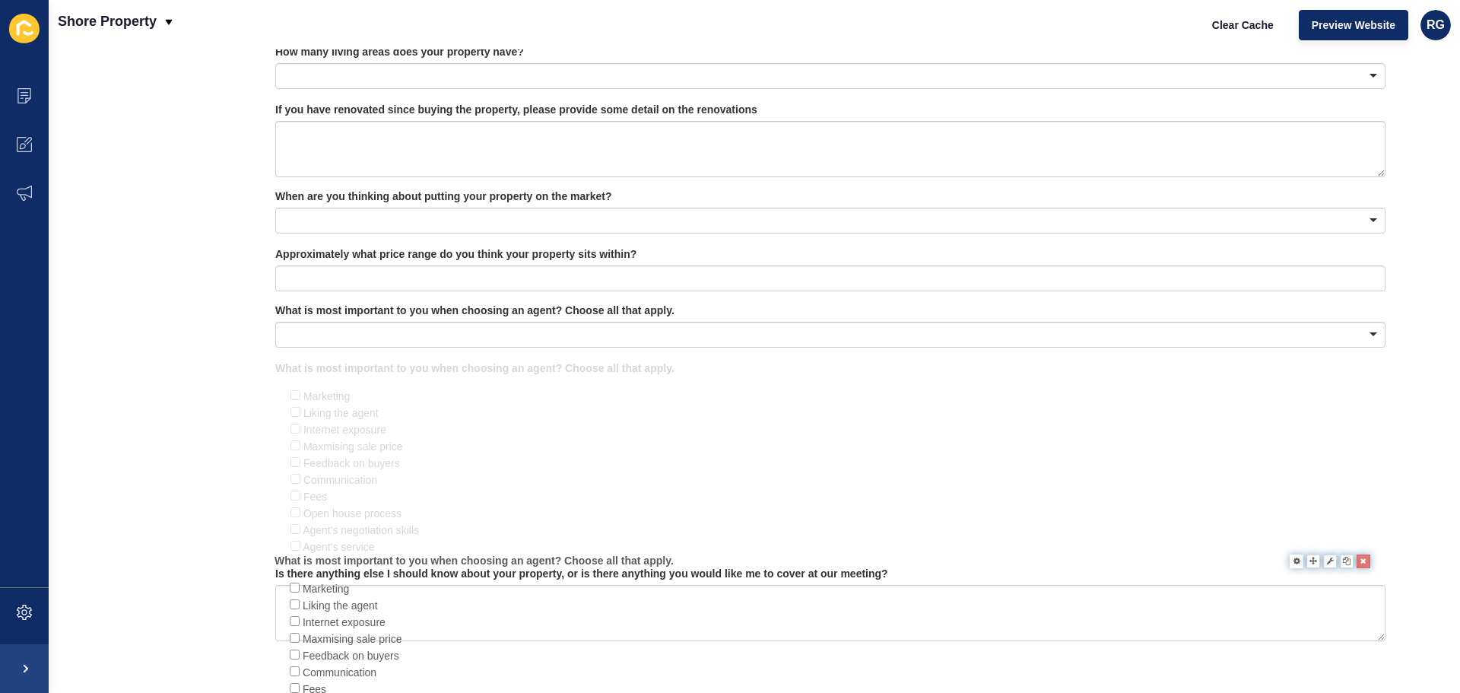
drag, startPoint x: 1298, startPoint y: 108, endPoint x: 1297, endPoint y: 553, distance: 444.8
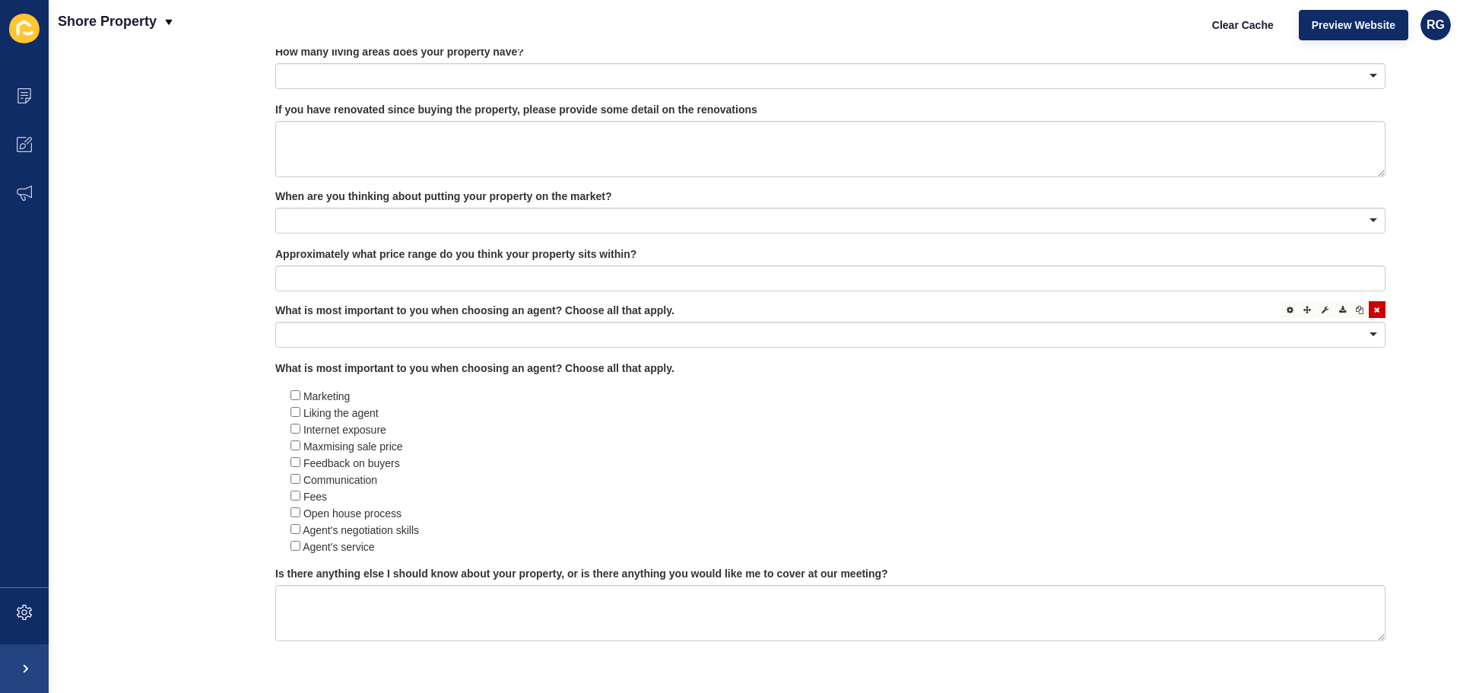
click at [1374, 308] on icon at bounding box center [1377, 310] width 6 height 8
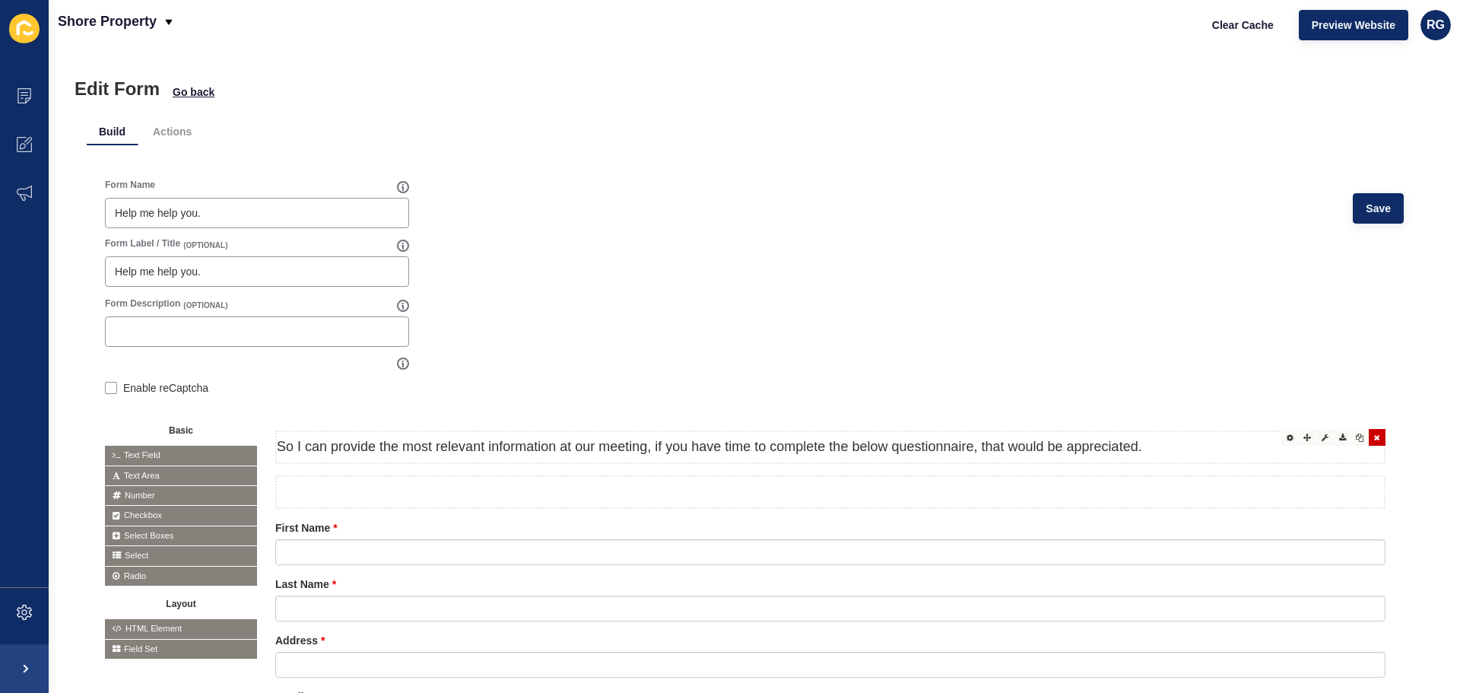
scroll to position [0, 0]
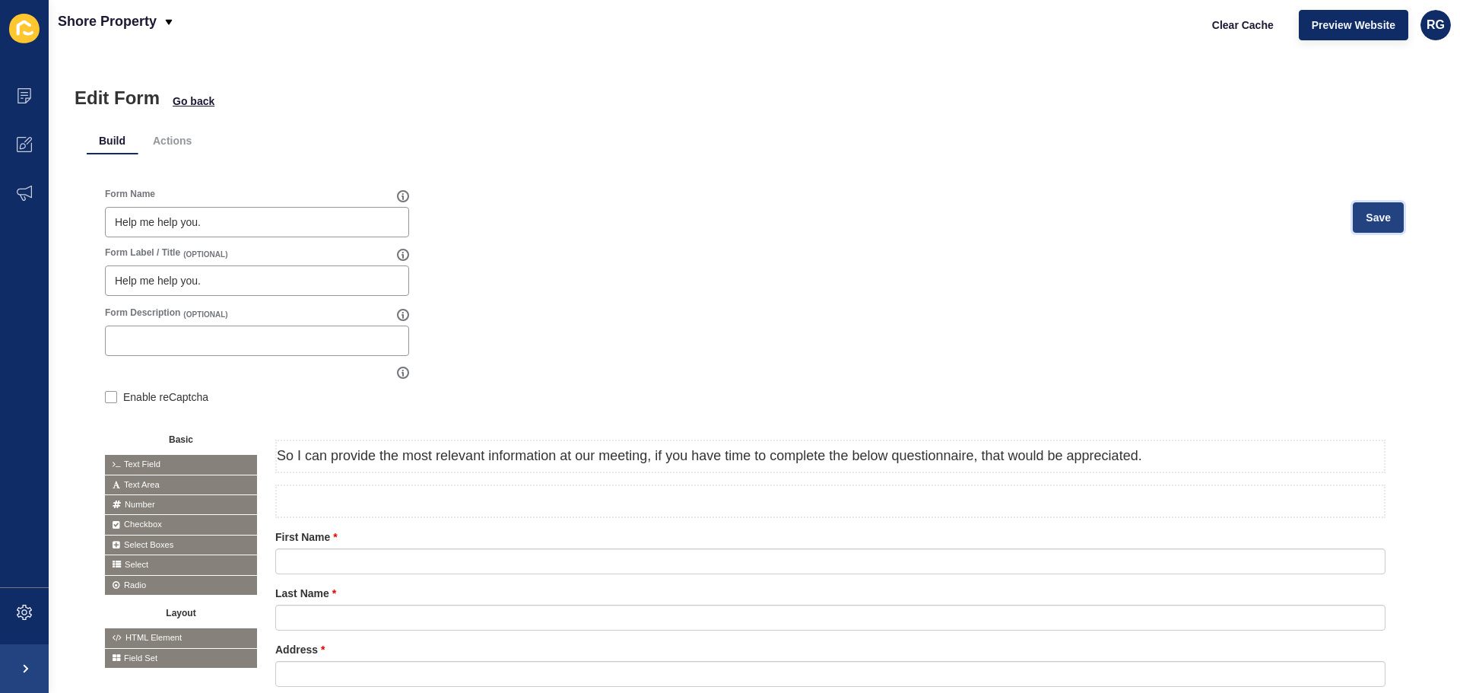
click at [1366, 215] on span "Save" at bounding box center [1378, 217] width 25 height 15
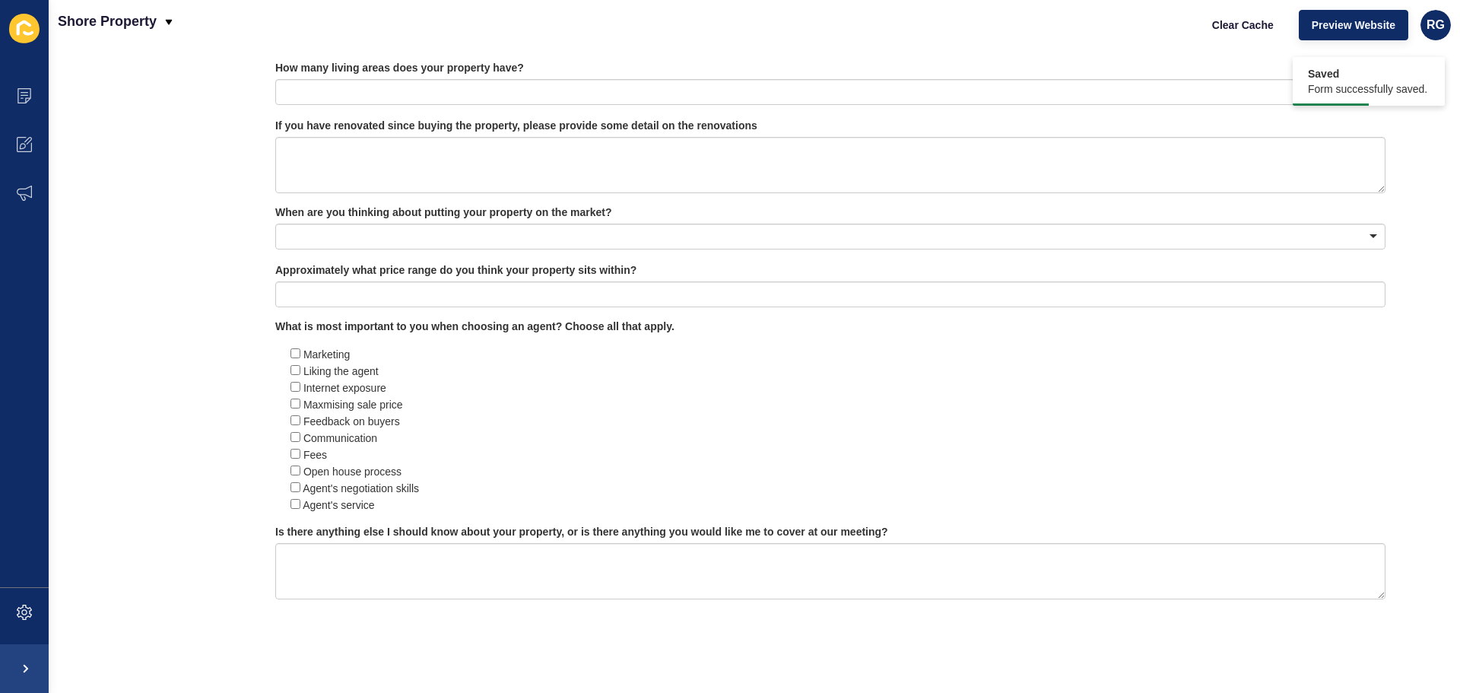
scroll to position [877, 0]
click at [841, 379] on div "Internet exposure" at bounding box center [830, 387] width 1110 height 17
click at [1321, 322] on icon at bounding box center [1324, 326] width 7 height 8
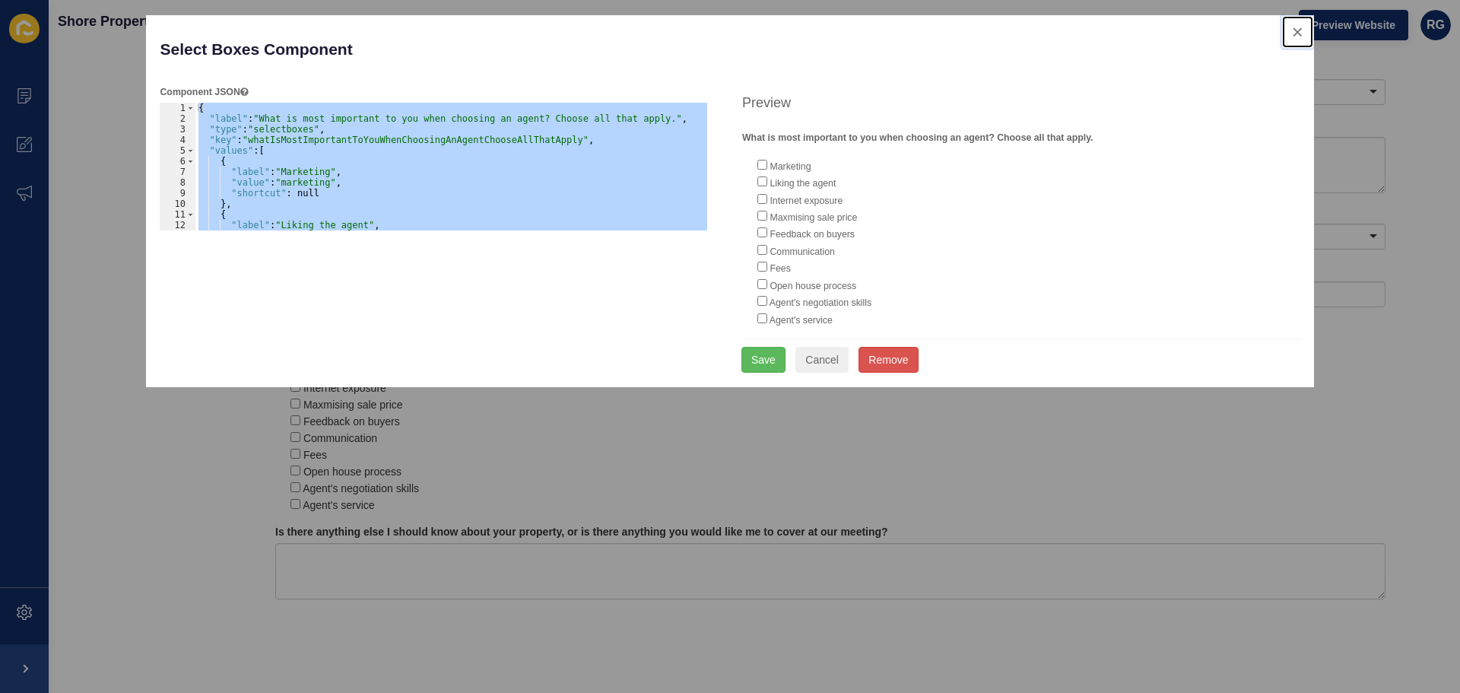
click at [1299, 36] on button "close" at bounding box center [1297, 32] width 31 height 32
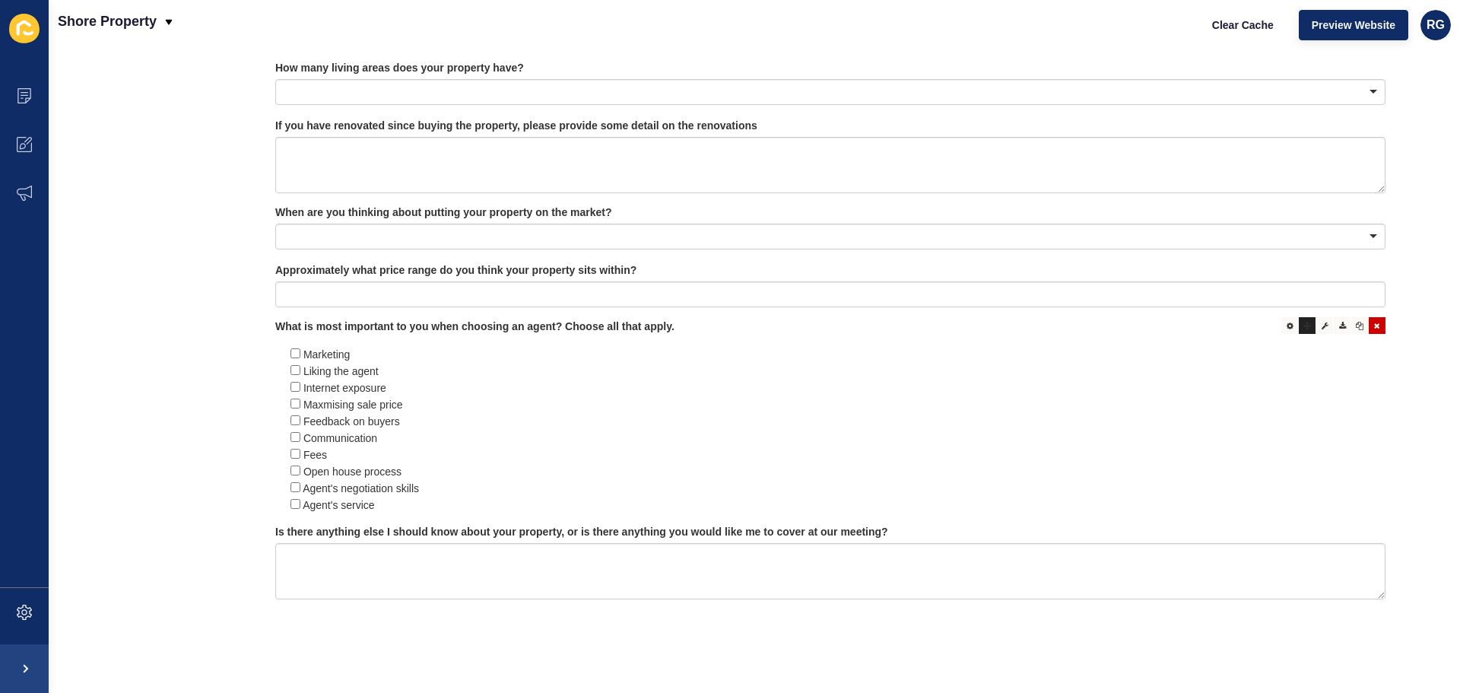
click at [1303, 322] on icon at bounding box center [1307, 326] width 8 height 8
click at [1286, 322] on icon at bounding box center [1289, 326] width 7 height 8
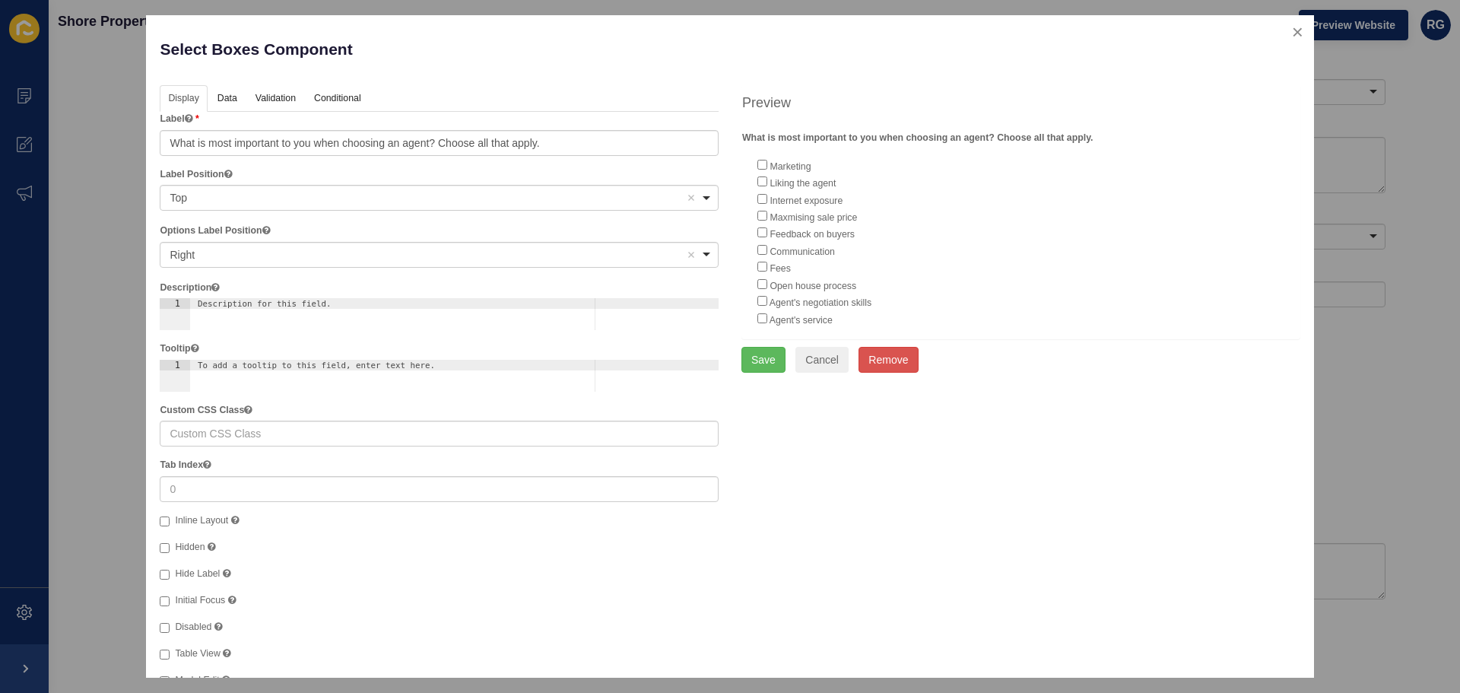
click at [243, 253] on div "Right Remove item" at bounding box center [428, 254] width 516 height 15
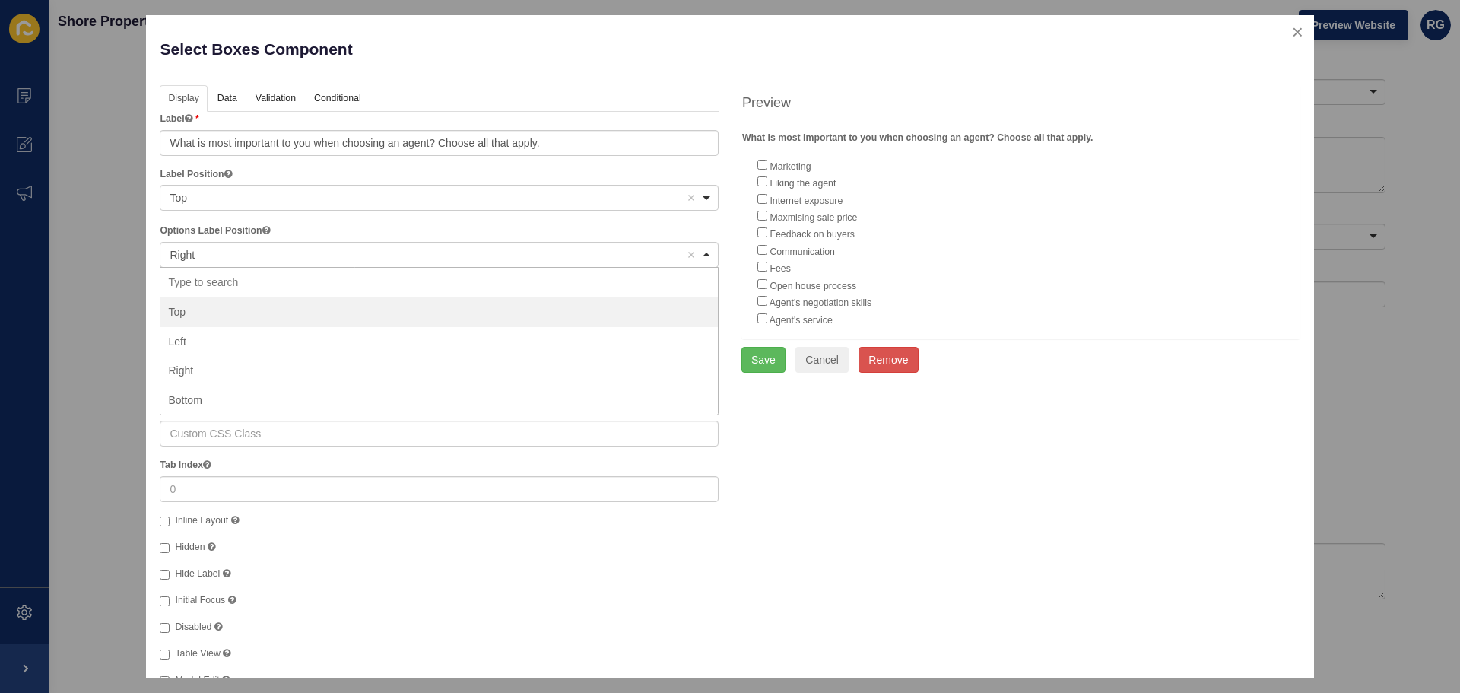
click at [243, 253] on div "Right Remove item" at bounding box center [428, 254] width 516 height 15
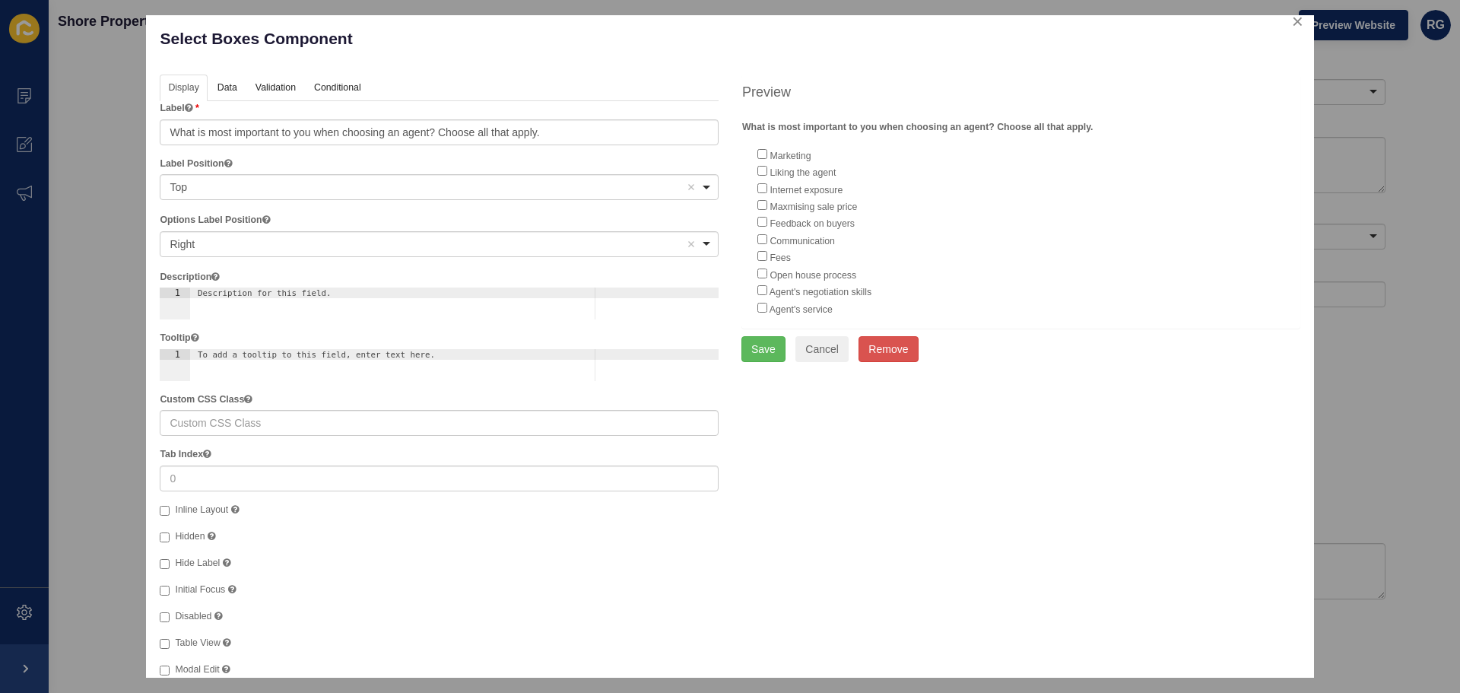
scroll to position [0, 0]
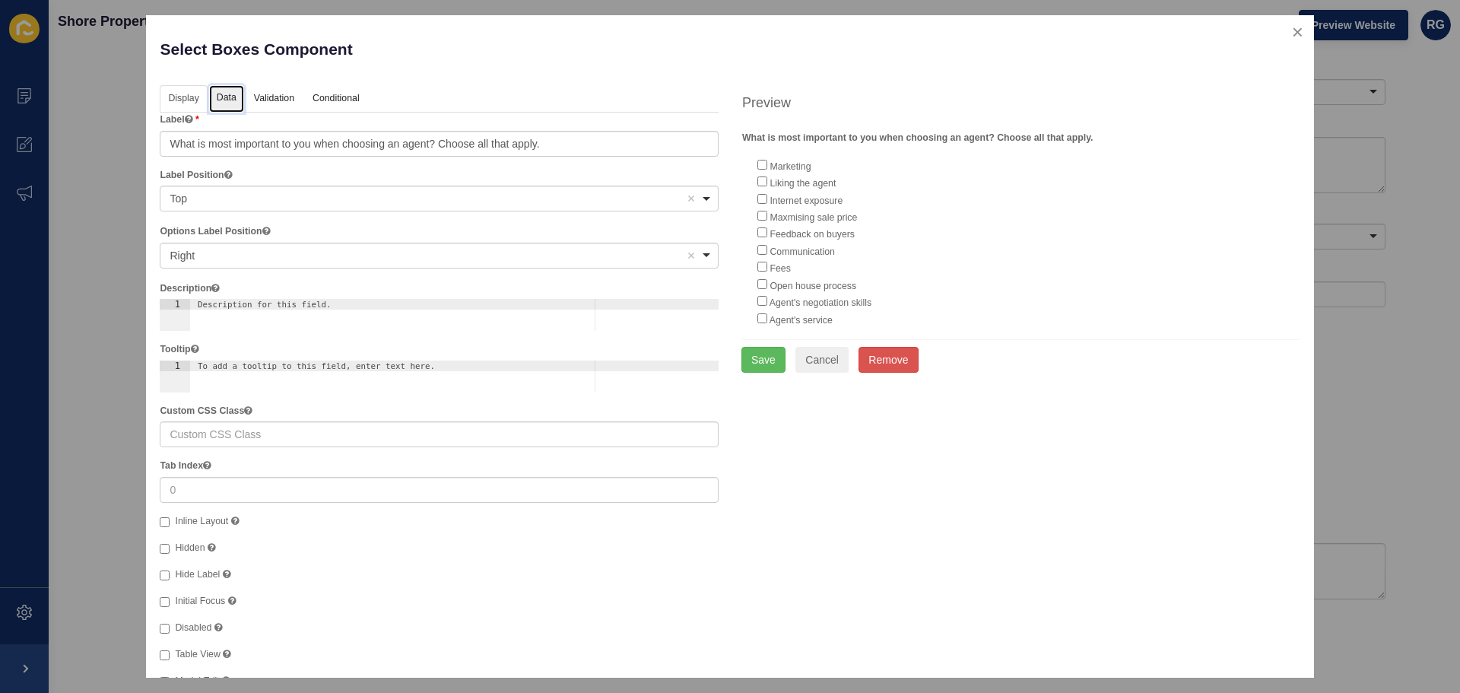
click at [222, 97] on link "Data" at bounding box center [226, 99] width 35 height 28
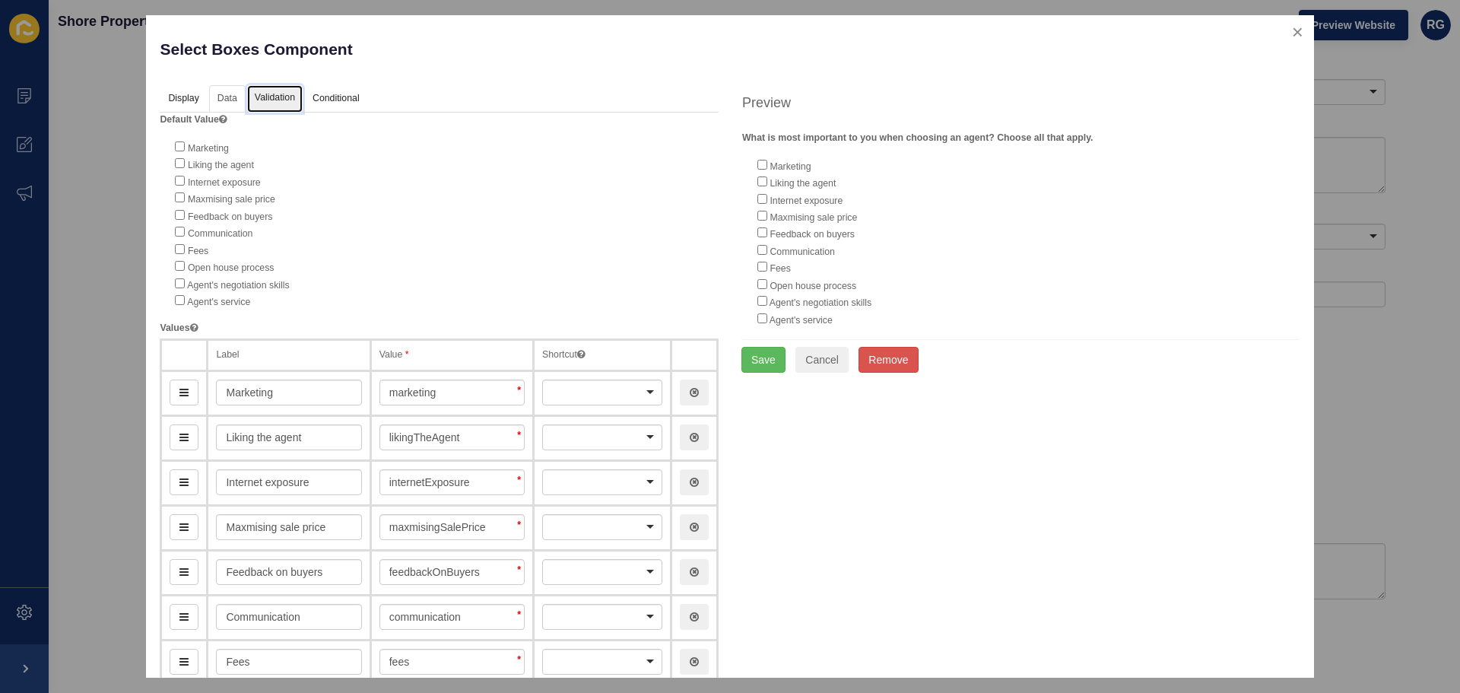
click at [284, 100] on link "Validation" at bounding box center [275, 99] width 56 height 28
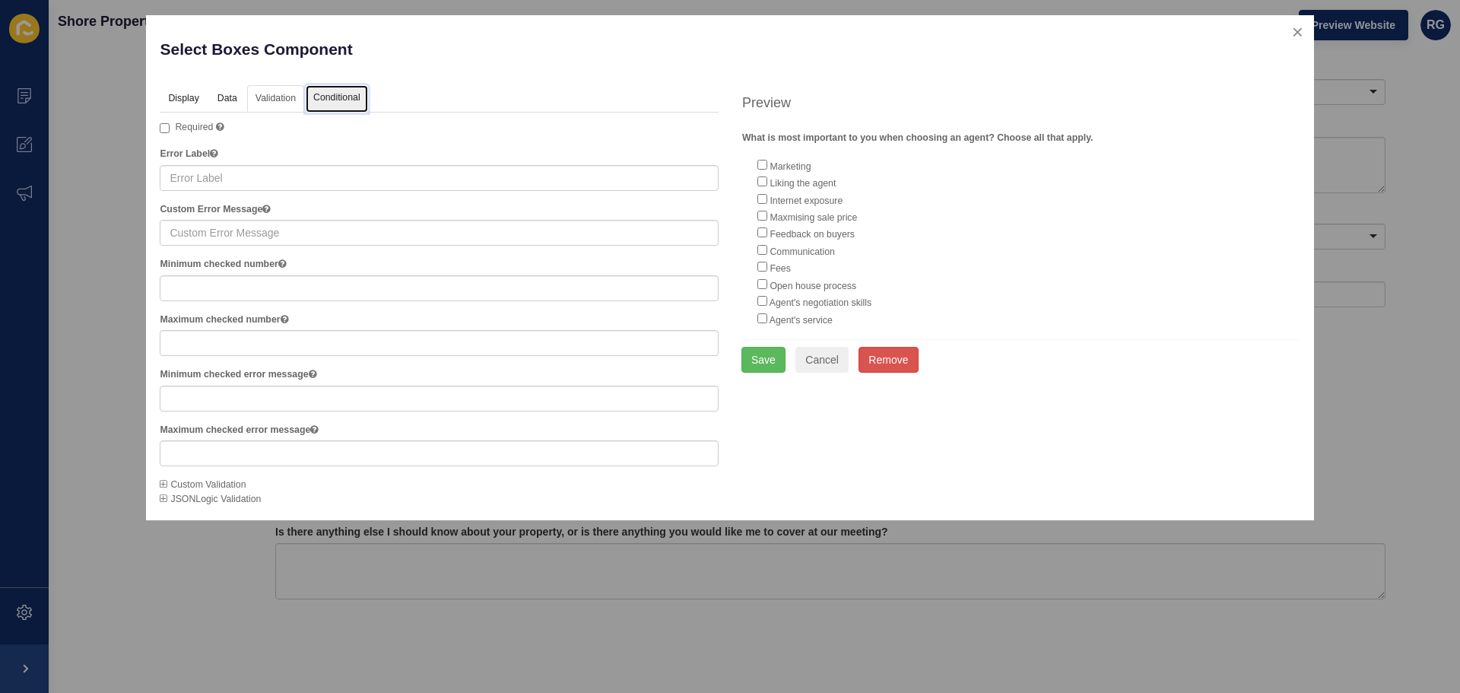
click at [338, 91] on link "Conditional" at bounding box center [337, 99] width 62 height 28
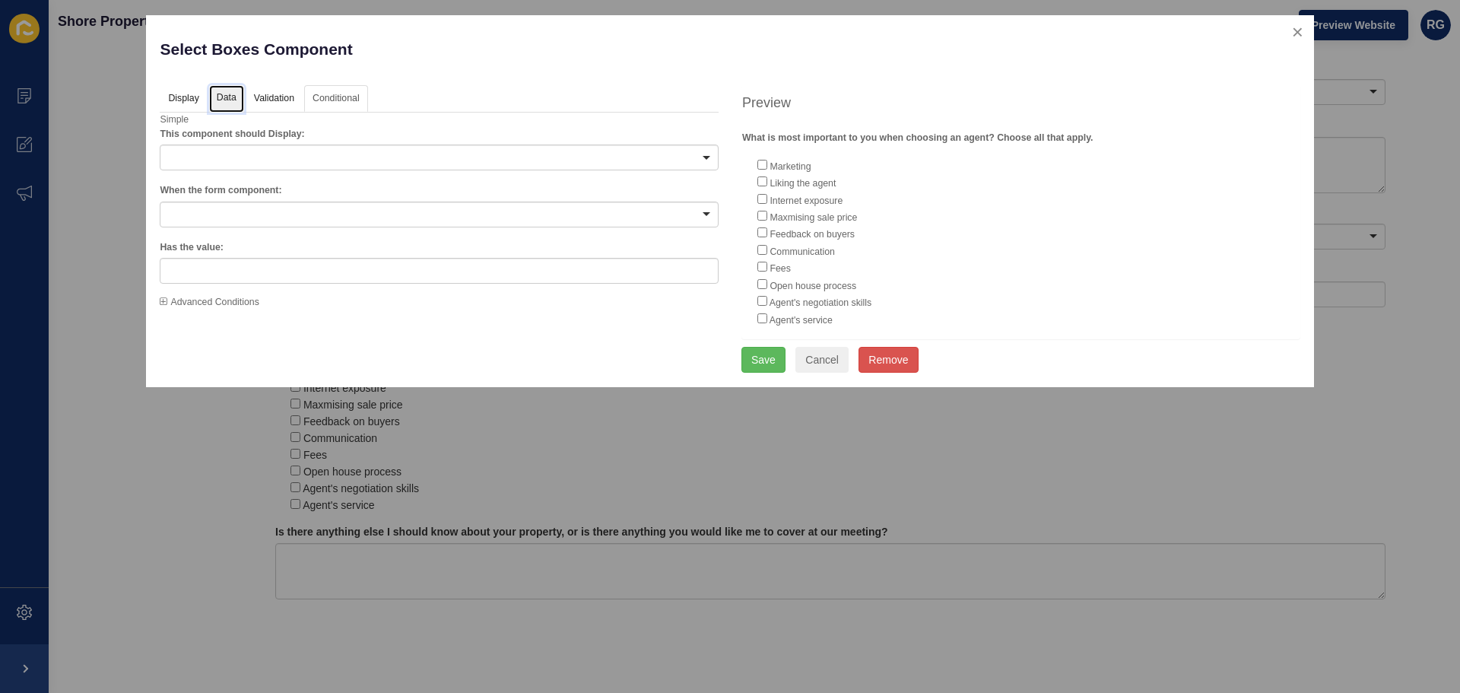
click at [221, 95] on link "Data" at bounding box center [226, 99] width 35 height 28
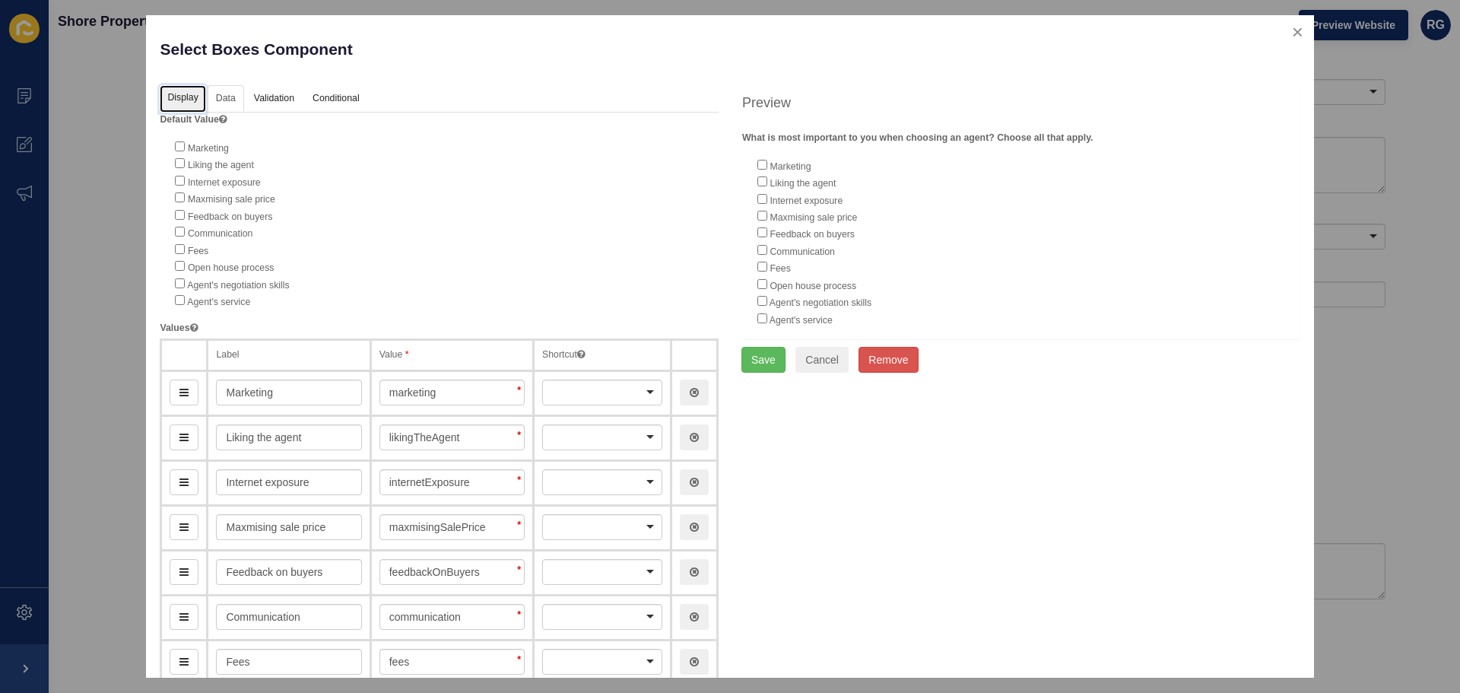
click at [179, 97] on link "Display" at bounding box center [183, 99] width 46 height 28
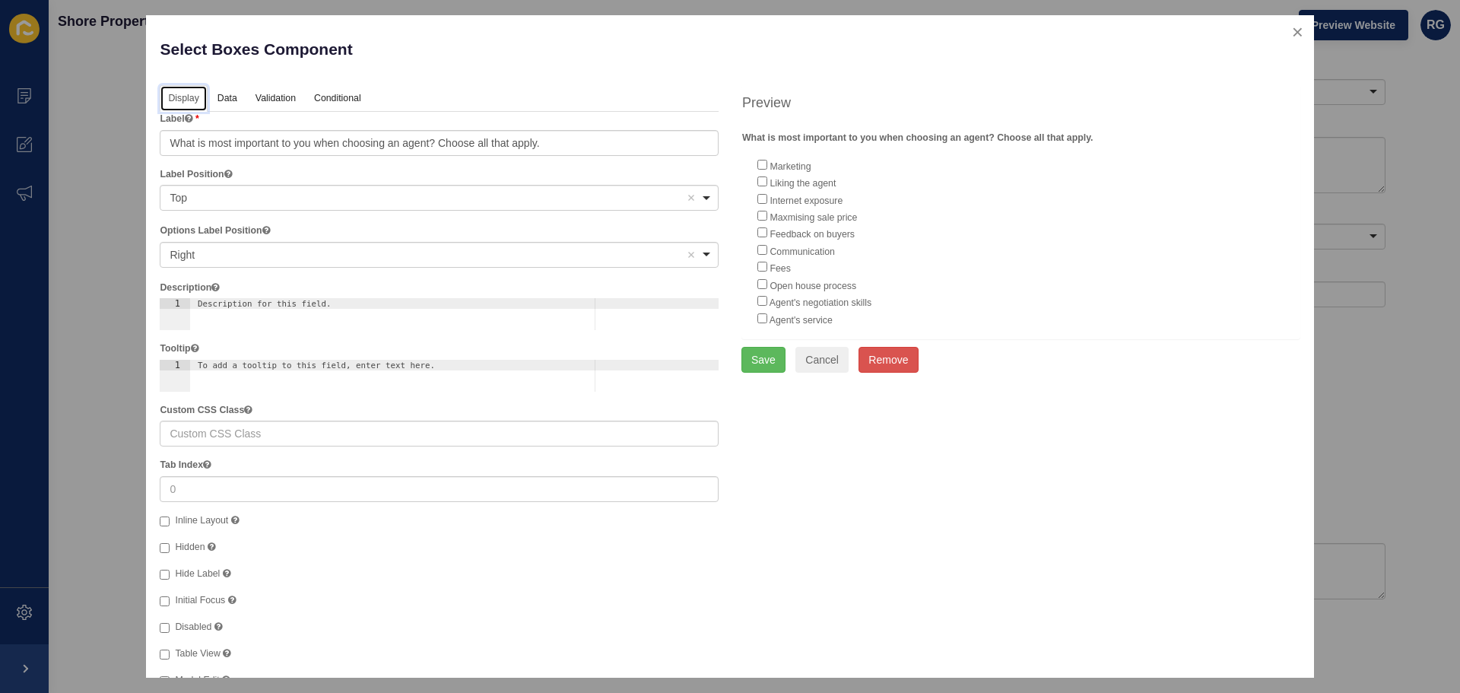
click at [314, 254] on div "Right Remove item" at bounding box center [428, 254] width 516 height 15
click at [306, 247] on div "Left Remove item" at bounding box center [428, 254] width 516 height 15
click at [301, 249] on div "Left Remove item" at bounding box center [428, 254] width 516 height 15
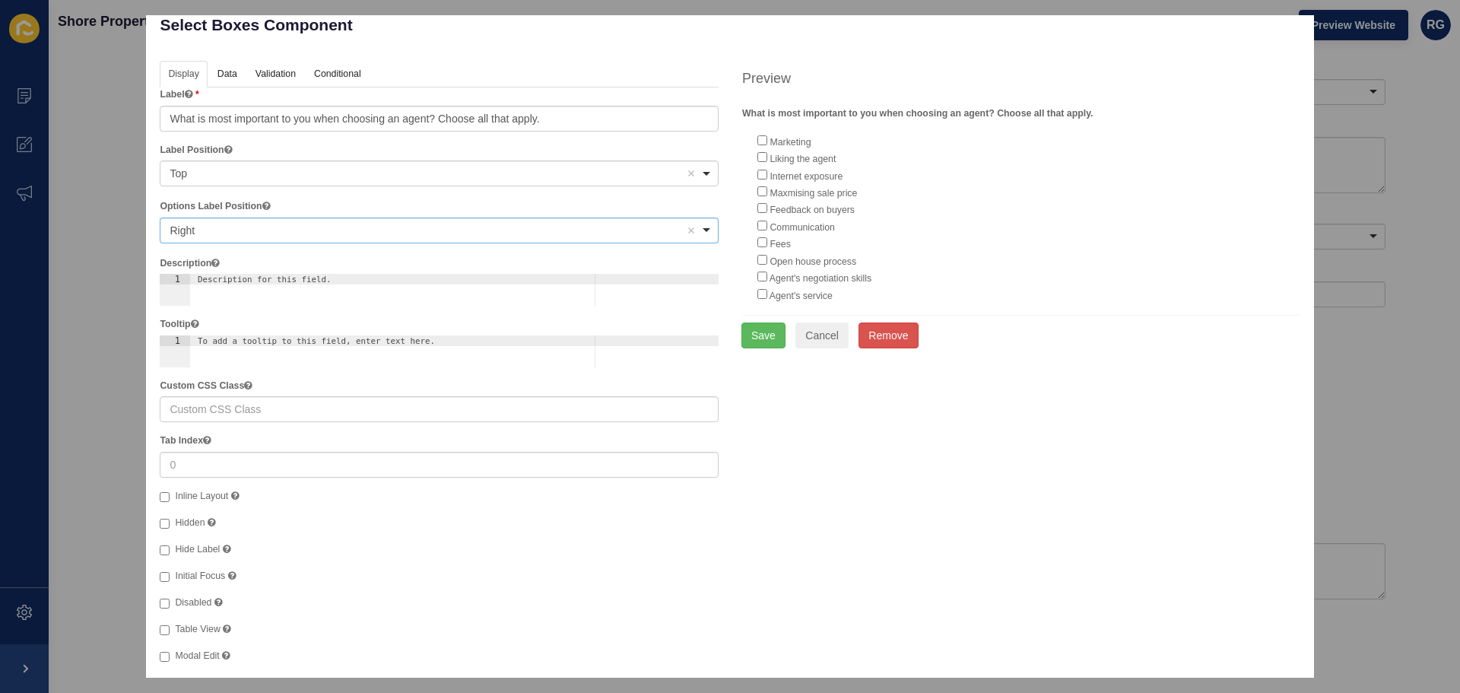
scroll to position [36, 0]
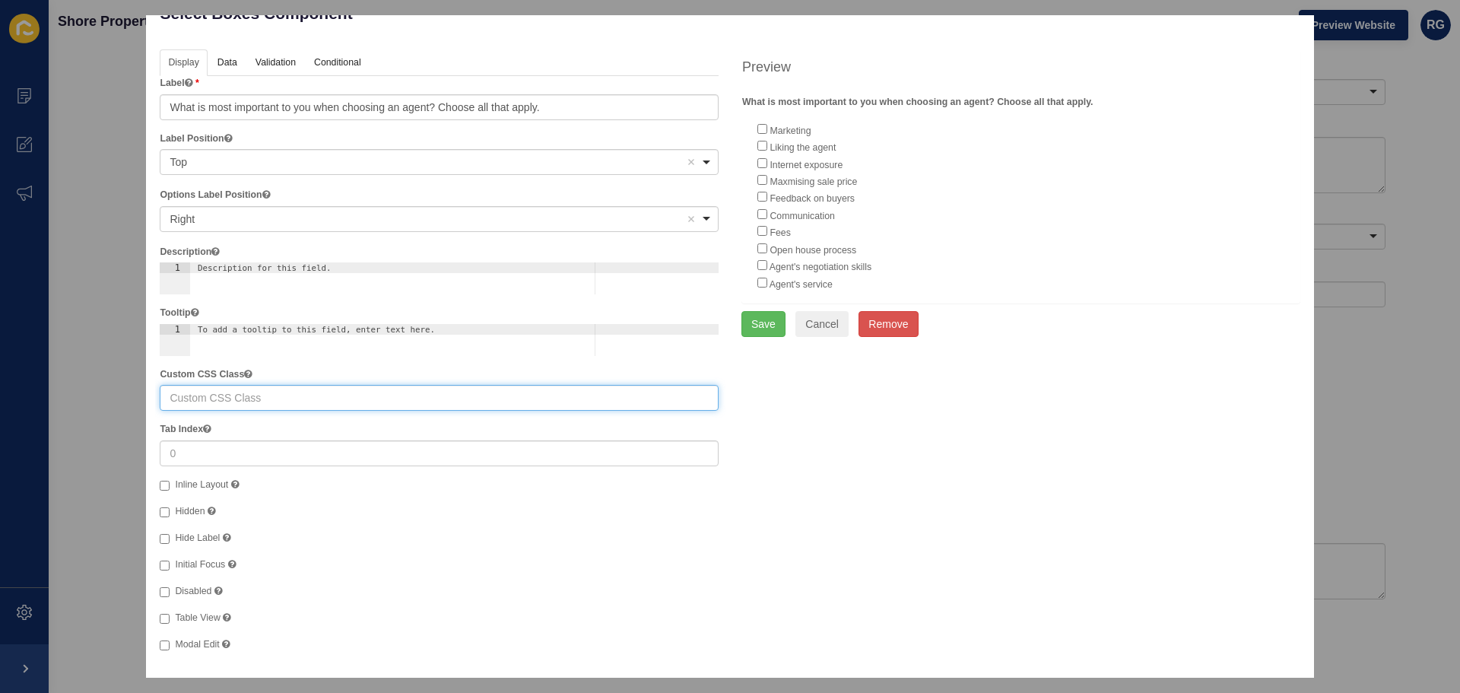
click at [331, 397] on input "text" at bounding box center [439, 398] width 559 height 26
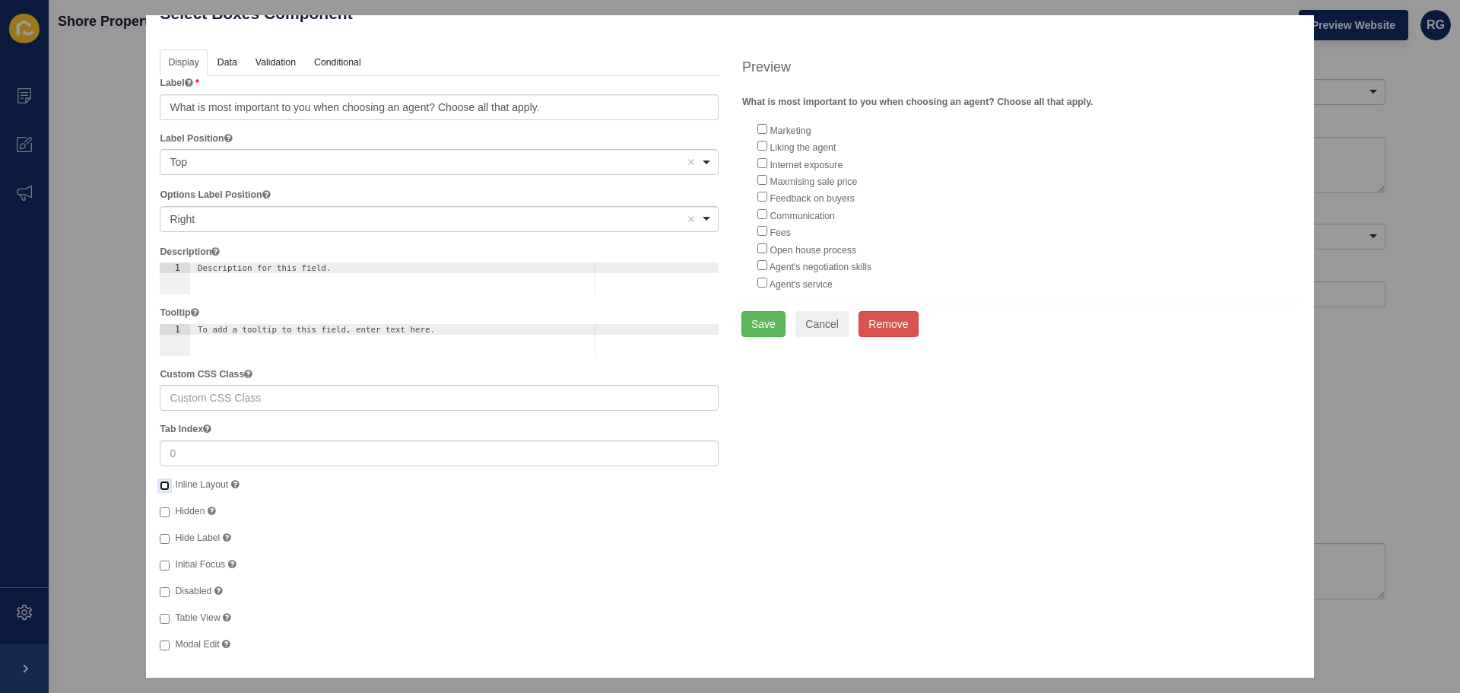
click at [163, 485] on input "Inline Layout" at bounding box center [165, 486] width 10 height 10
click at [165, 614] on input "Table View" at bounding box center [165, 619] width 10 height 10
click at [747, 325] on button "Save" at bounding box center [763, 324] width 44 height 26
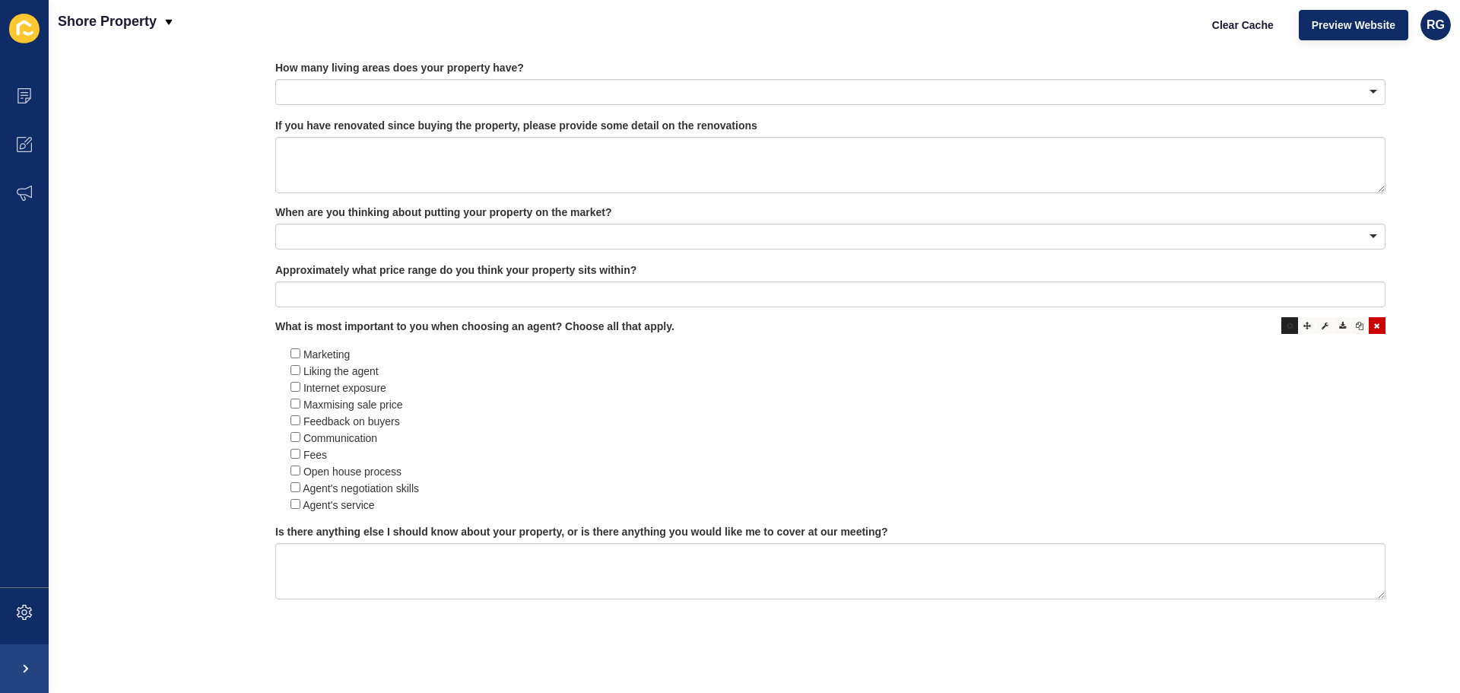
click at [1286, 322] on icon at bounding box center [1289, 326] width 7 height 8
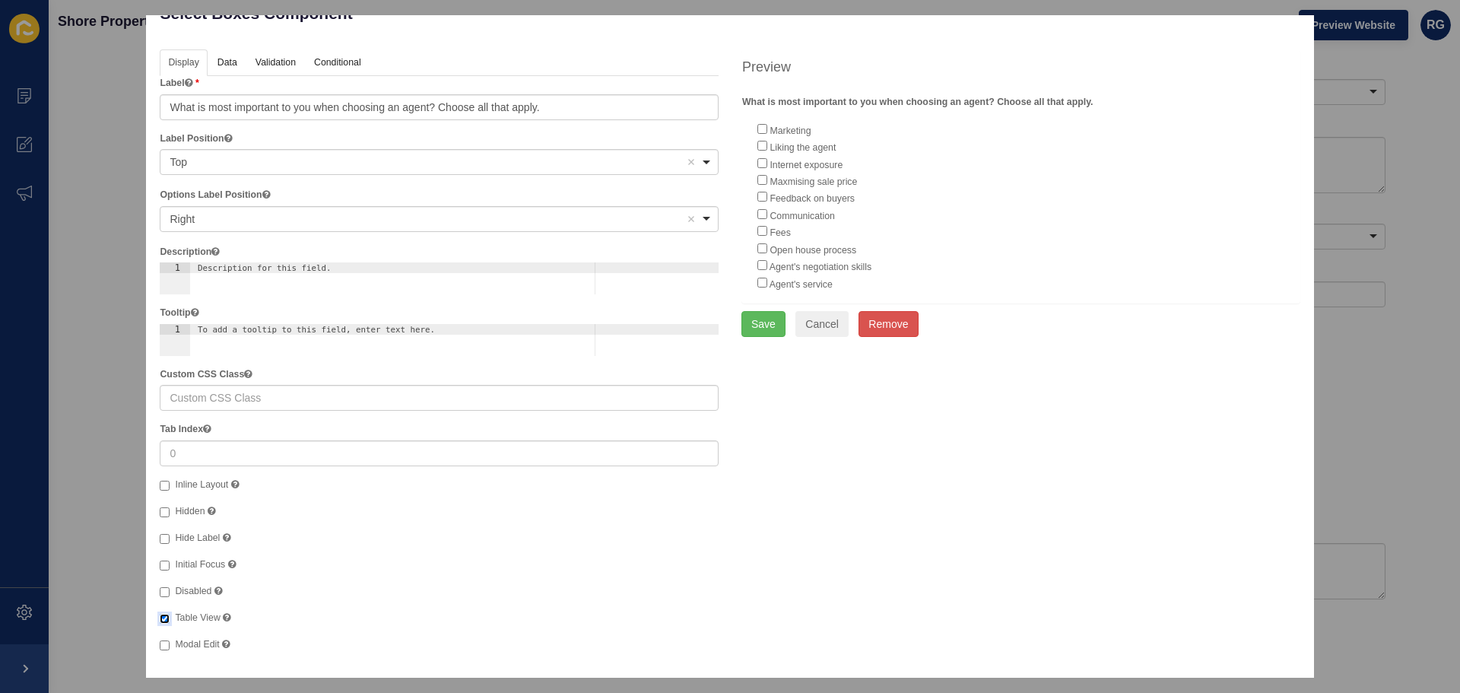
click at [162, 621] on input "Table View" at bounding box center [165, 619] width 10 height 10
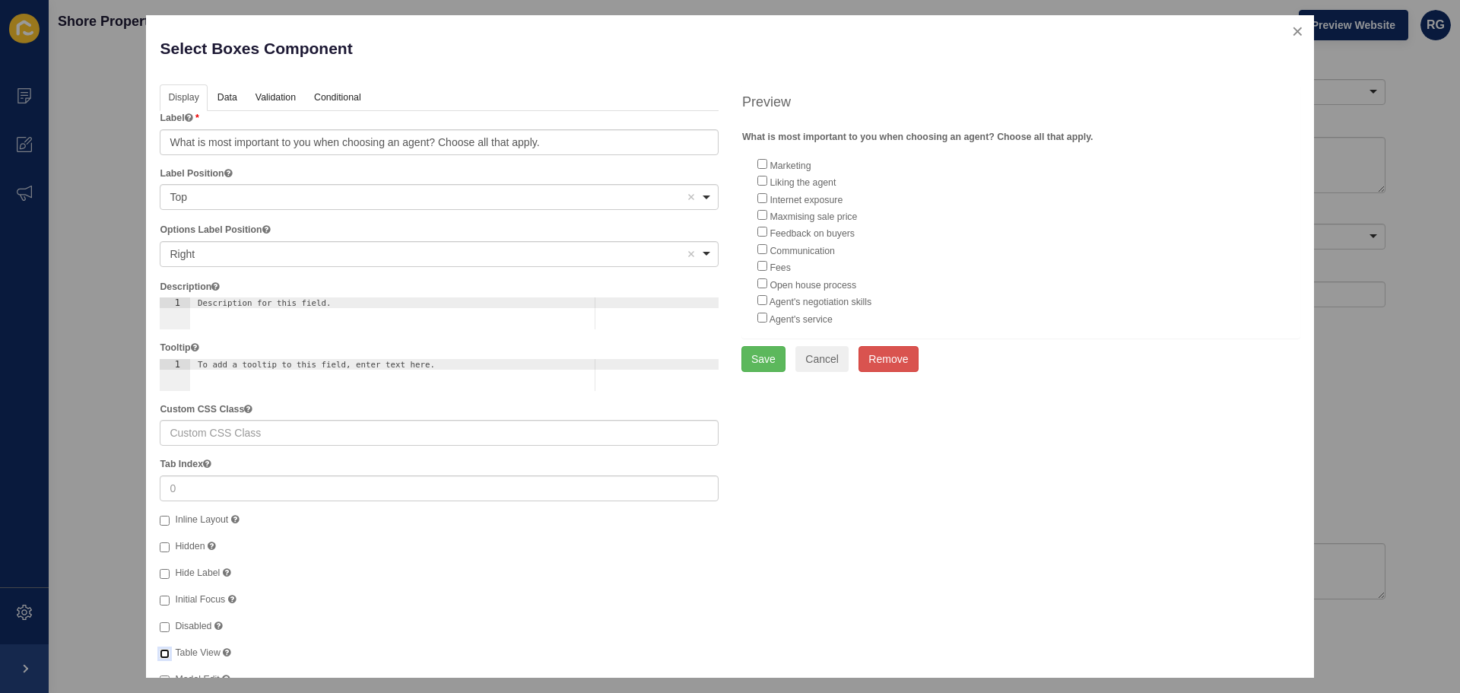
scroll to position [0, 0]
click at [290, 246] on div "<span>Right</span> Right Remove item" at bounding box center [439, 255] width 559 height 26
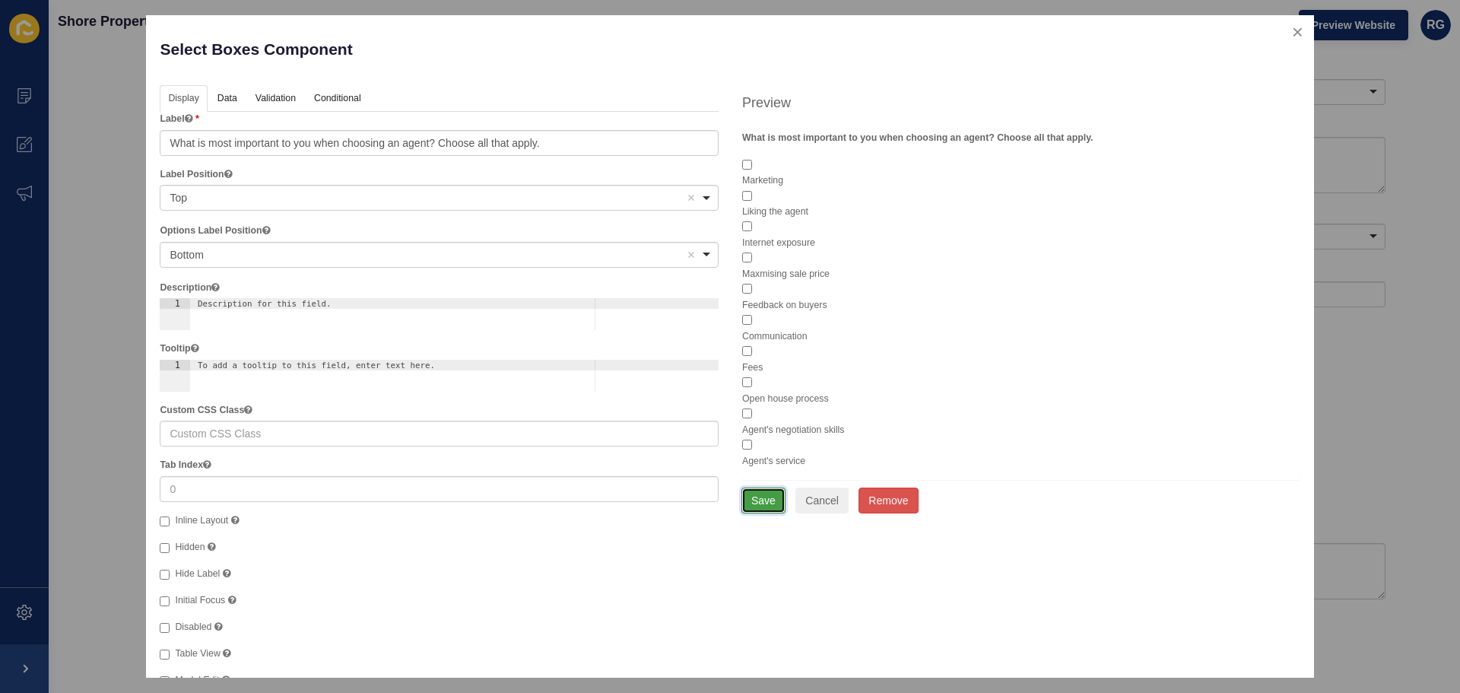
click at [758, 505] on button "Save" at bounding box center [763, 500] width 44 height 26
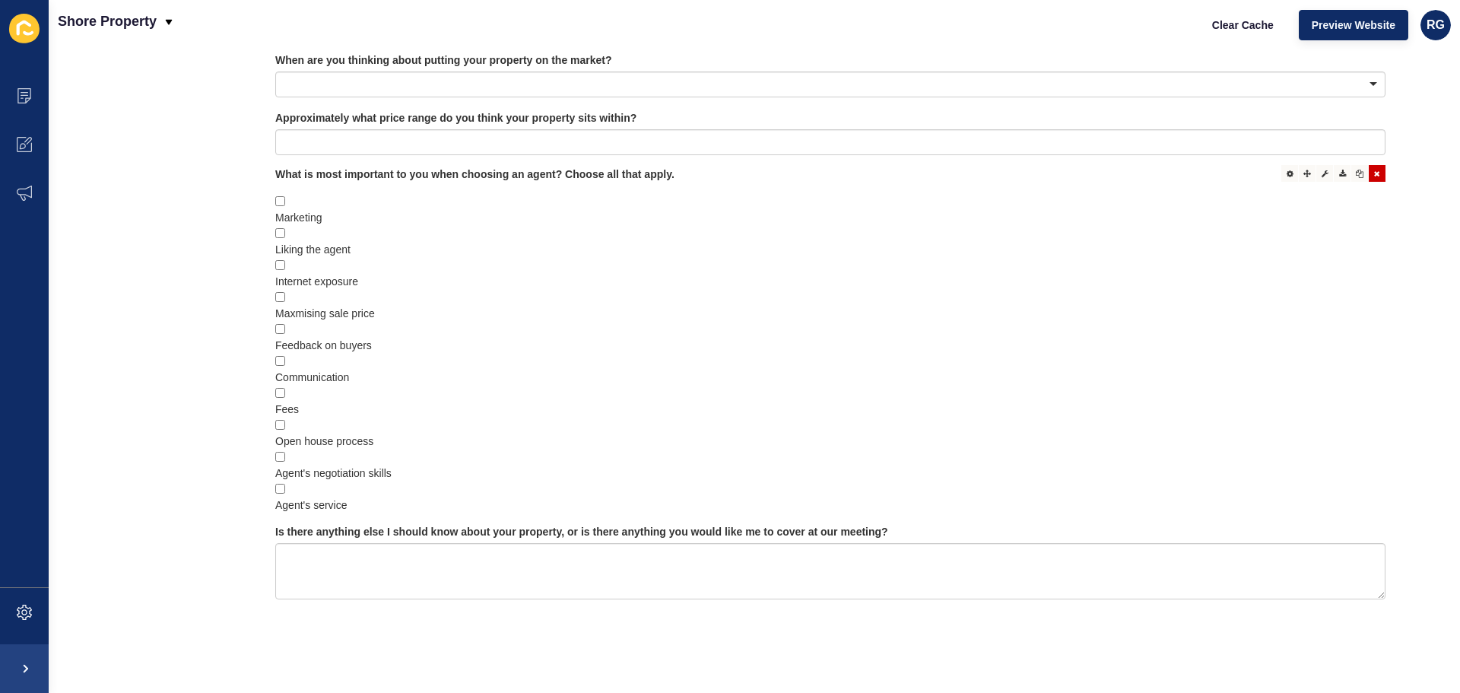
scroll to position [1029, 0]
click at [1286, 170] on icon at bounding box center [1289, 174] width 7 height 8
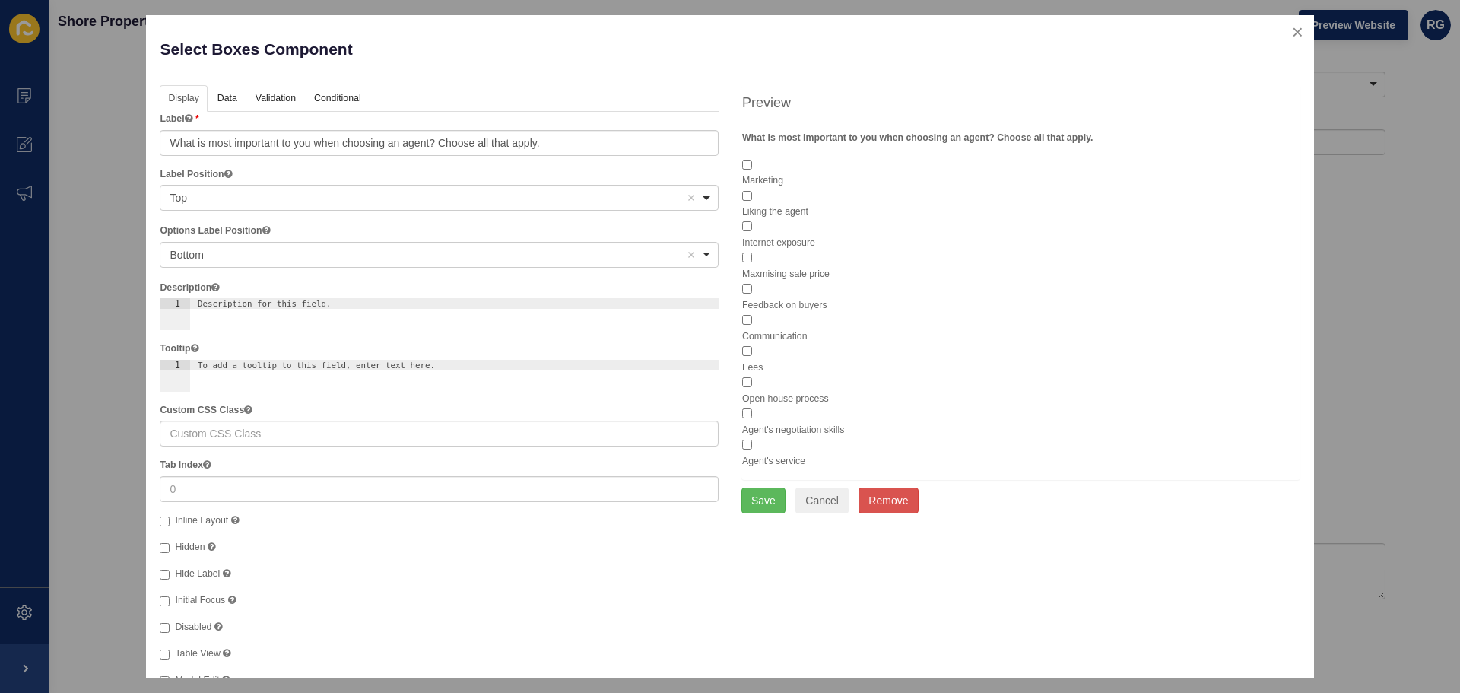
click at [236, 249] on div "Bottom Remove item" at bounding box center [428, 254] width 516 height 15
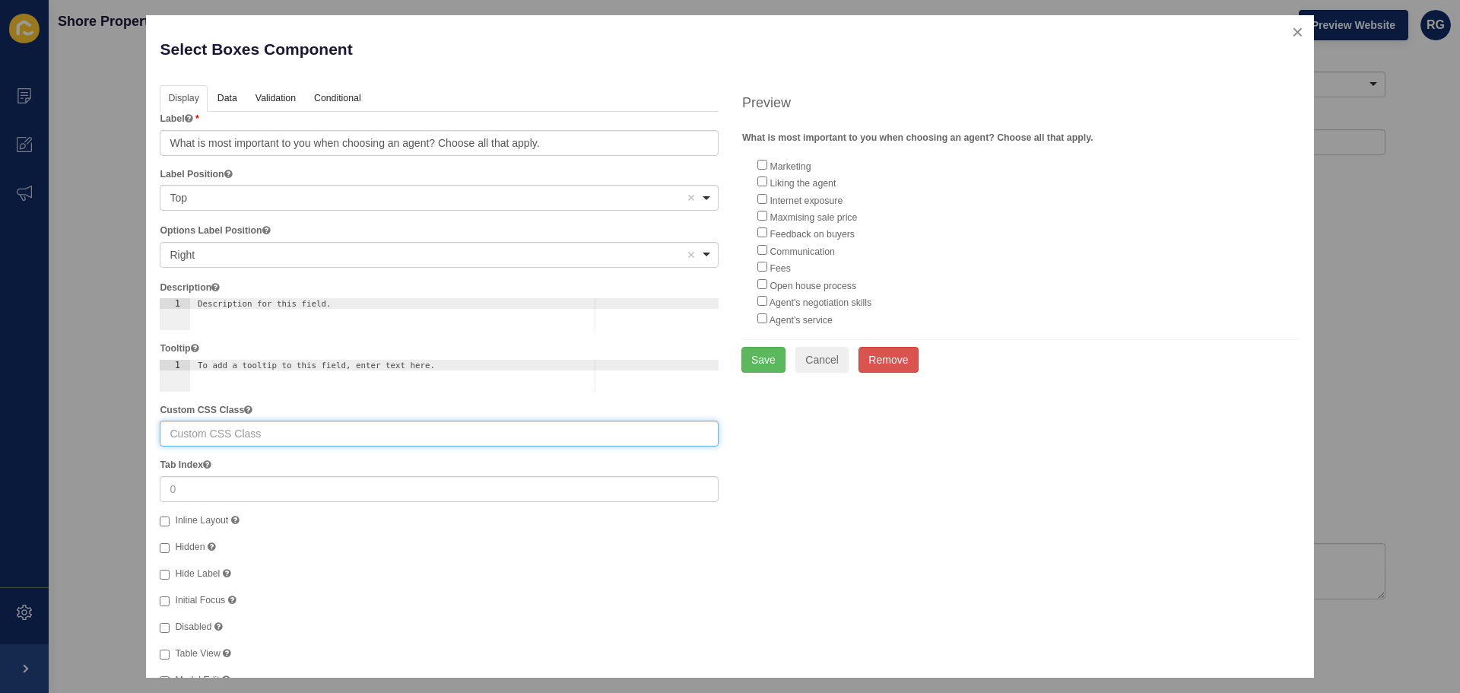
click at [303, 439] on input "text" at bounding box center [439, 433] width 559 height 26
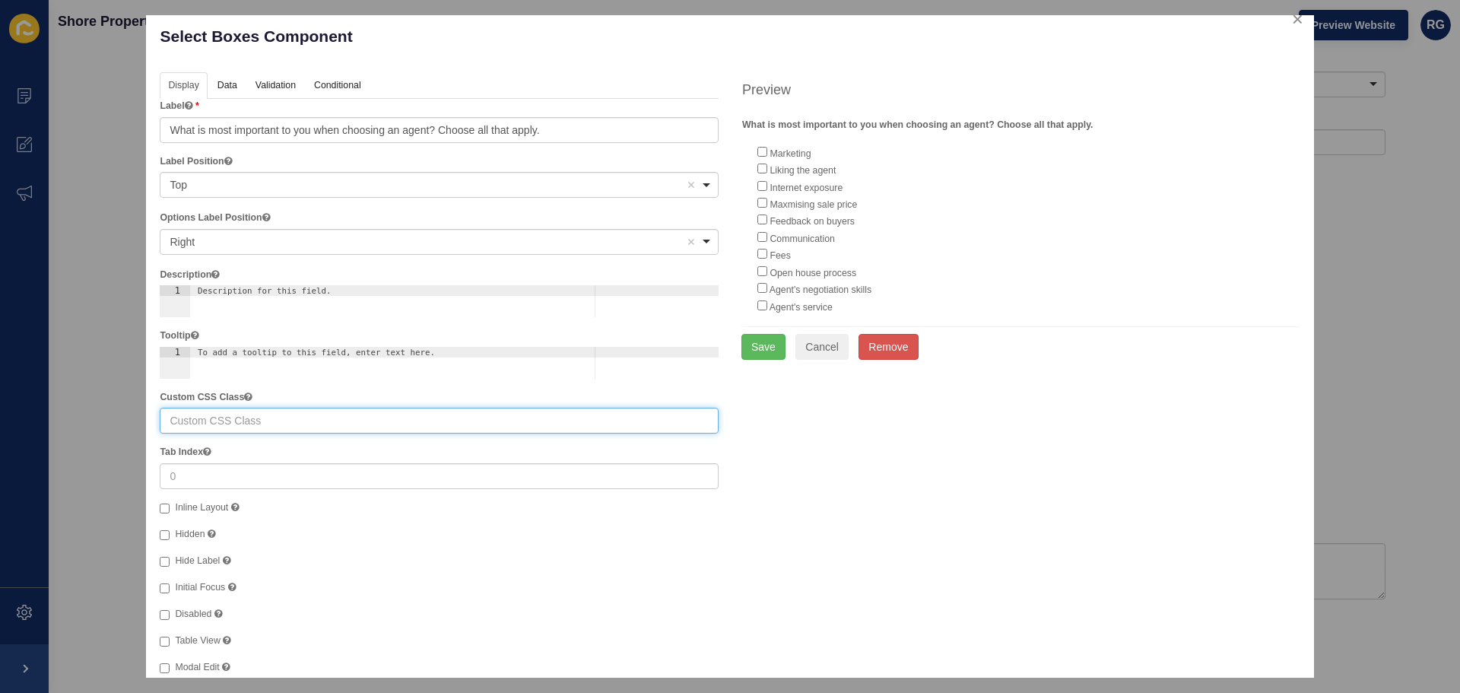
scroll to position [36, 0]
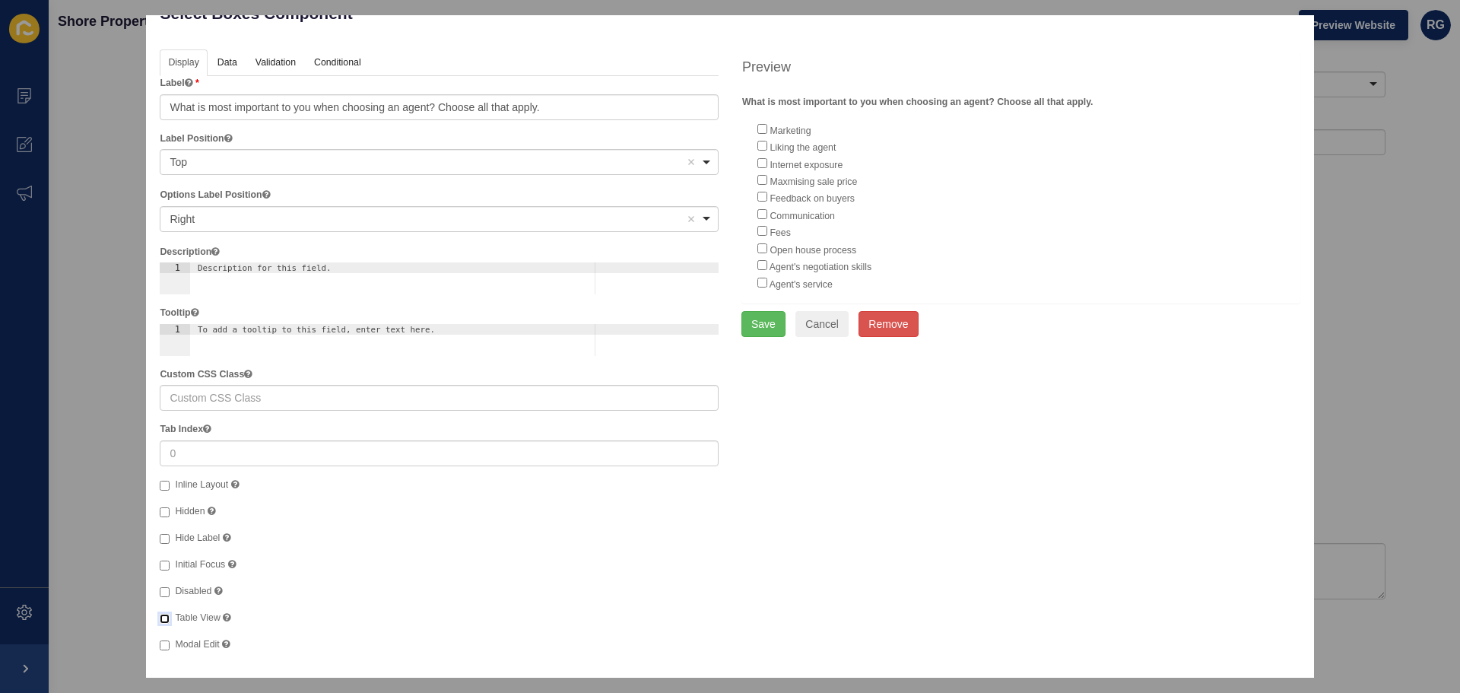
click at [166, 620] on input "Table View" at bounding box center [165, 619] width 10 height 10
click at [744, 325] on button "Save" at bounding box center [763, 324] width 44 height 26
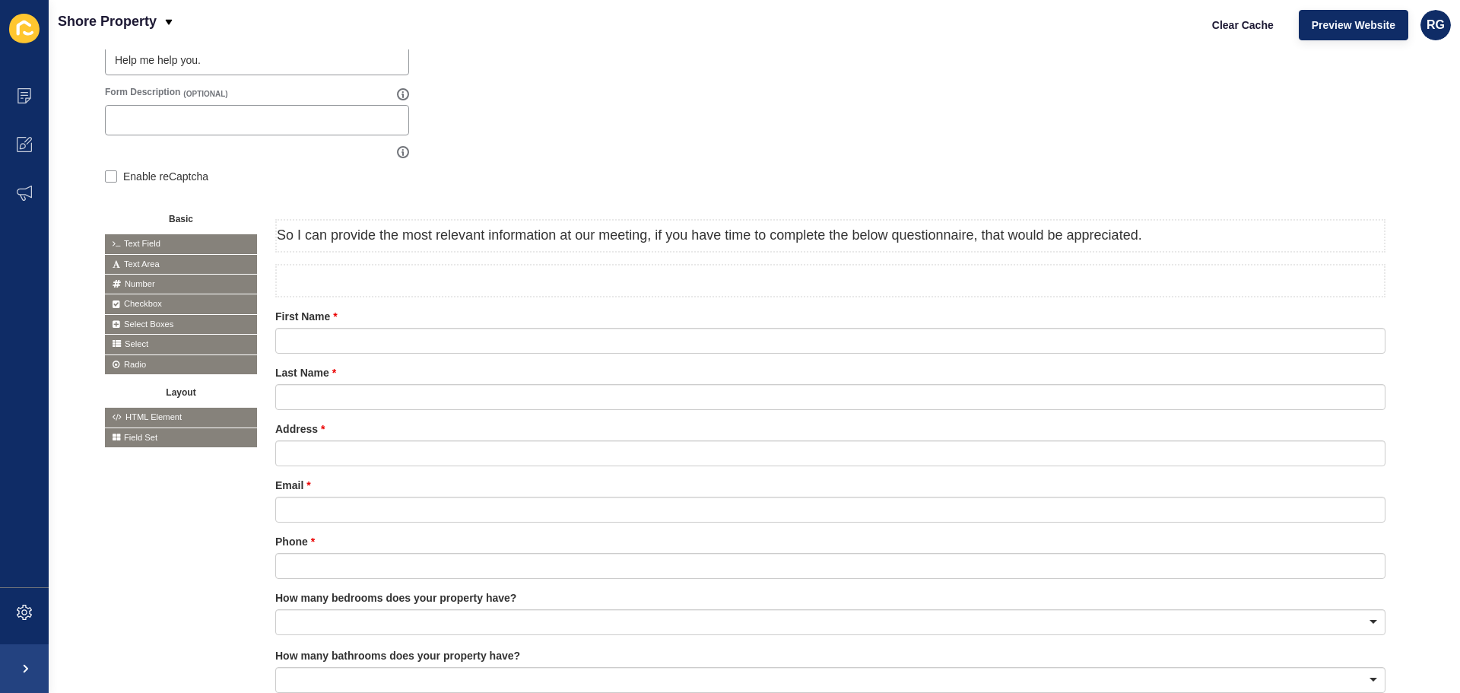
scroll to position [228, 0]
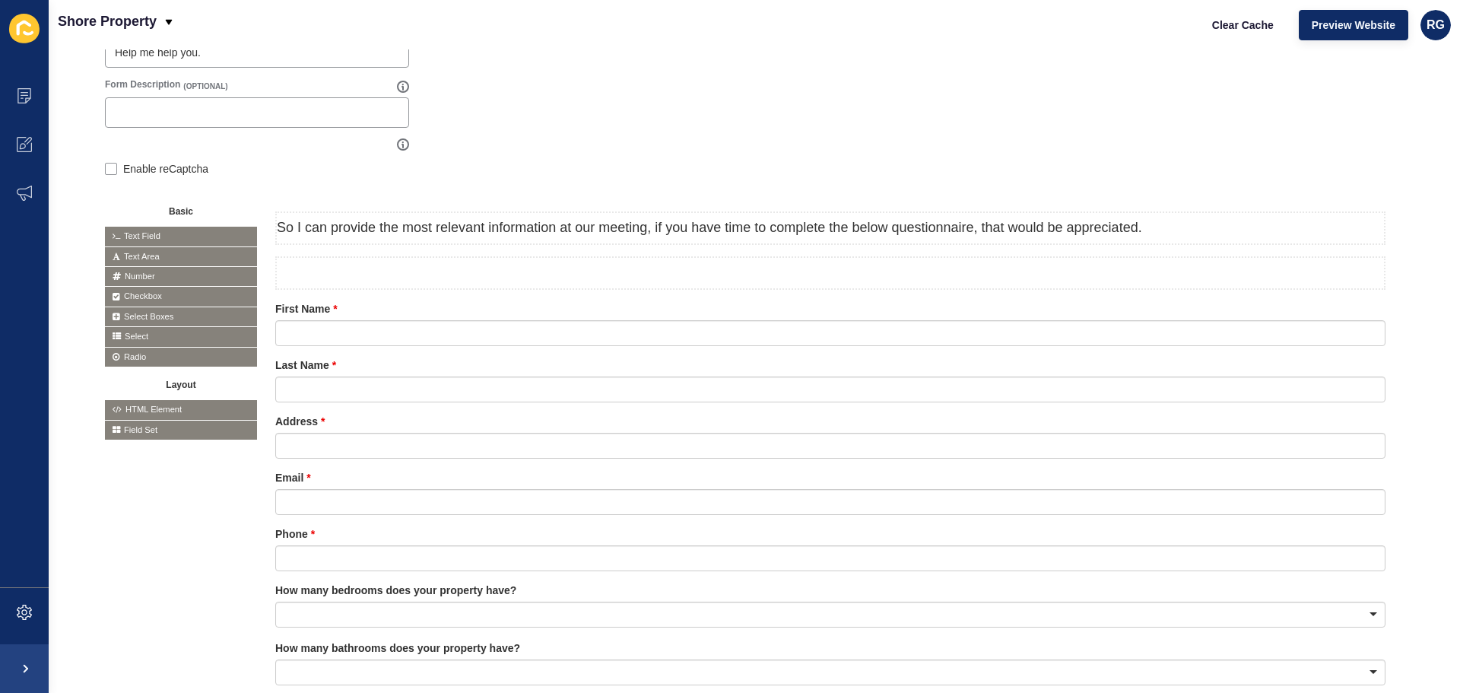
click at [144, 430] on span "Field Set" at bounding box center [181, 429] width 152 height 19
click at [141, 432] on span "Field Set" at bounding box center [181, 429] width 152 height 19
click at [118, 430] on icon at bounding box center [117, 430] width 8 height 8
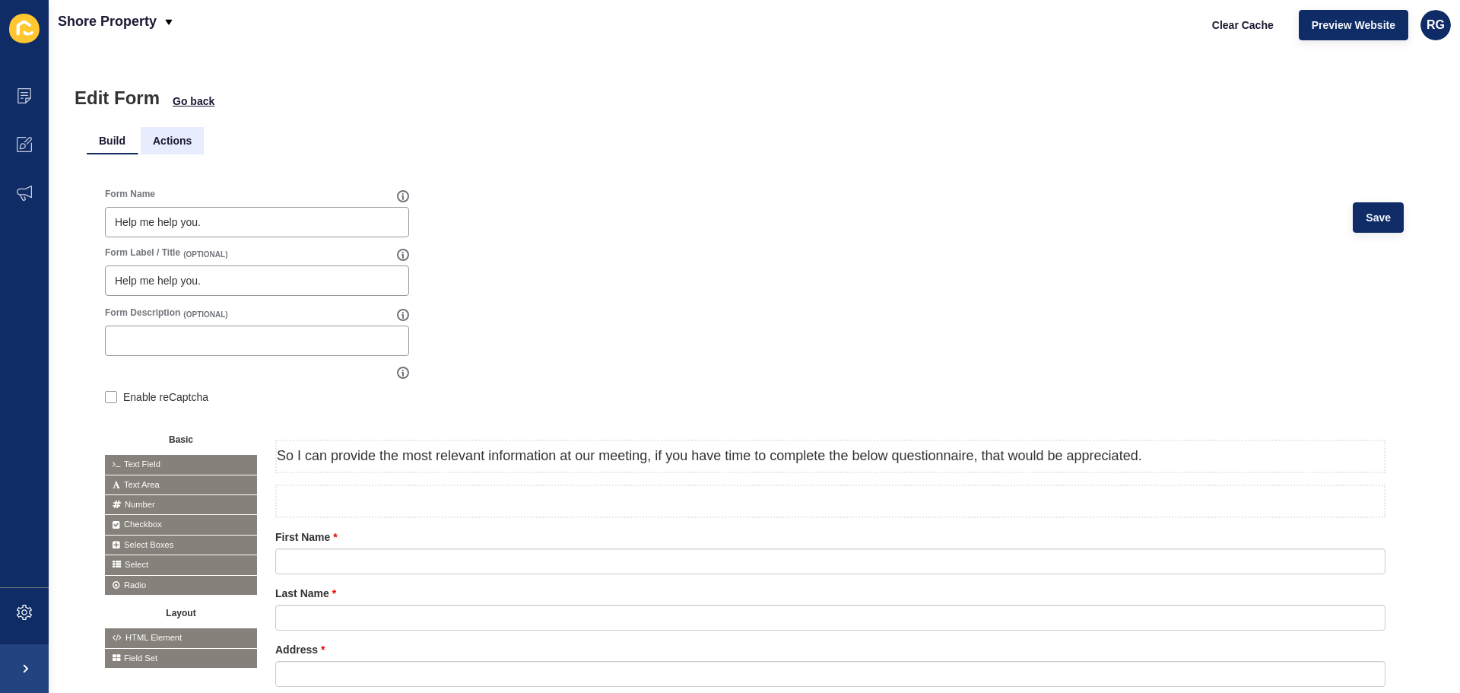
click at [183, 141] on li "Actions" at bounding box center [172, 140] width 63 height 27
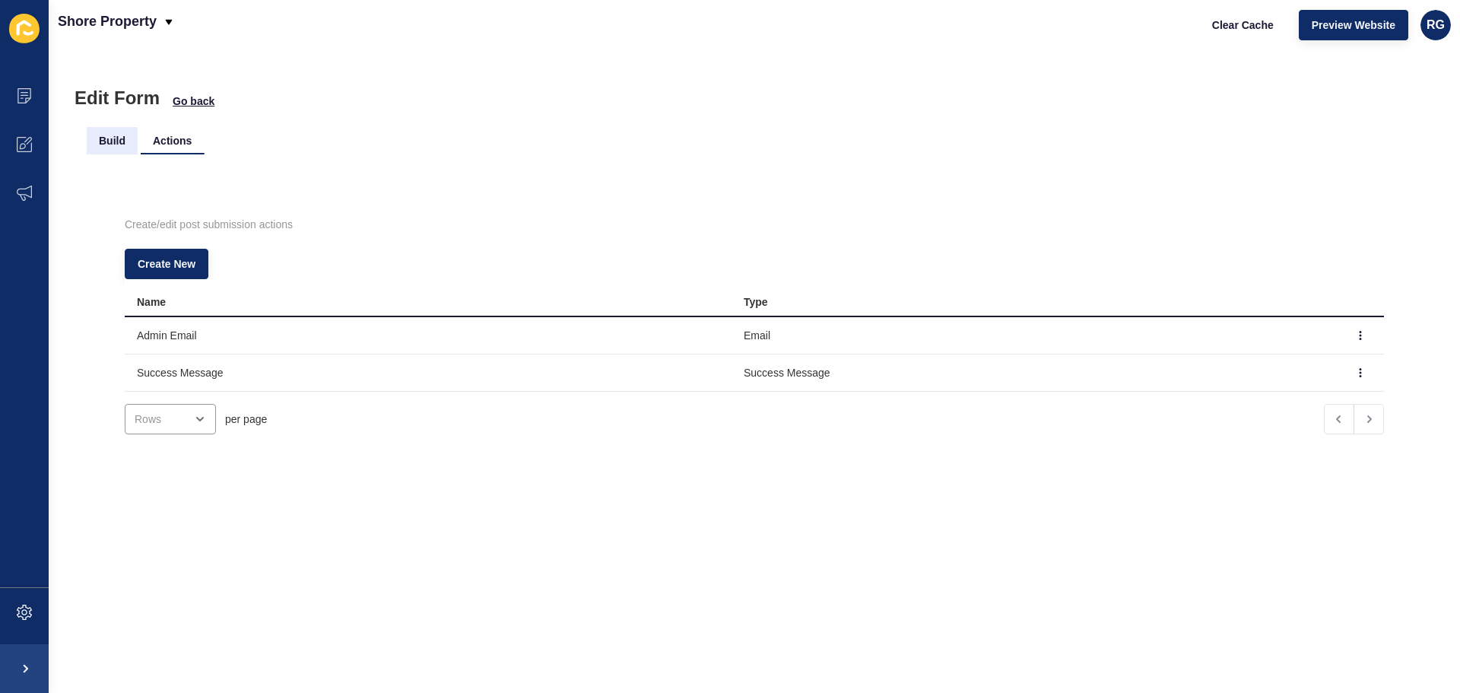
click at [115, 142] on li "Build" at bounding box center [112, 140] width 51 height 27
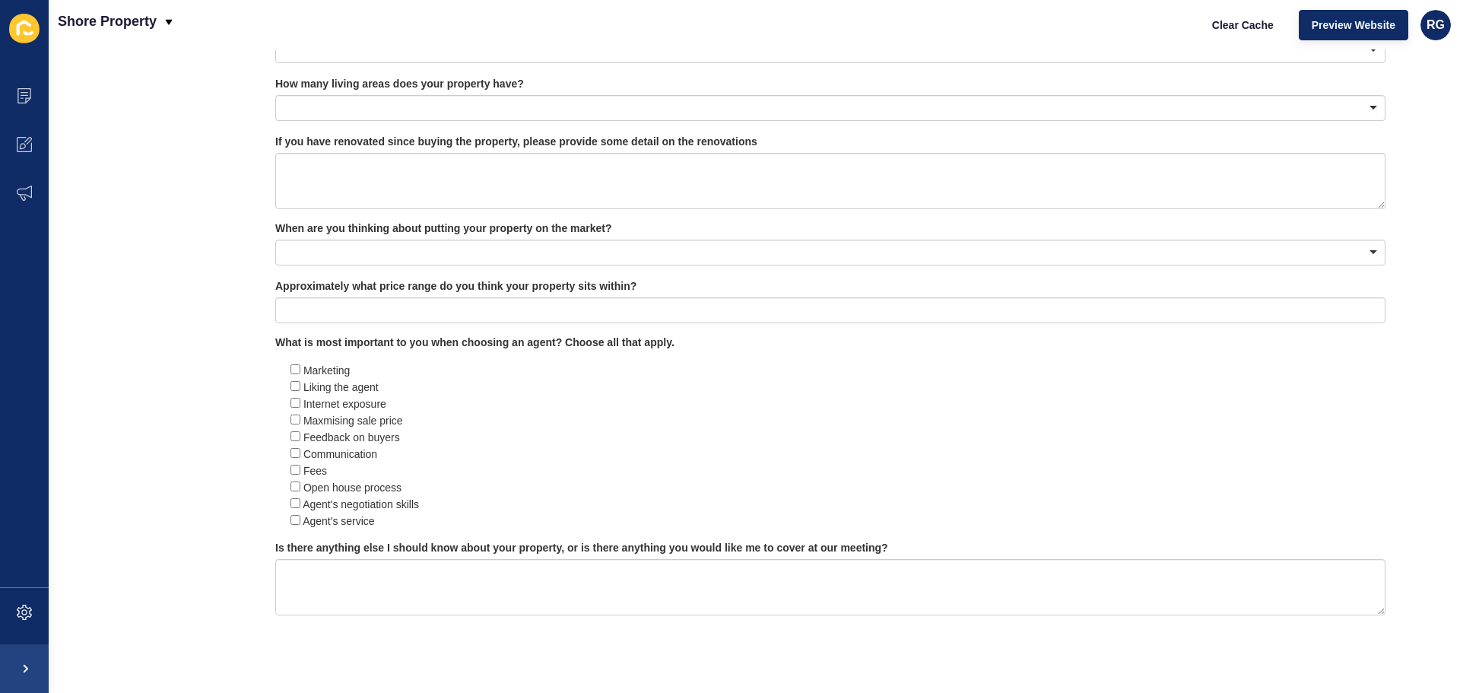
scroll to position [877, 0]
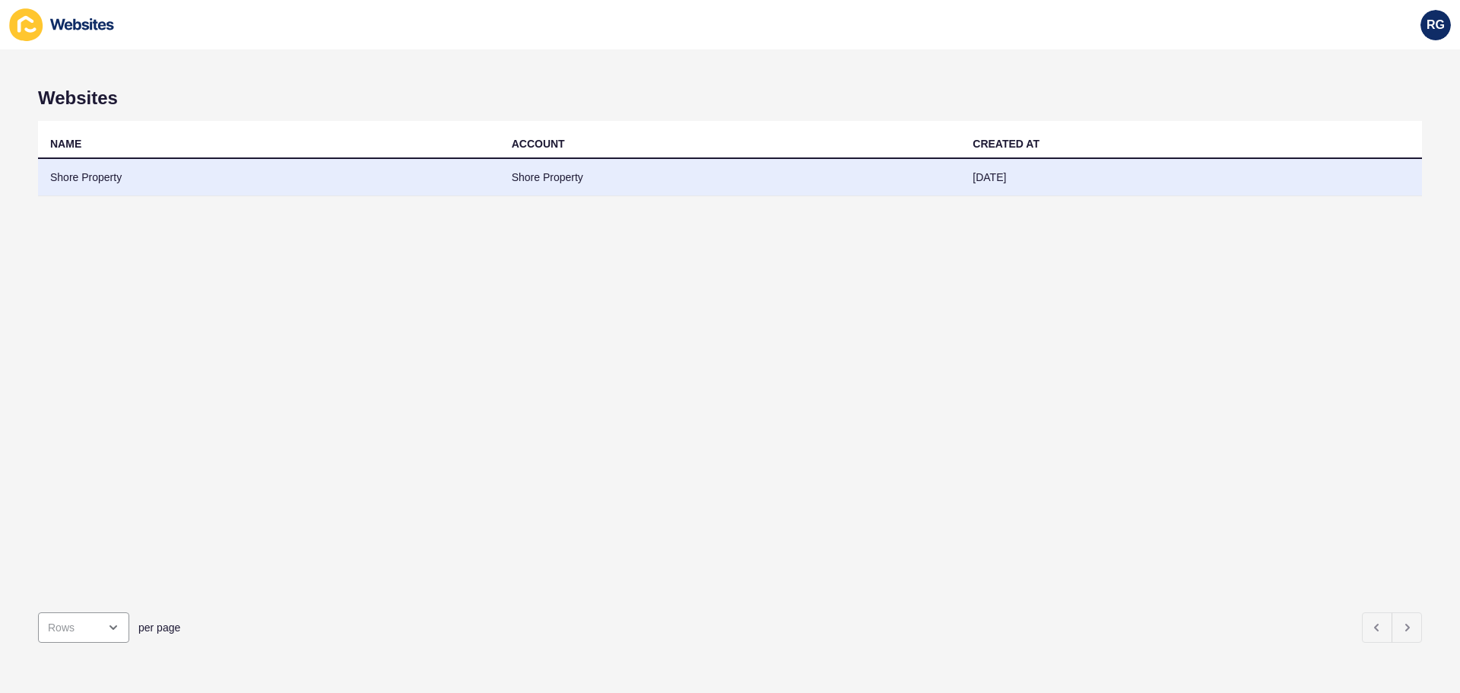
click at [107, 175] on td "Shore Property" at bounding box center [269, 177] width 462 height 37
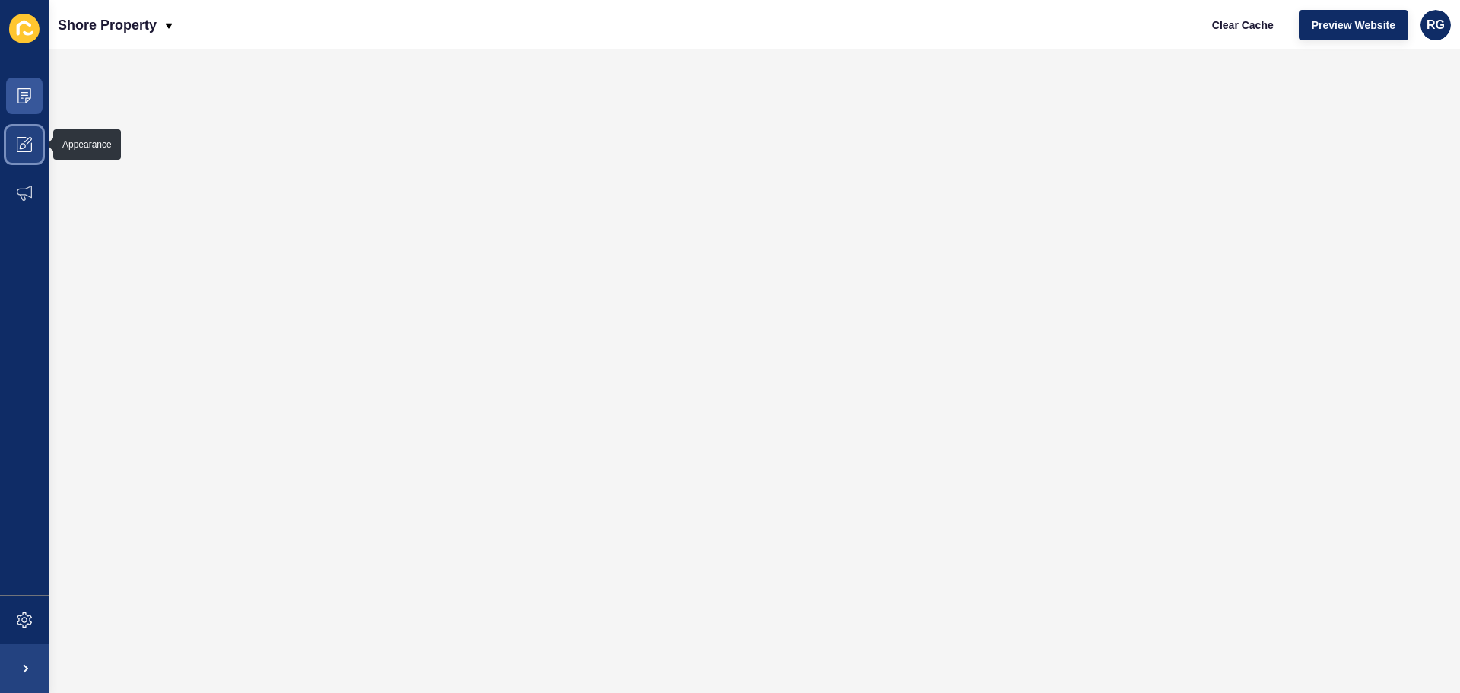
click at [20, 142] on icon at bounding box center [24, 144] width 15 height 15
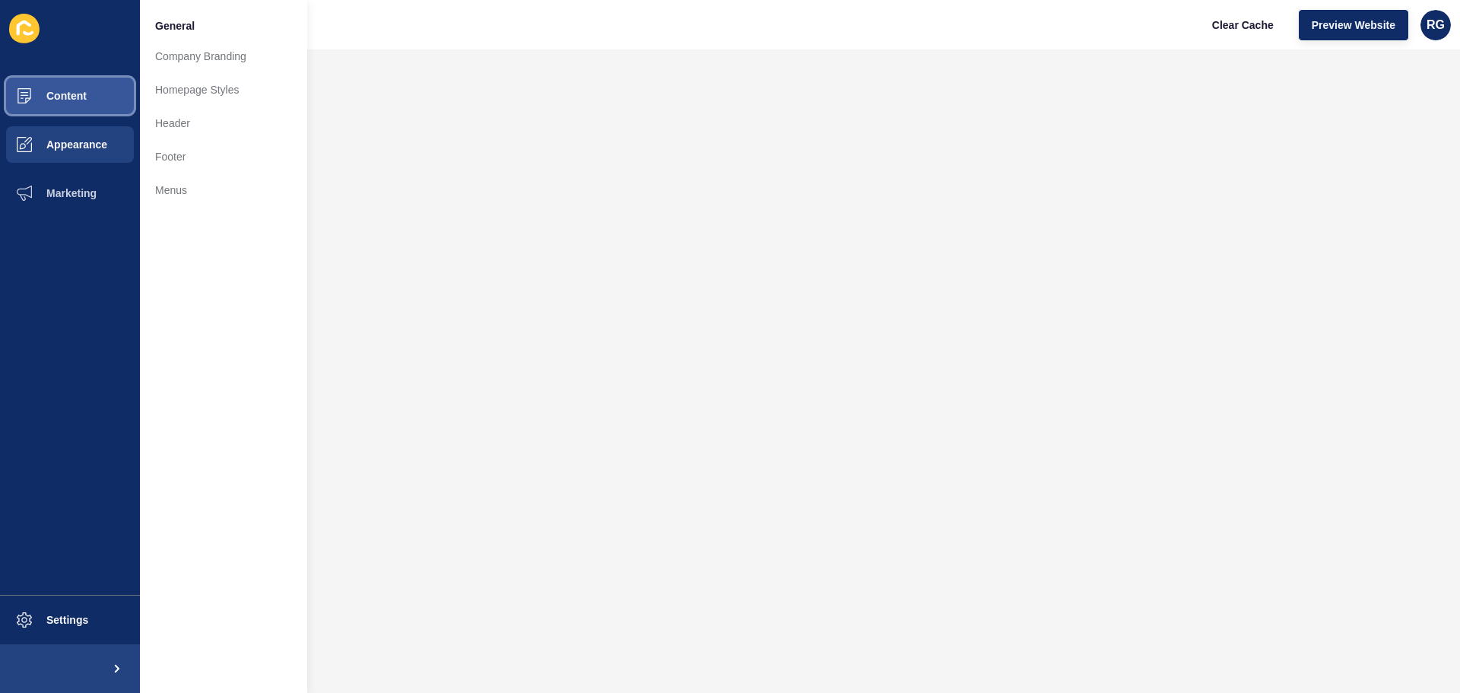
click at [35, 102] on span at bounding box center [24, 95] width 49 height 49
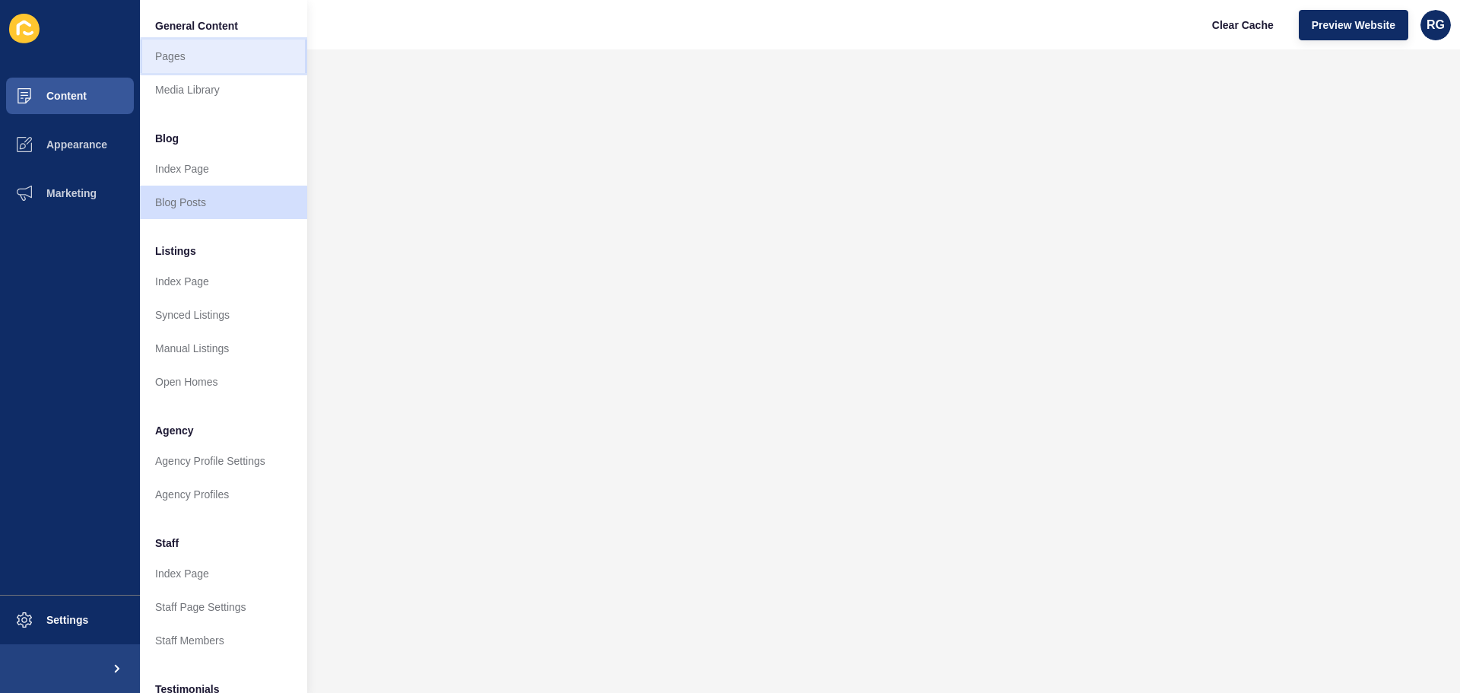
click at [168, 57] on link "Pages" at bounding box center [223, 56] width 167 height 33
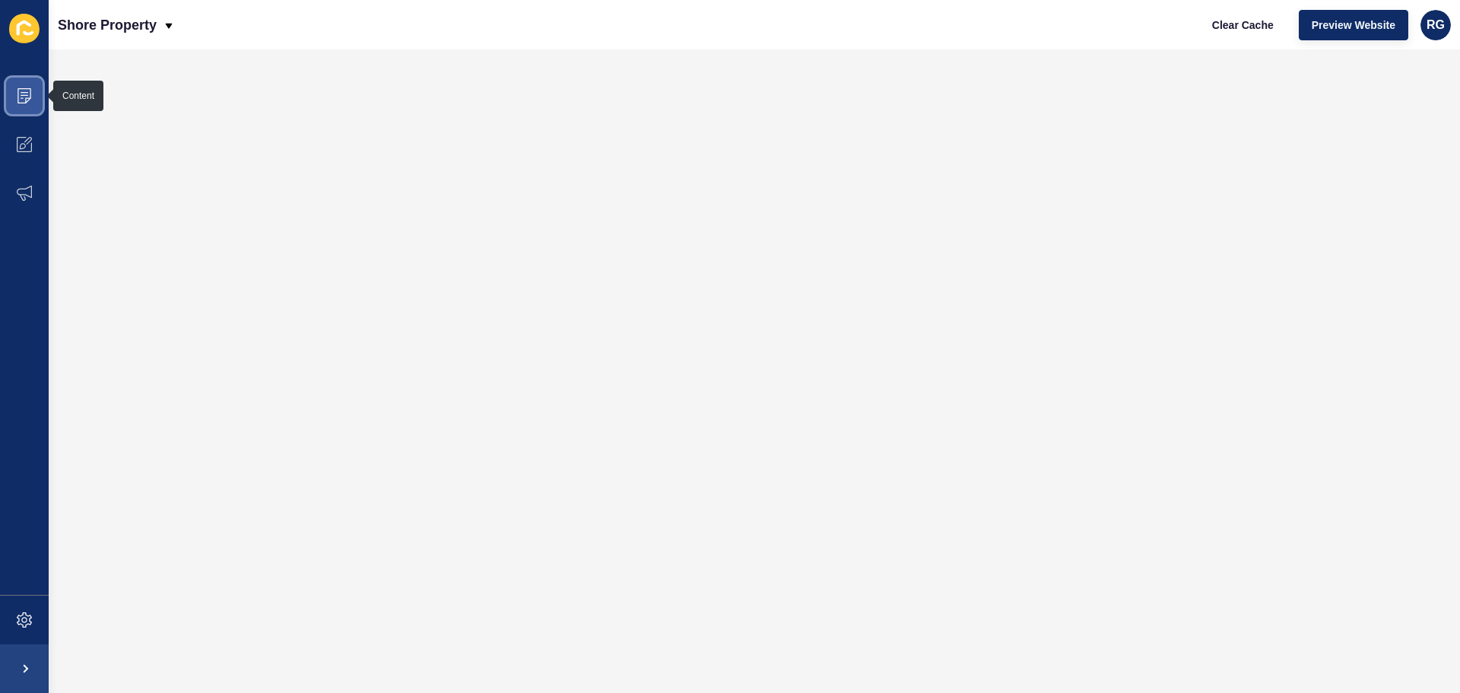
click at [19, 93] on icon at bounding box center [24, 95] width 15 height 15
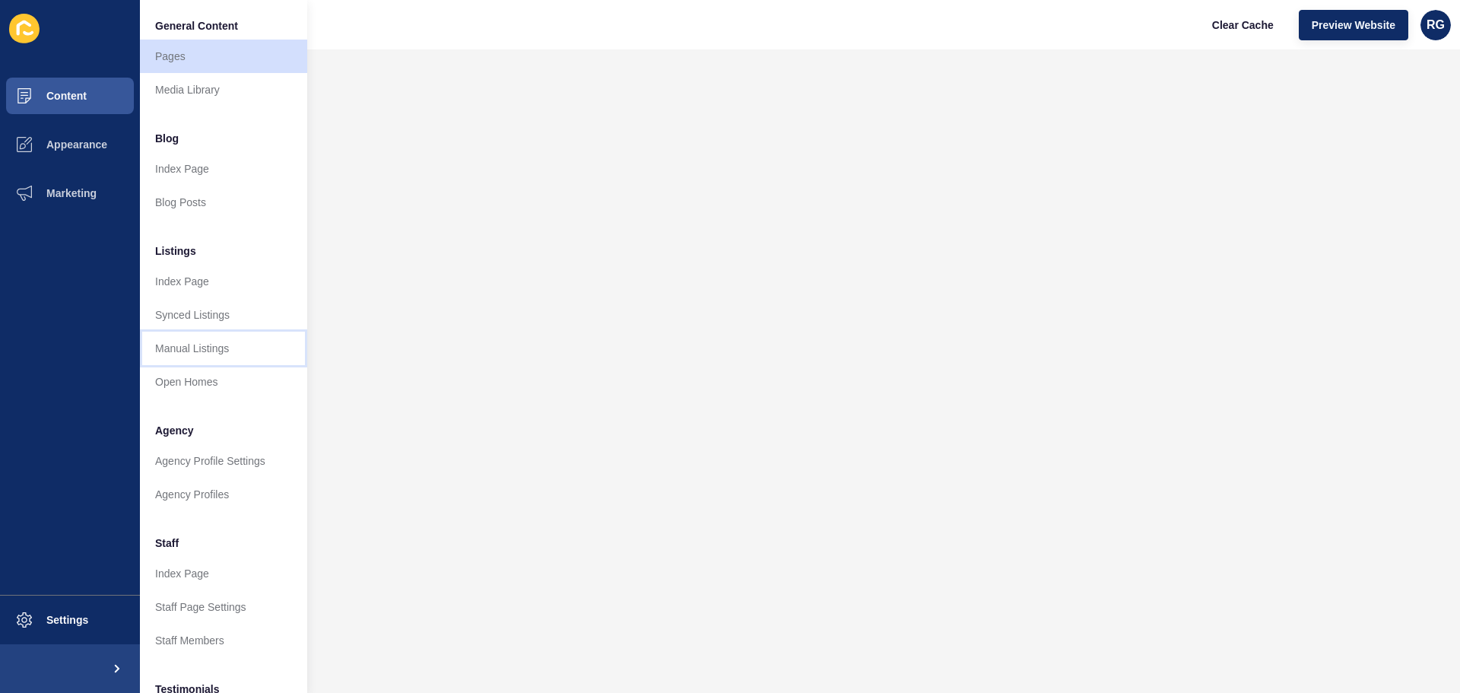
click at [233, 354] on link "Manual Listings" at bounding box center [223, 348] width 167 height 33
